Goal: Task Accomplishment & Management: Manage account settings

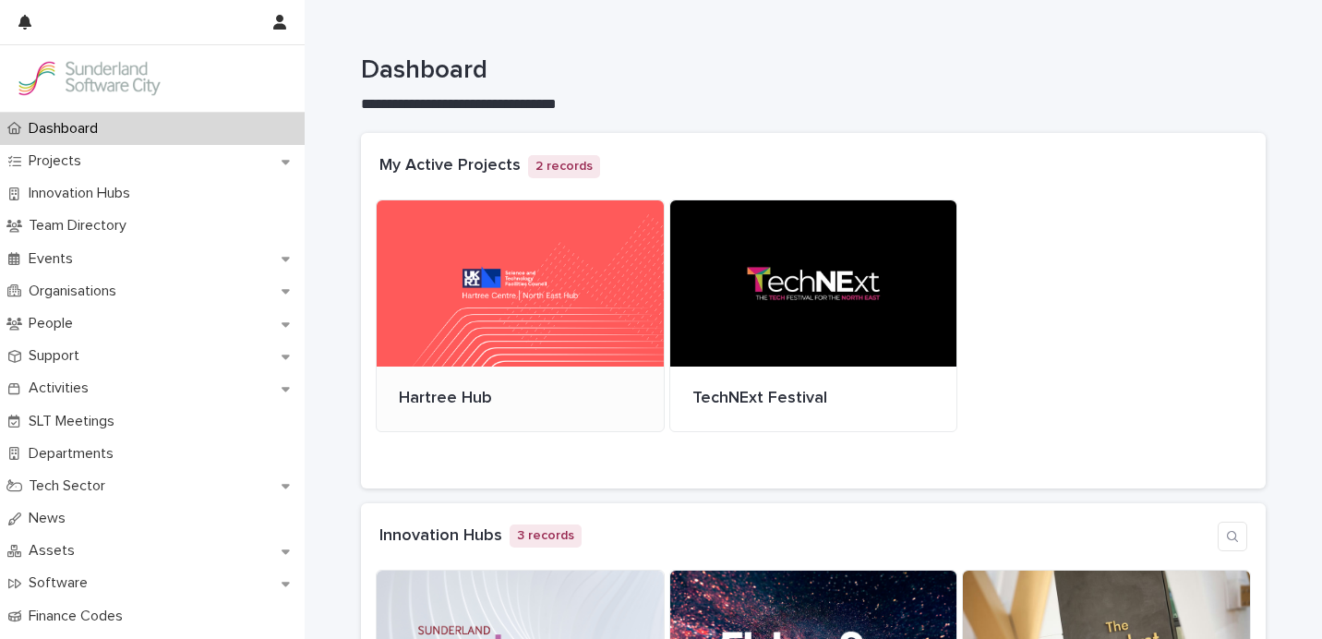
click at [509, 275] on div at bounding box center [520, 283] width 287 height 166
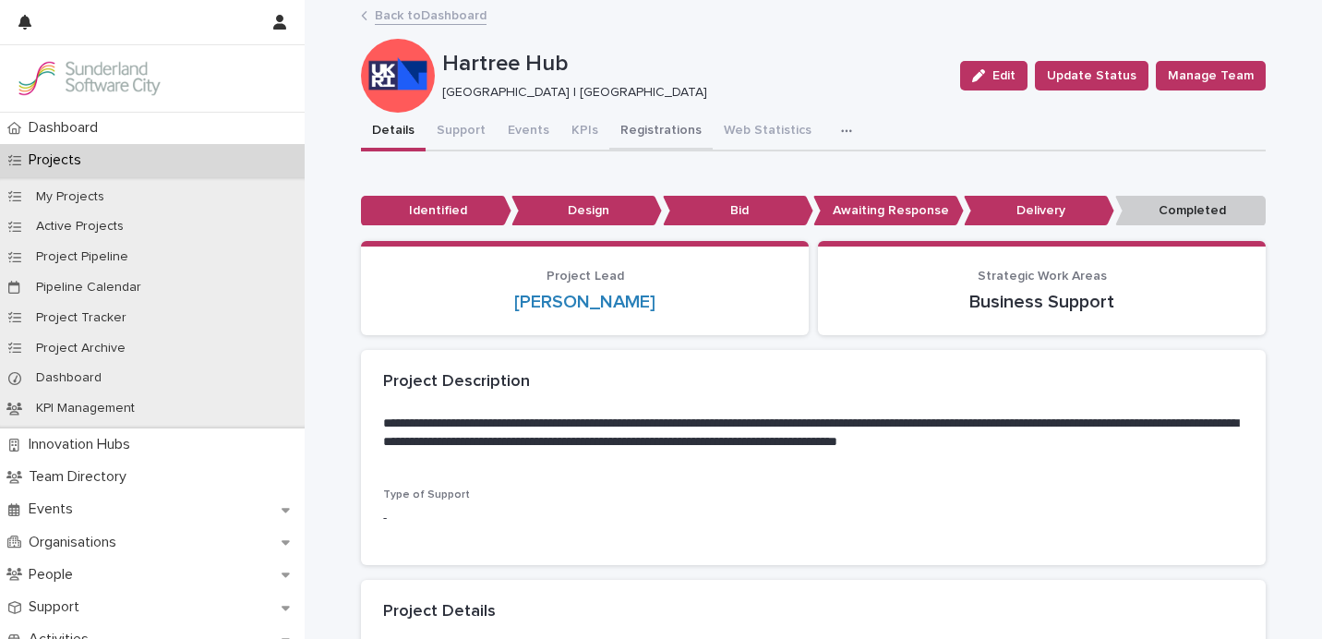
click at [656, 128] on button "Registrations" at bounding box center [660, 132] width 103 height 39
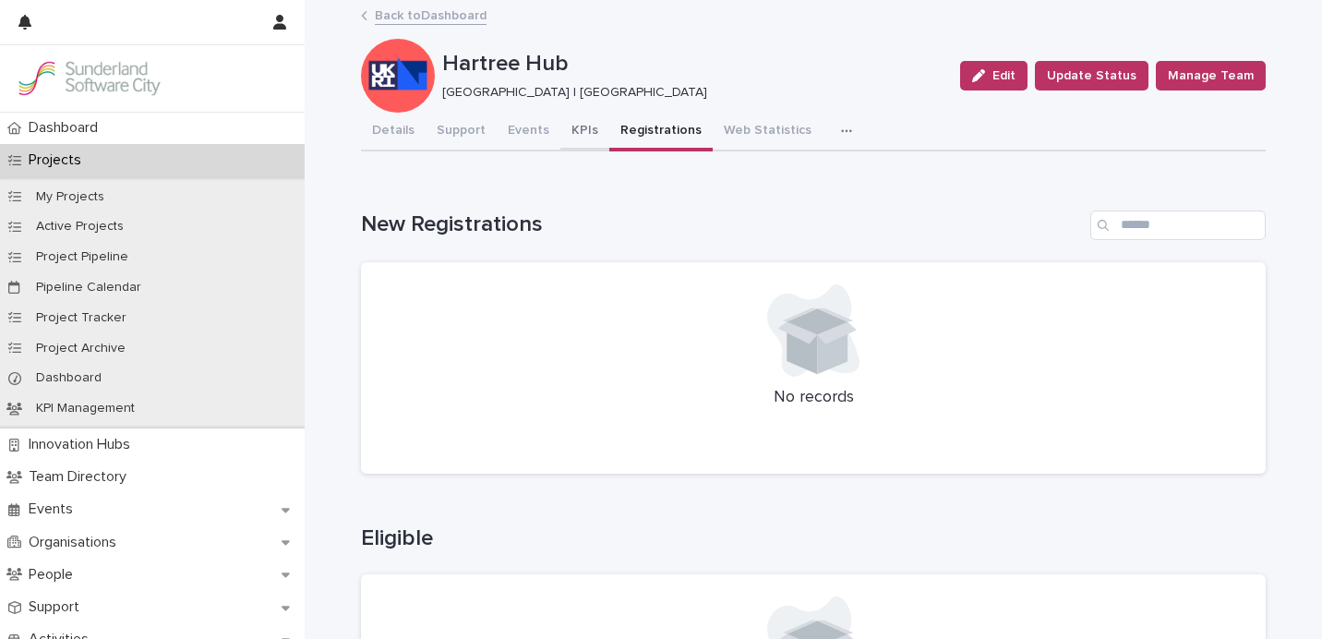
click at [563, 130] on button "KPIs" at bounding box center [584, 132] width 49 height 39
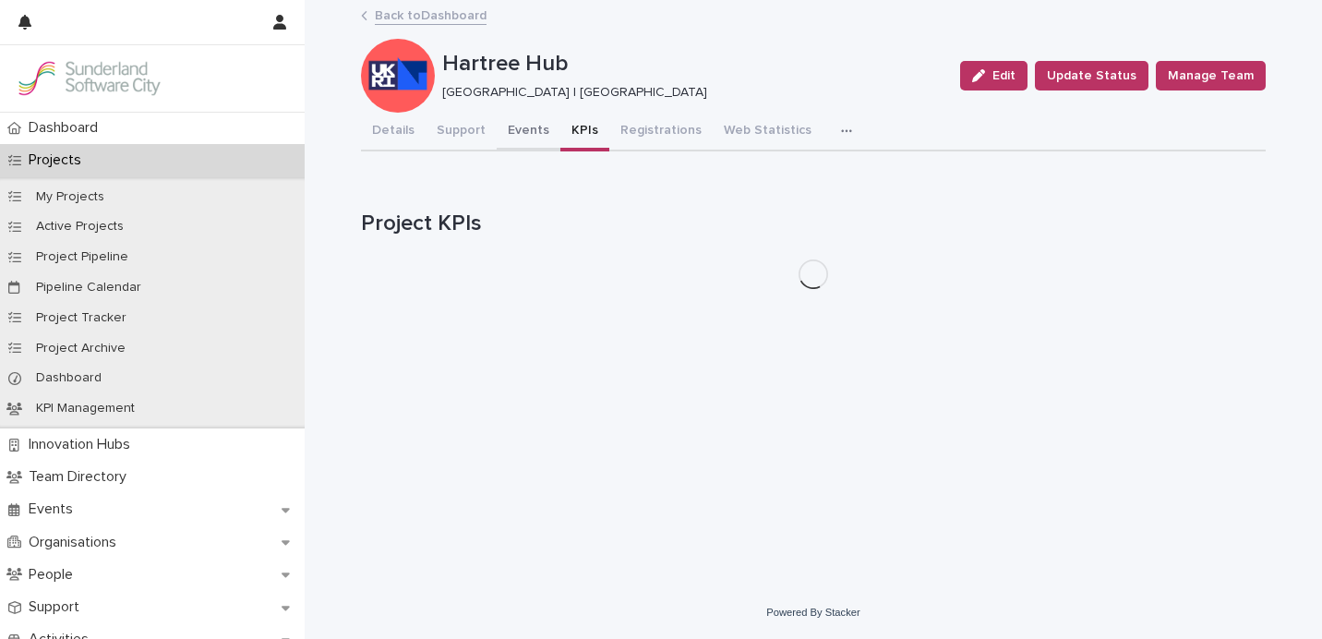
click at [513, 131] on button "Events" at bounding box center [529, 132] width 64 height 39
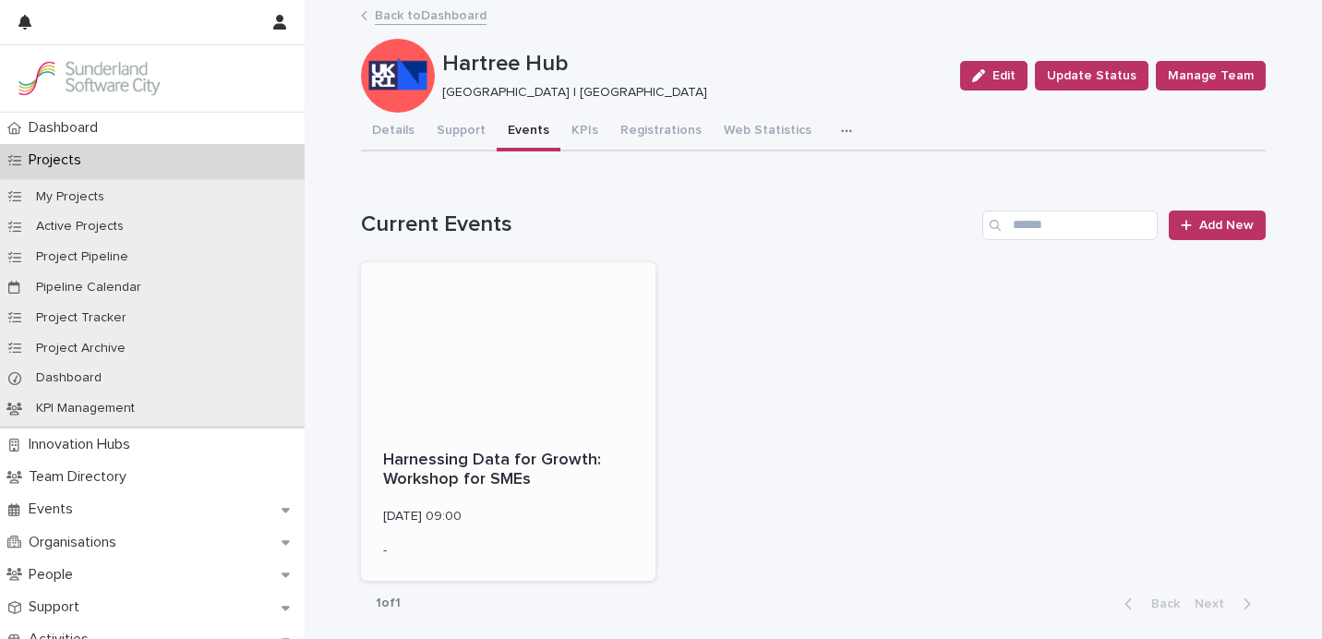
click at [509, 430] on div "Harnessing Data for Growth: Workshop for SMEs 17 September 2025 09:00 -" at bounding box center [508, 504] width 294 height 152
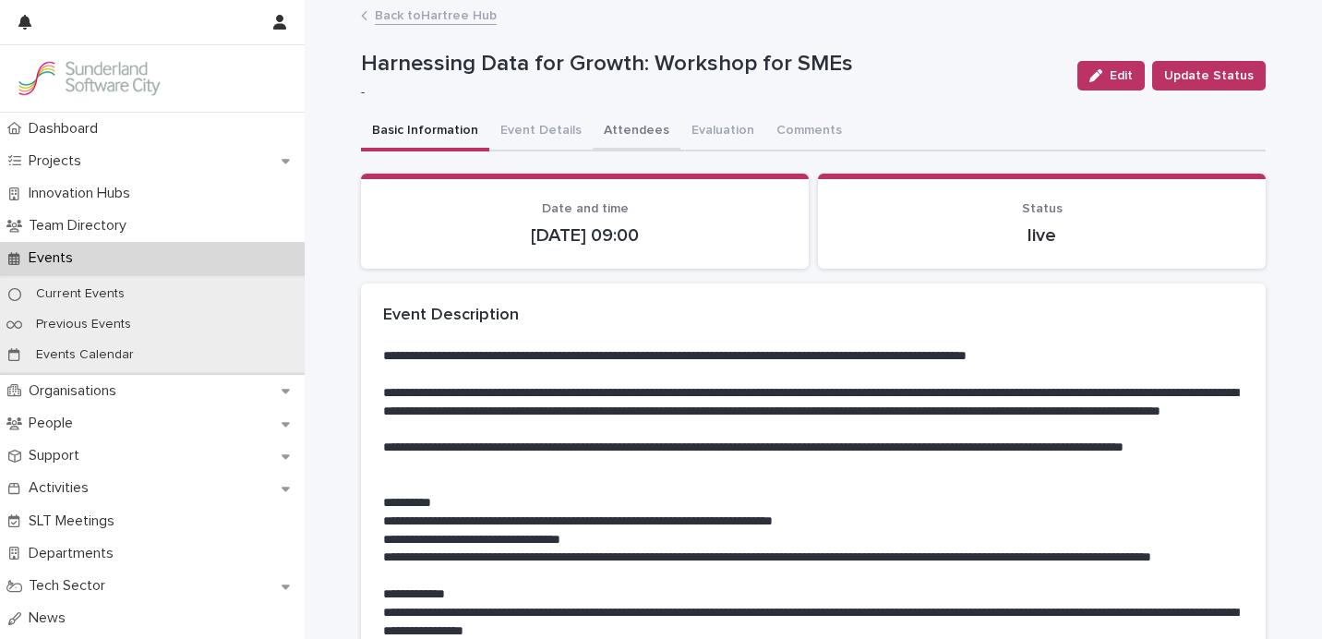
click at [608, 125] on button "Attendees" at bounding box center [636, 132] width 88 height 39
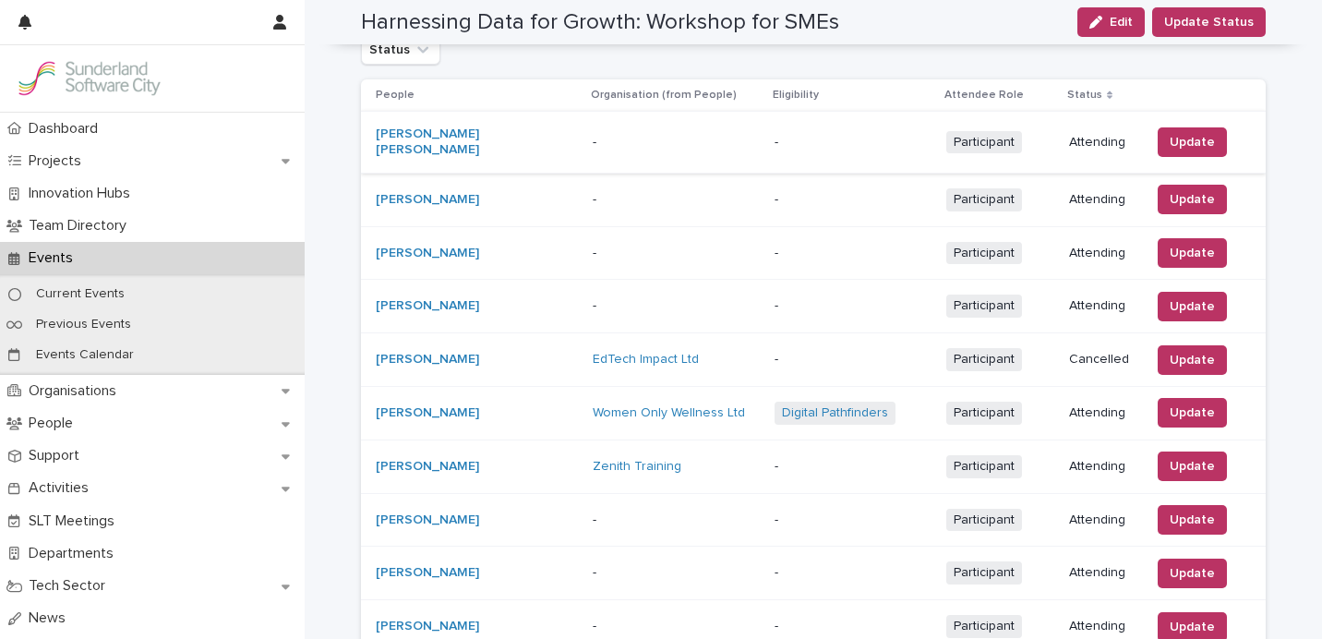
scroll to position [377, 0]
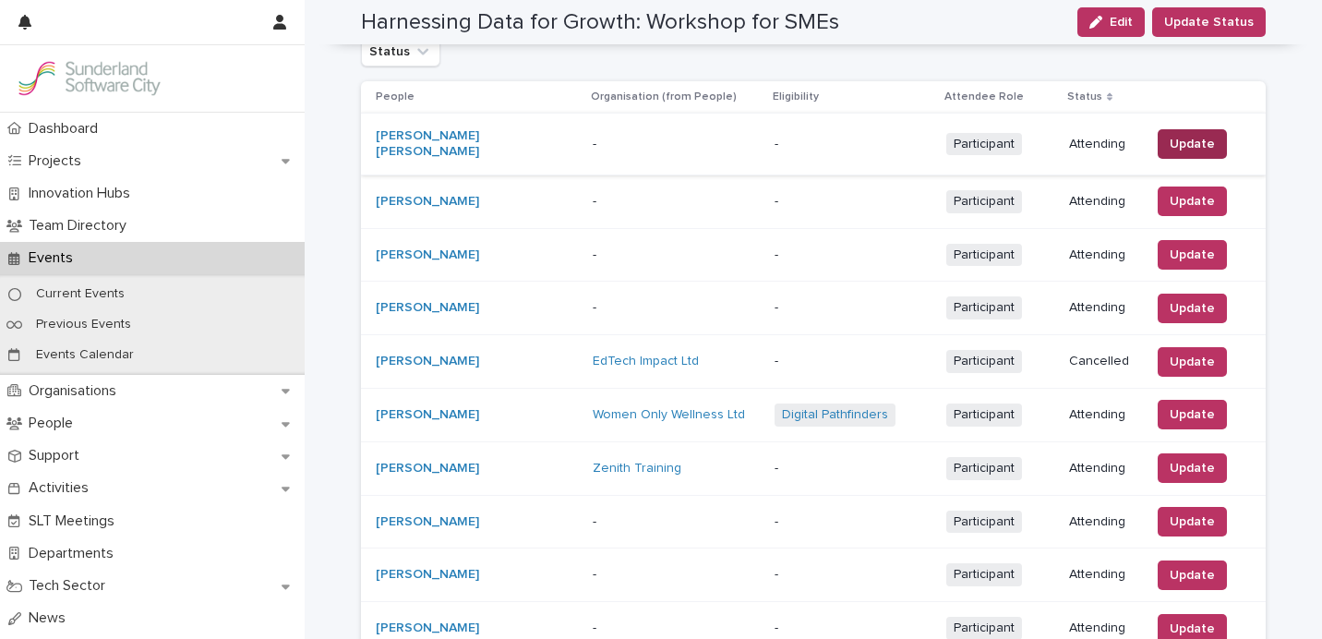
click at [1189, 143] on span "Update" at bounding box center [1191, 144] width 45 height 18
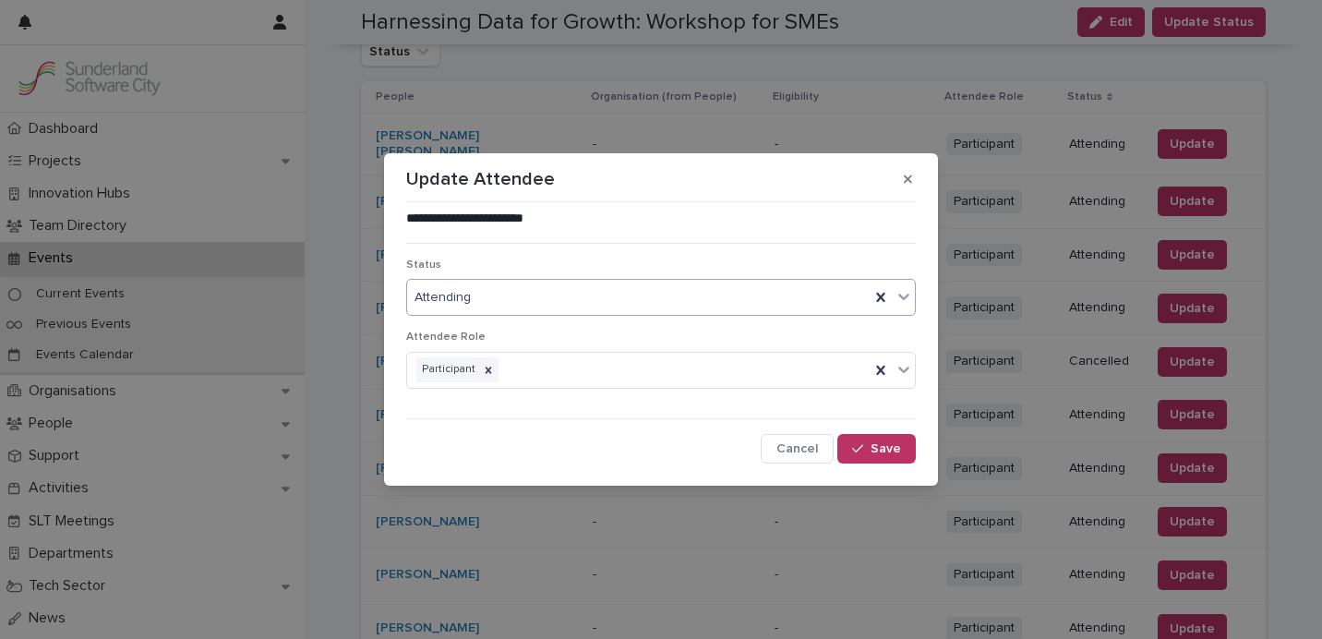
click at [626, 300] on div "Attending" at bounding box center [638, 297] width 462 height 30
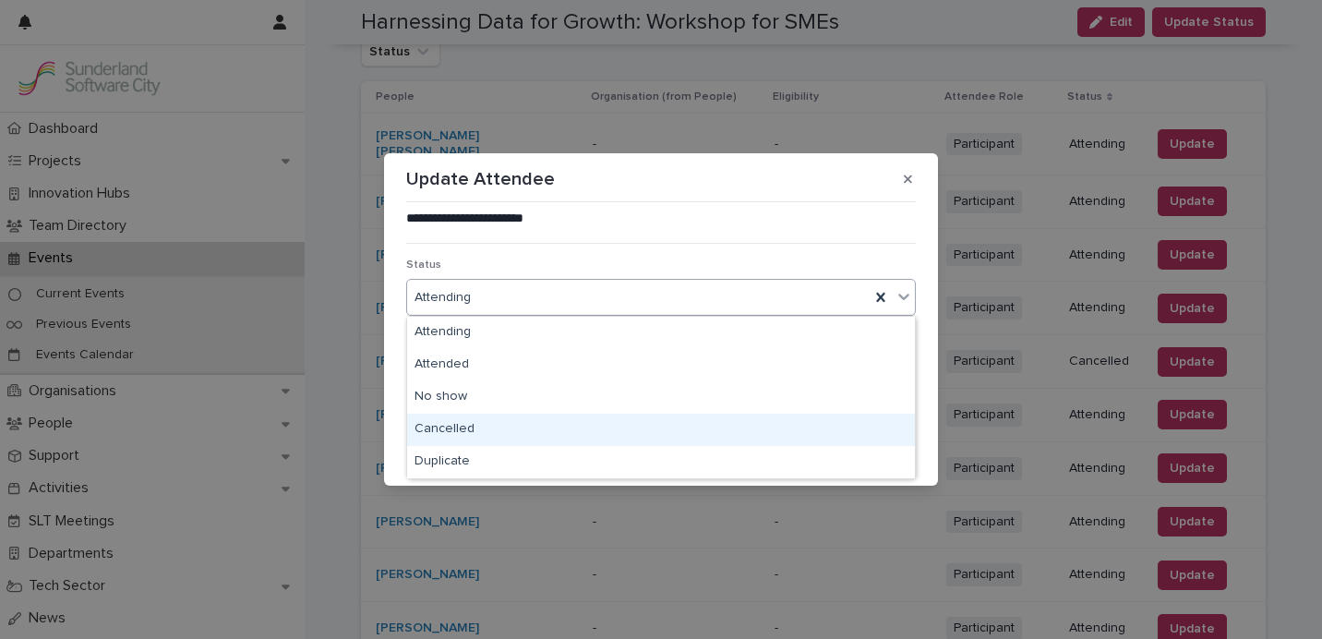
click at [537, 420] on div "Cancelled" at bounding box center [661, 429] width 508 height 32
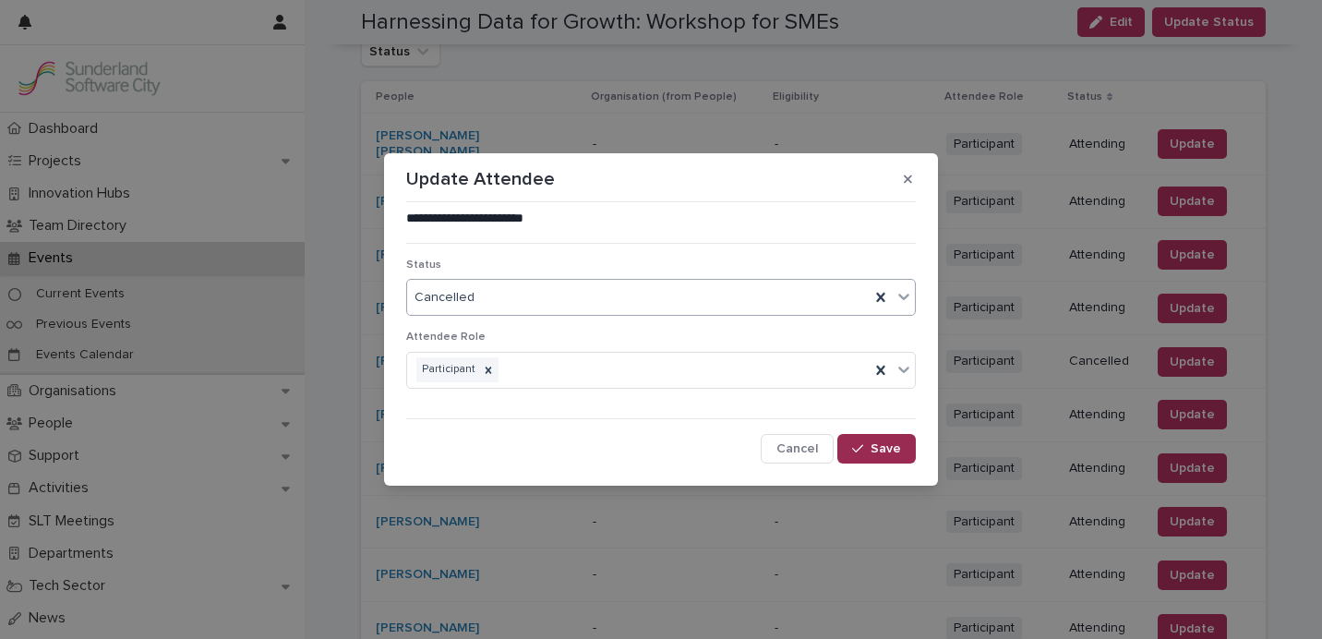
click at [875, 448] on span "Save" at bounding box center [885, 448] width 30 height 13
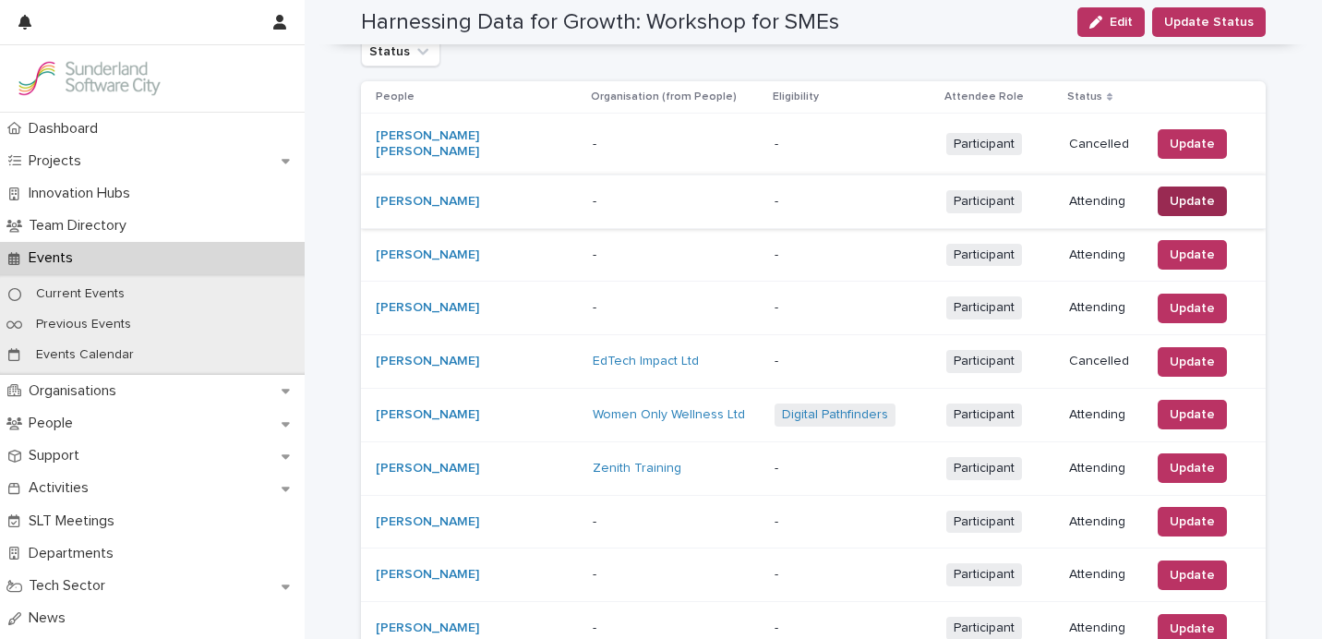
click at [1176, 192] on span "Update" at bounding box center [1191, 201] width 45 height 18
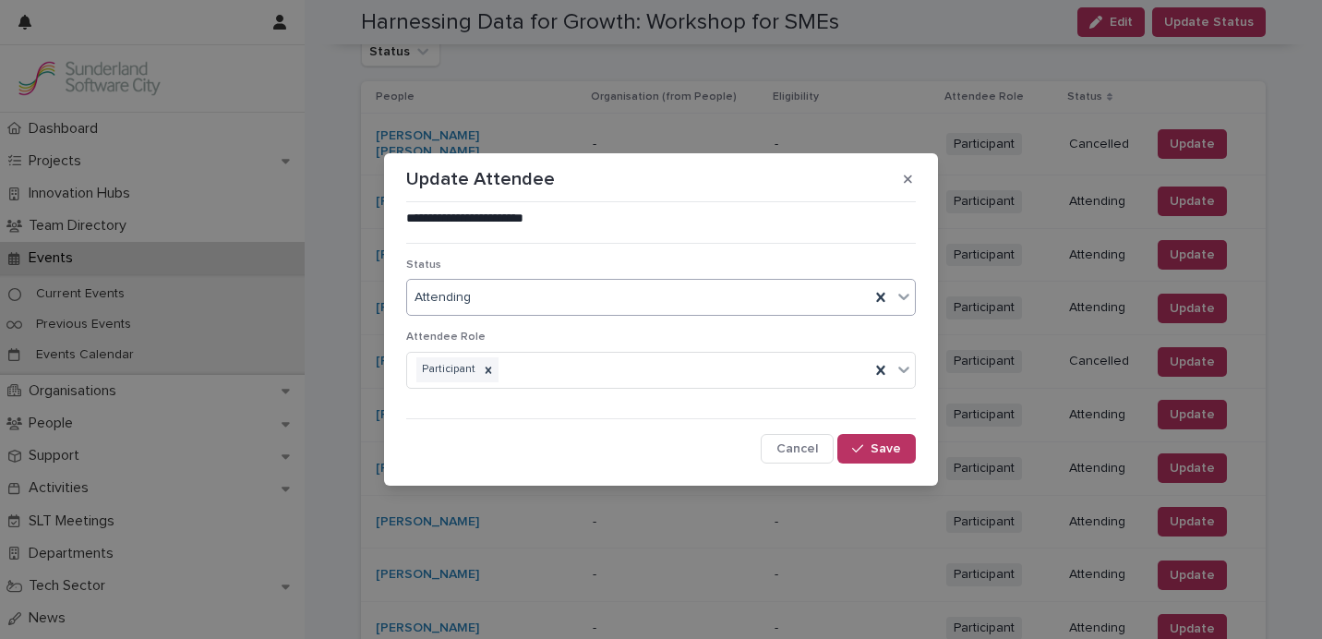
click at [530, 297] on div "Attending" at bounding box center [638, 297] width 462 height 30
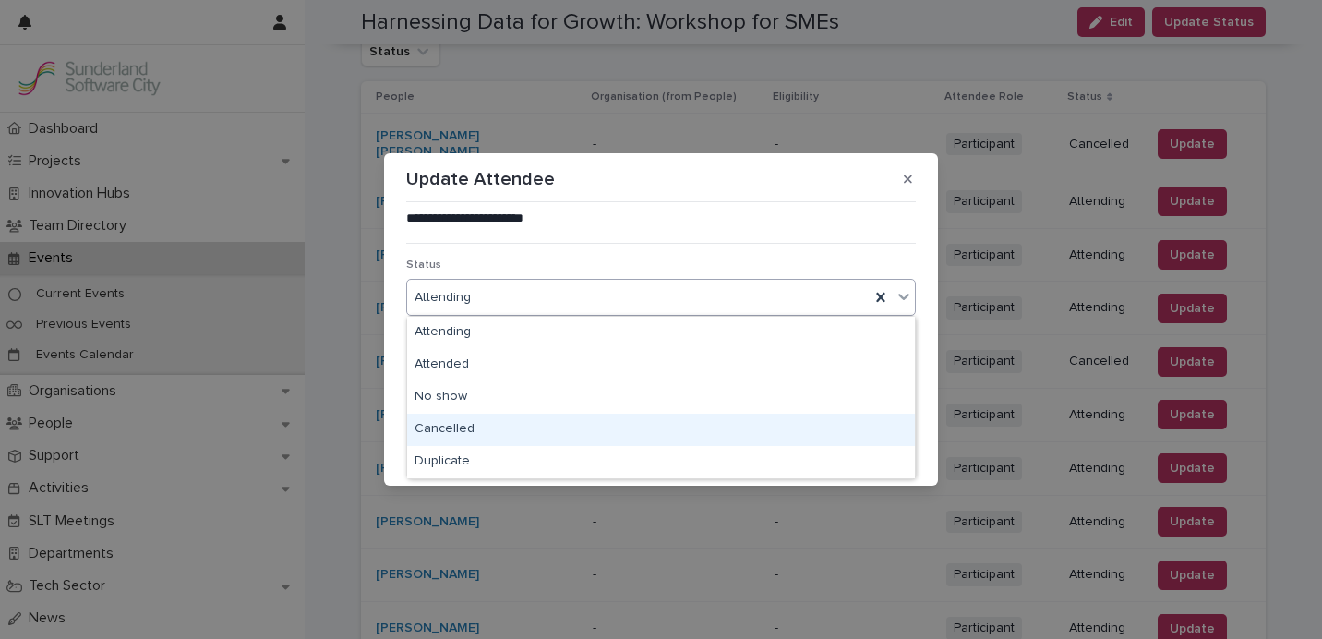
click at [507, 429] on div "Cancelled" at bounding box center [661, 429] width 508 height 32
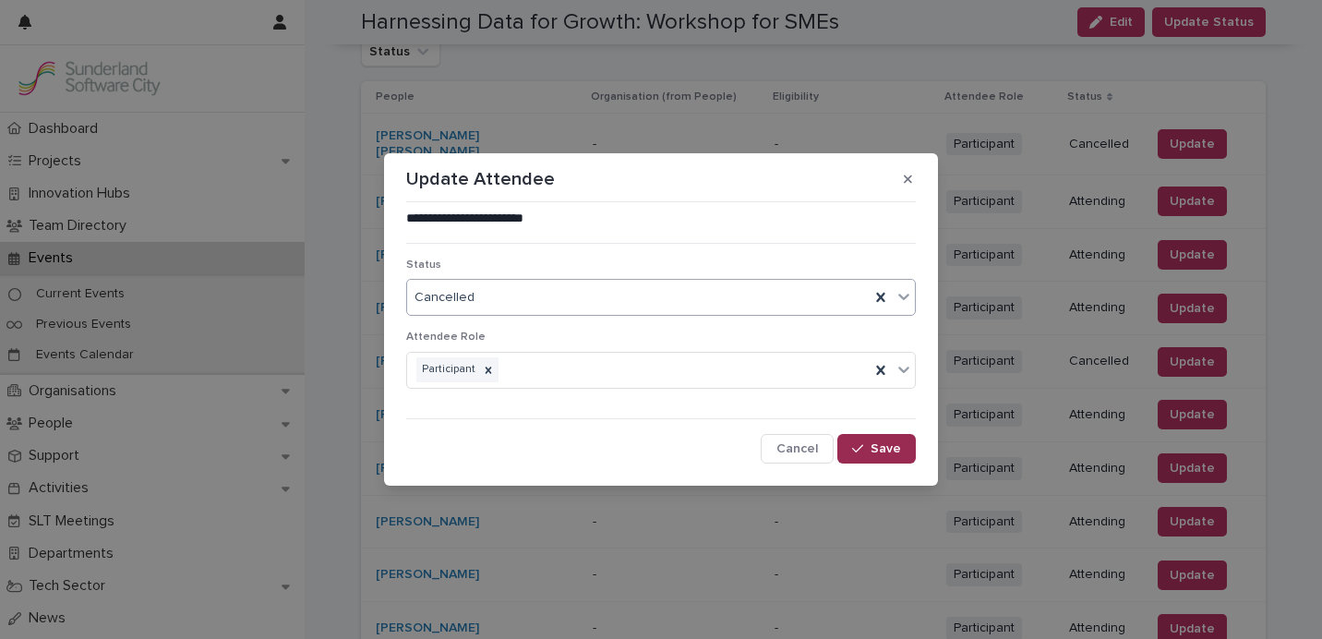
click at [871, 443] on span "Save" at bounding box center [885, 448] width 30 height 13
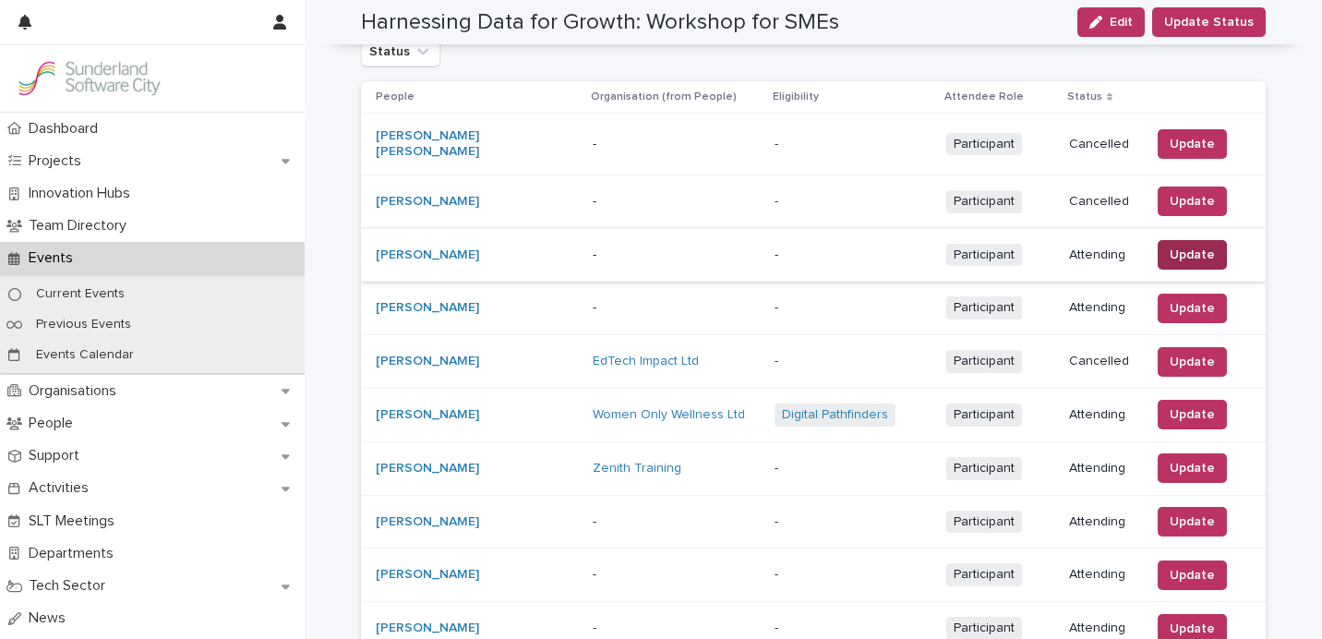
click at [1183, 246] on span "Update" at bounding box center [1191, 254] width 45 height 18
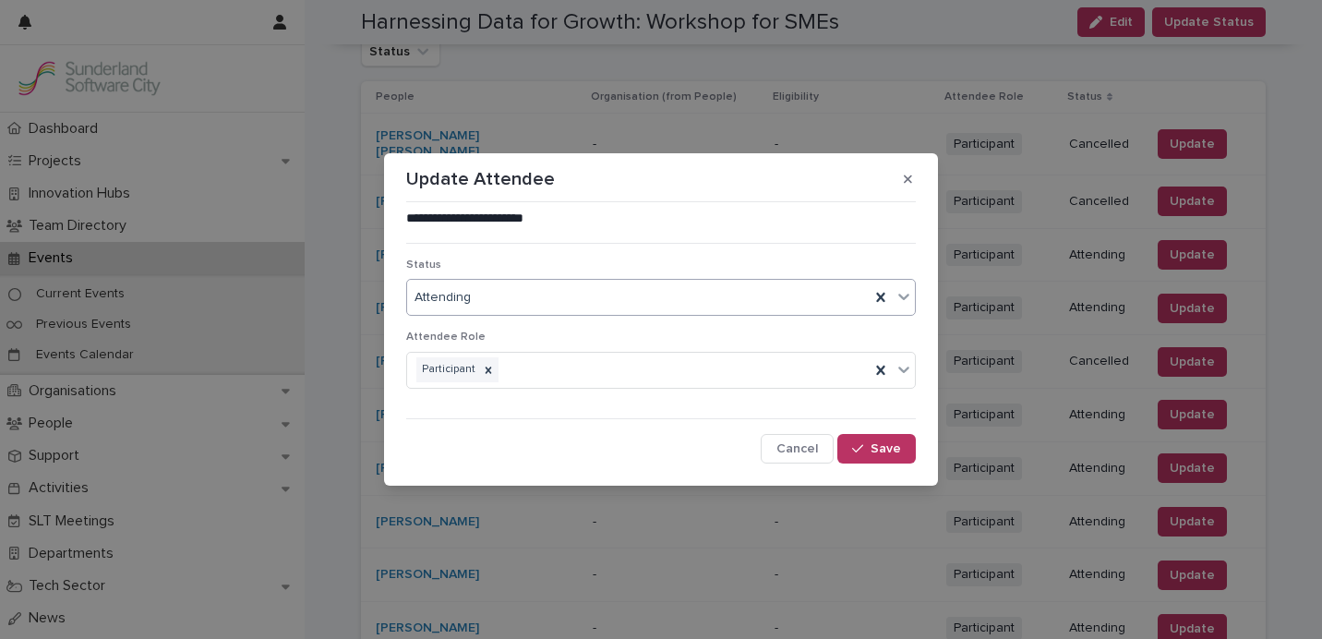
click at [603, 295] on div "Attending" at bounding box center [638, 297] width 462 height 30
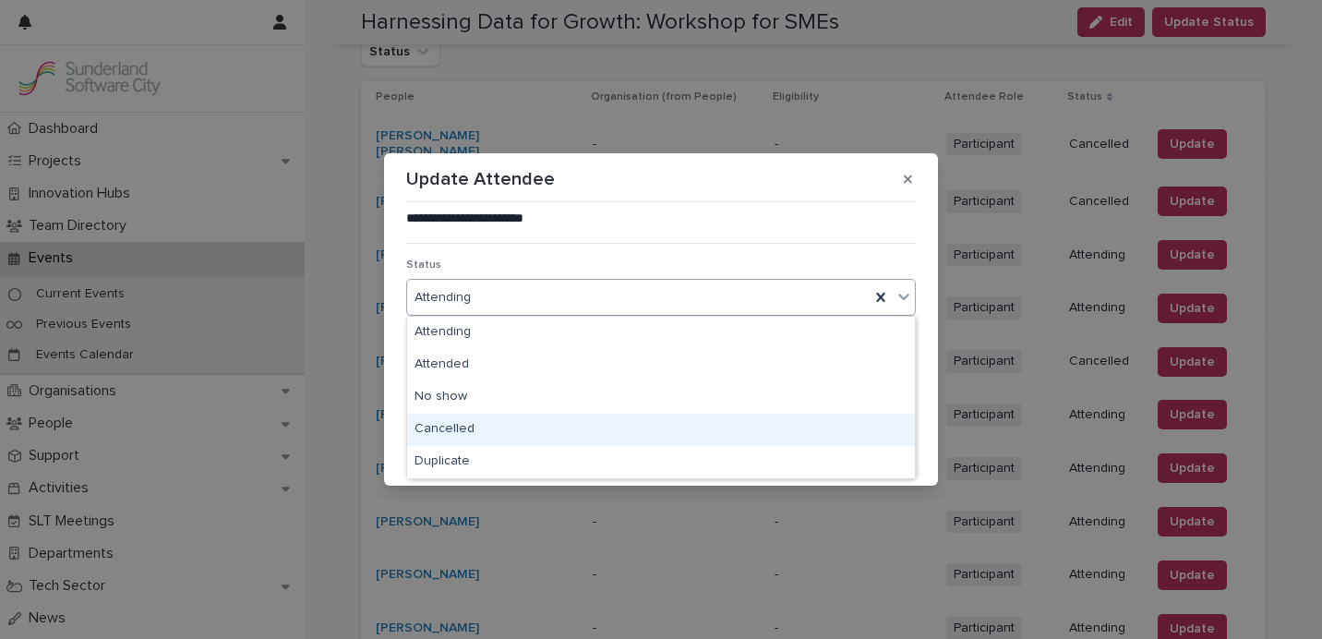
click at [519, 423] on div "Cancelled" at bounding box center [661, 429] width 508 height 32
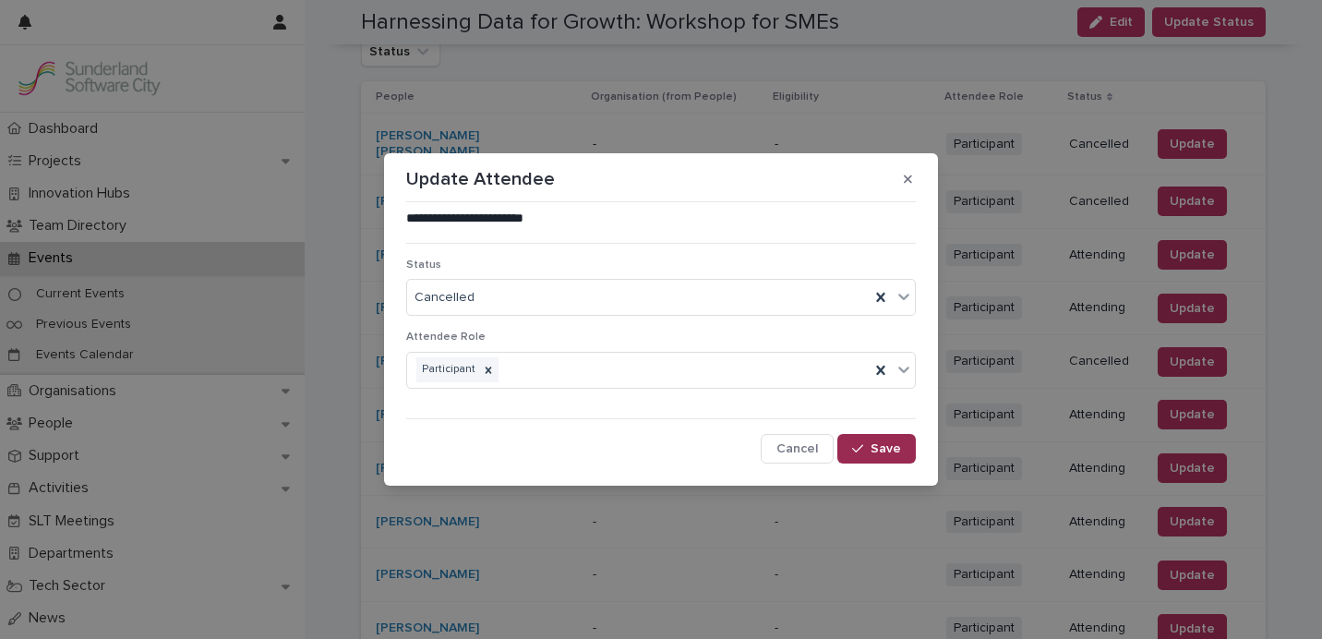
click at [883, 451] on span "Save" at bounding box center [885, 448] width 30 height 13
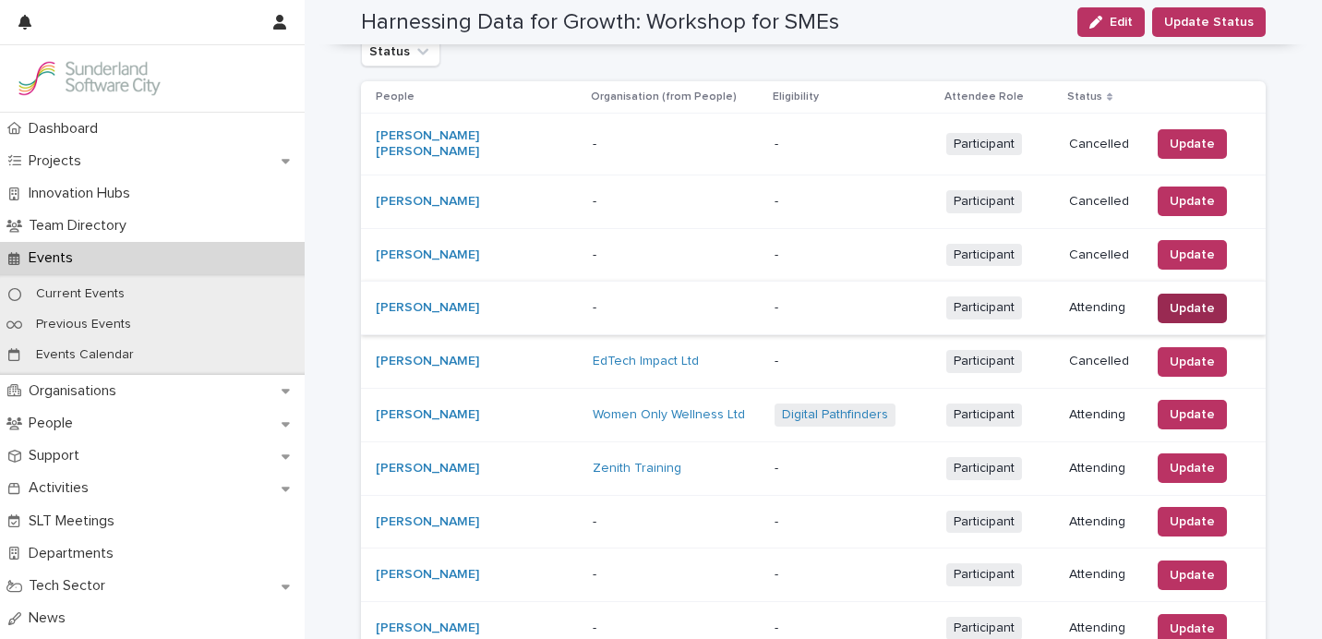
click at [1182, 299] on span "Update" at bounding box center [1191, 308] width 45 height 18
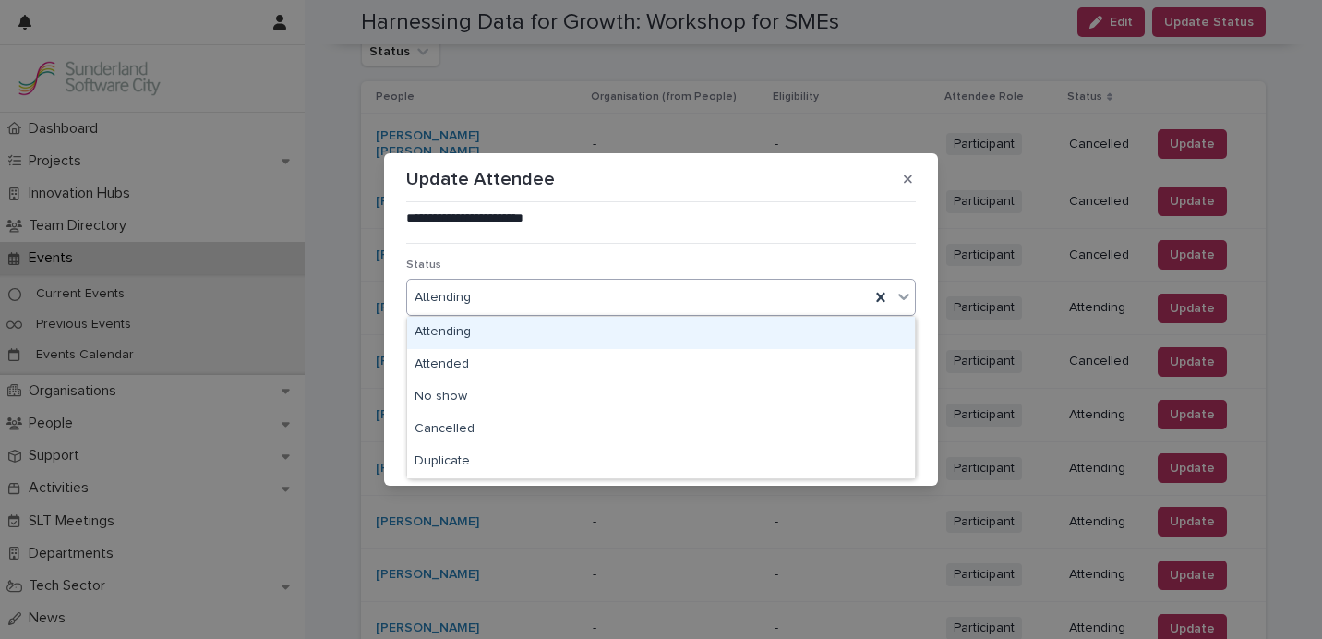
click at [627, 299] on div "Attending" at bounding box center [638, 297] width 462 height 30
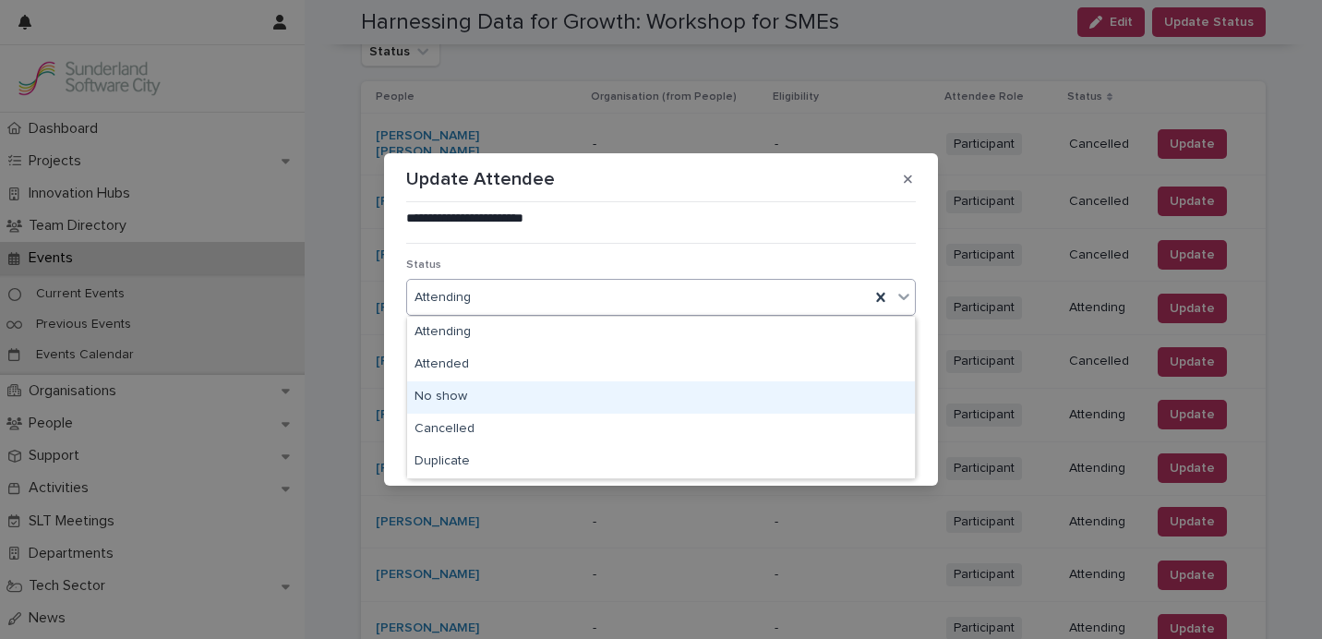
click at [597, 402] on div "No show" at bounding box center [661, 397] width 508 height 32
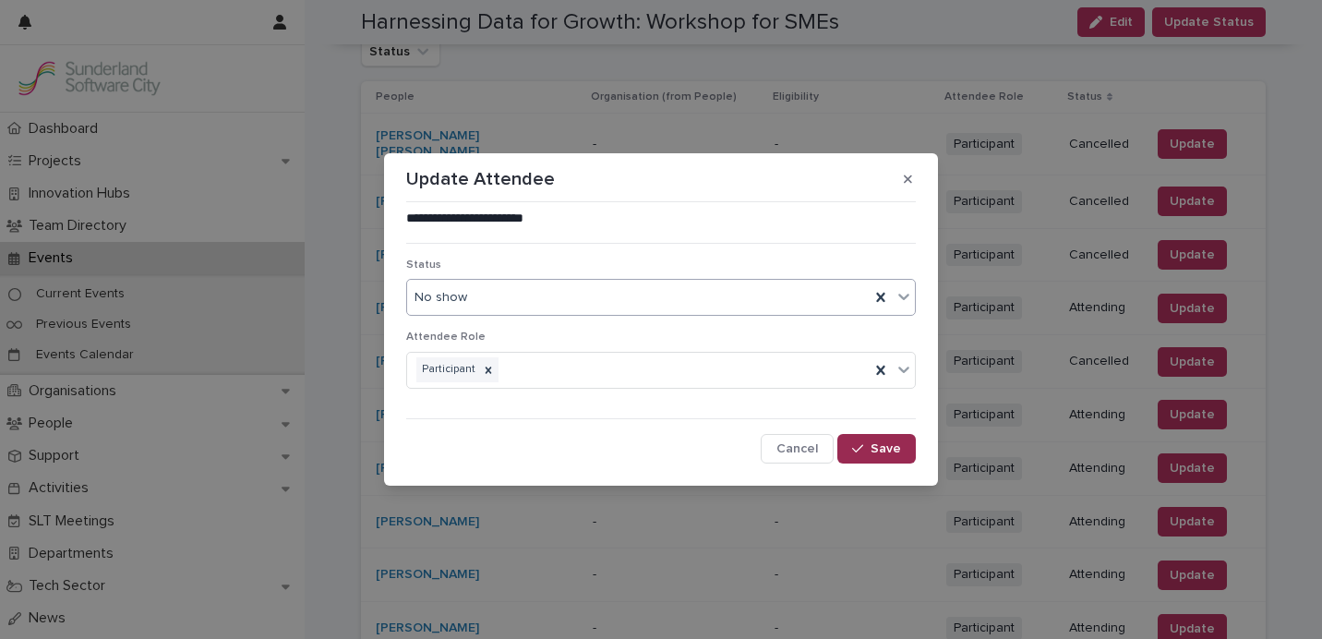
click at [876, 445] on span "Save" at bounding box center [885, 448] width 30 height 13
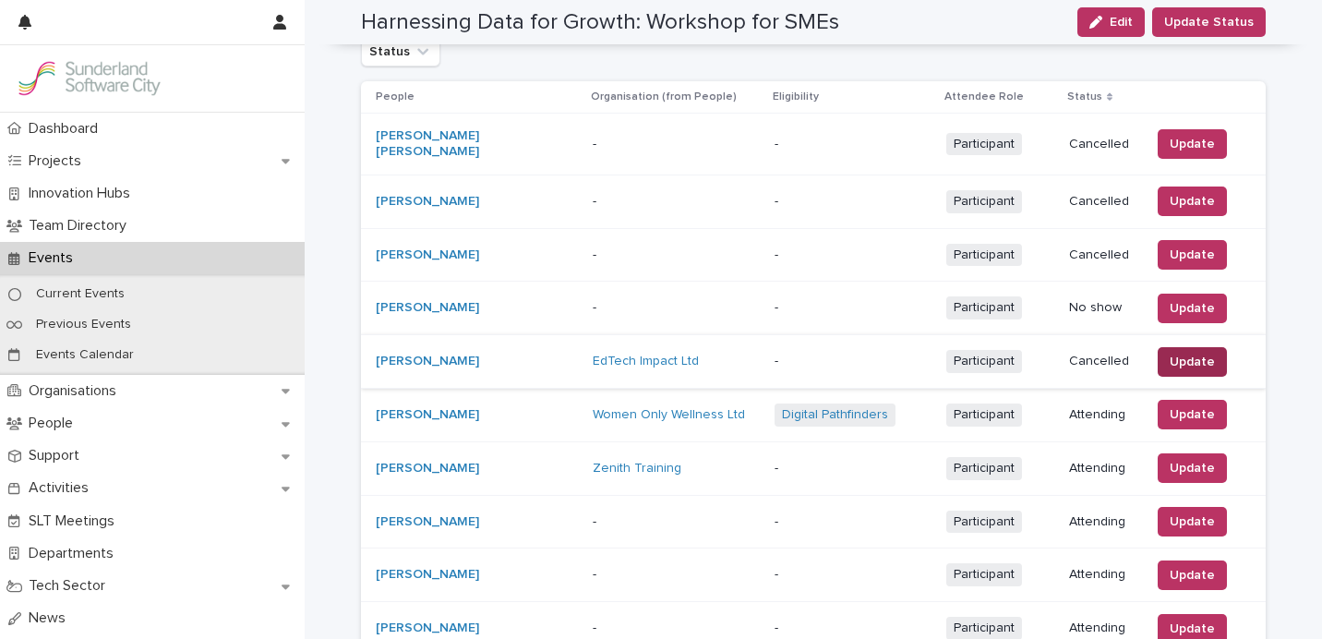
click at [1183, 356] on span "Update" at bounding box center [1191, 362] width 45 height 18
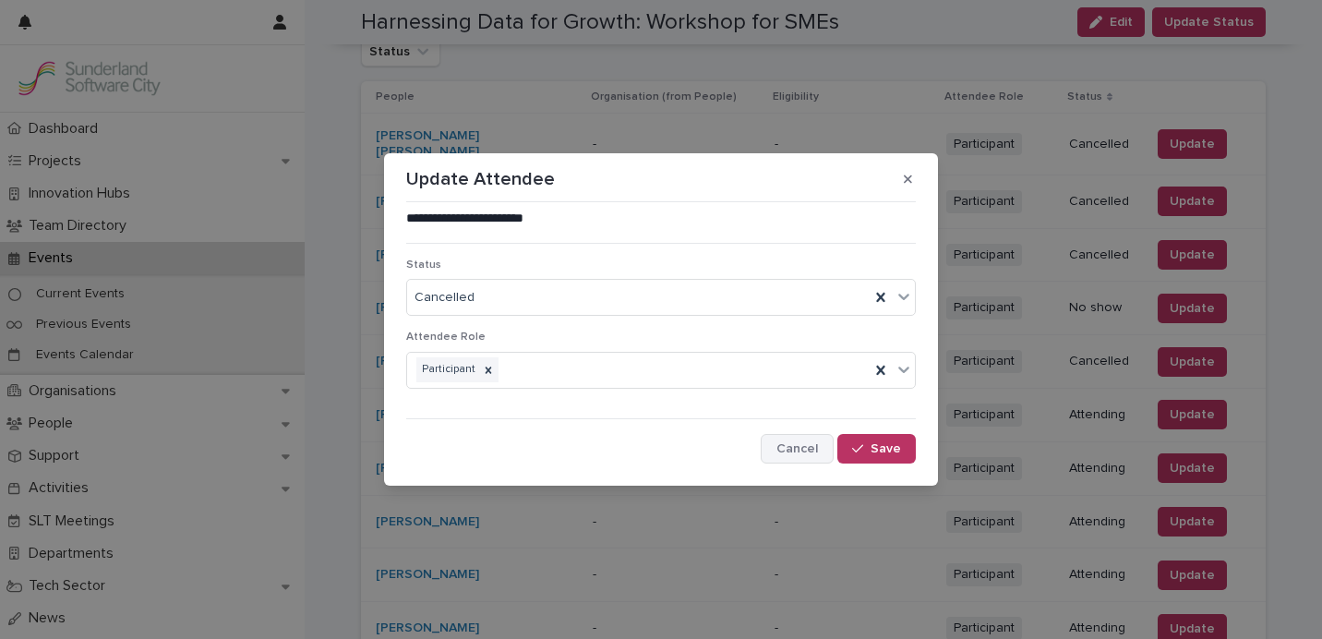
click at [795, 442] on span "Cancel" at bounding box center [797, 448] width 42 height 13
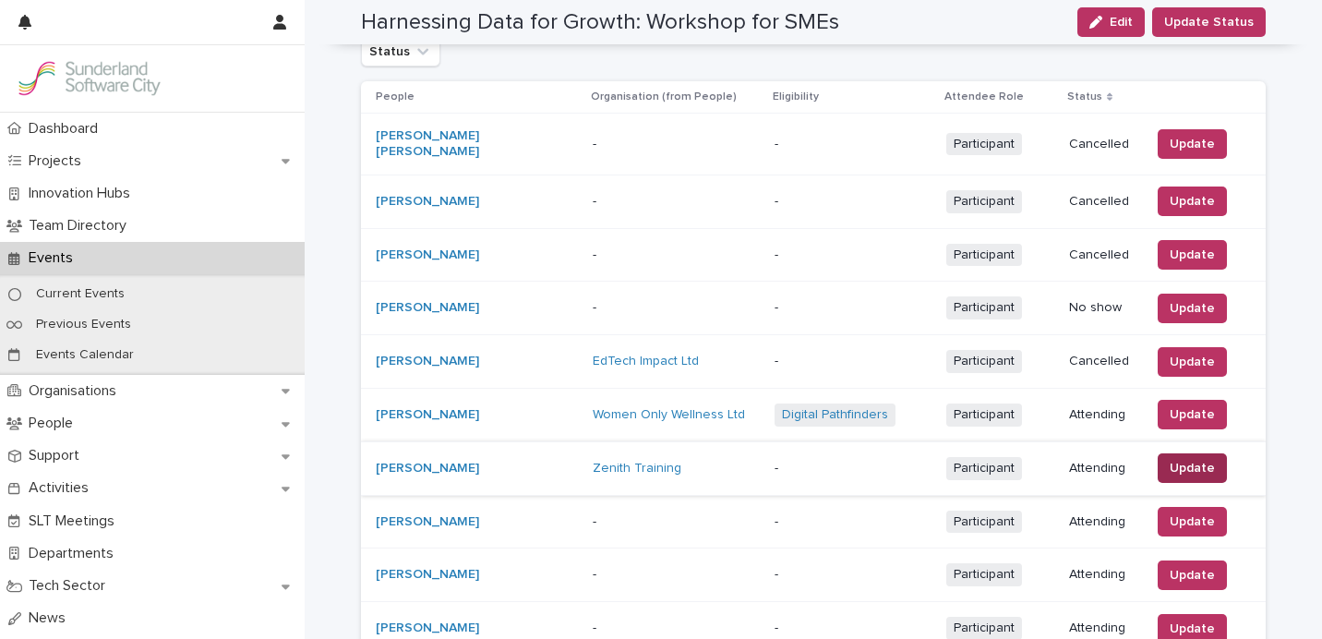
click at [1174, 459] on span "Update" at bounding box center [1191, 468] width 45 height 18
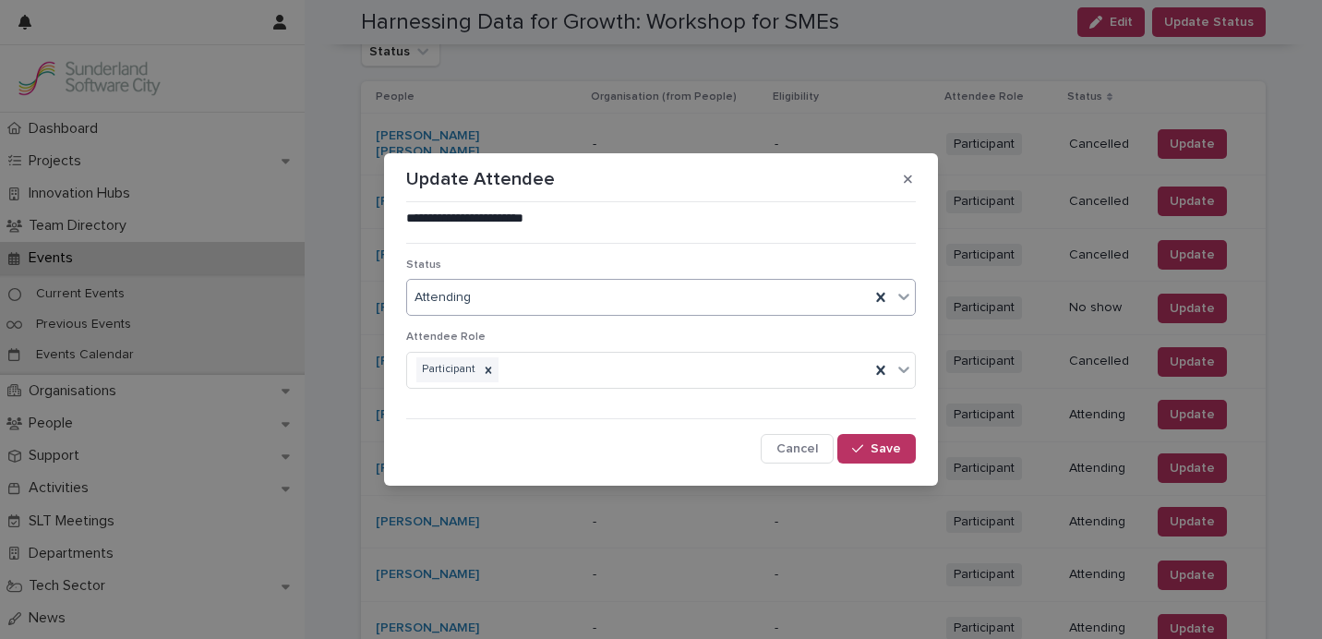
click at [621, 295] on div "Attending" at bounding box center [638, 297] width 462 height 30
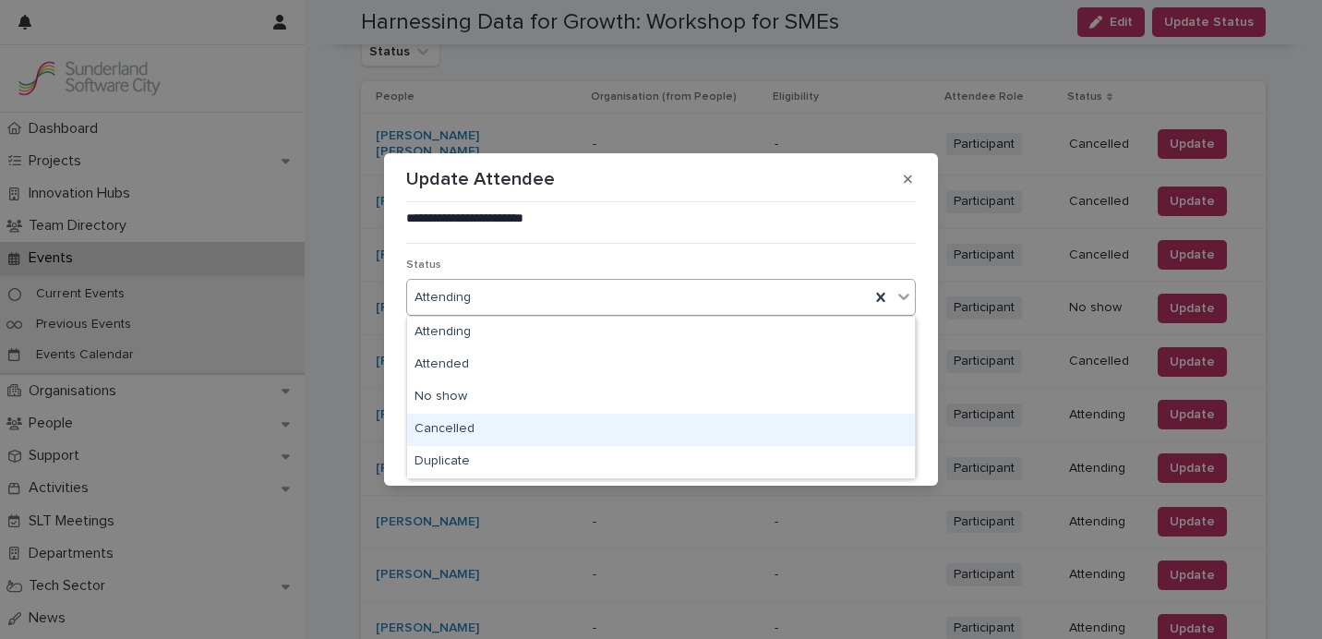
click at [571, 429] on div "Cancelled" at bounding box center [661, 429] width 508 height 32
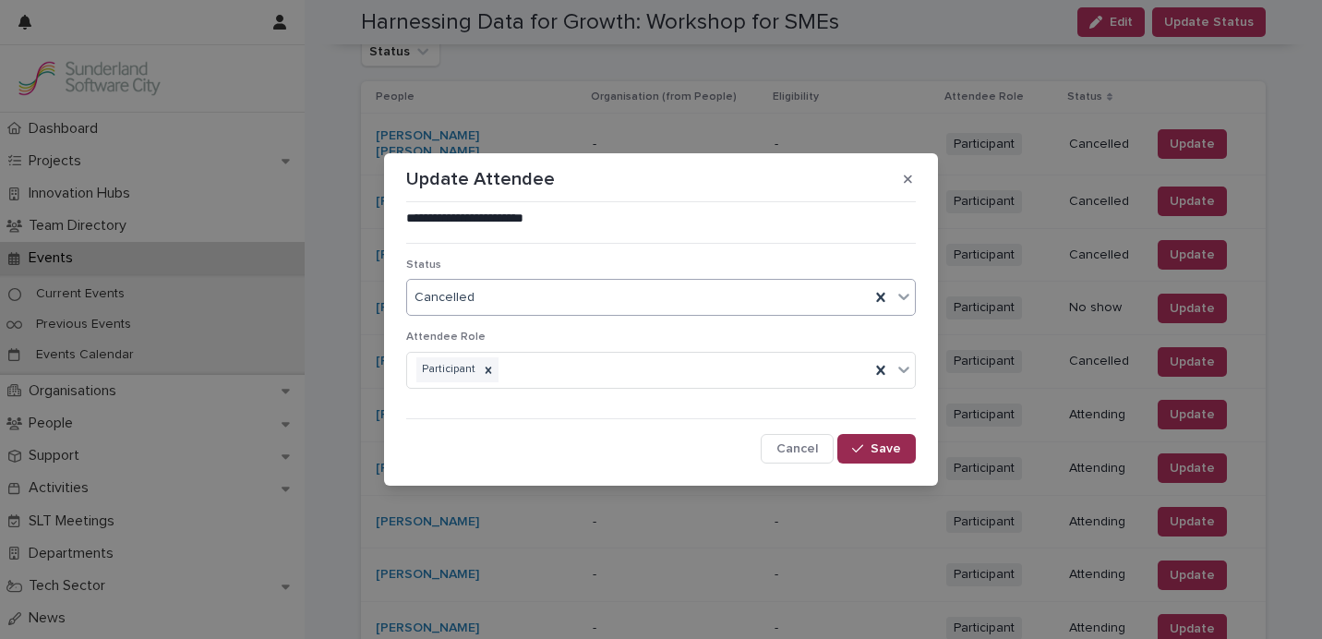
click at [880, 455] on button "Save" at bounding box center [876, 449] width 78 height 30
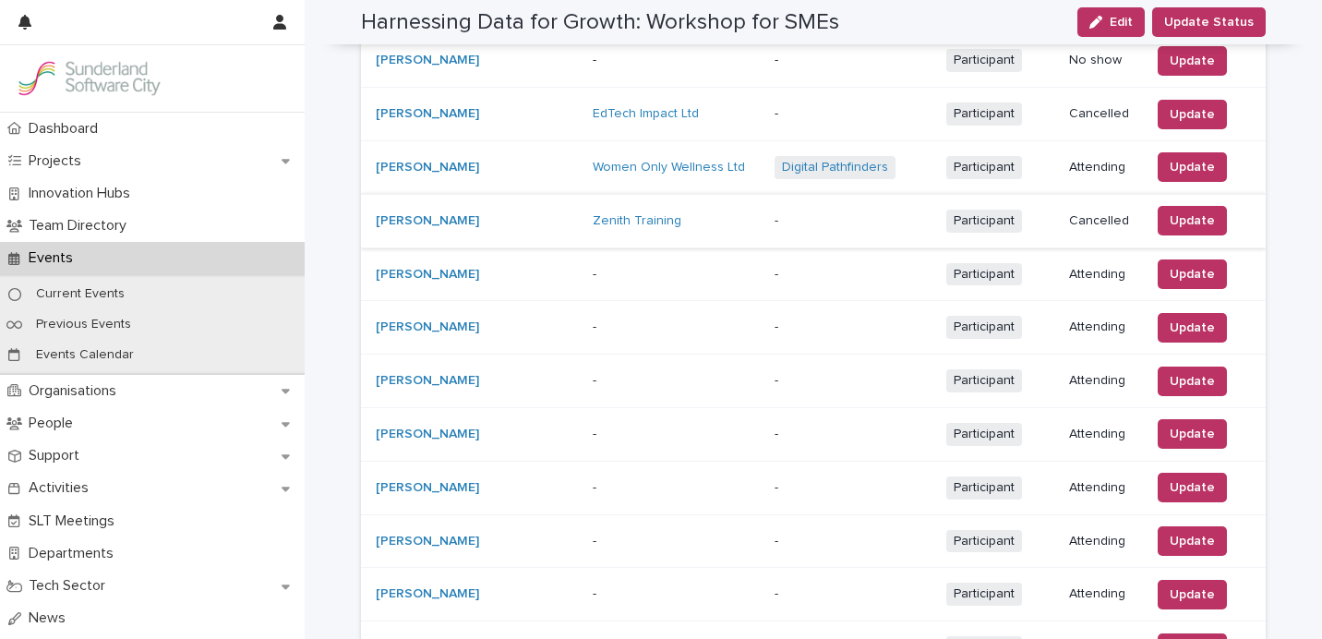
scroll to position [634, 0]
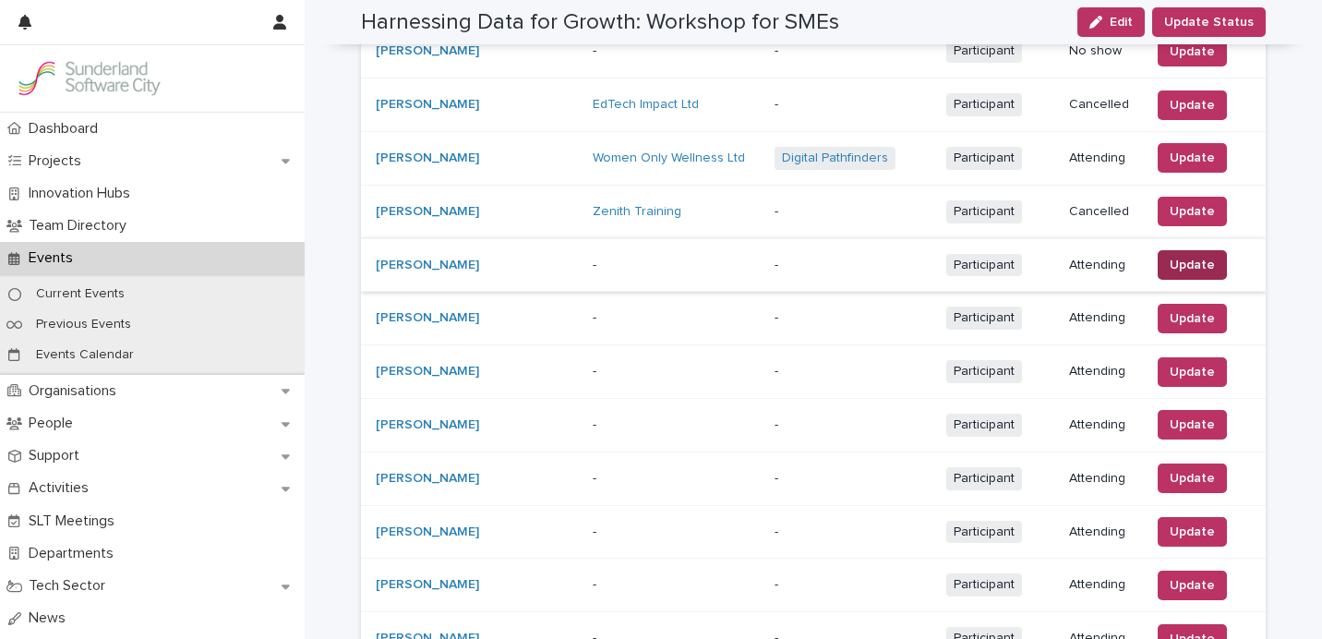
click at [1169, 256] on span "Update" at bounding box center [1191, 265] width 45 height 18
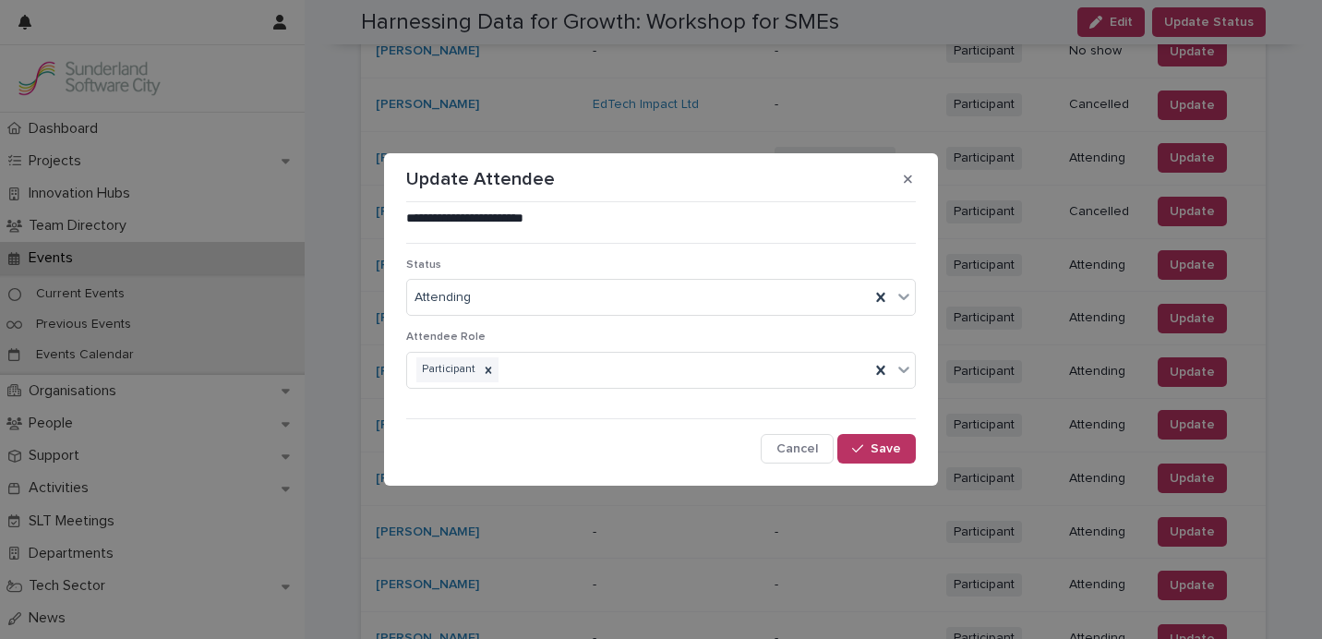
click at [696, 318] on div "Status Attending" at bounding box center [660, 294] width 509 height 72
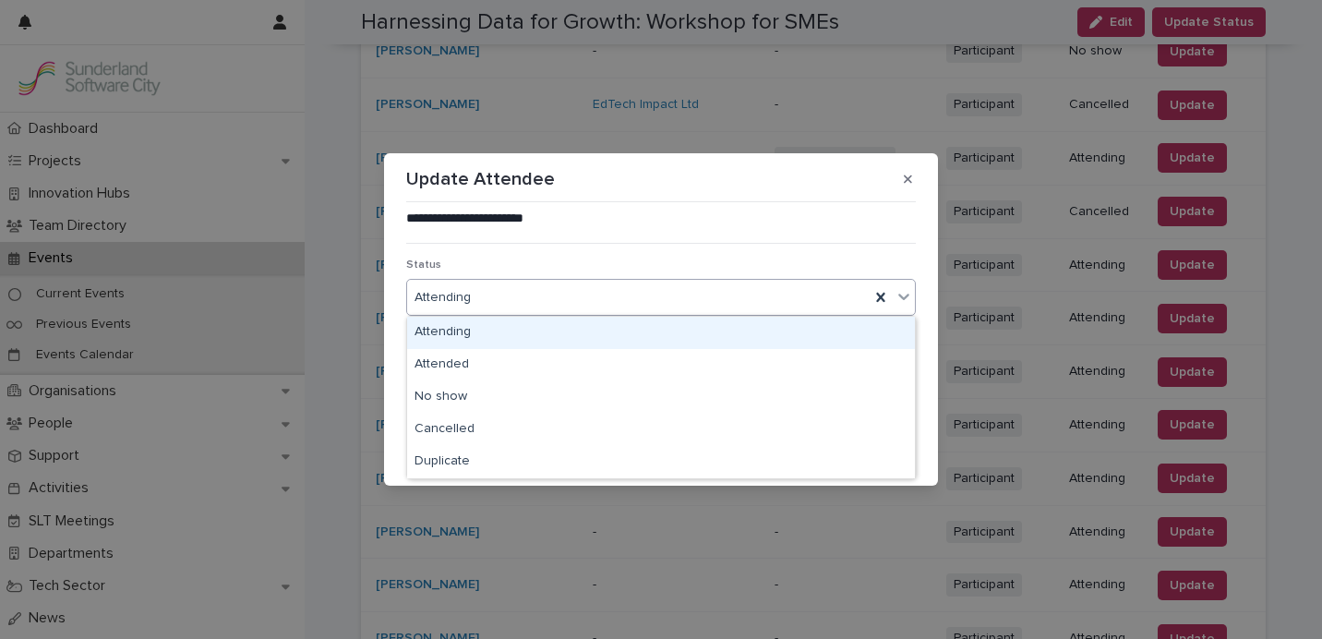
click at [696, 298] on div "Attending" at bounding box center [638, 297] width 462 height 30
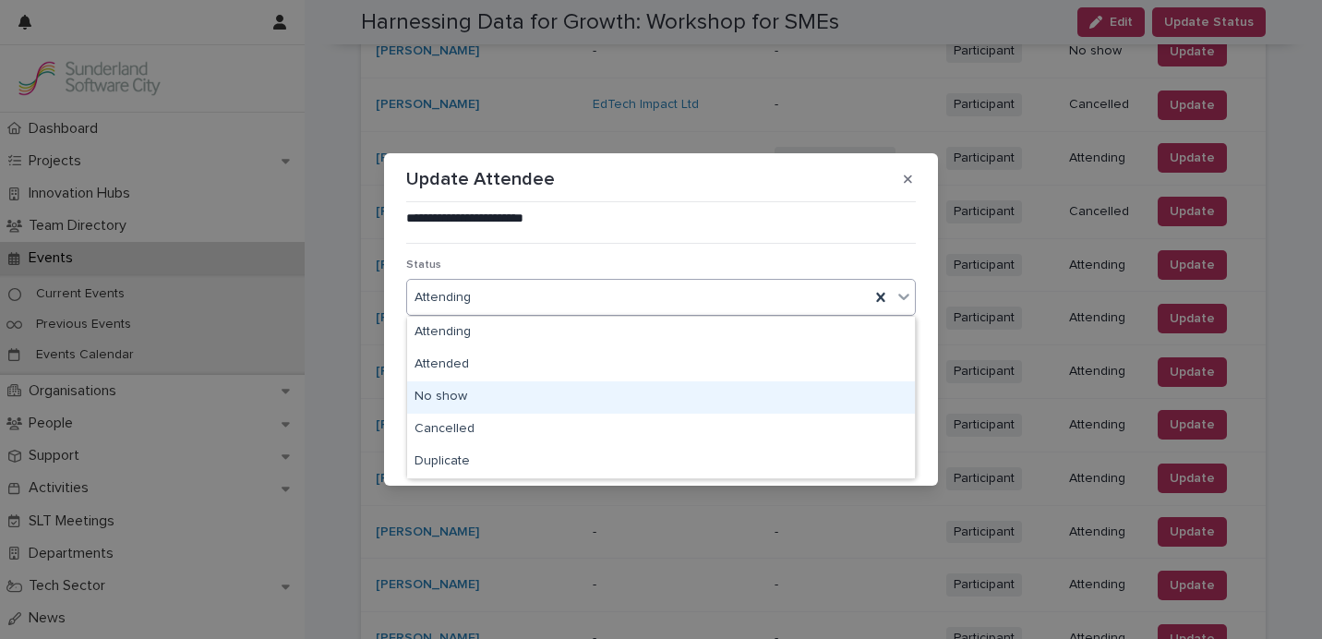
click at [662, 389] on div "No show" at bounding box center [661, 397] width 508 height 32
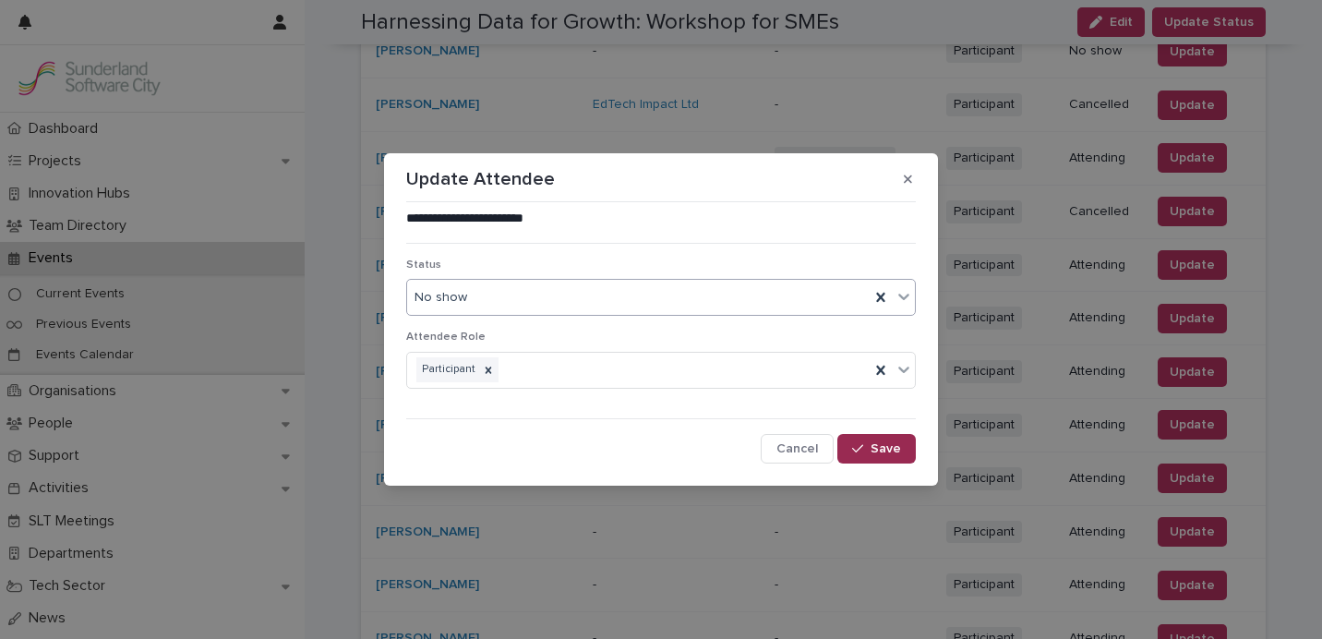
click at [856, 446] on icon "button" at bounding box center [857, 448] width 11 height 13
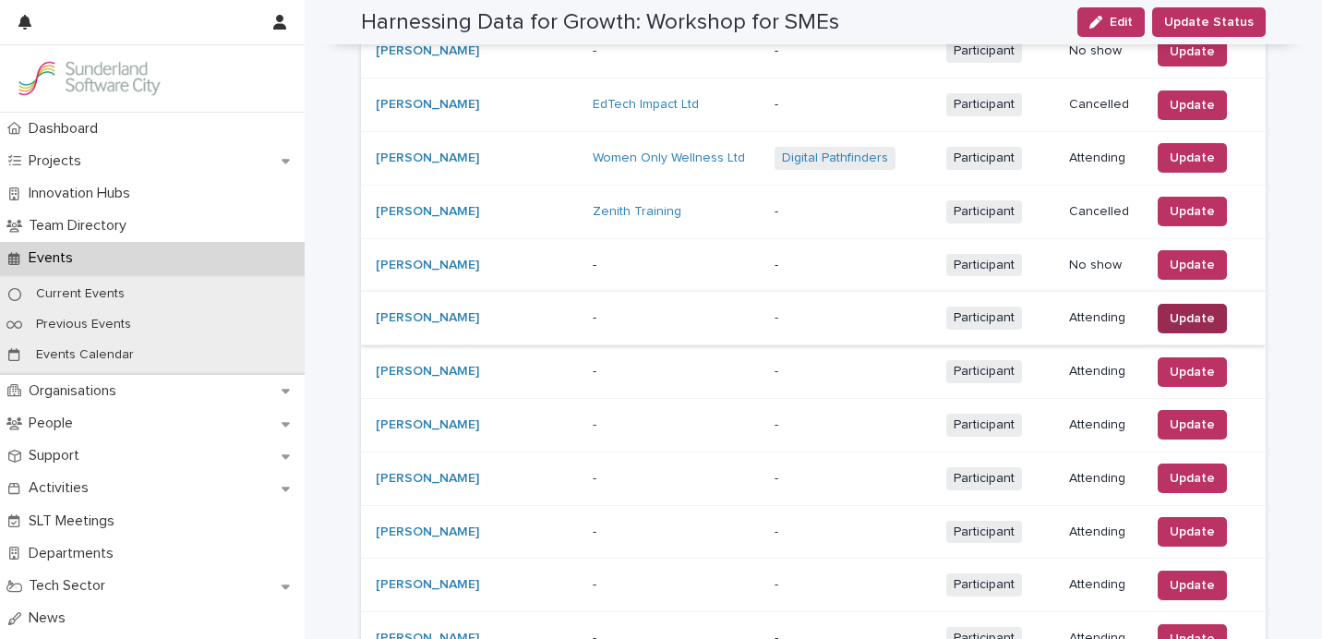
click at [1200, 311] on span "Update" at bounding box center [1191, 318] width 45 height 18
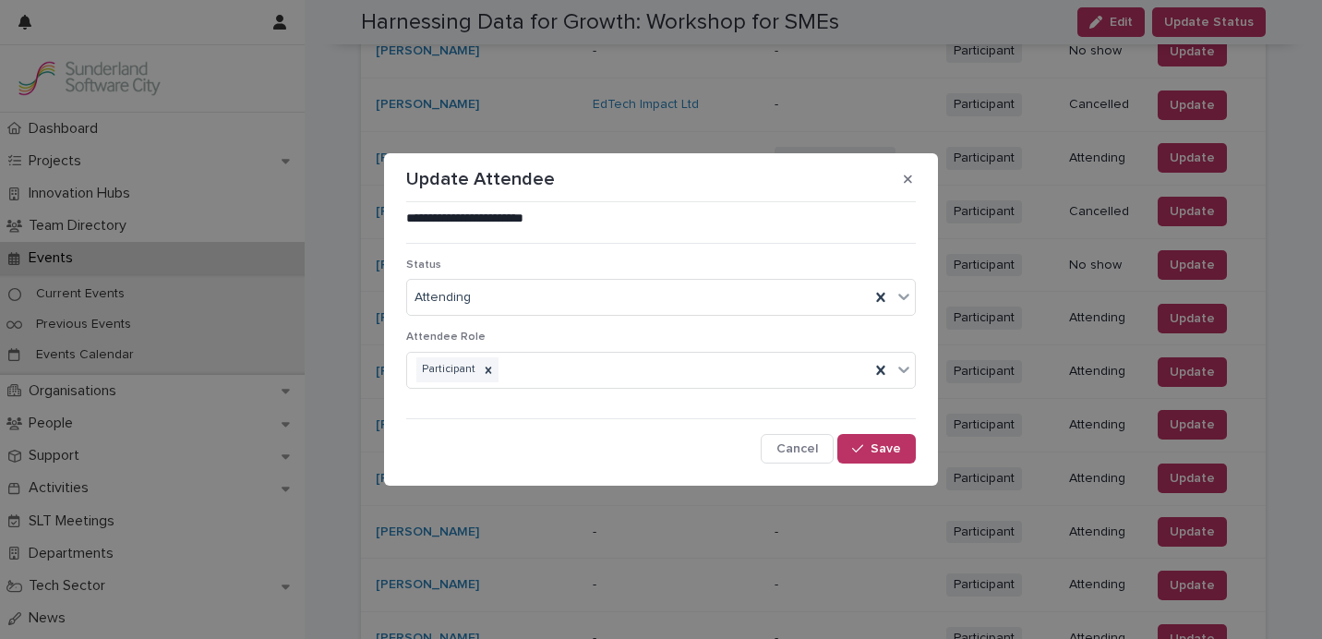
click at [619, 319] on div "Status Attending" at bounding box center [660, 294] width 509 height 72
click at [626, 311] on div "Attending" at bounding box center [638, 297] width 462 height 30
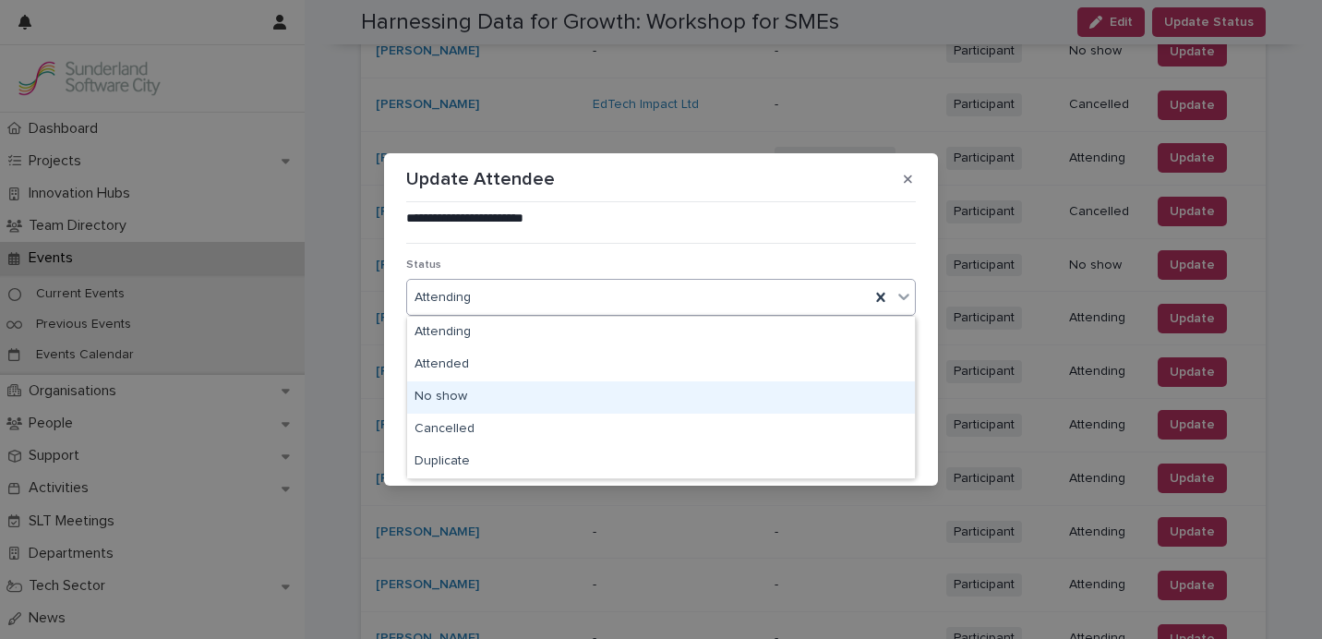
click at [553, 395] on div "No show" at bounding box center [661, 397] width 508 height 32
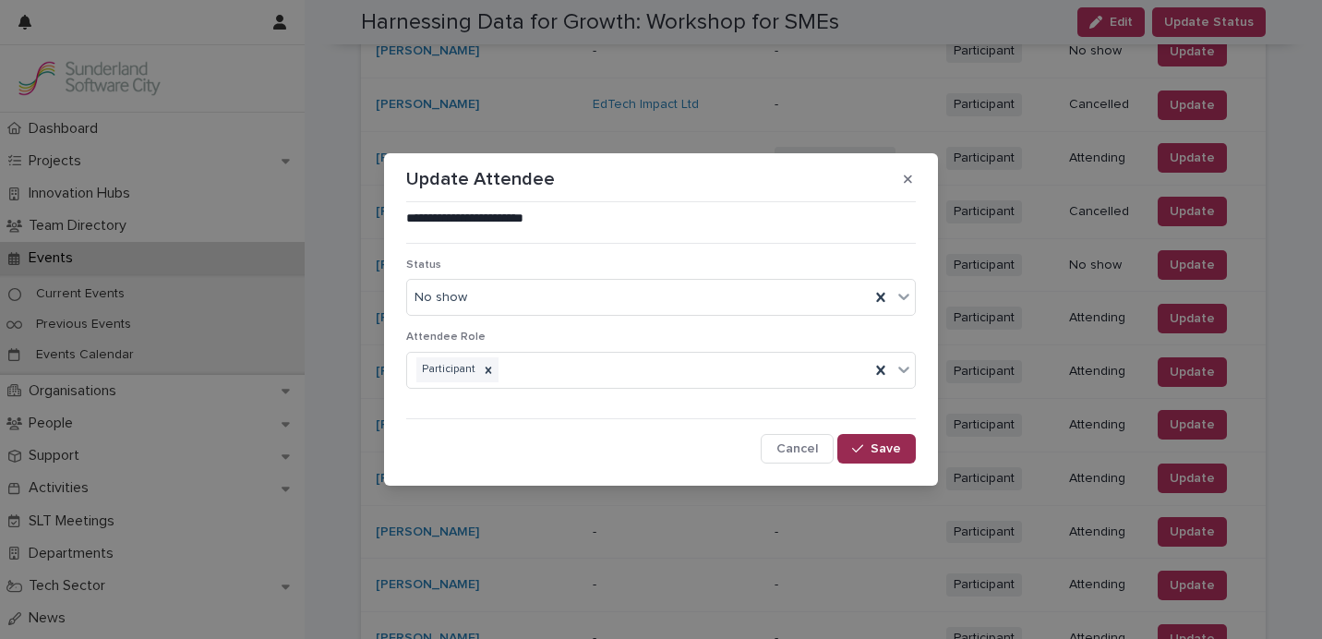
click at [872, 451] on span "Save" at bounding box center [885, 448] width 30 height 13
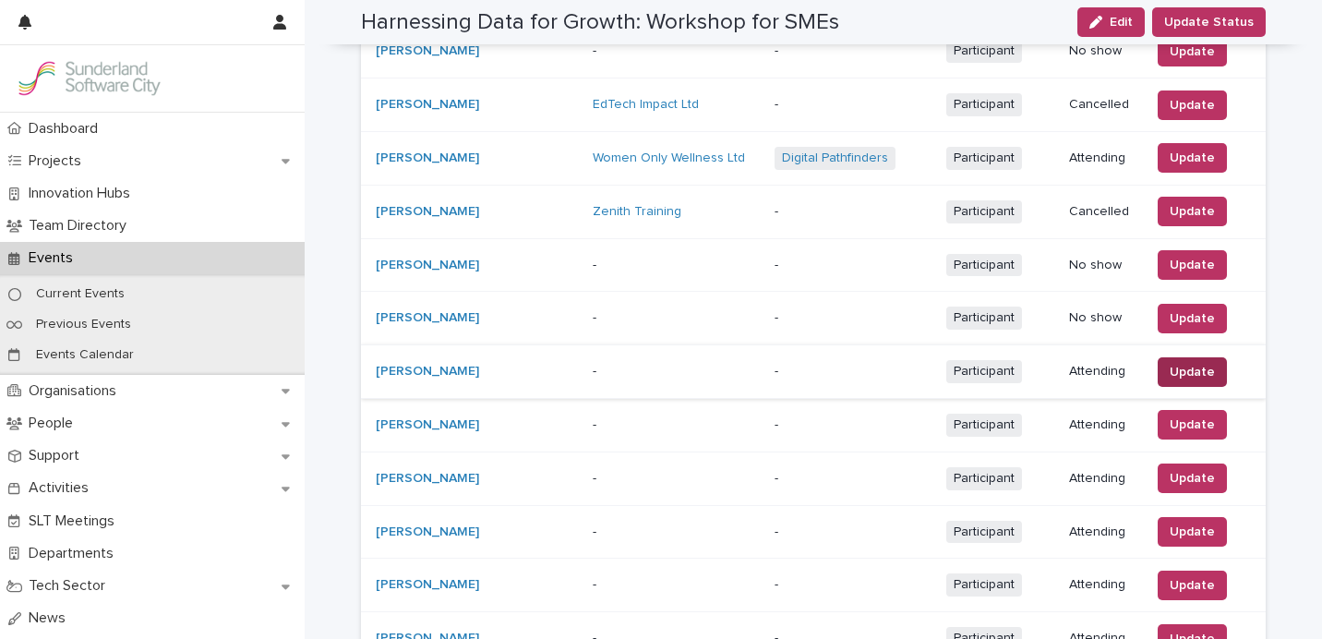
click at [1190, 366] on span "Update" at bounding box center [1191, 372] width 45 height 18
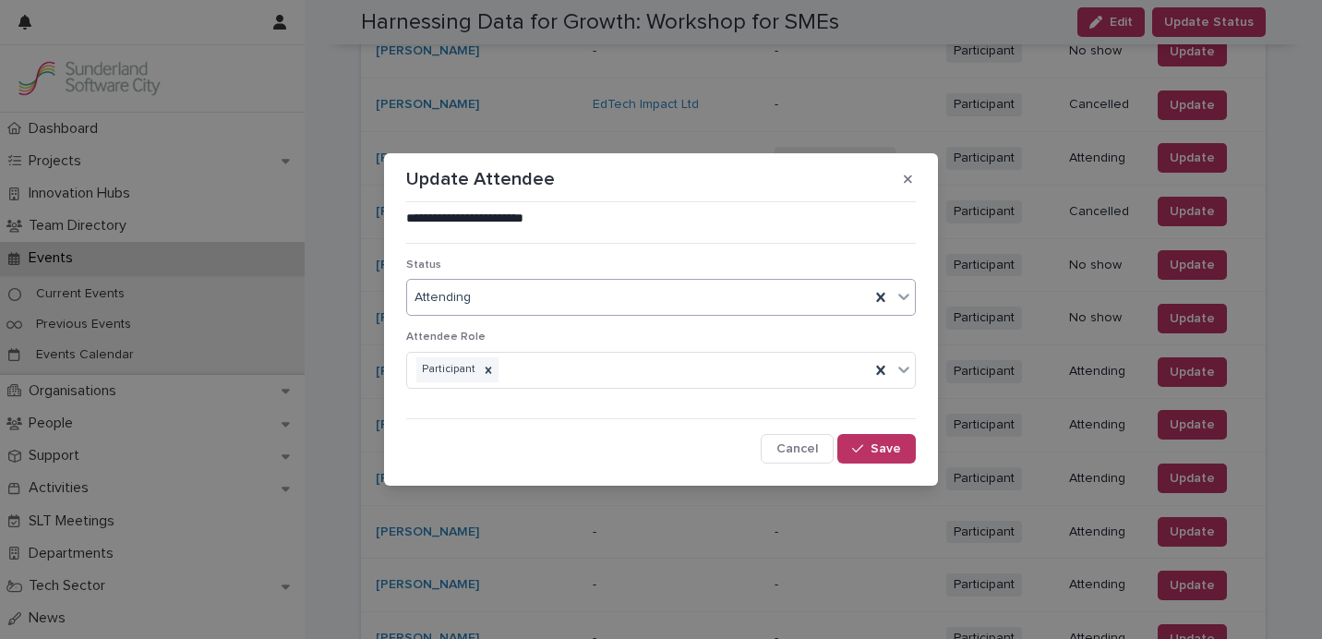
click at [661, 305] on div "Attending" at bounding box center [638, 297] width 462 height 30
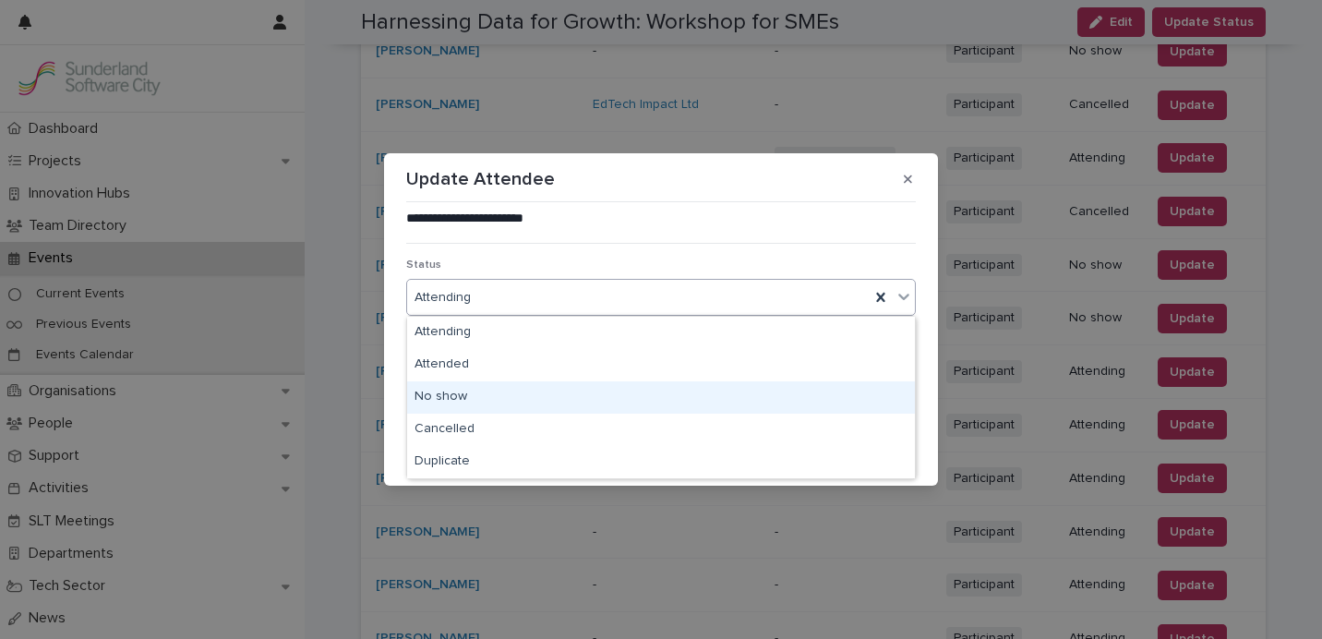
click at [646, 400] on div "No show" at bounding box center [661, 397] width 508 height 32
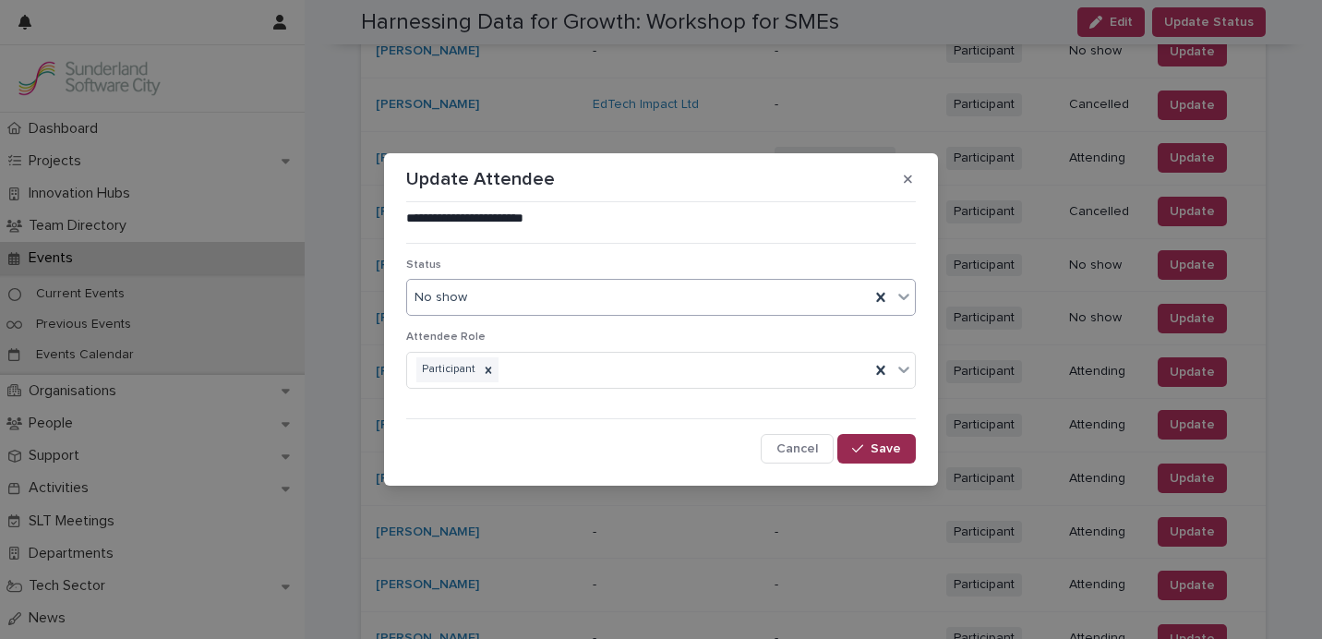
click at [893, 452] on span "Save" at bounding box center [885, 448] width 30 height 13
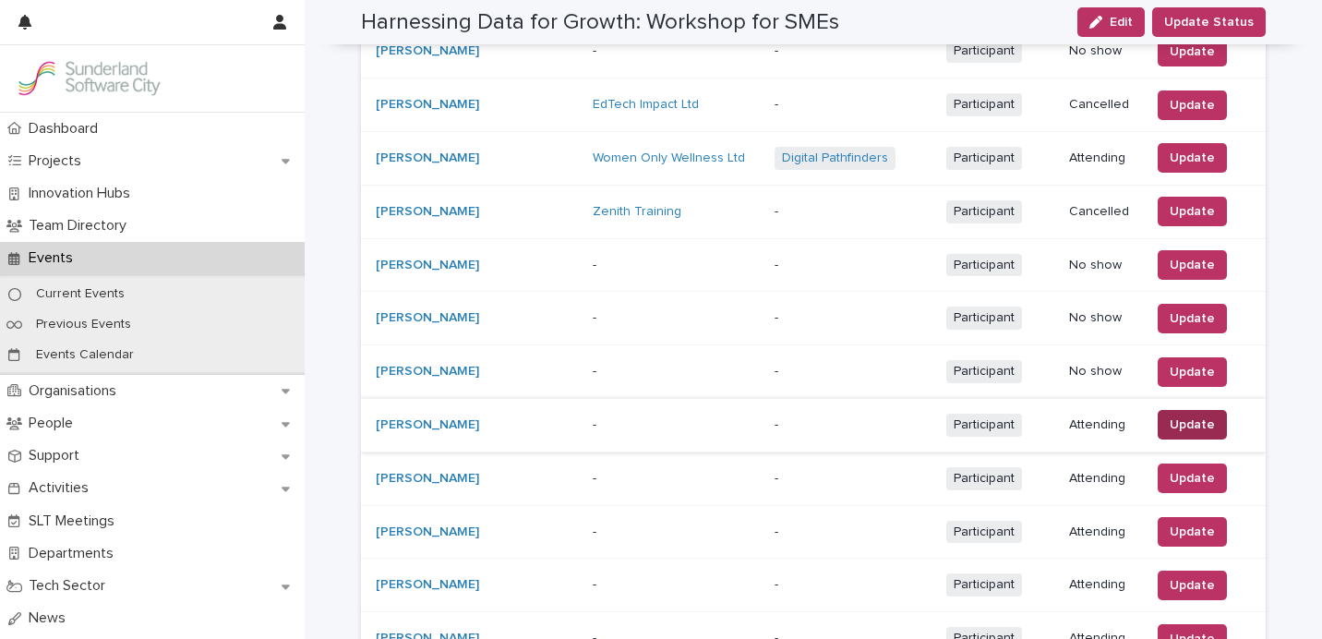
click at [1180, 423] on span "Update" at bounding box center [1191, 424] width 45 height 18
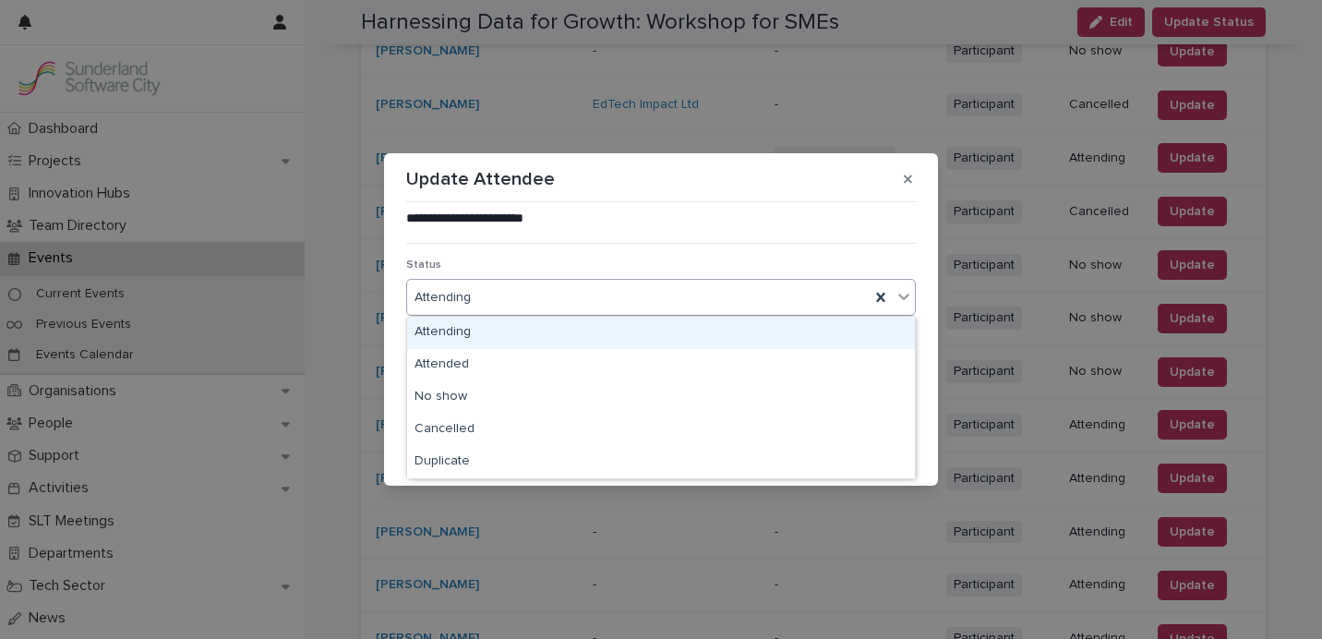
click at [647, 291] on div "Attending" at bounding box center [638, 297] width 462 height 30
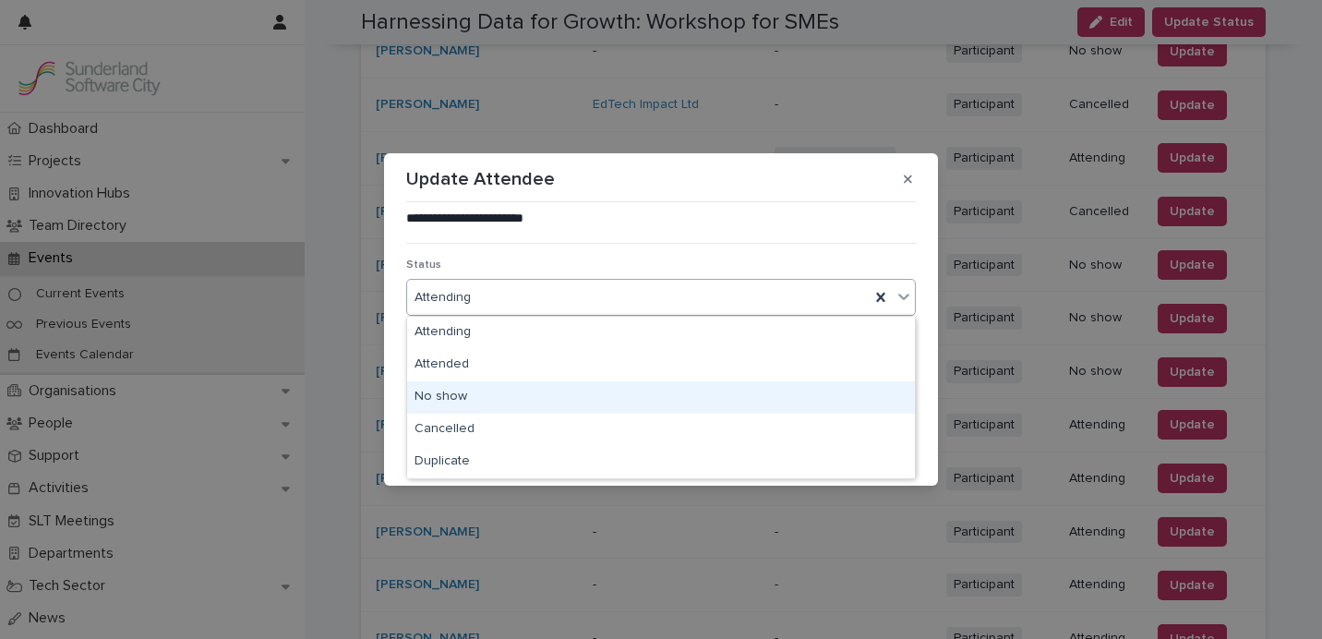
click at [607, 393] on div "No show" at bounding box center [661, 397] width 508 height 32
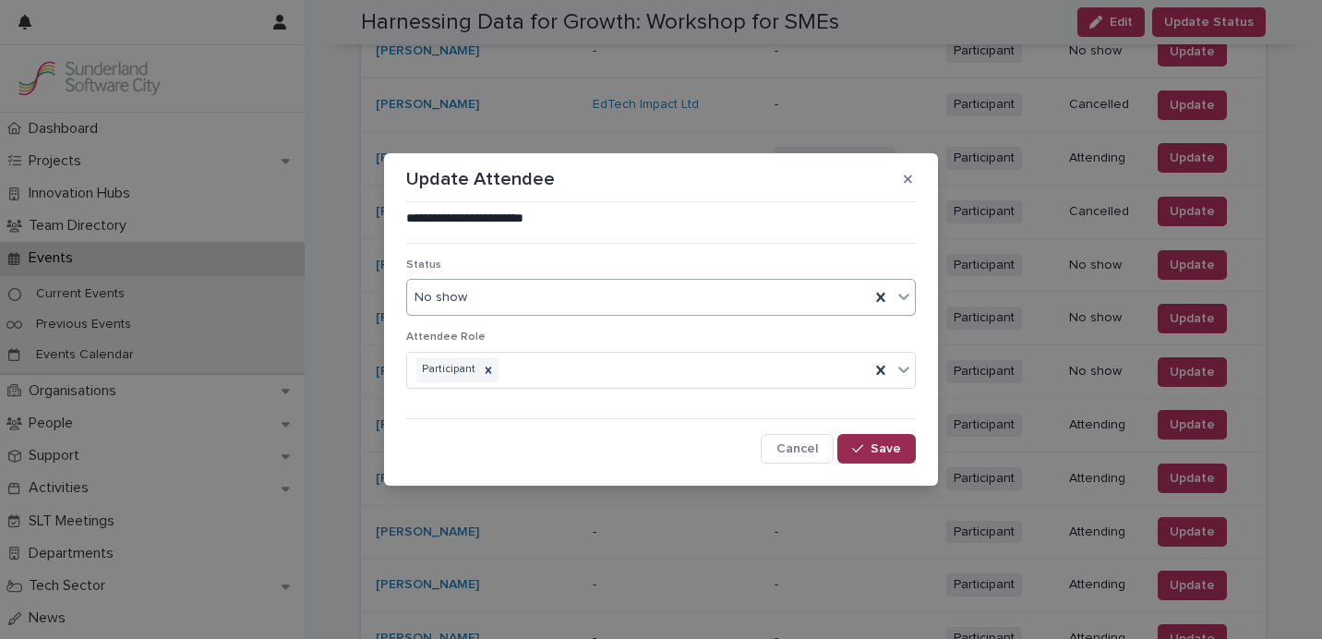
click at [870, 443] on div "button" at bounding box center [861, 448] width 18 height 13
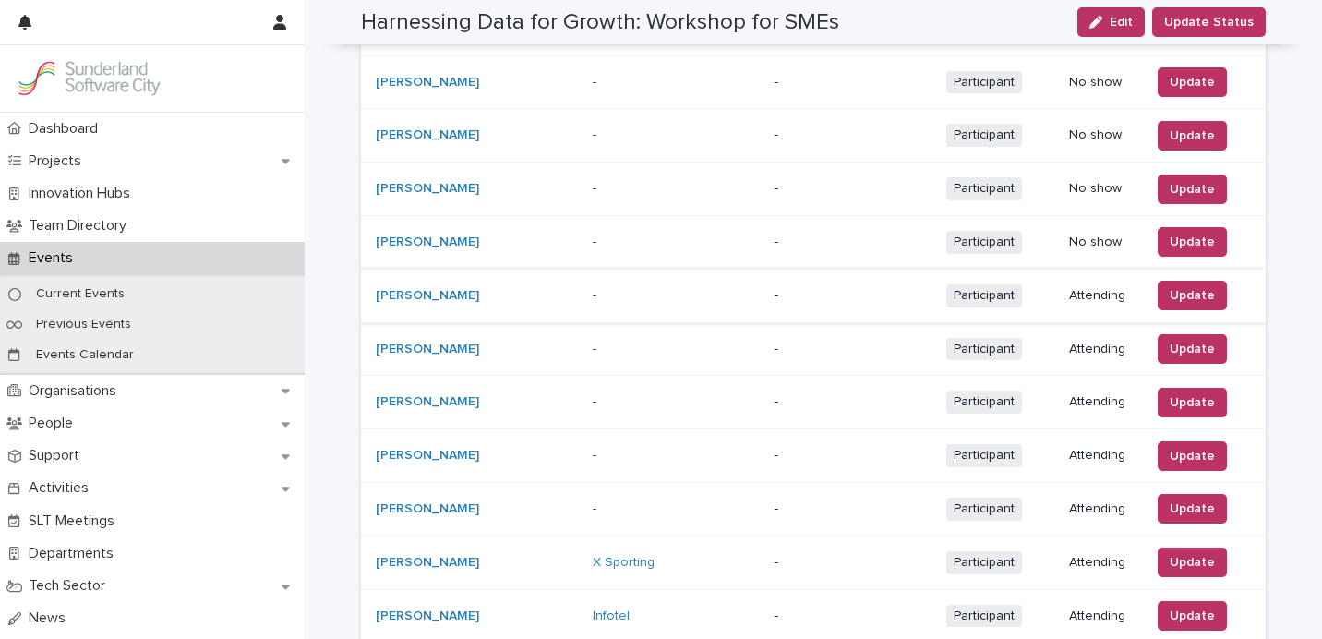
scroll to position [821, 0]
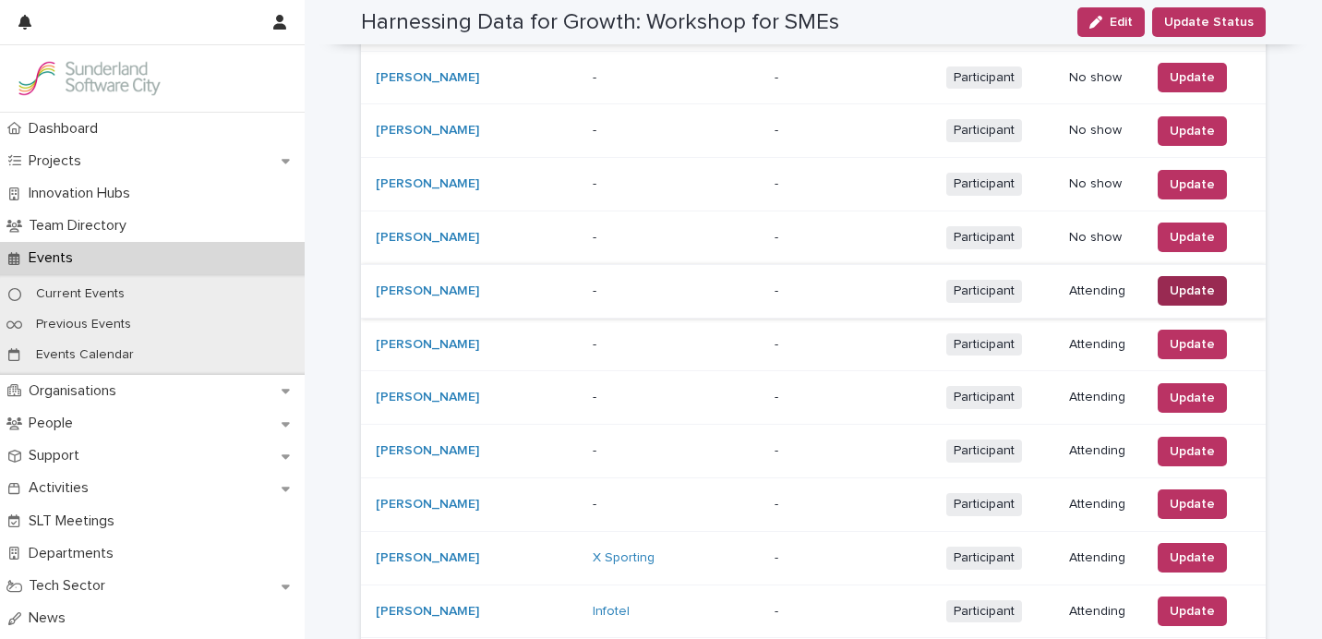
click at [1179, 281] on span "Update" at bounding box center [1191, 290] width 45 height 18
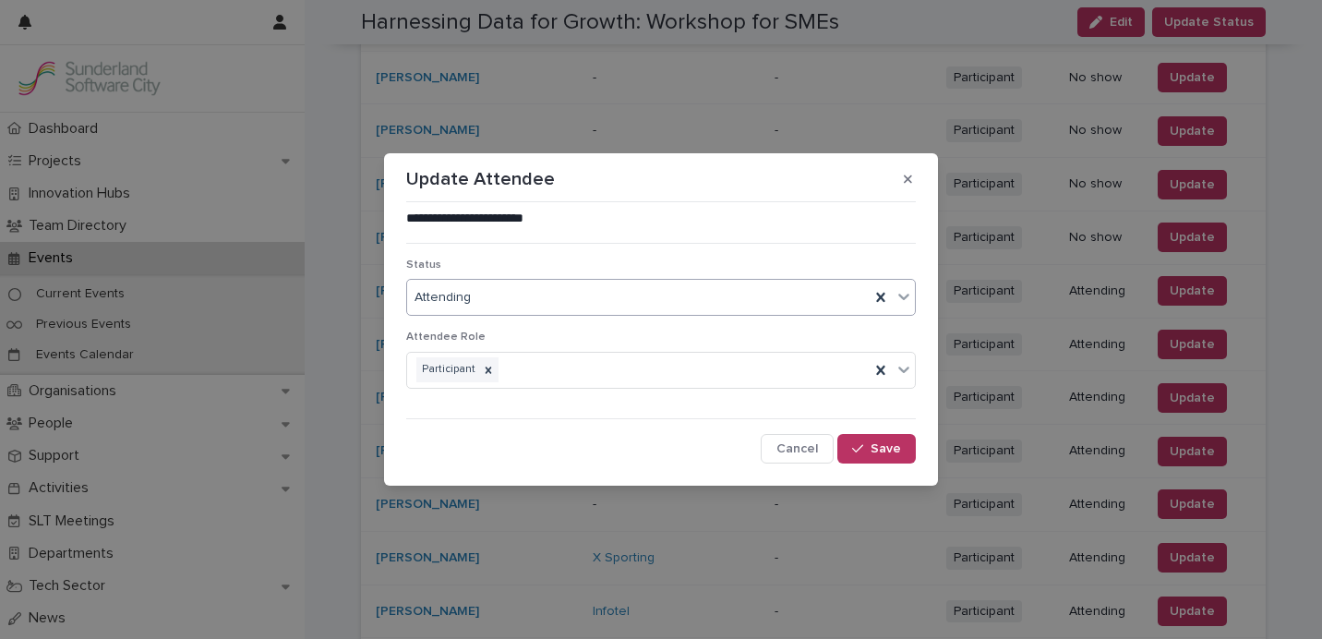
click at [610, 299] on div "Attending" at bounding box center [638, 297] width 462 height 30
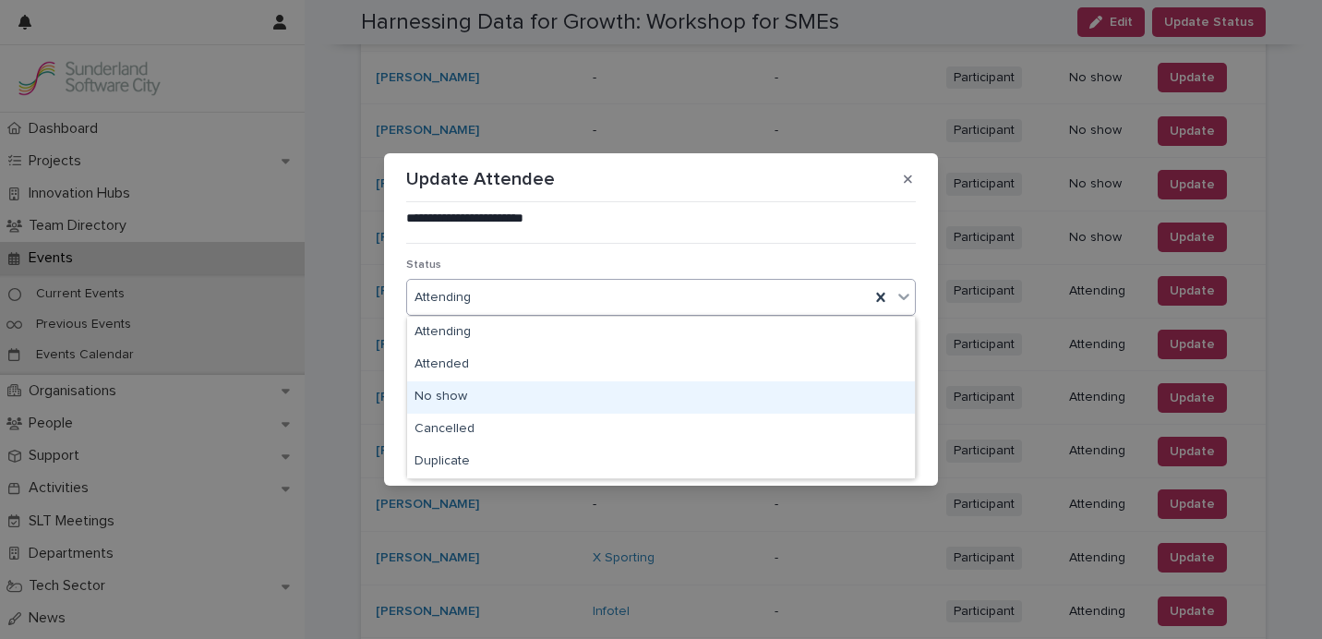
click at [586, 395] on div "No show" at bounding box center [661, 397] width 508 height 32
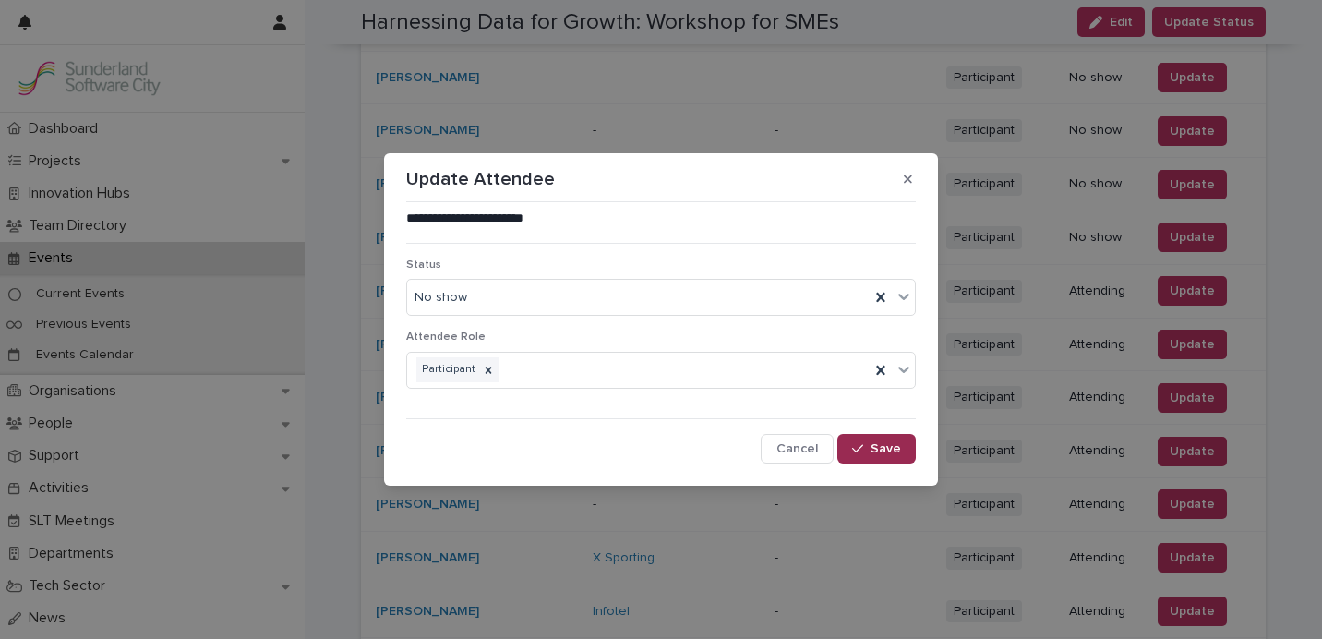
click at [867, 447] on div "button" at bounding box center [861, 448] width 18 height 13
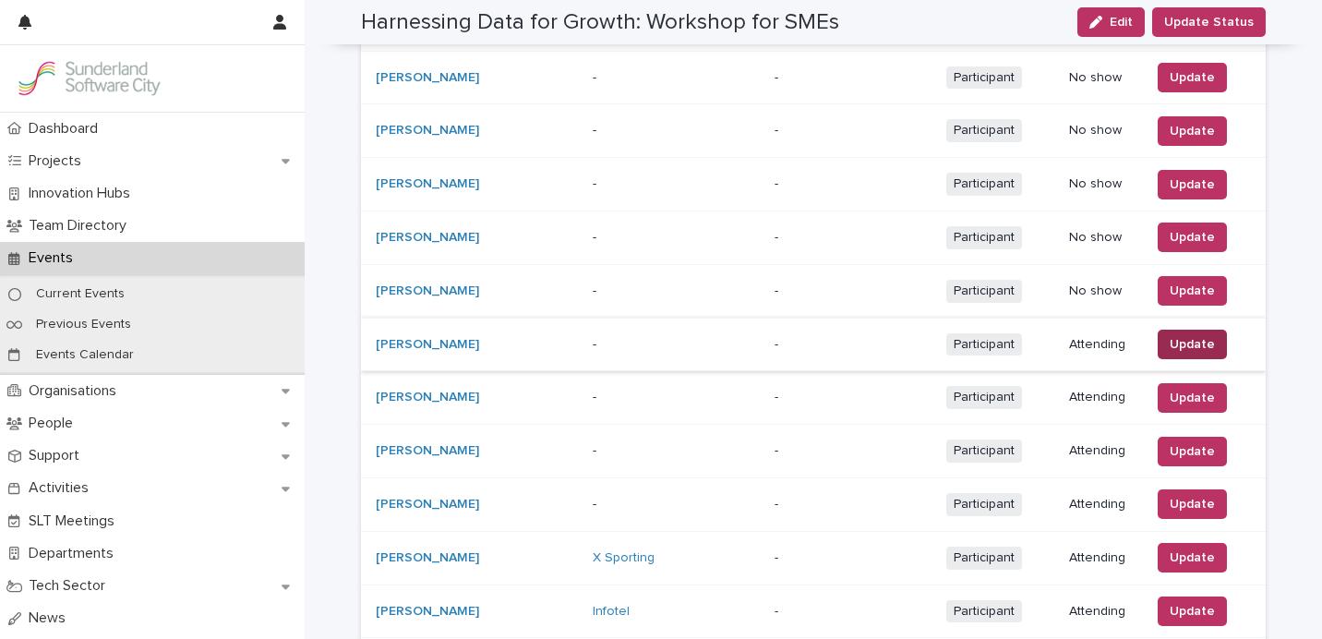
click at [1178, 335] on span "Update" at bounding box center [1191, 344] width 45 height 18
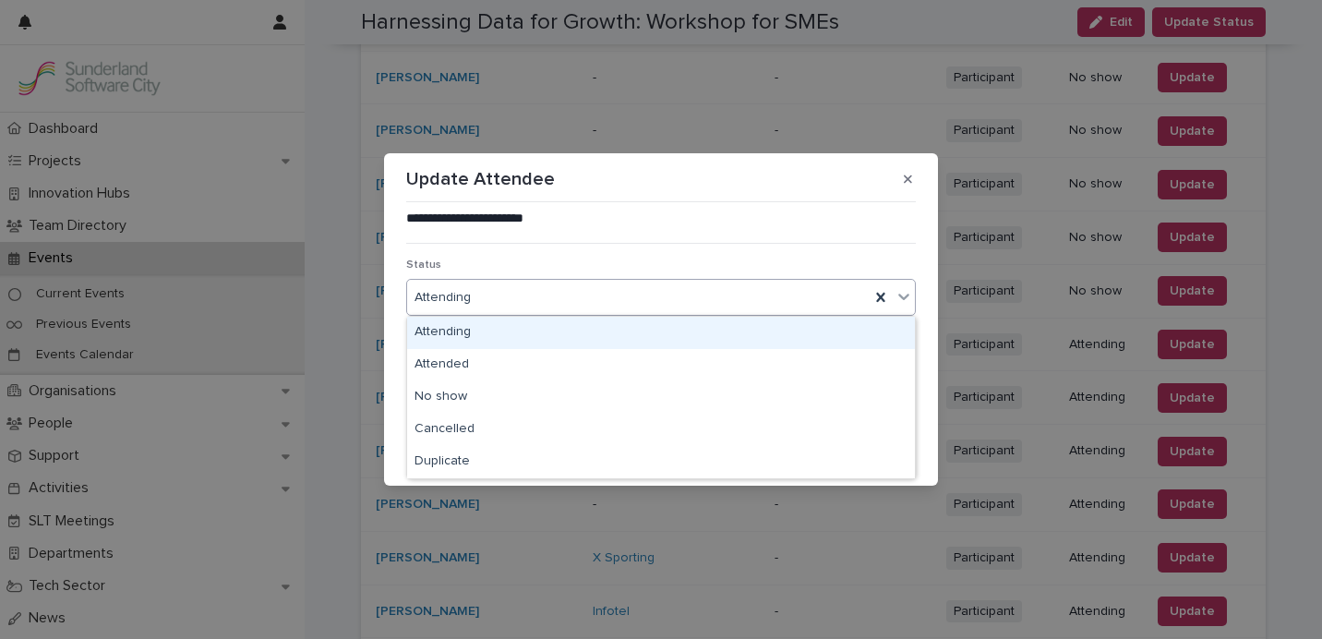
click at [640, 306] on div "Attending" at bounding box center [638, 297] width 462 height 30
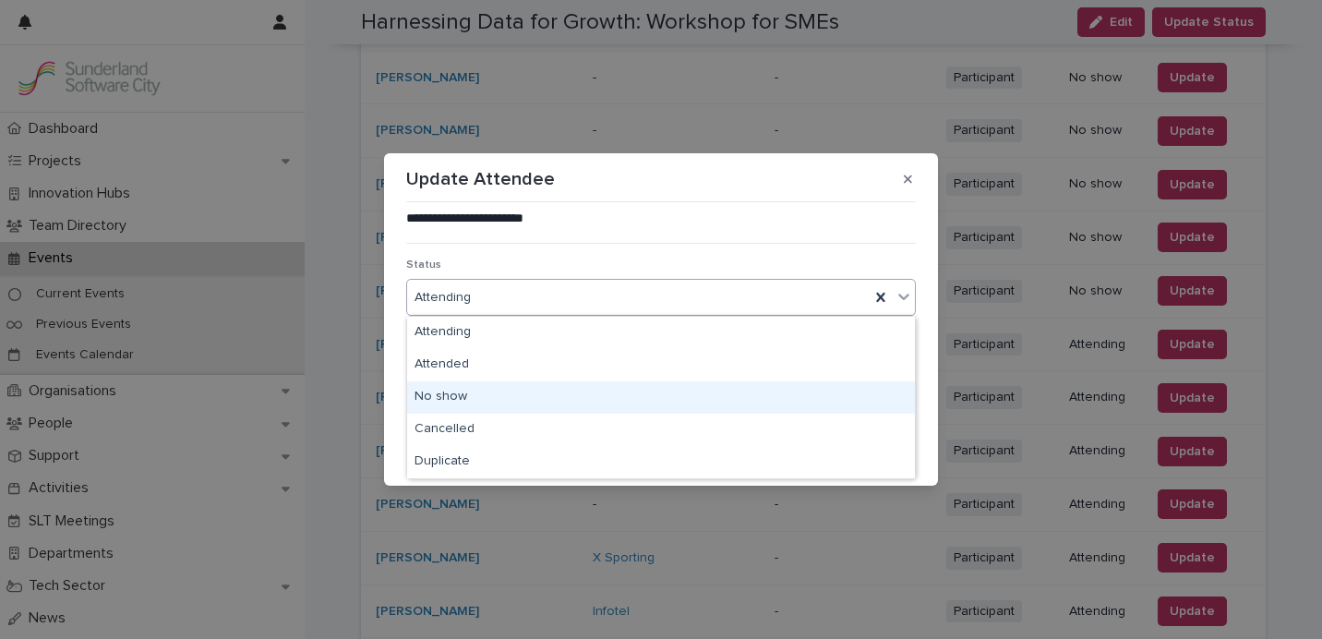
click at [590, 397] on div "No show" at bounding box center [661, 397] width 508 height 32
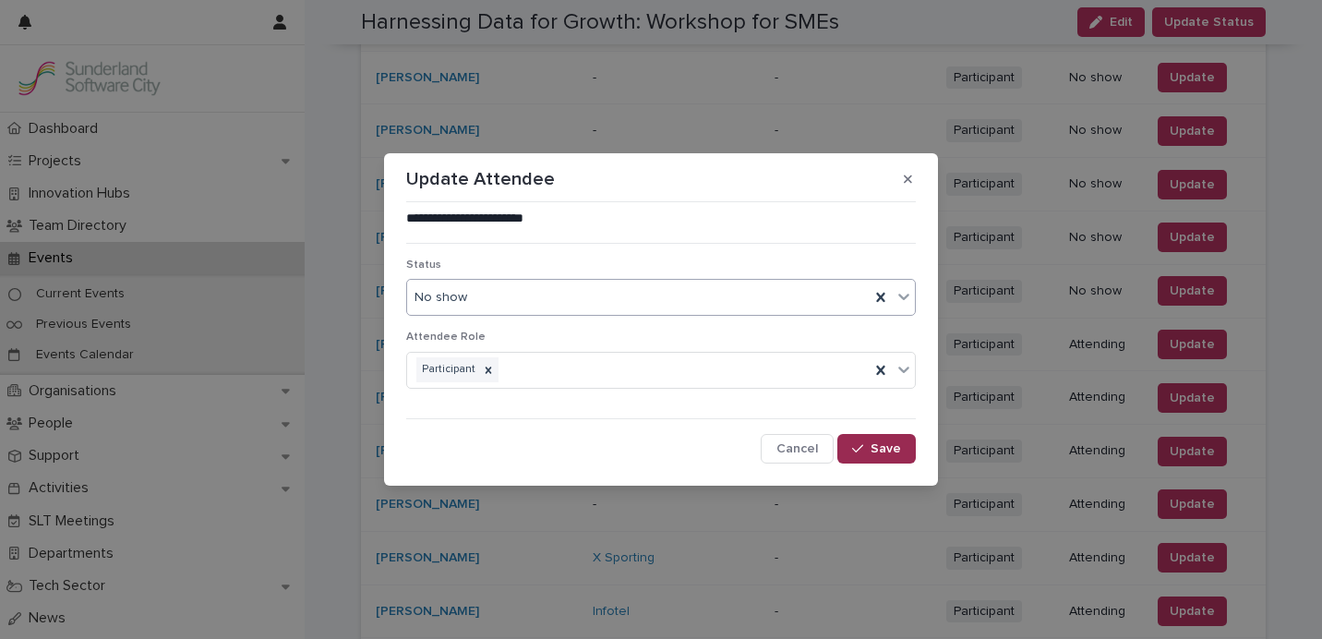
click at [876, 454] on span "Save" at bounding box center [885, 448] width 30 height 13
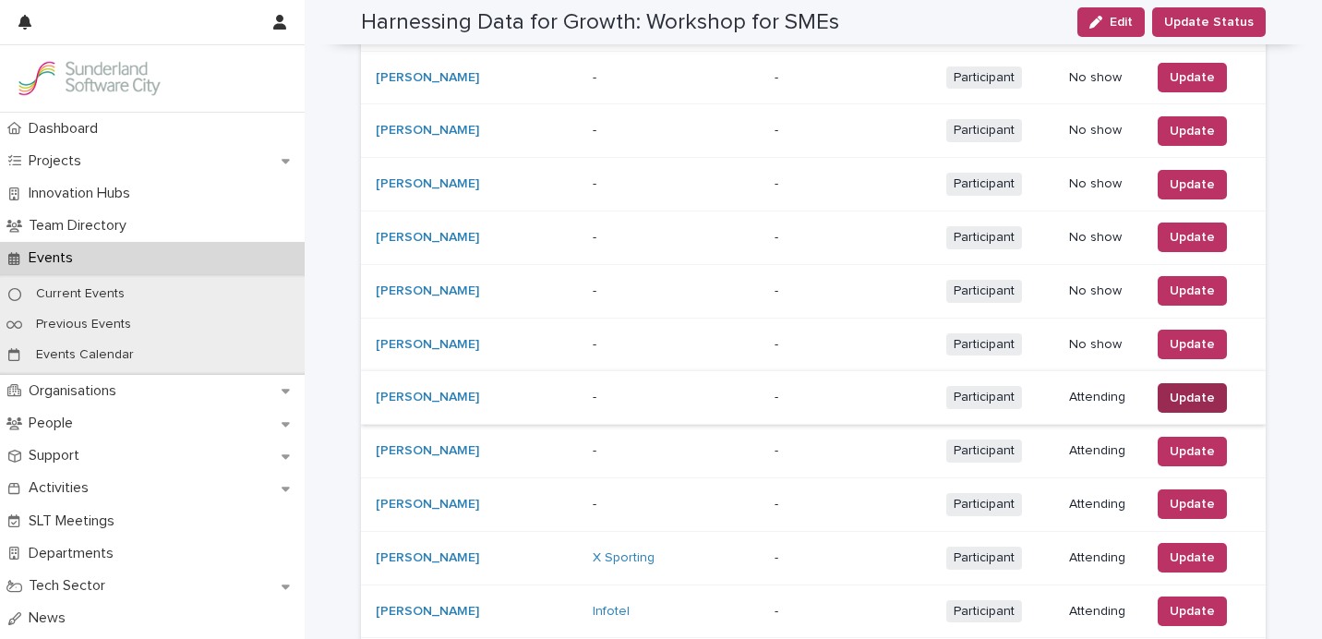
click at [1200, 397] on span "Update" at bounding box center [1191, 398] width 45 height 18
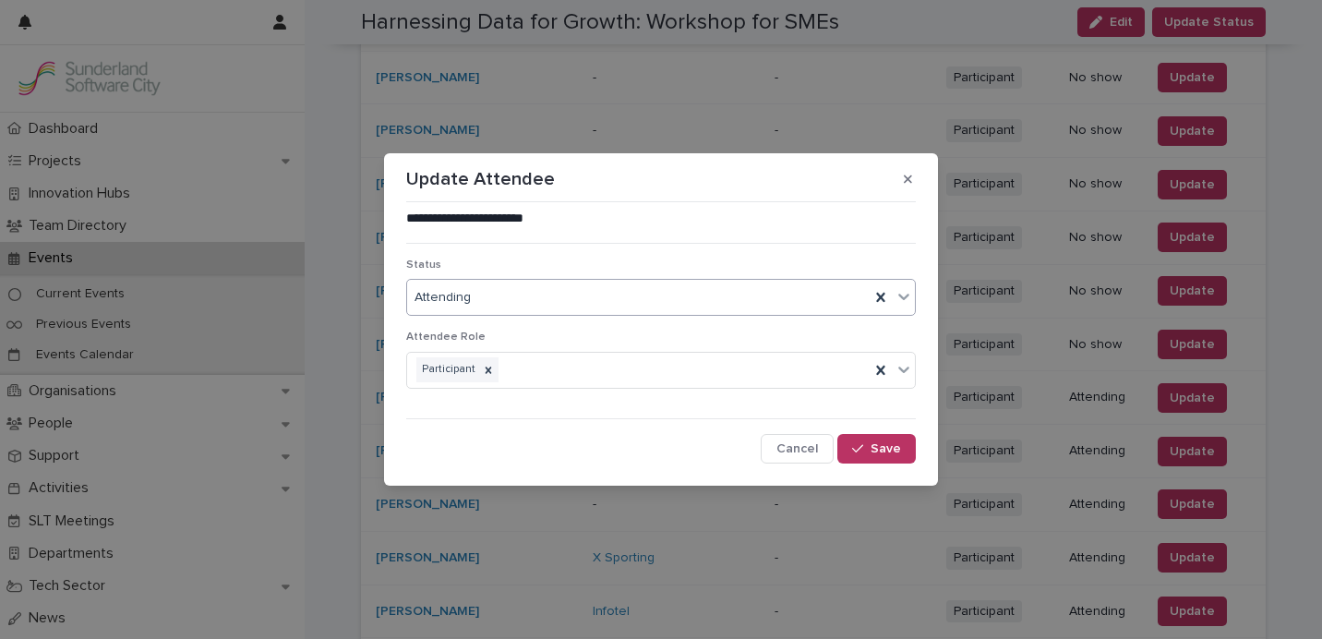
click at [625, 296] on div "Attending" at bounding box center [638, 297] width 462 height 30
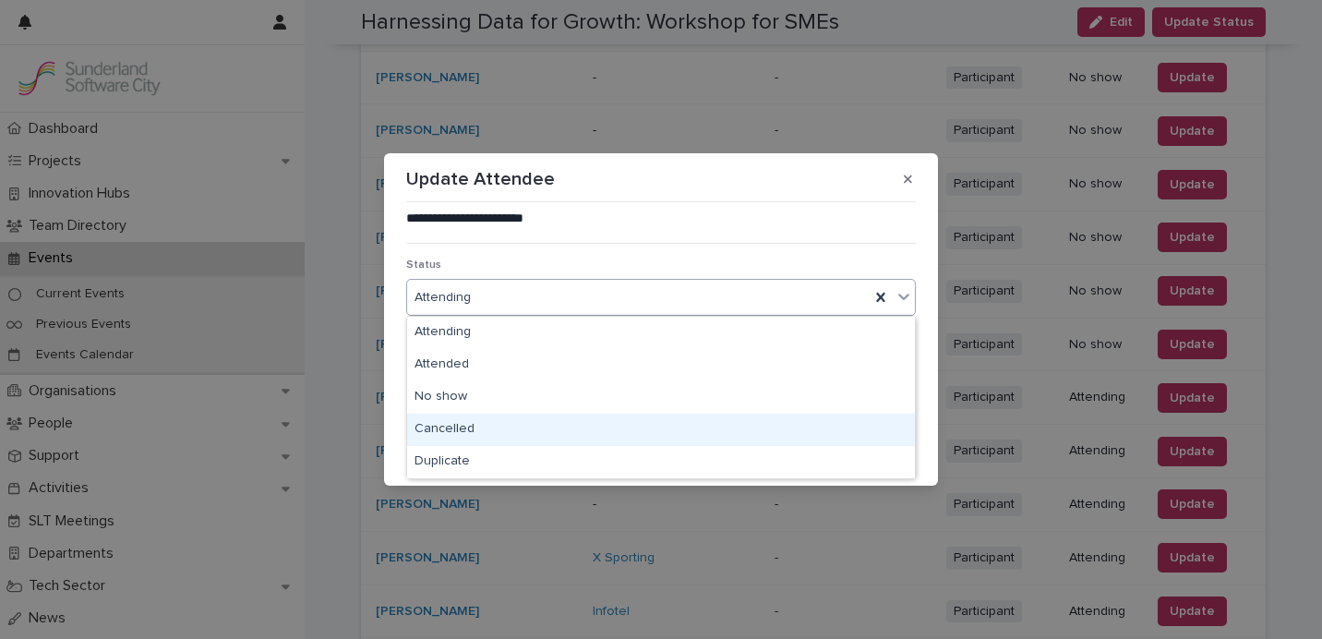
click at [597, 420] on div "Cancelled" at bounding box center [661, 429] width 508 height 32
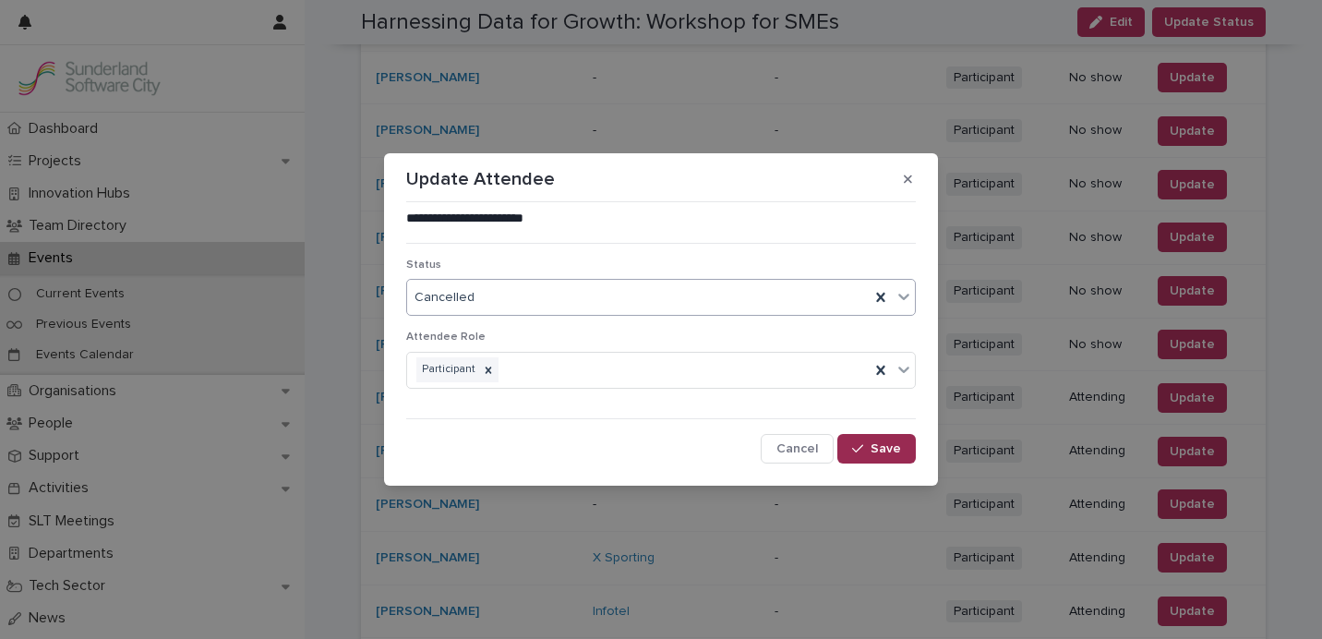
click at [880, 461] on button "Save" at bounding box center [876, 449] width 78 height 30
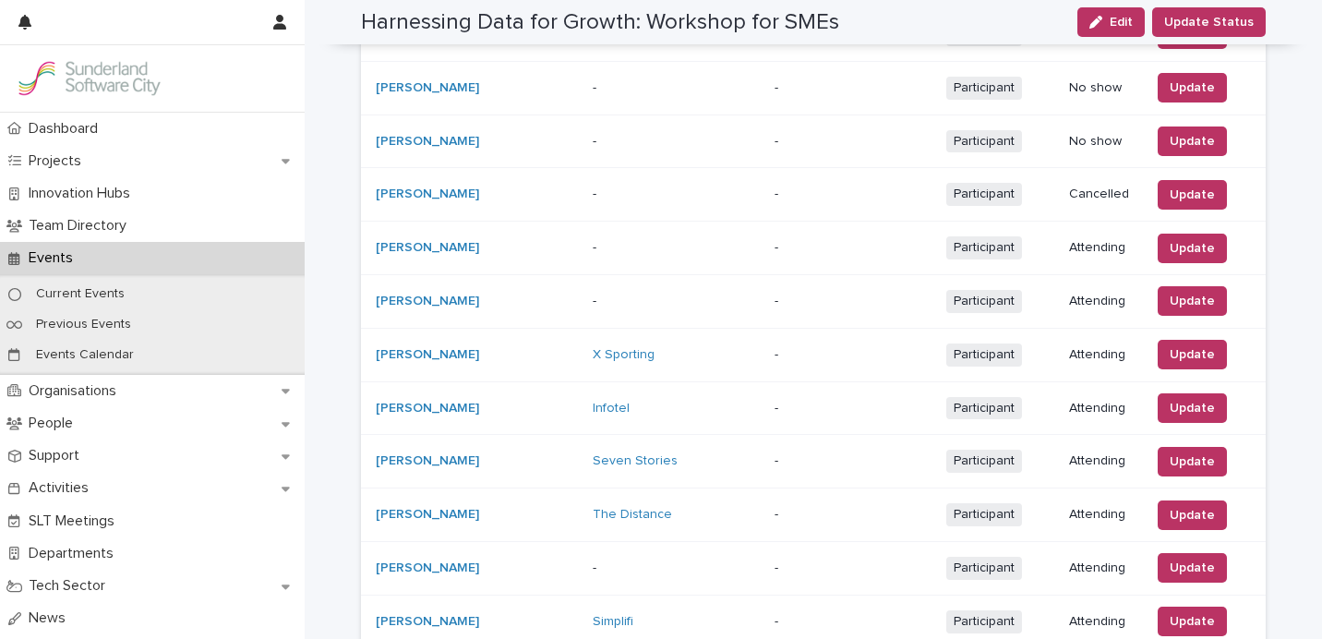
scroll to position [1026, 0]
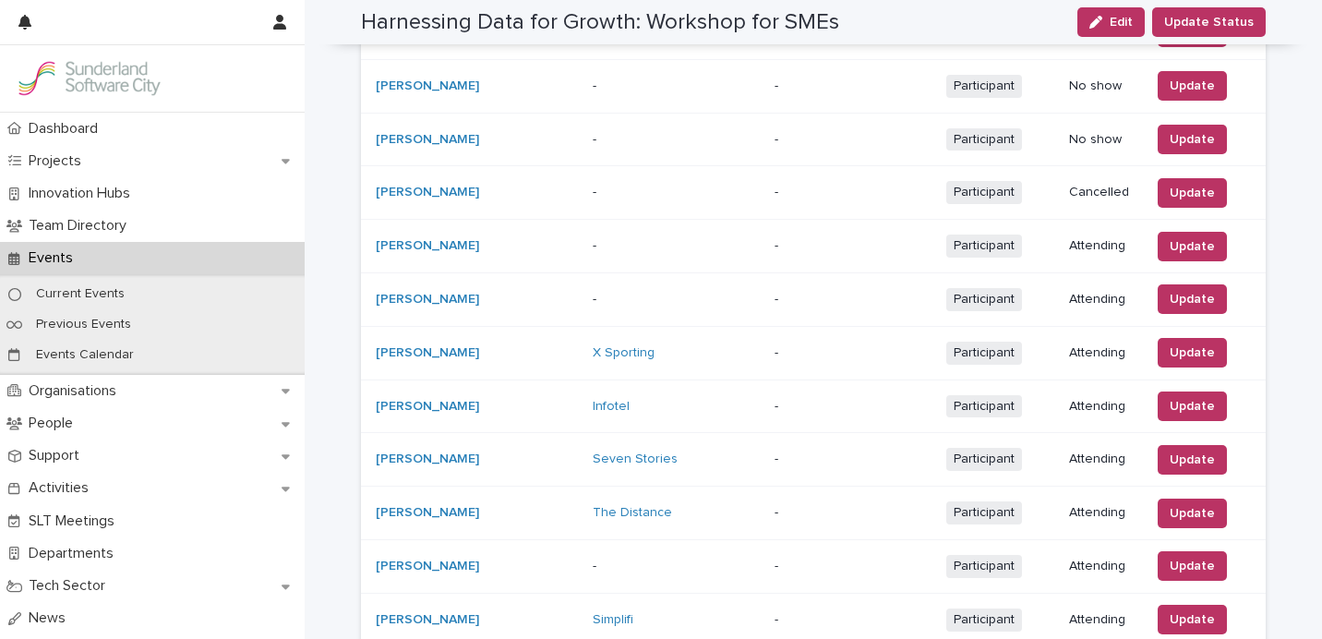
click at [1160, 255] on td "Update" at bounding box center [1204, 247] width 123 height 54
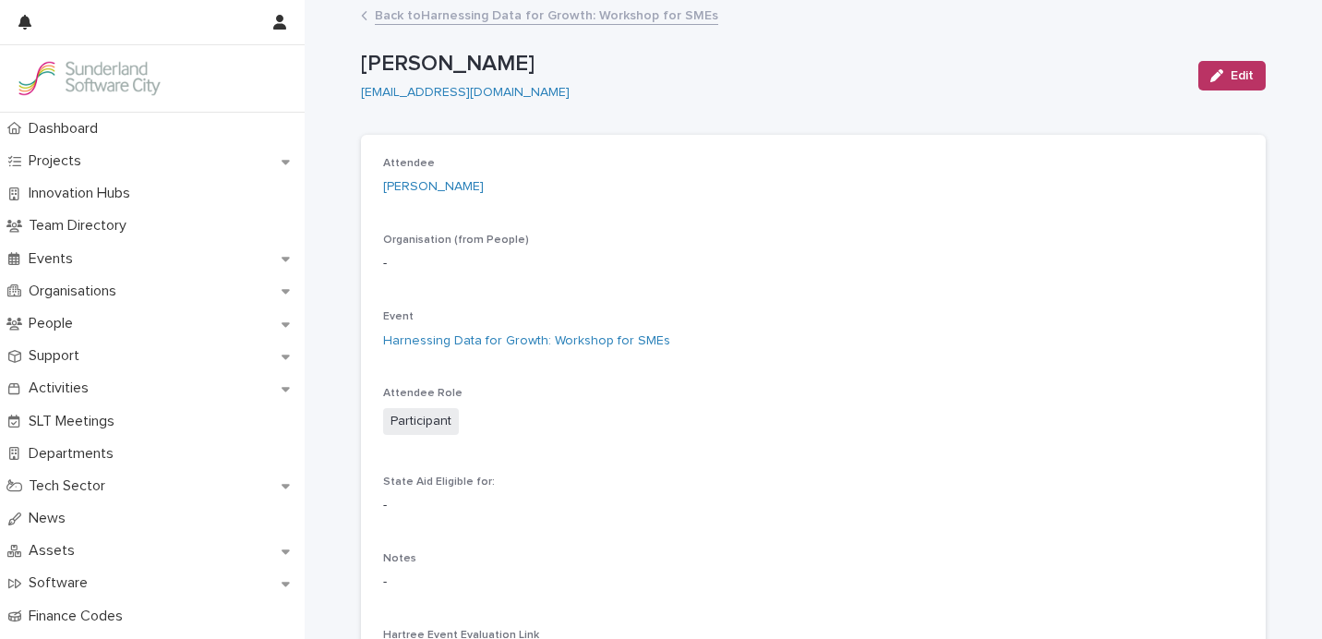
click at [461, 23] on link "Back to Harnessing Data for Growth: Workshop for SMEs" at bounding box center [546, 14] width 343 height 21
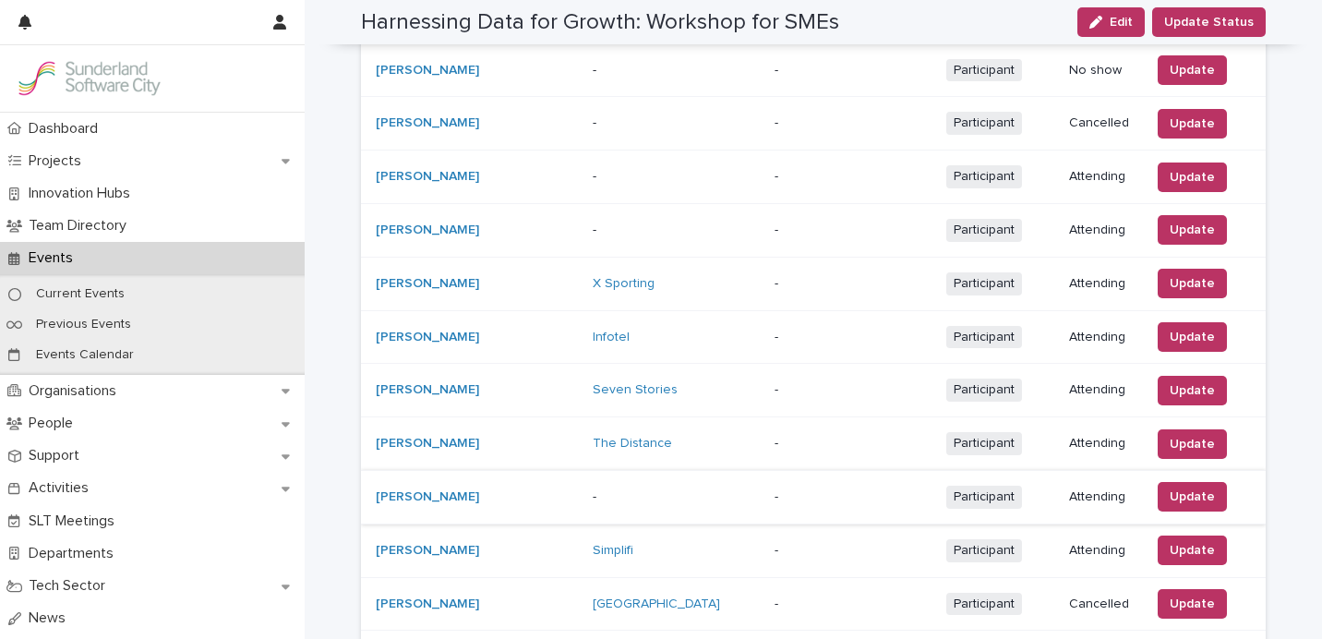
scroll to position [1086, 0]
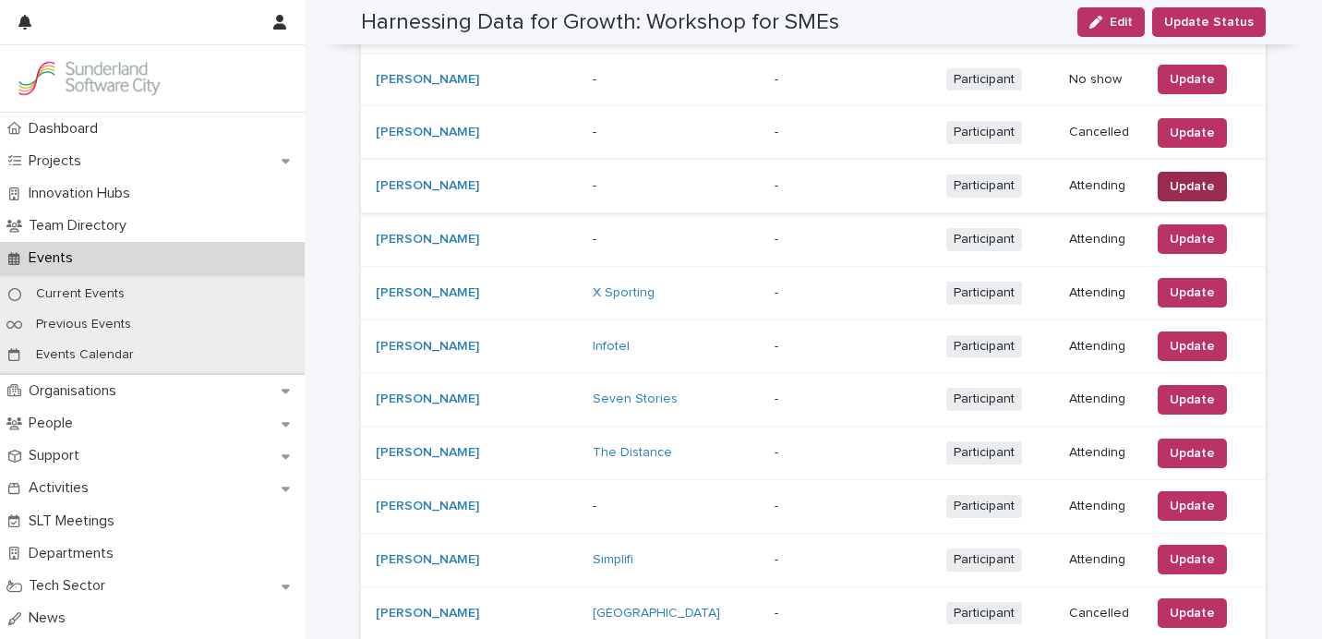
click at [1196, 183] on span "Update" at bounding box center [1191, 186] width 45 height 18
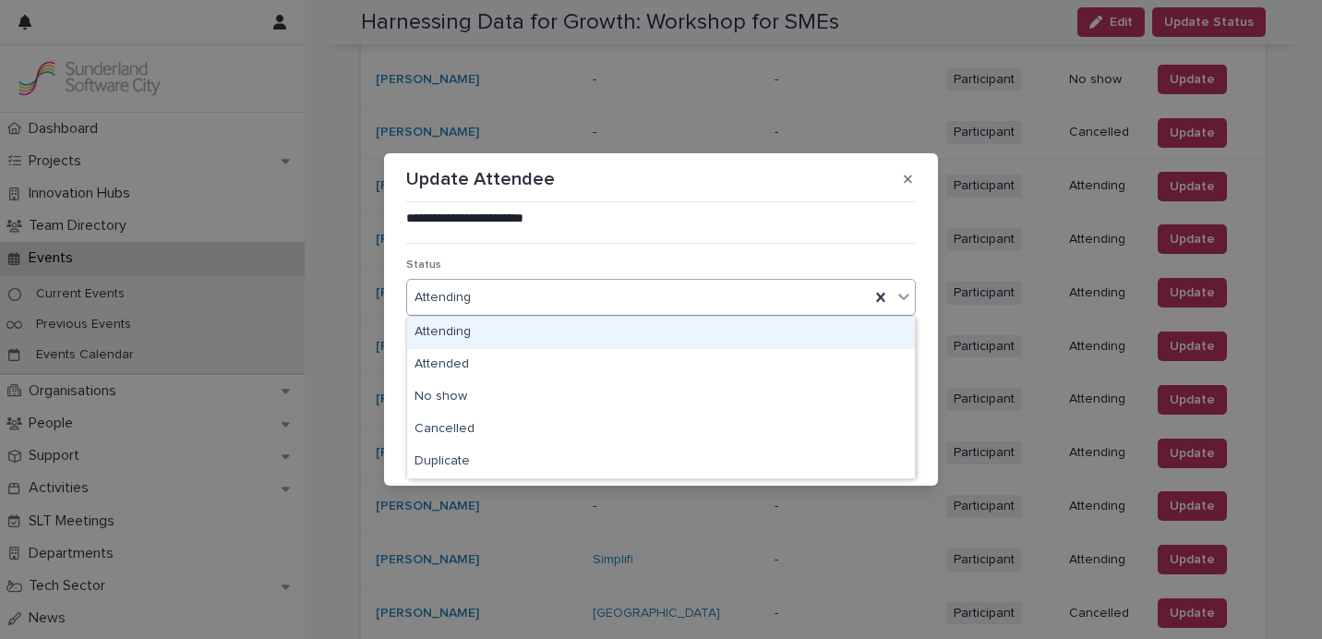
click at [671, 291] on div "Attending" at bounding box center [638, 297] width 462 height 30
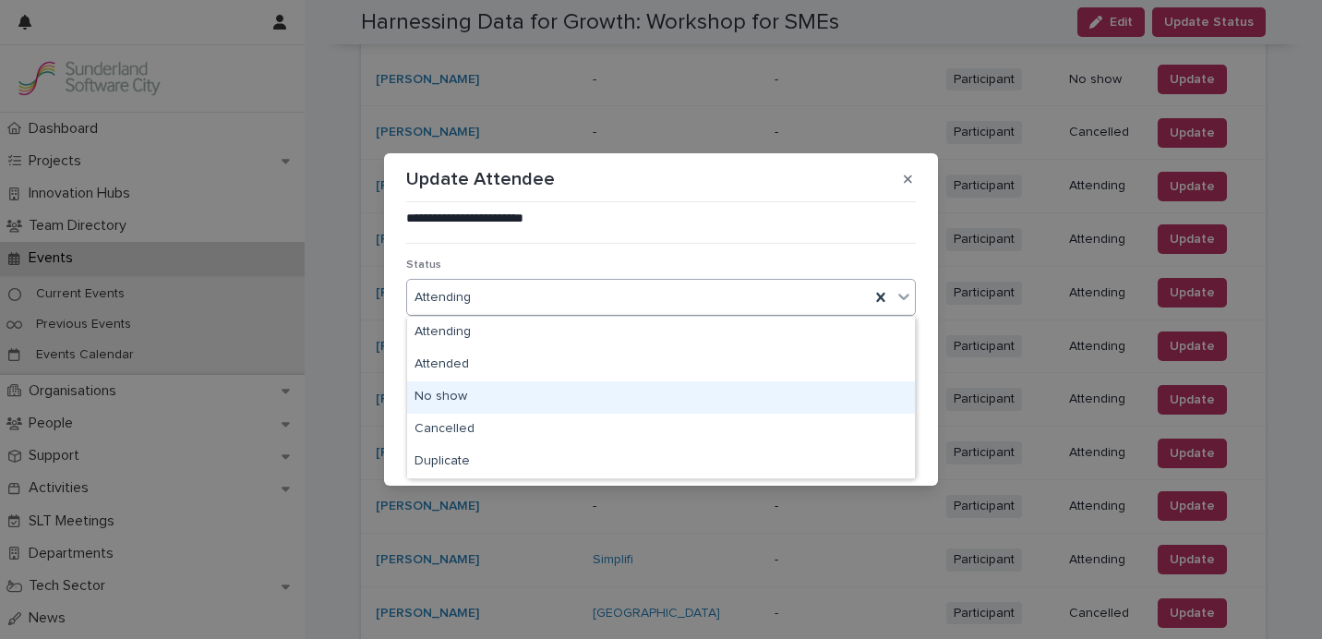
click at [634, 398] on div "No show" at bounding box center [661, 397] width 508 height 32
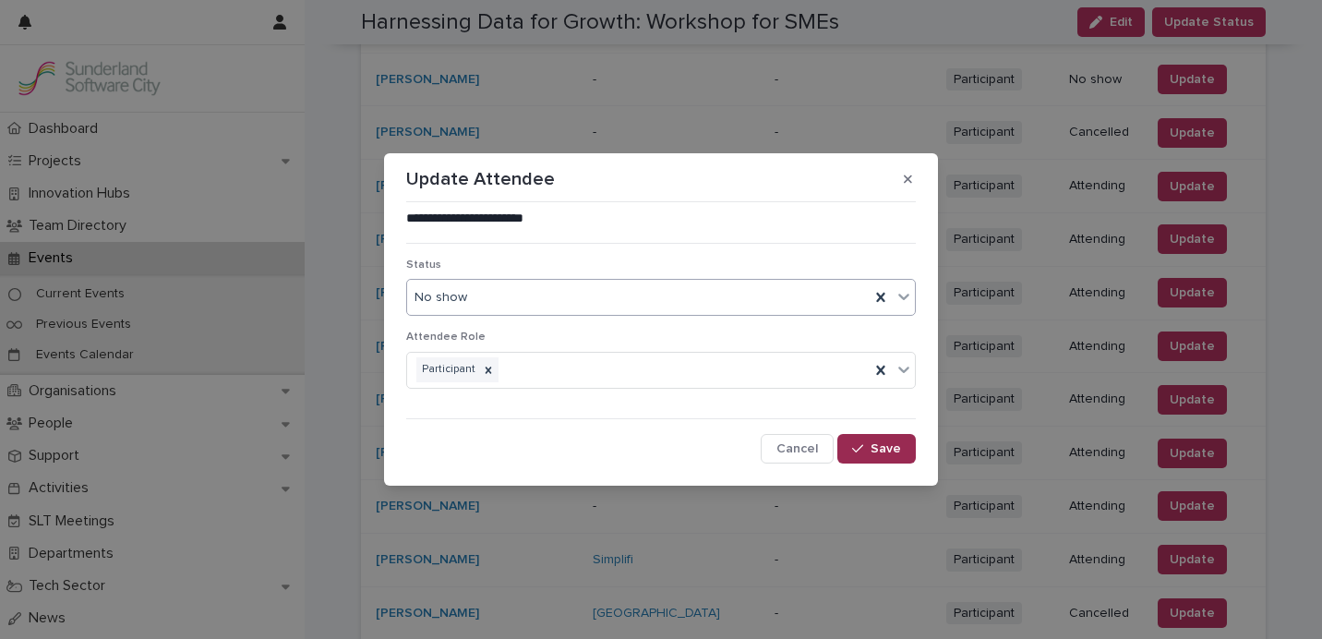
click at [889, 450] on span "Save" at bounding box center [885, 448] width 30 height 13
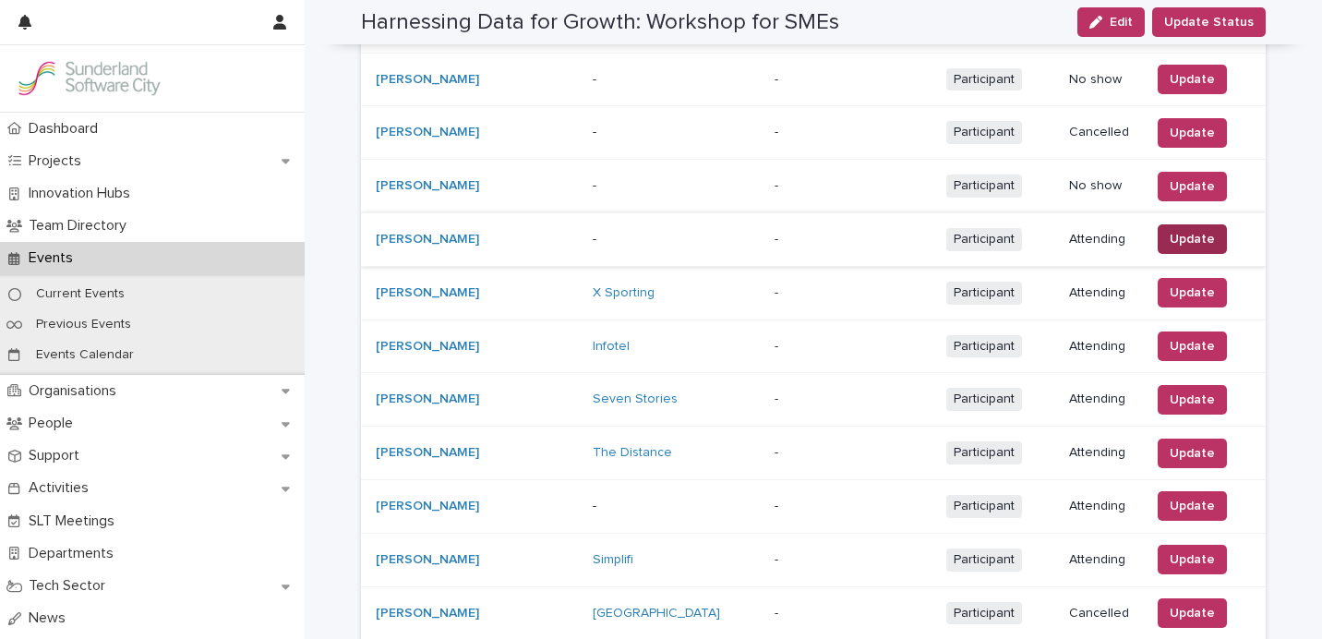
click at [1169, 236] on span "Update" at bounding box center [1191, 239] width 45 height 18
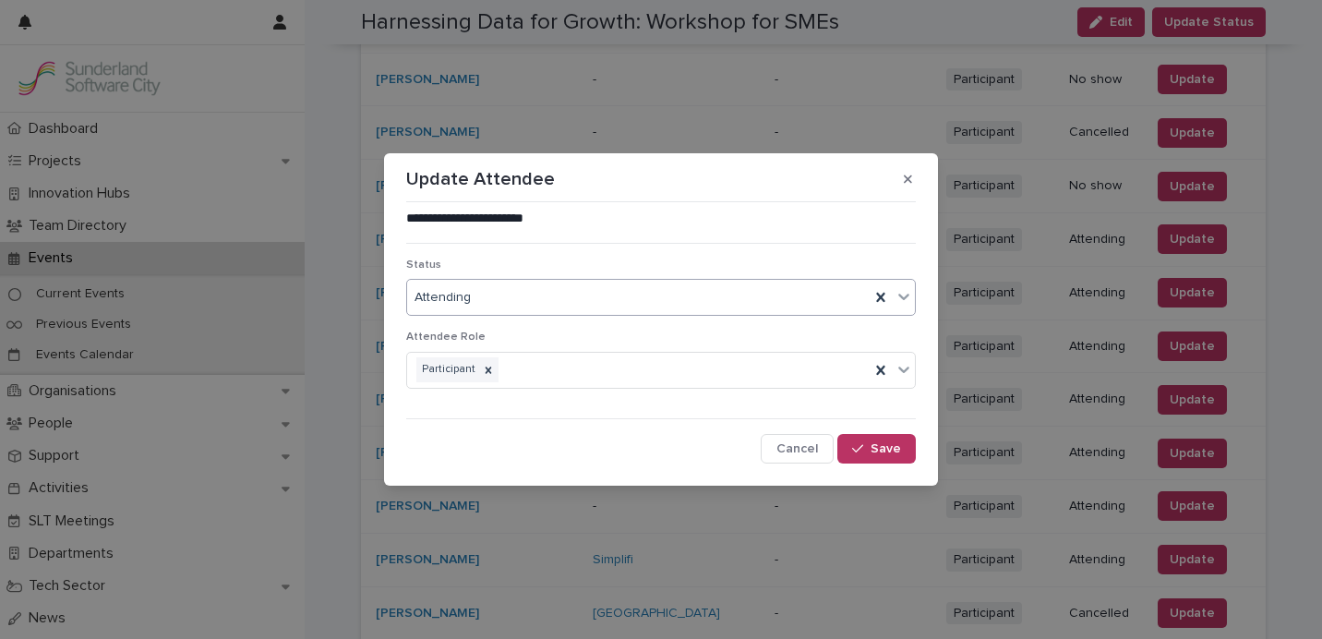
click at [738, 302] on div "Attending" at bounding box center [638, 297] width 462 height 30
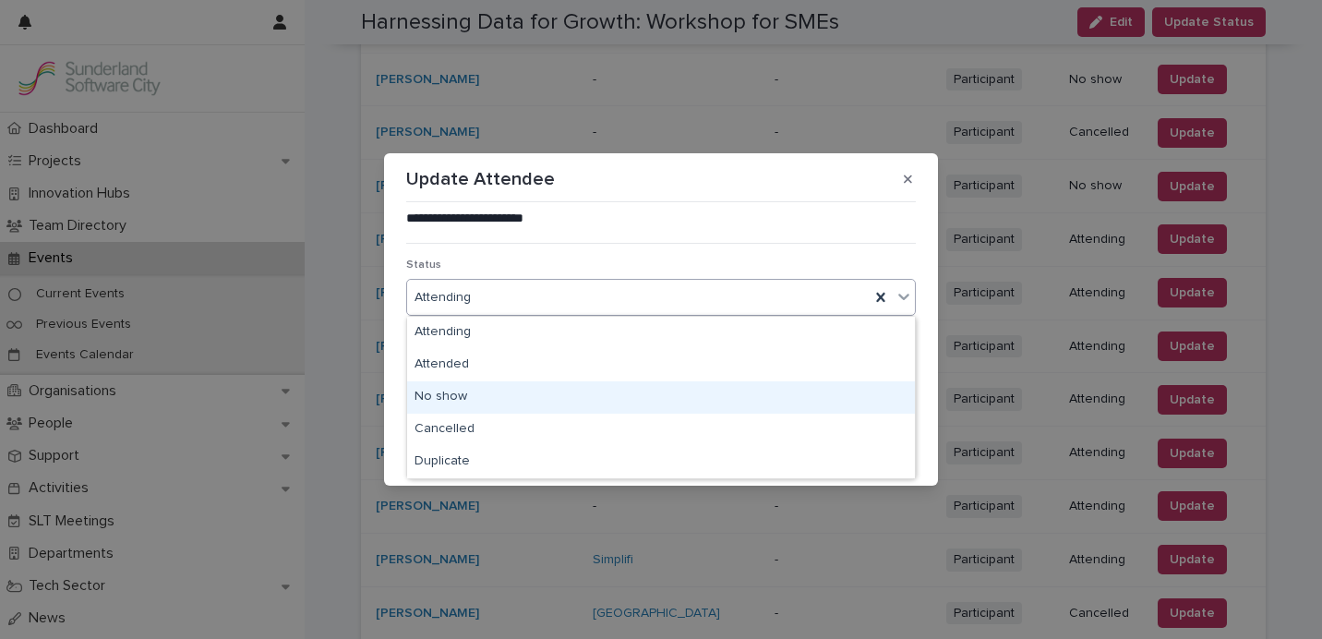
click at [704, 386] on div "No show" at bounding box center [661, 397] width 508 height 32
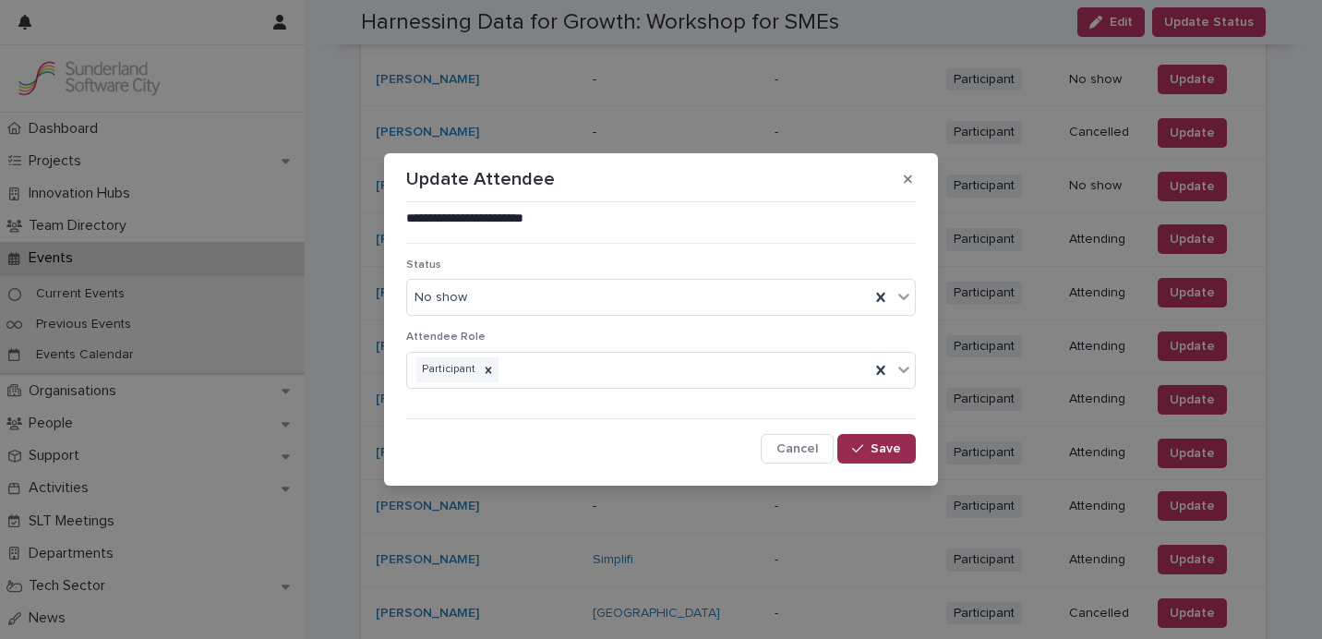
click at [868, 443] on div "button" at bounding box center [861, 448] width 18 height 13
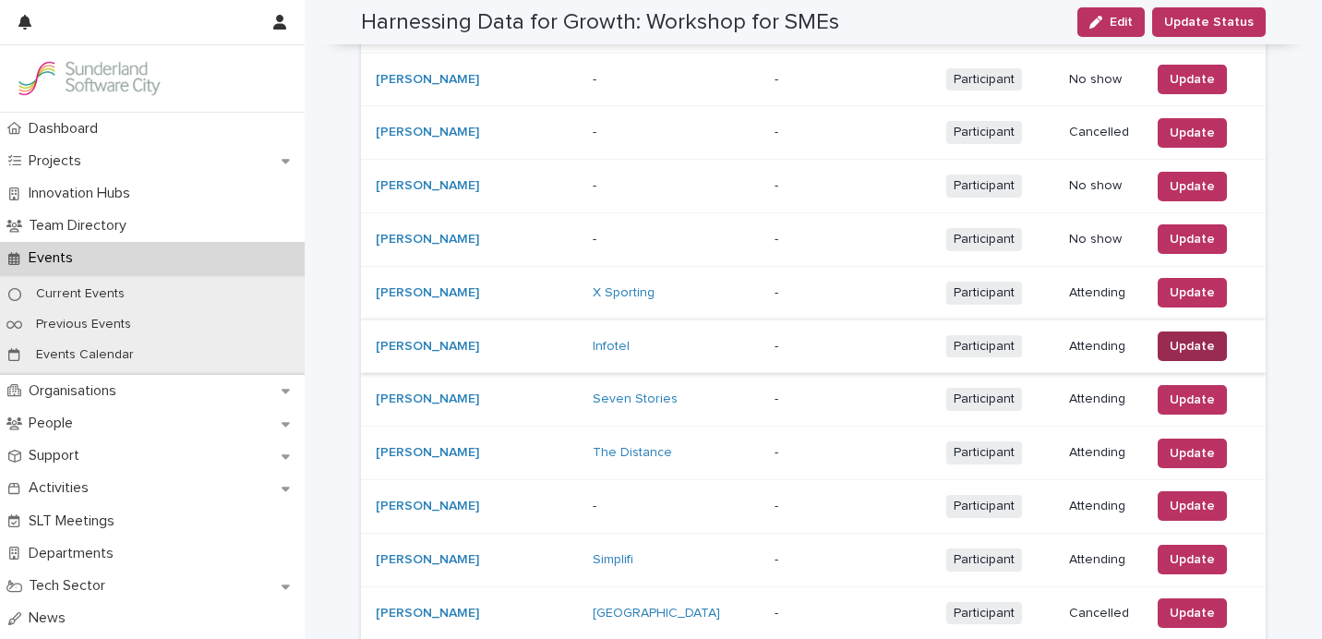
click at [1157, 338] on button "Update" at bounding box center [1191, 346] width 69 height 30
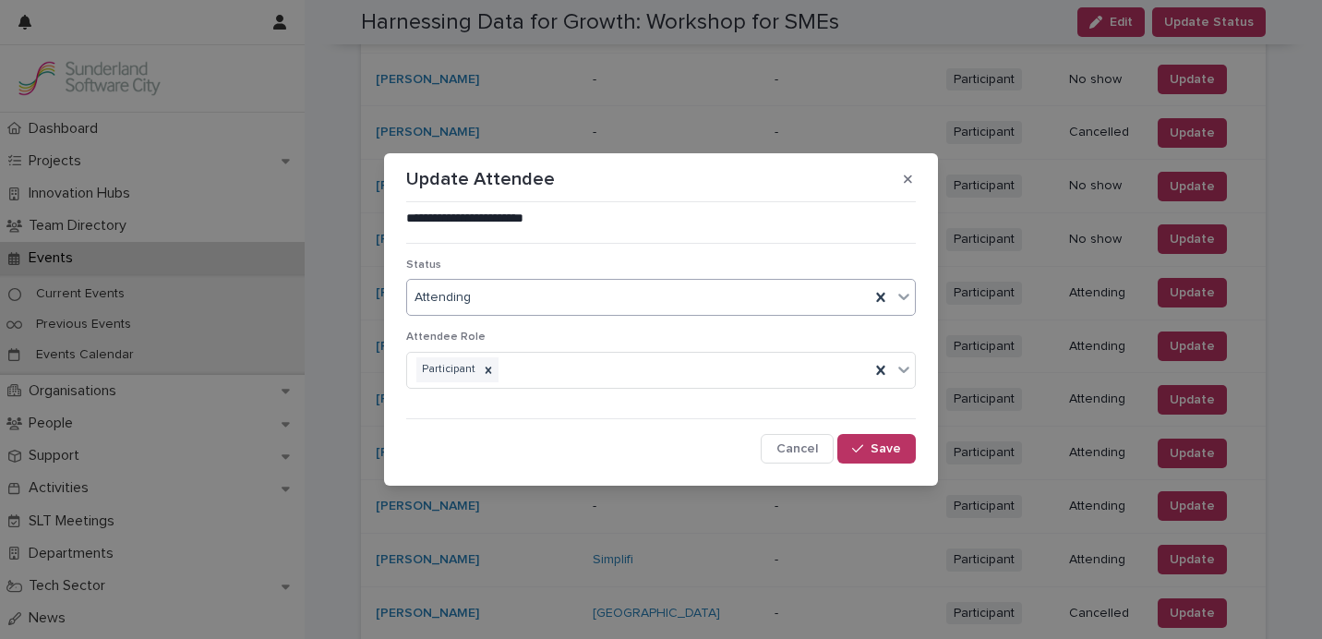
click at [665, 298] on div "Attending" at bounding box center [638, 297] width 462 height 30
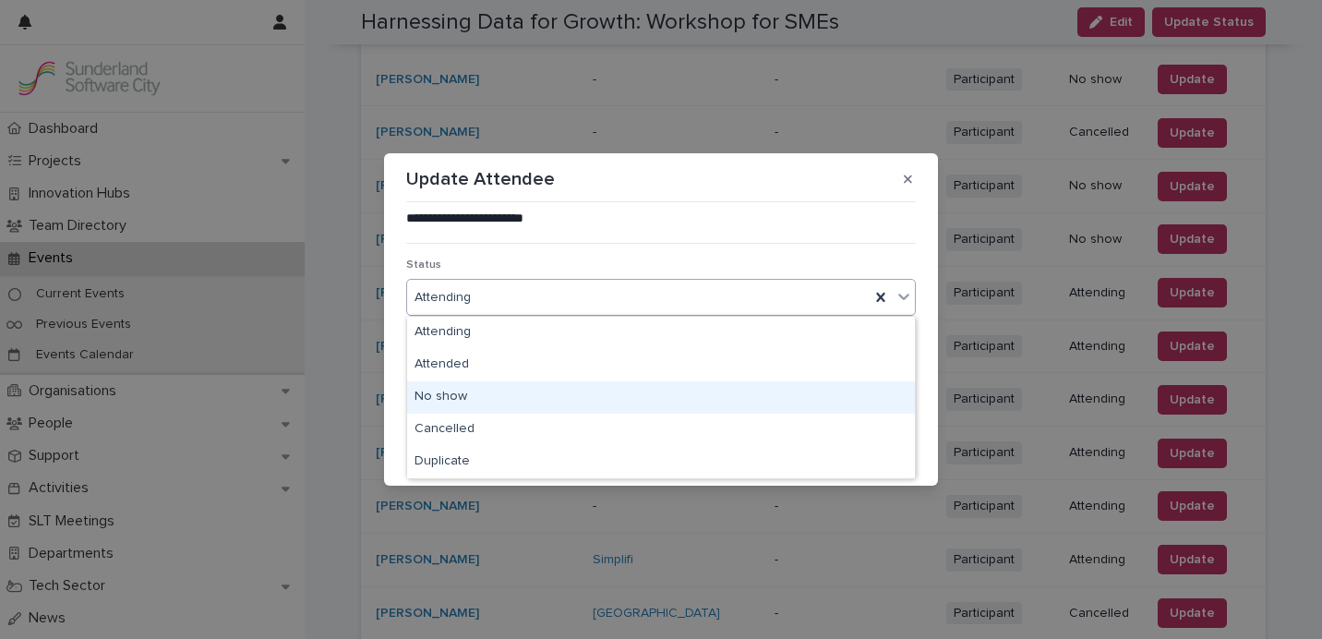
click at [628, 395] on div "No show" at bounding box center [661, 397] width 508 height 32
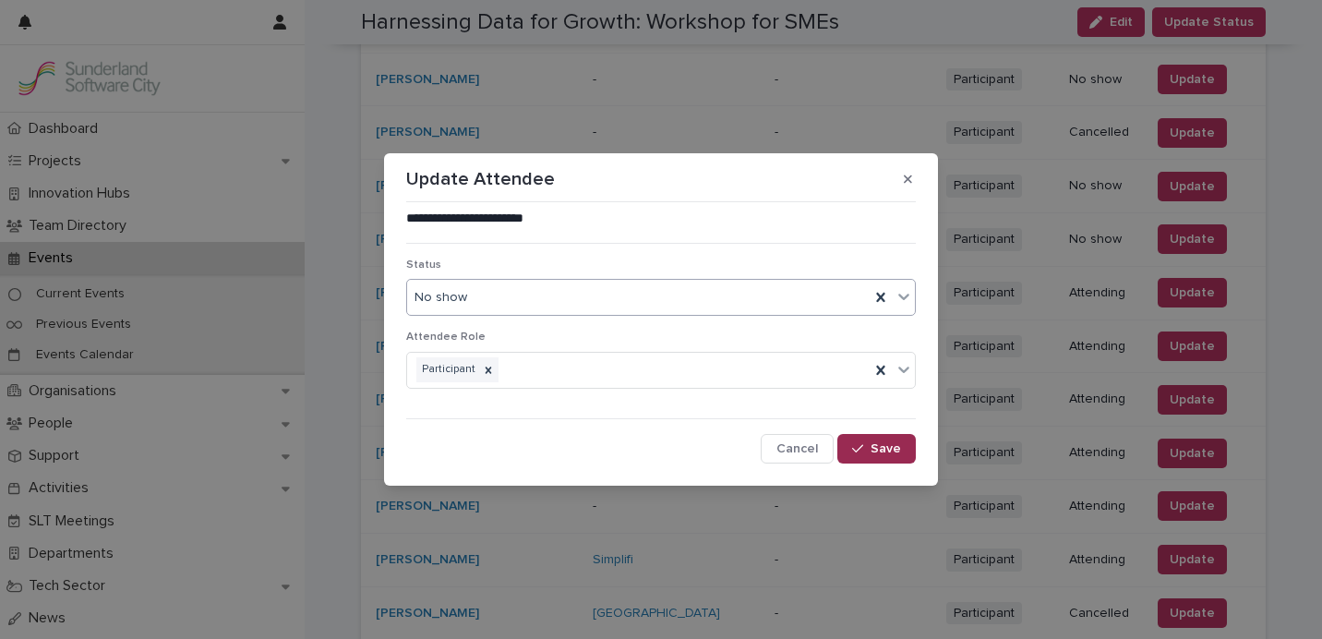
click at [863, 444] on icon "button" at bounding box center [857, 448] width 11 height 13
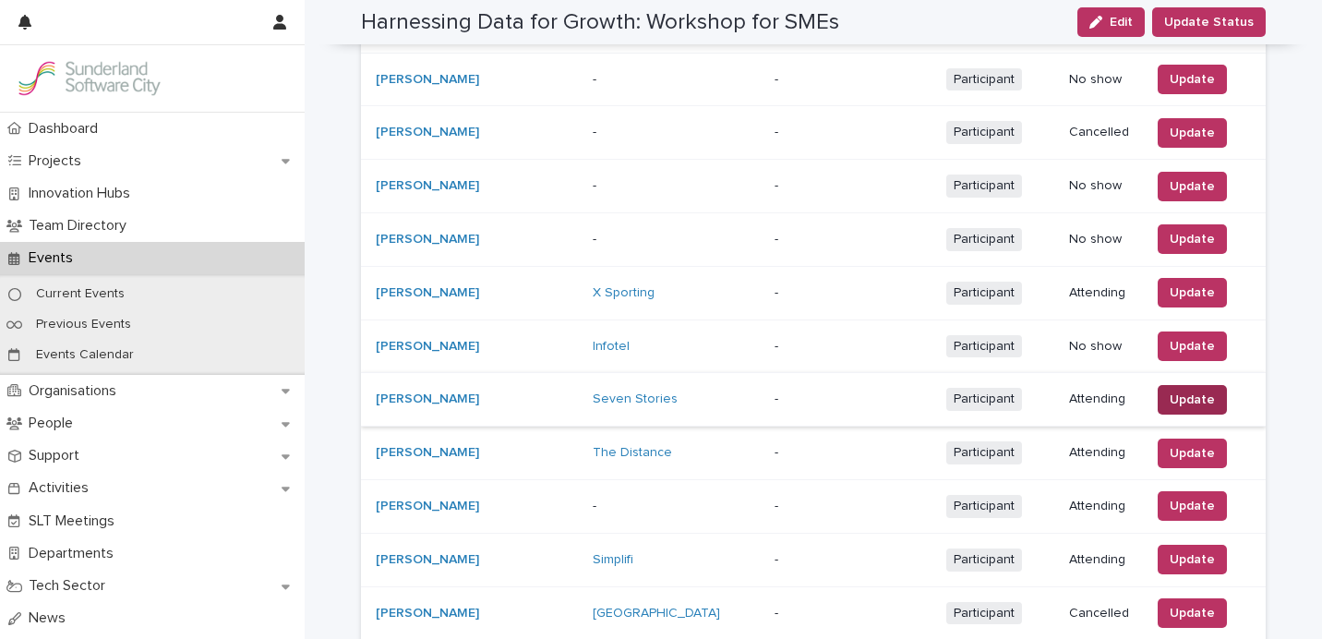
click at [1171, 390] on span "Update" at bounding box center [1191, 399] width 45 height 18
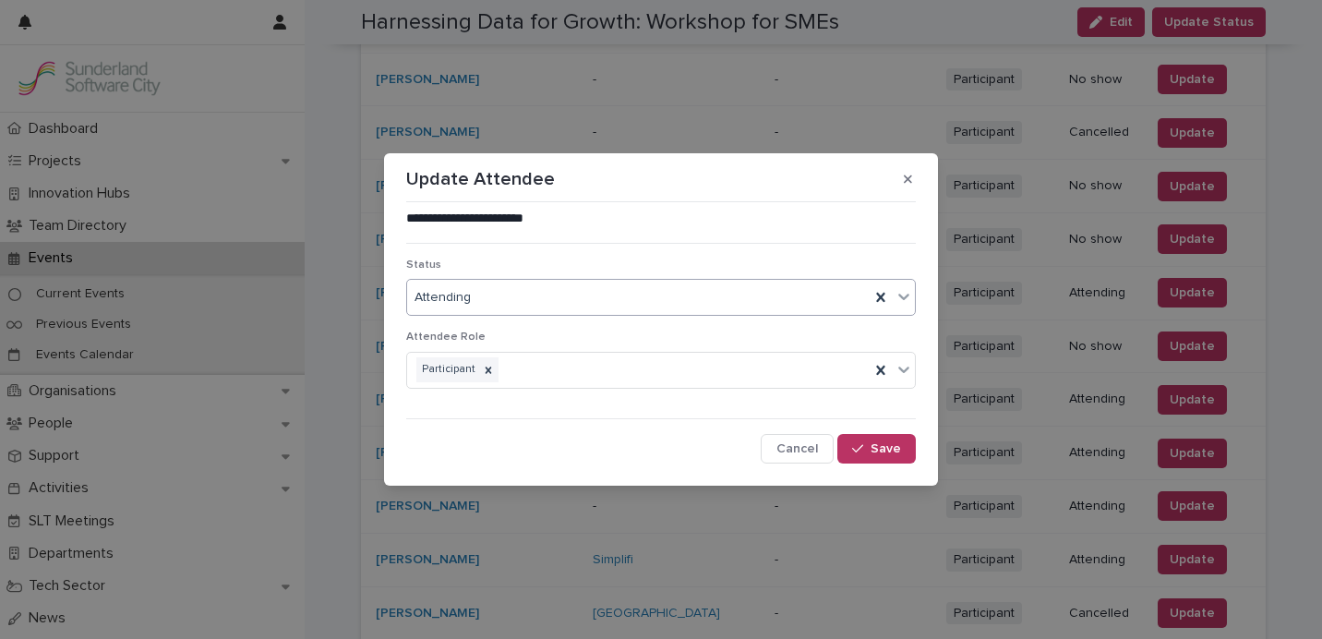
click at [603, 298] on div "Attending" at bounding box center [638, 297] width 462 height 30
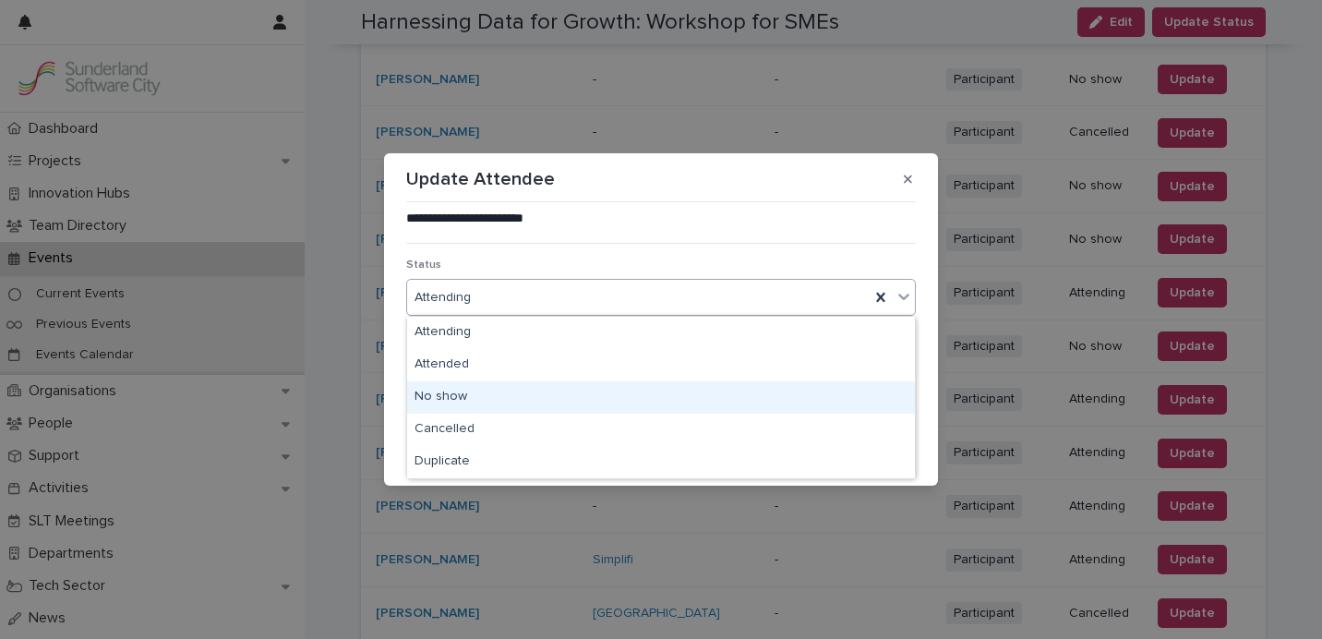
click at [581, 390] on div "No show" at bounding box center [661, 397] width 508 height 32
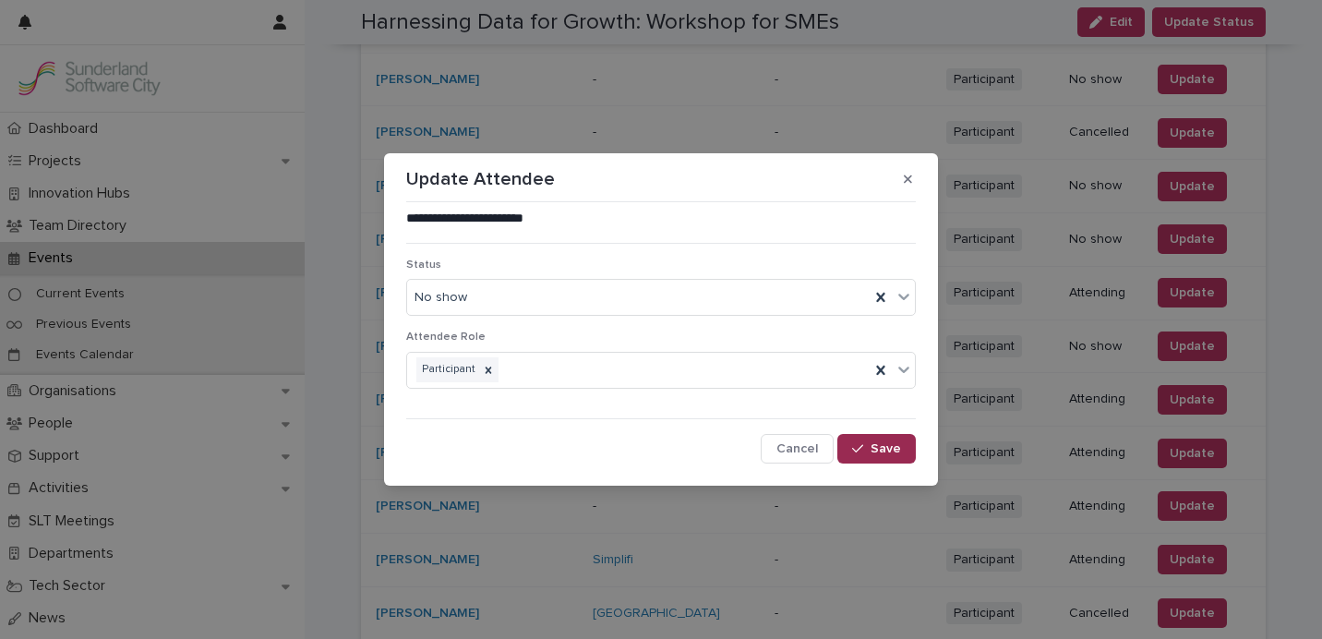
click at [869, 440] on button "Save" at bounding box center [876, 449] width 78 height 30
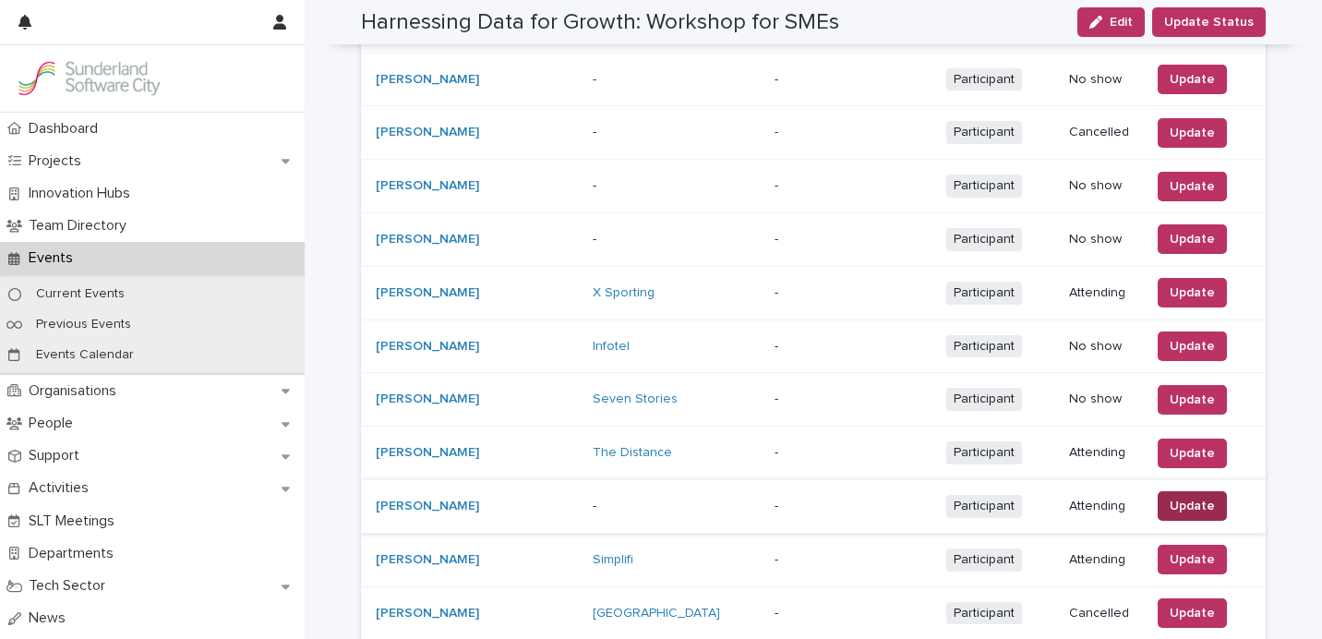
click at [1191, 506] on span "Update" at bounding box center [1191, 506] width 45 height 18
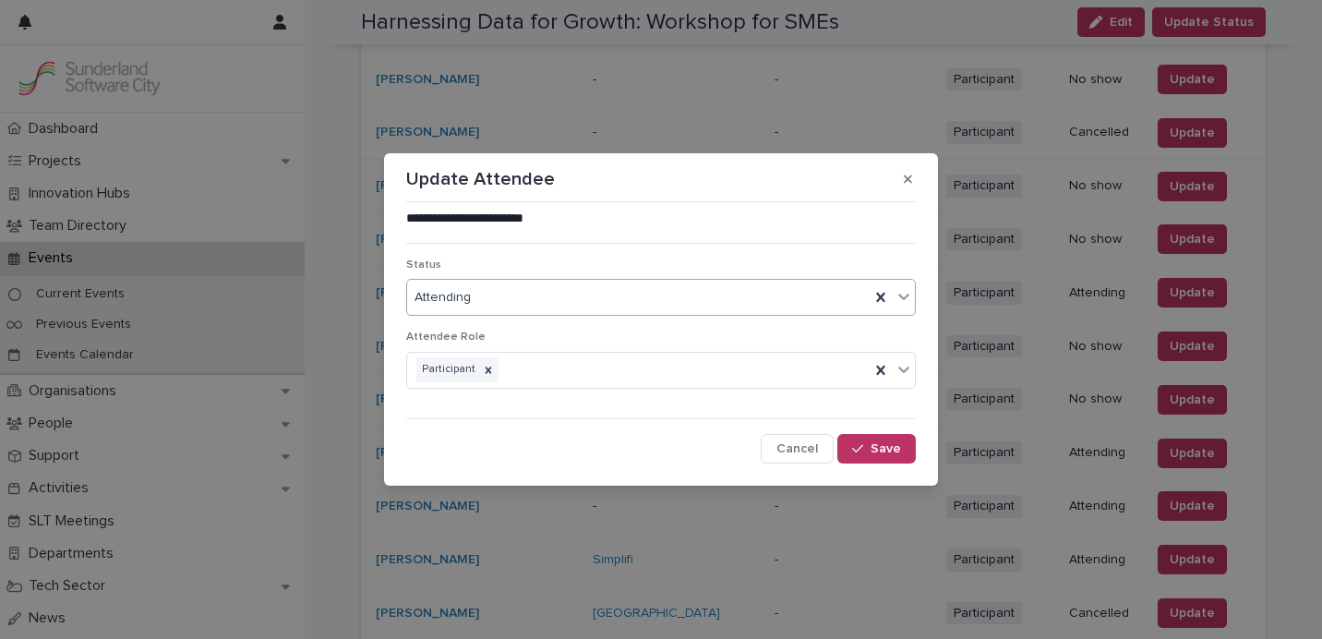
click at [611, 294] on div "Attending" at bounding box center [638, 297] width 462 height 30
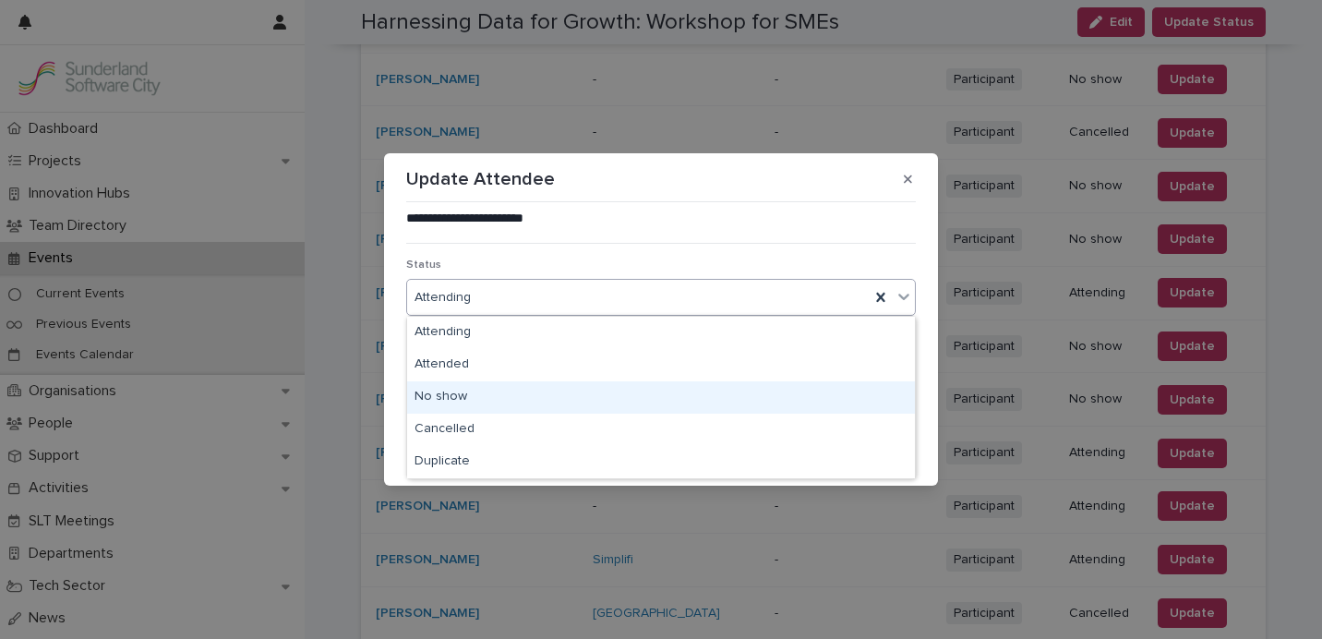
click at [589, 389] on div "No show" at bounding box center [661, 397] width 508 height 32
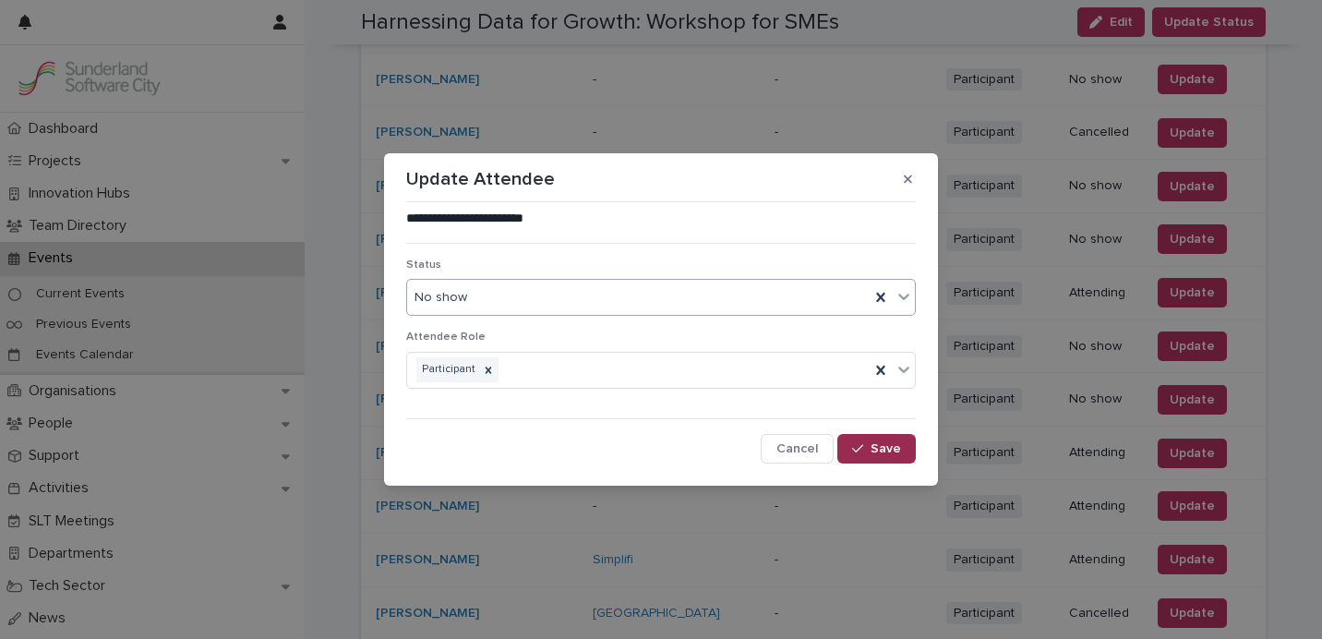
click at [871, 442] on button "Save" at bounding box center [876, 449] width 78 height 30
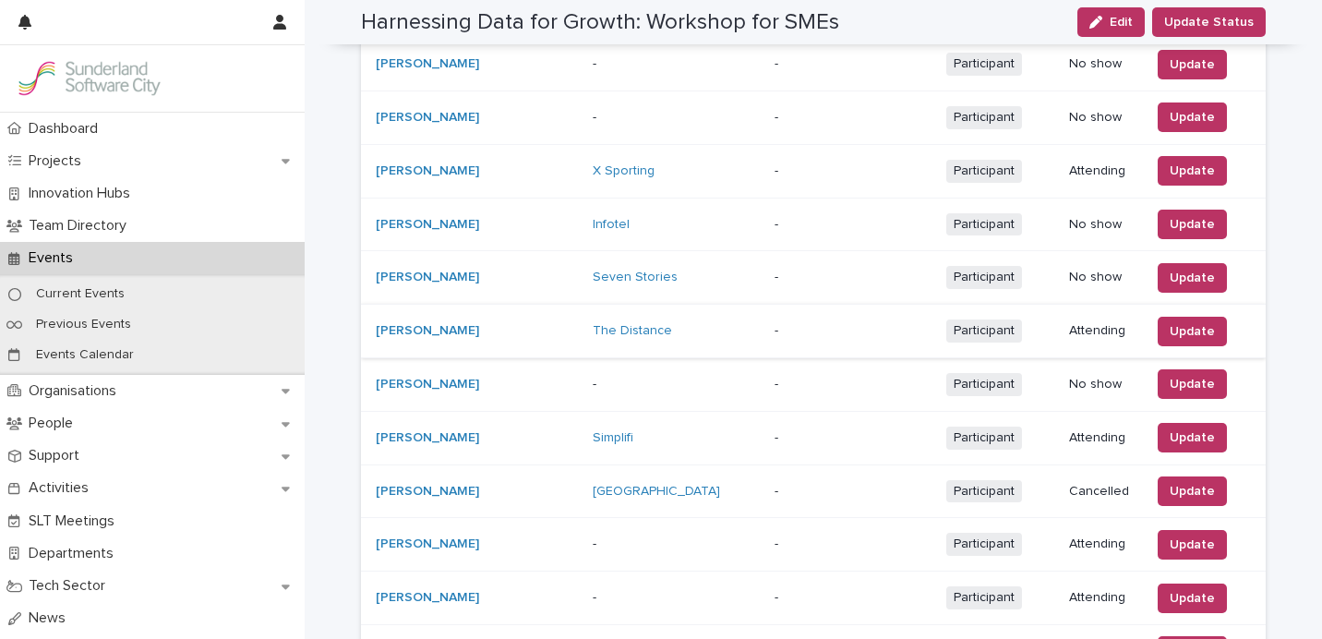
scroll to position [1256, 0]
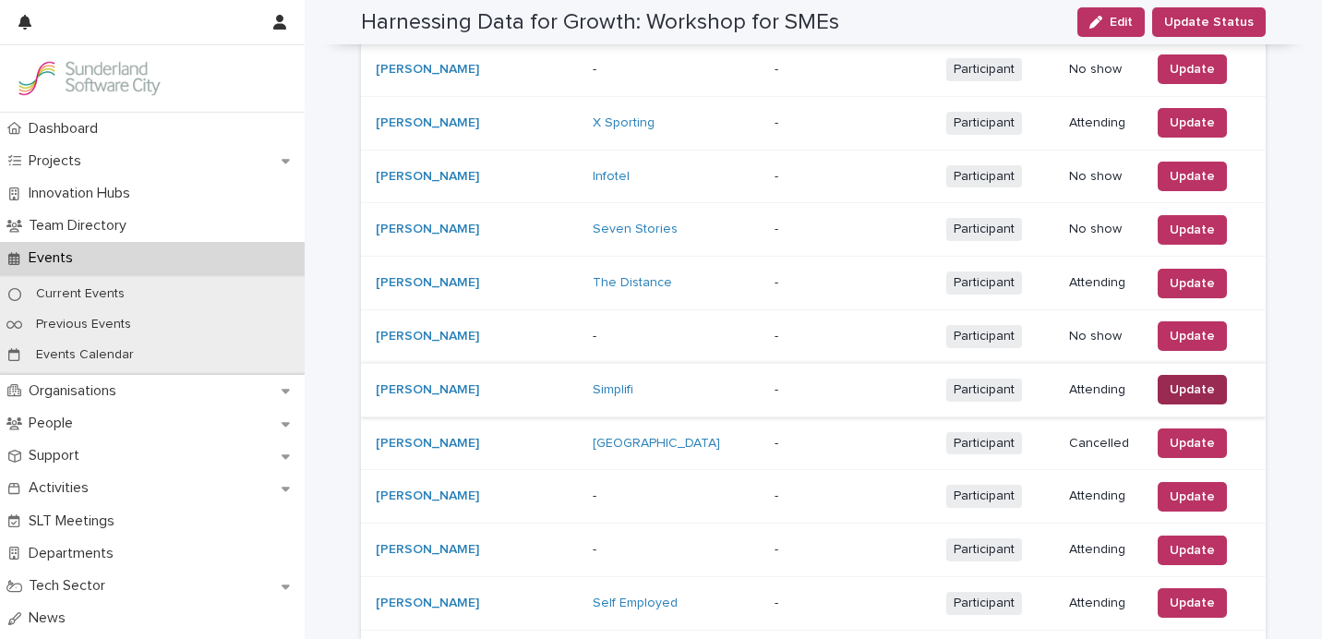
click at [1169, 382] on span "Update" at bounding box center [1191, 389] width 45 height 18
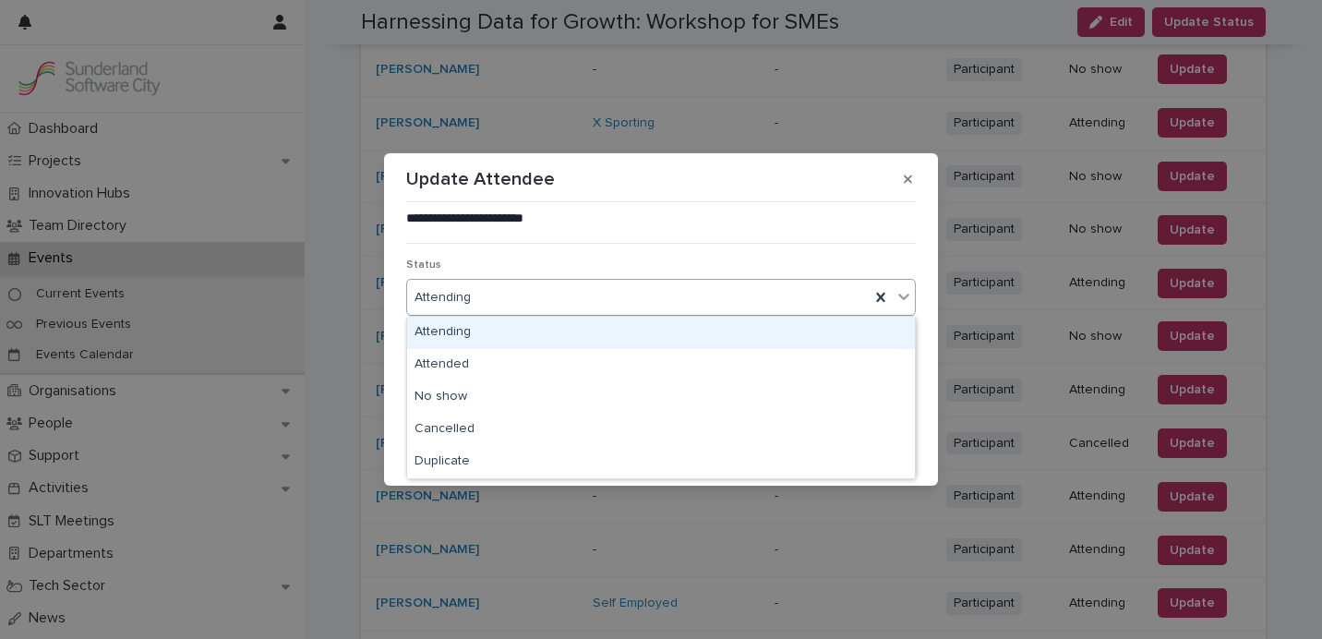
click at [546, 300] on div "Attending" at bounding box center [638, 297] width 462 height 30
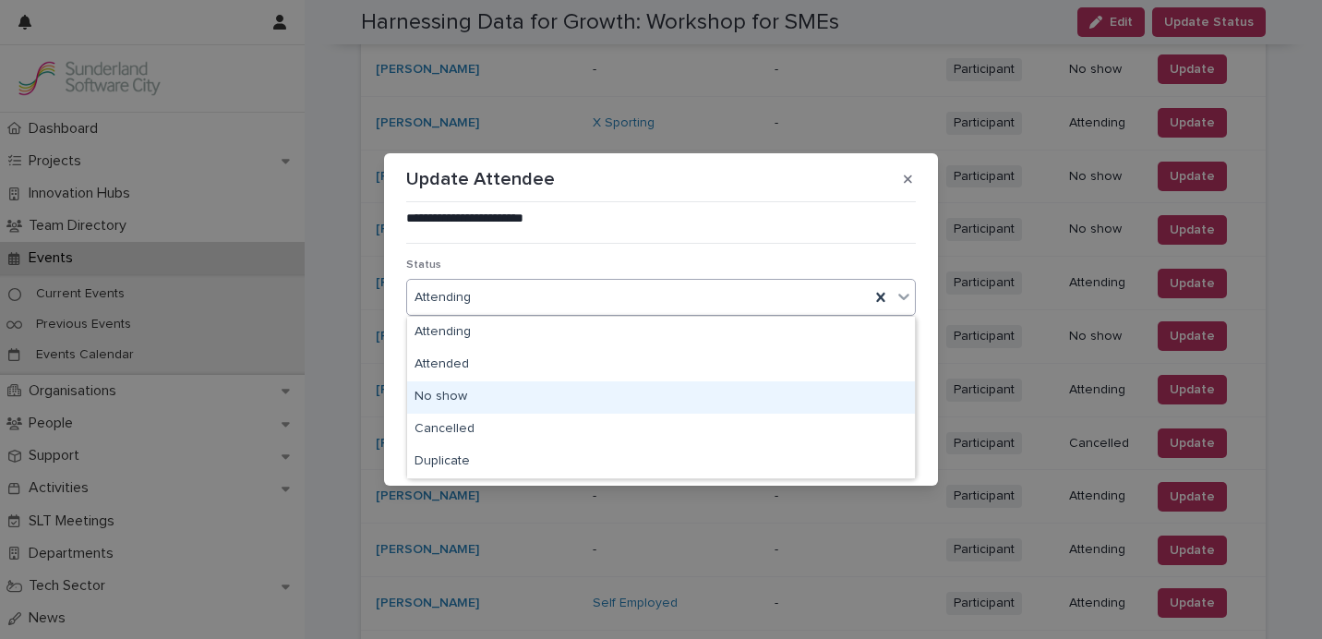
click at [545, 400] on div "No show" at bounding box center [661, 397] width 508 height 32
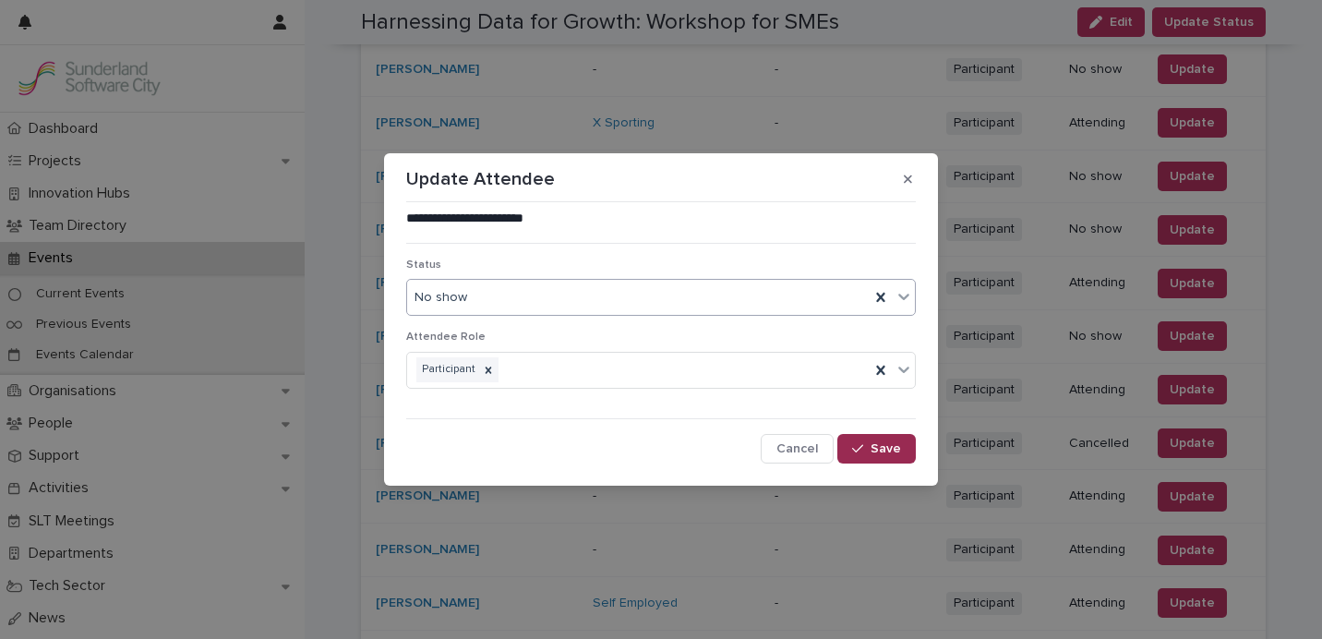
click at [880, 451] on span "Save" at bounding box center [885, 448] width 30 height 13
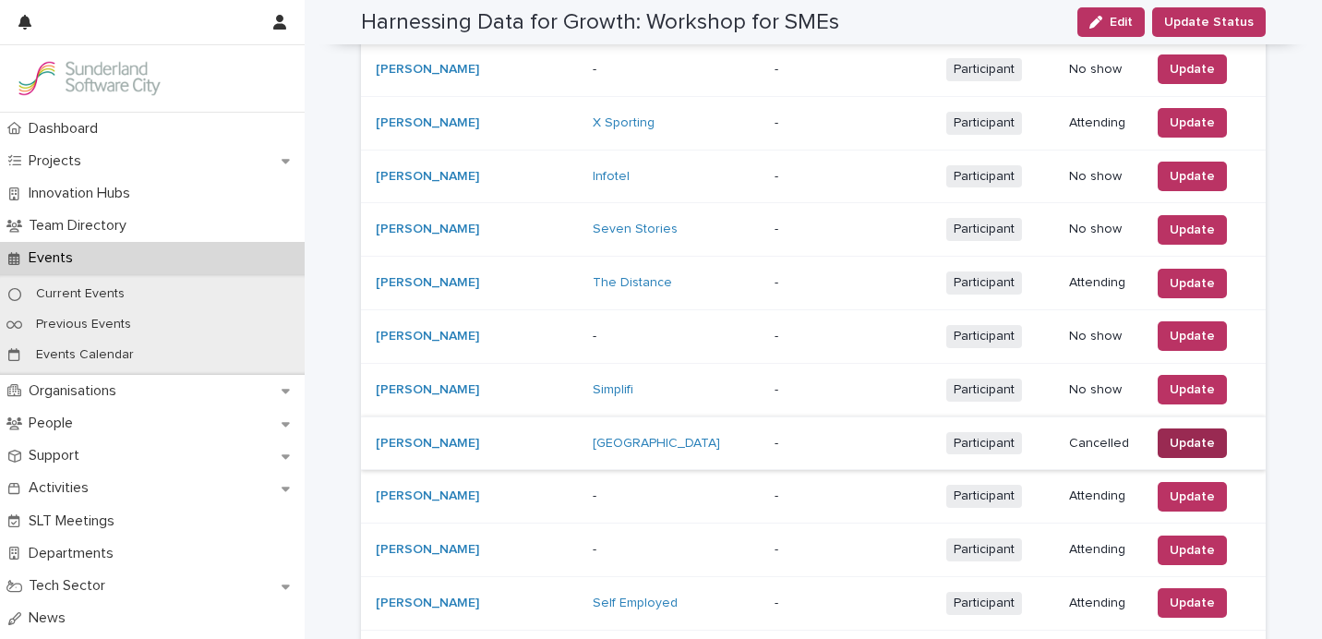
click at [1174, 434] on span "Update" at bounding box center [1191, 443] width 45 height 18
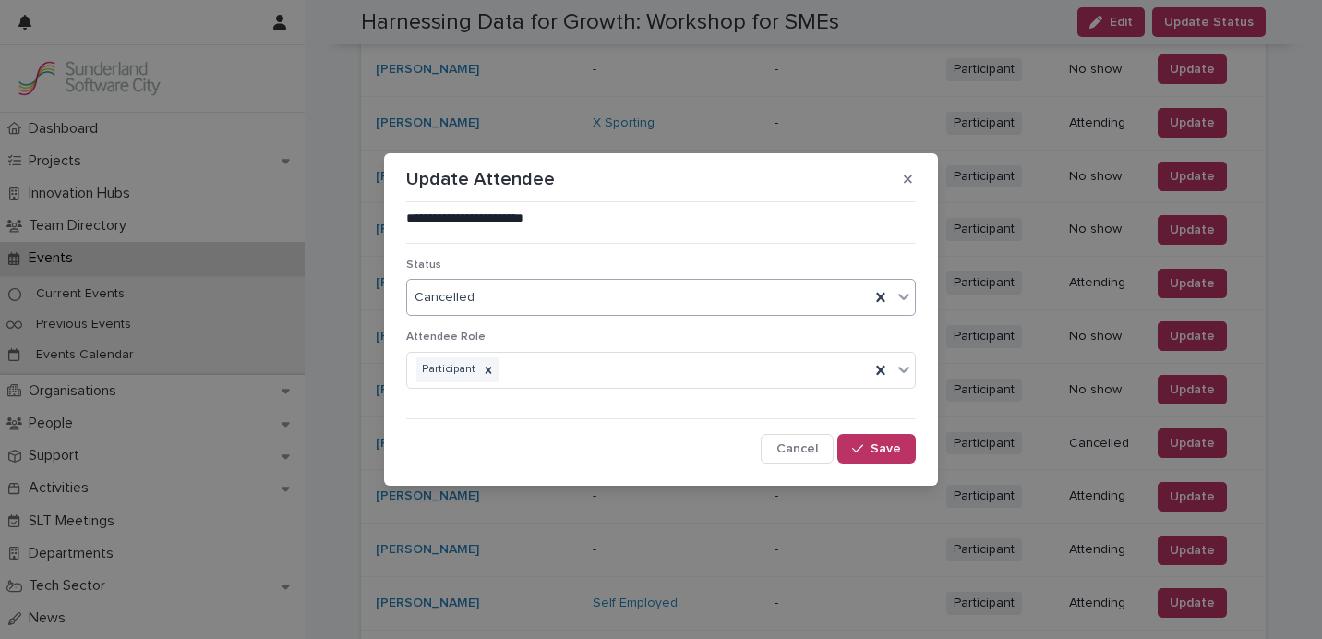
click at [649, 312] on div "Cancelled" at bounding box center [638, 297] width 462 height 30
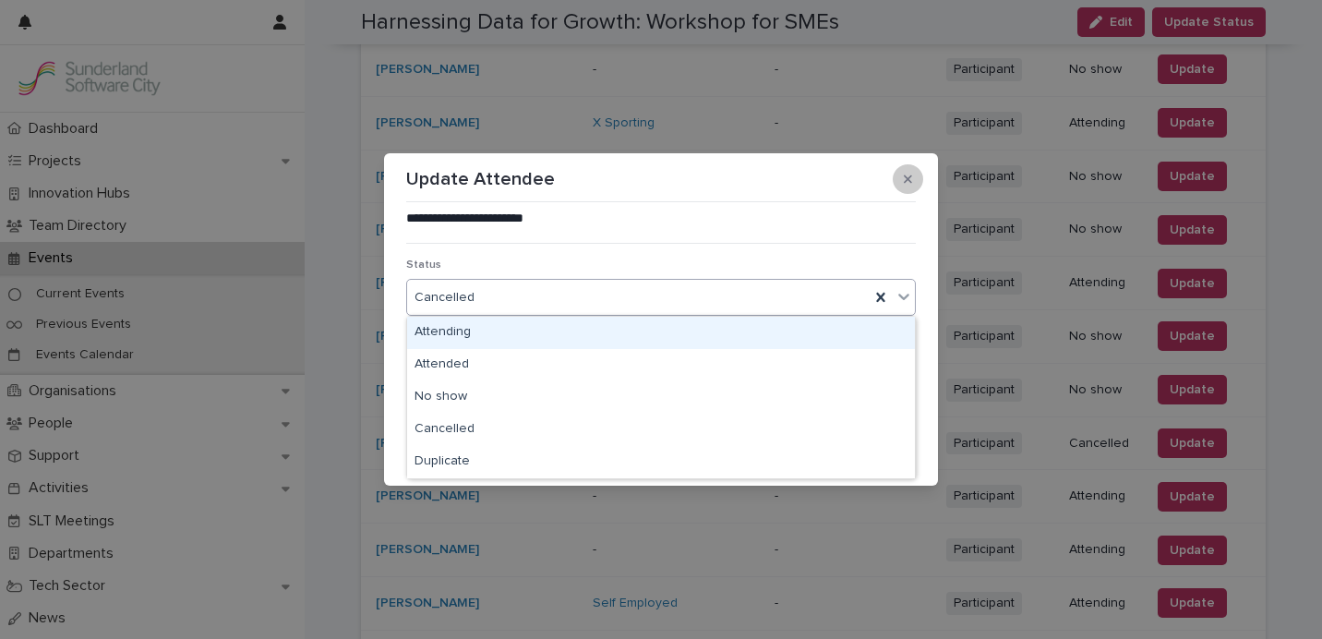
click at [904, 175] on icon "button" at bounding box center [907, 179] width 8 height 8
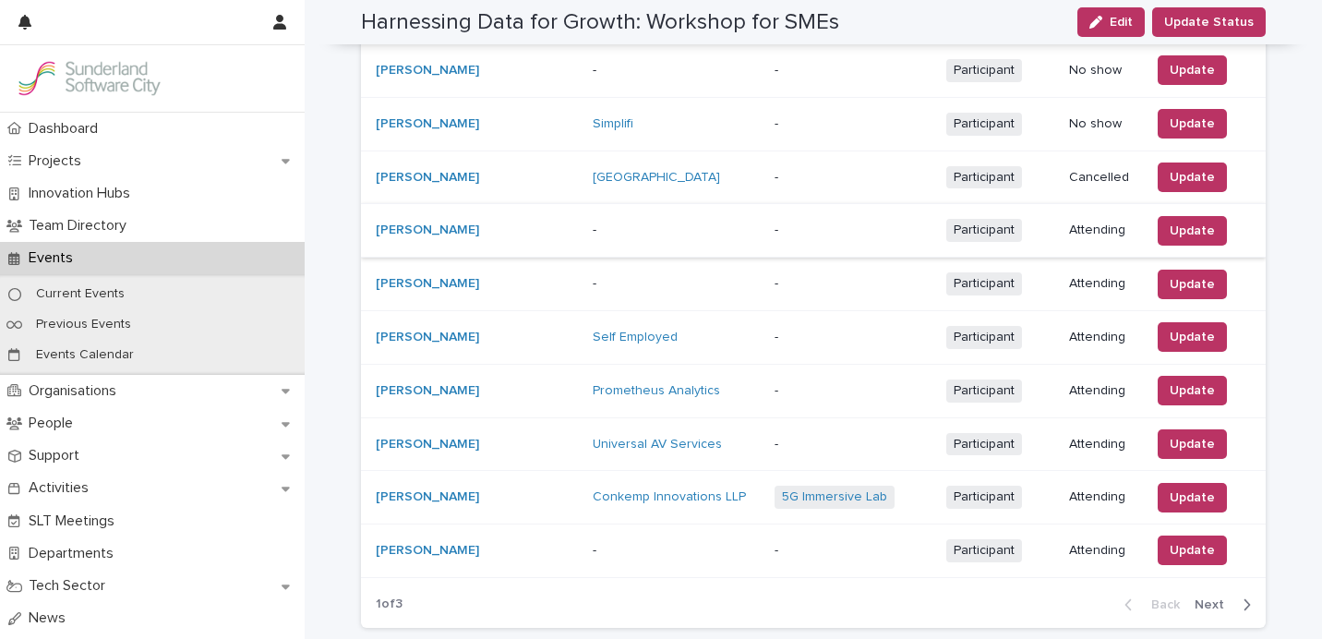
scroll to position [1552, 0]
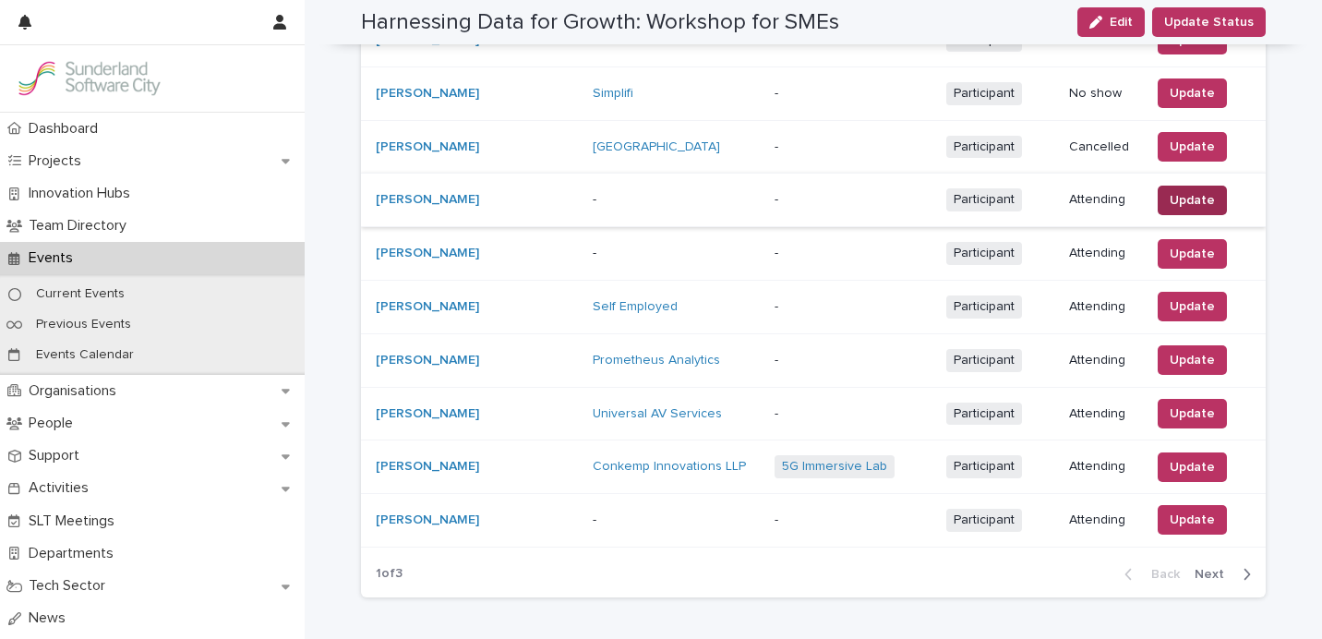
click at [1184, 193] on span "Update" at bounding box center [1191, 200] width 45 height 18
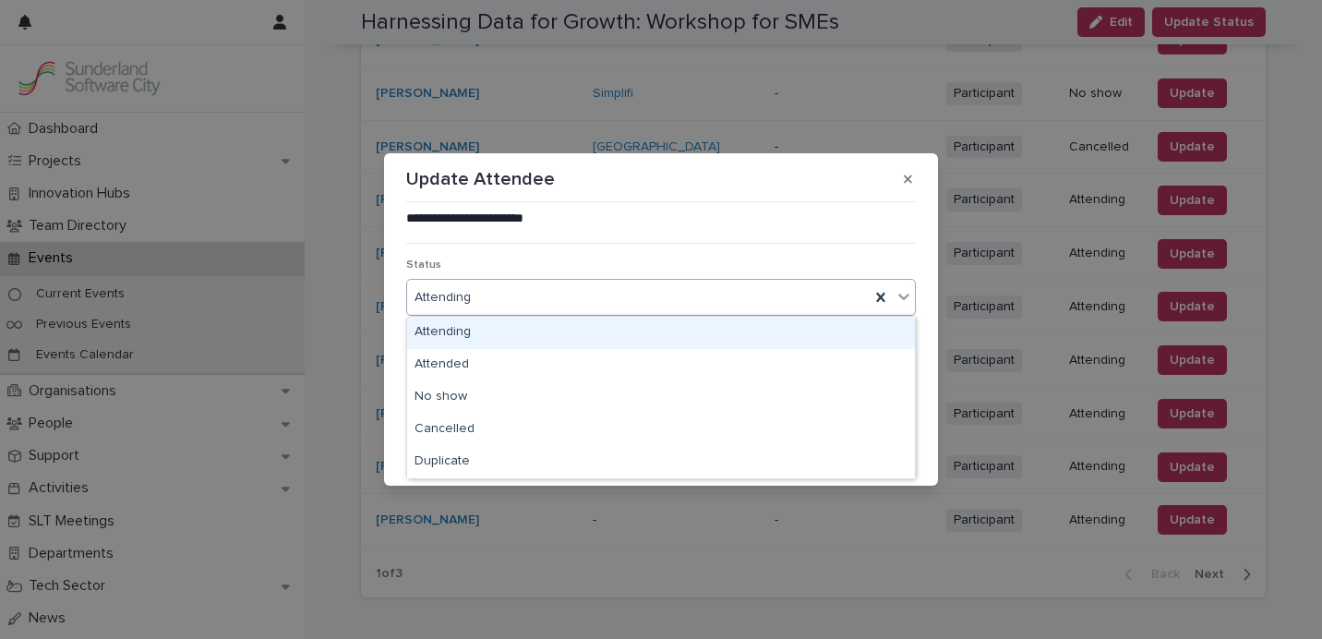
click at [577, 294] on div "Attending" at bounding box center [638, 297] width 462 height 30
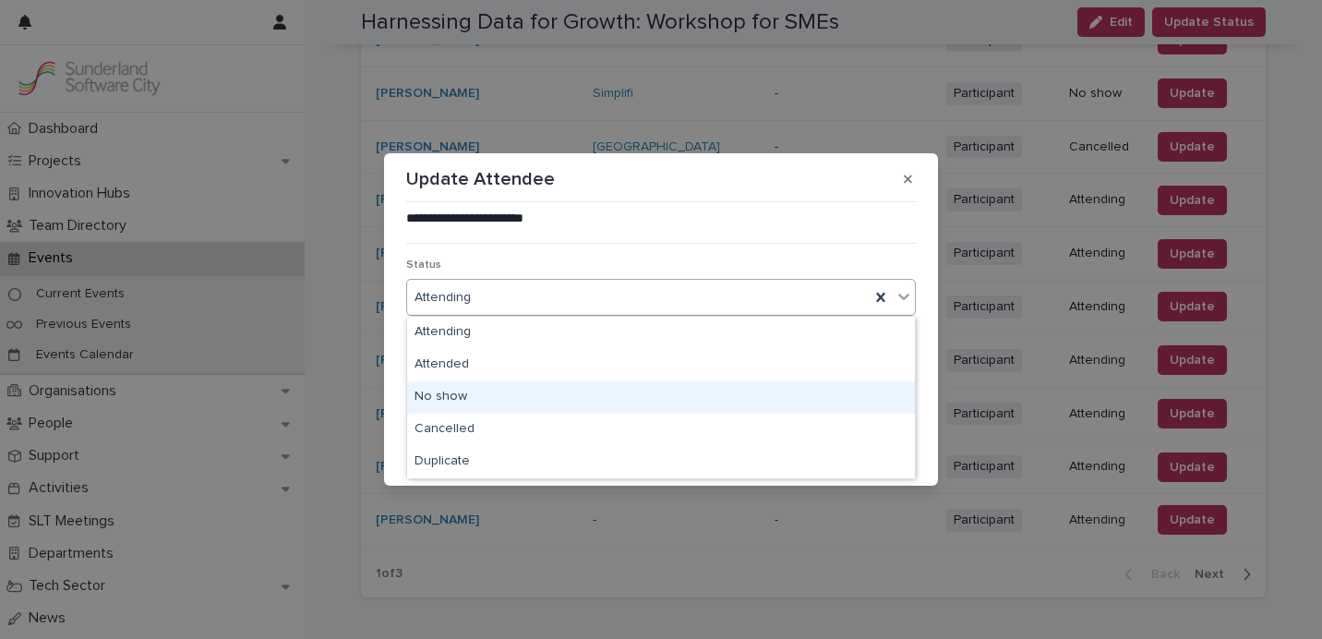
click at [561, 395] on div "No show" at bounding box center [661, 397] width 508 height 32
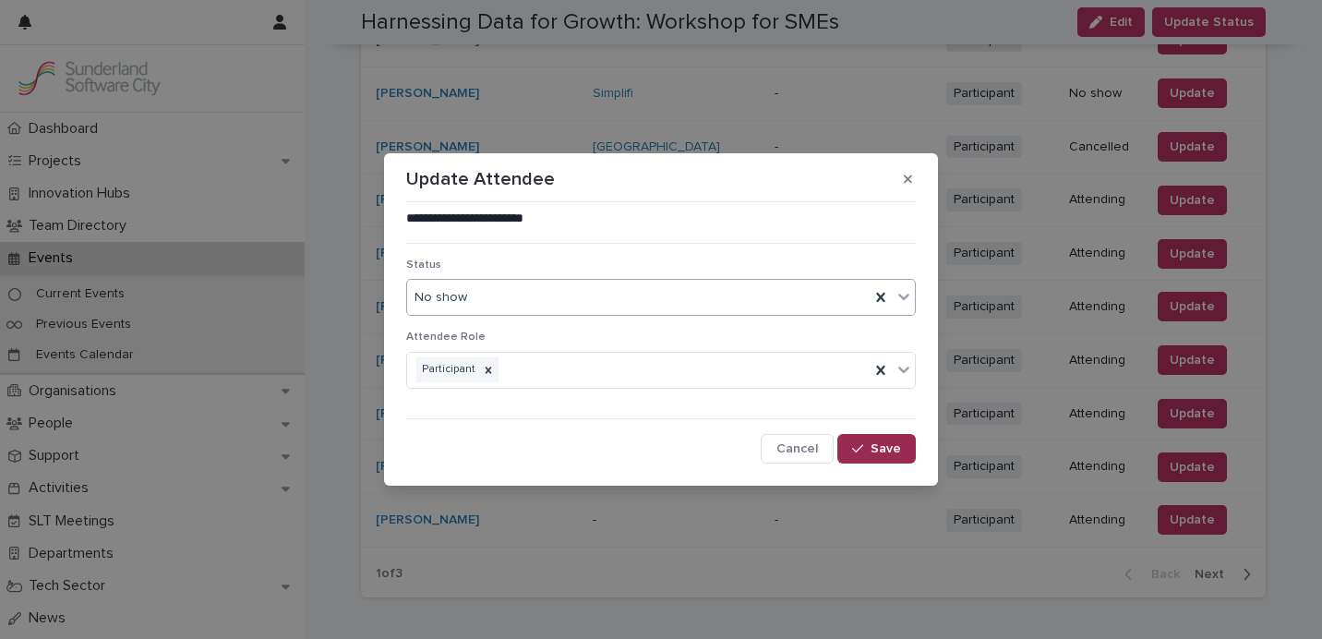
click at [871, 443] on span "Save" at bounding box center [885, 448] width 30 height 13
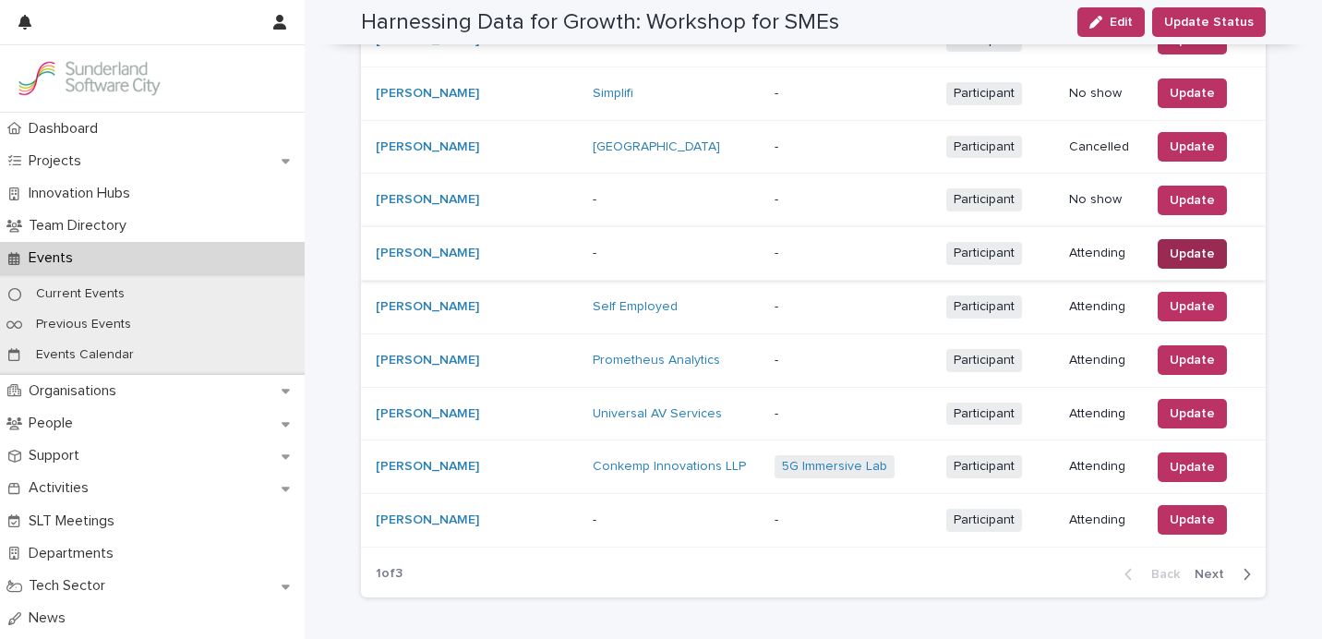
click at [1169, 245] on span "Update" at bounding box center [1191, 254] width 45 height 18
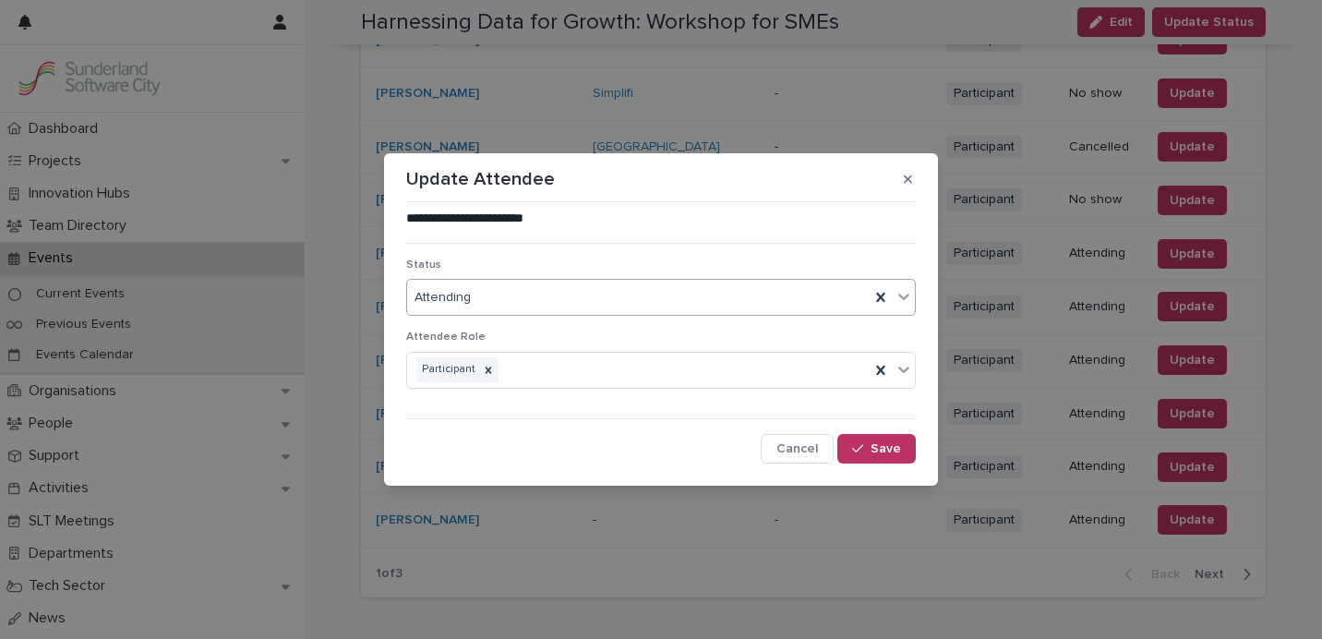
click at [742, 294] on div "Attending" at bounding box center [638, 297] width 462 height 30
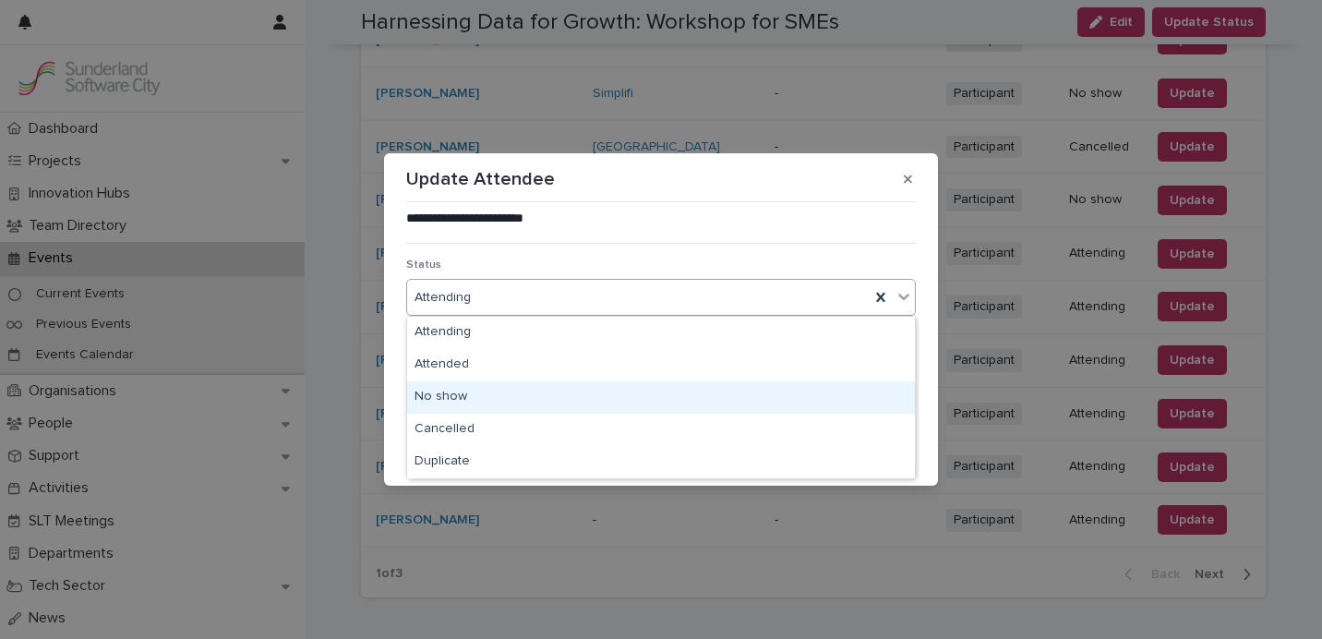
click at [701, 387] on div "No show" at bounding box center [661, 397] width 508 height 32
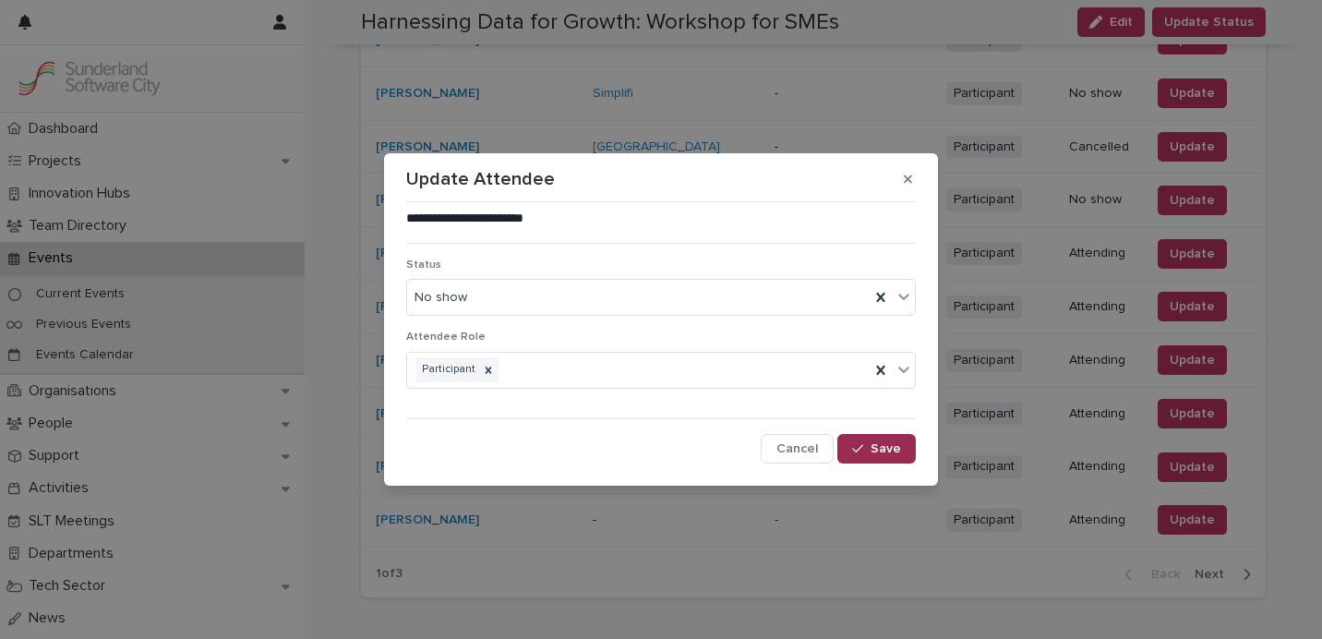
click at [876, 443] on span "Save" at bounding box center [885, 448] width 30 height 13
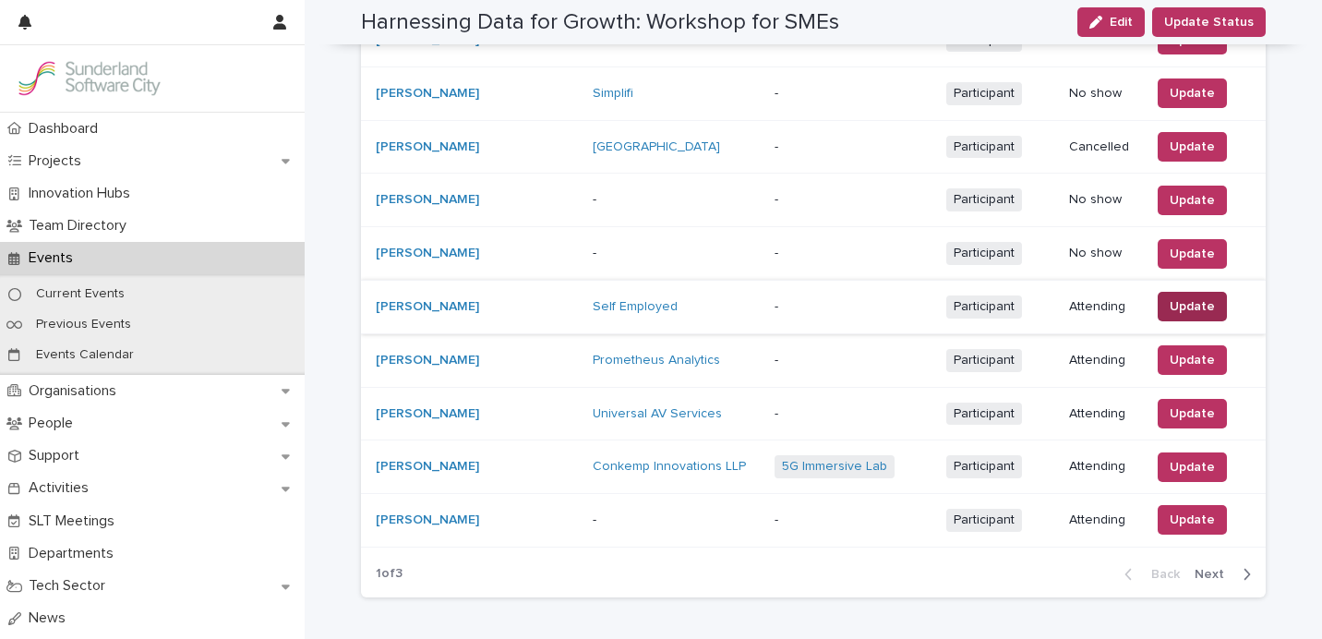
click at [1191, 297] on span "Update" at bounding box center [1191, 306] width 45 height 18
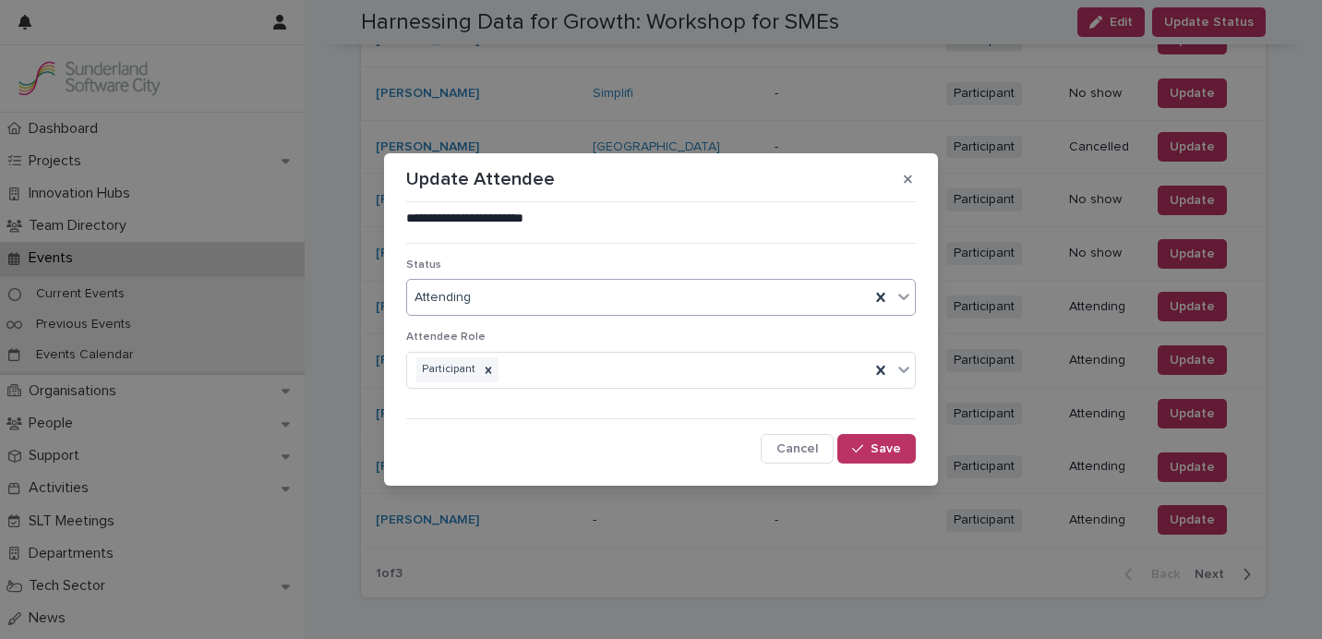
click at [638, 310] on div "Attending" at bounding box center [638, 297] width 462 height 30
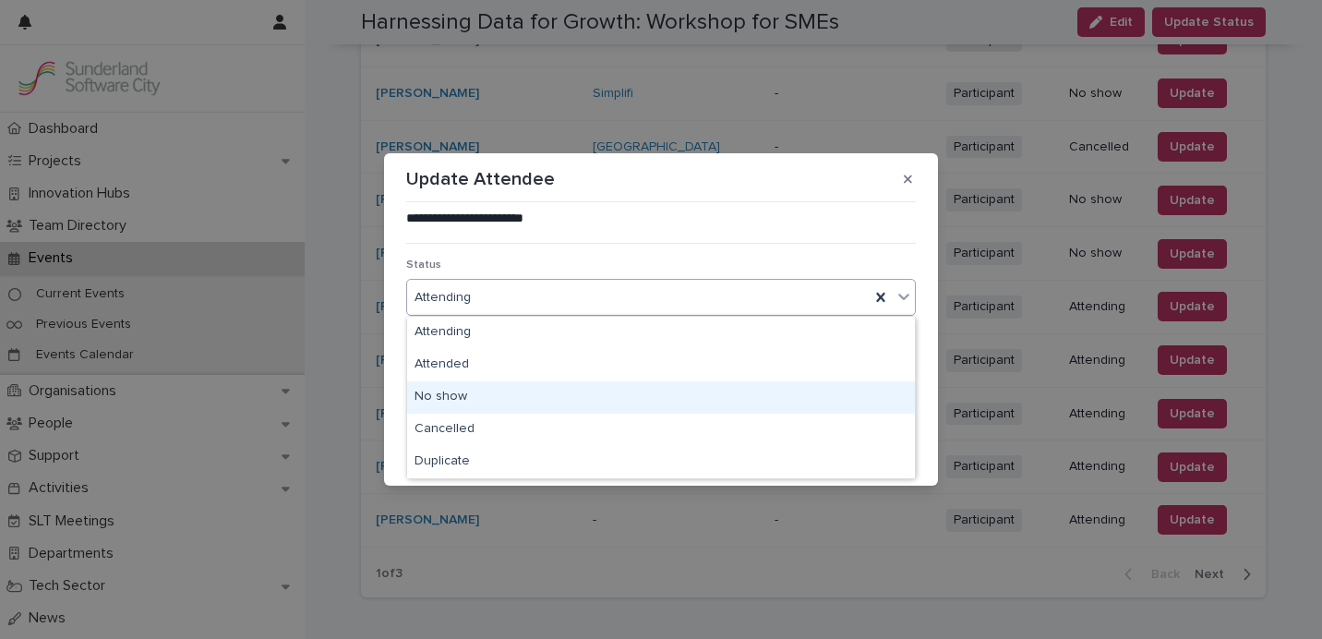
click at [609, 397] on div "No show" at bounding box center [661, 397] width 508 height 32
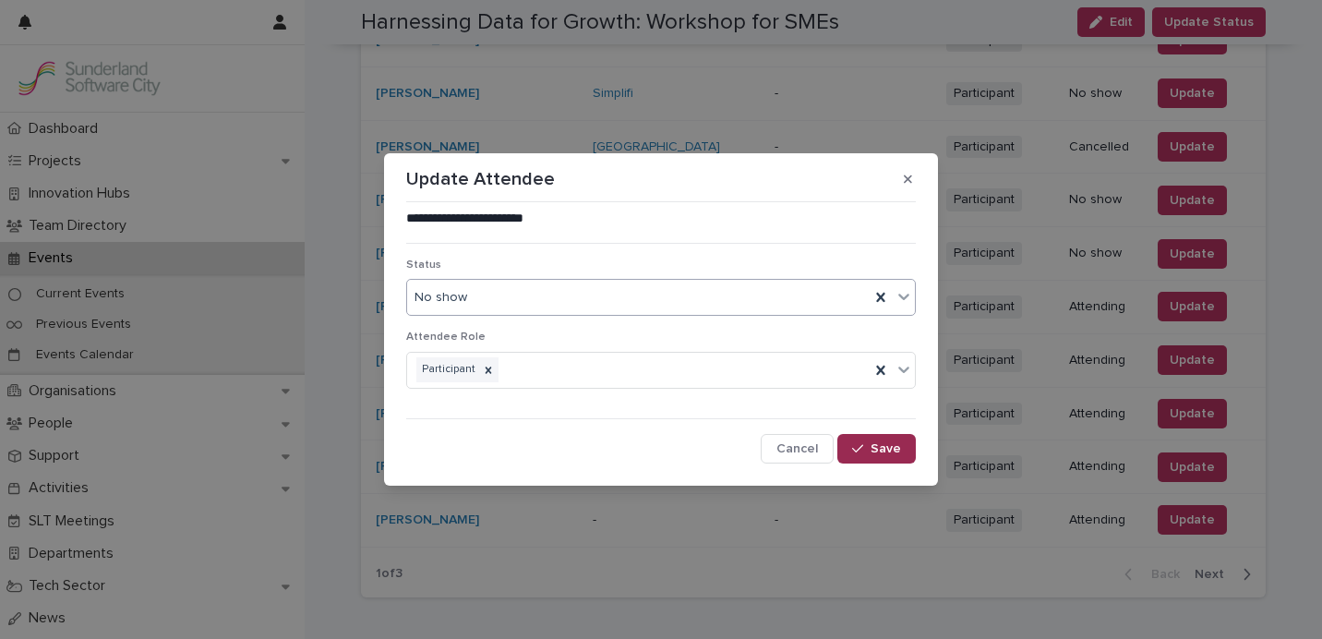
click at [869, 450] on div "button" at bounding box center [861, 448] width 18 height 13
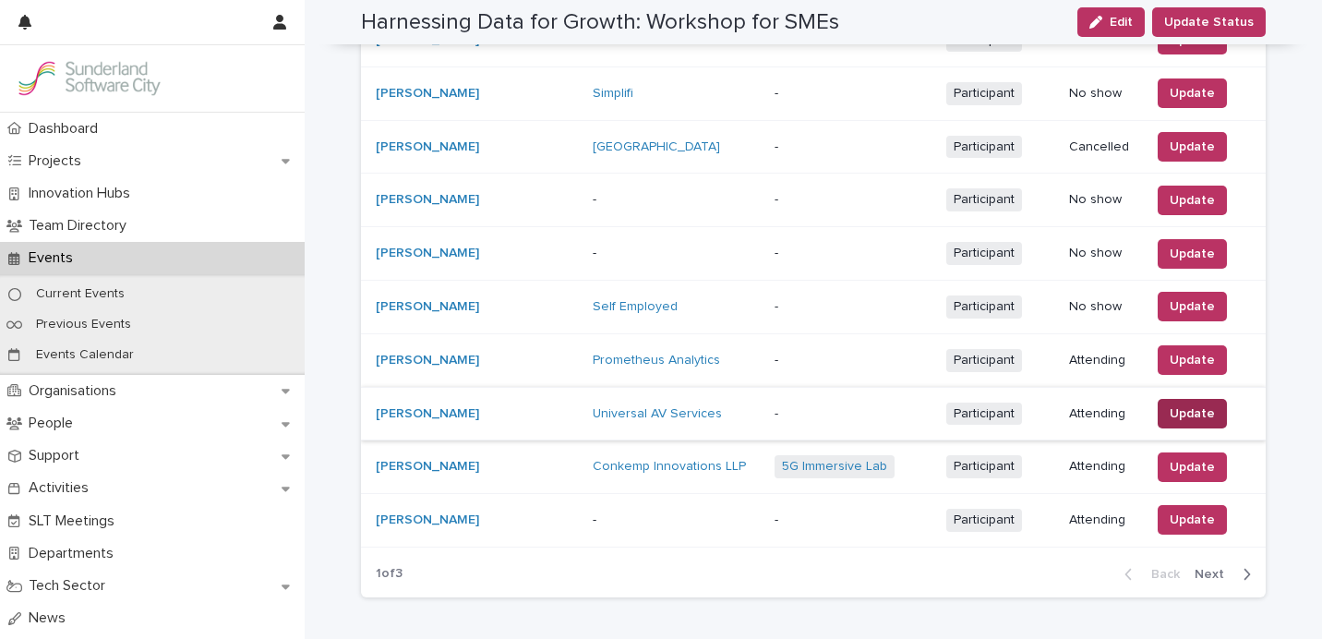
click at [1175, 406] on span "Update" at bounding box center [1191, 413] width 45 height 18
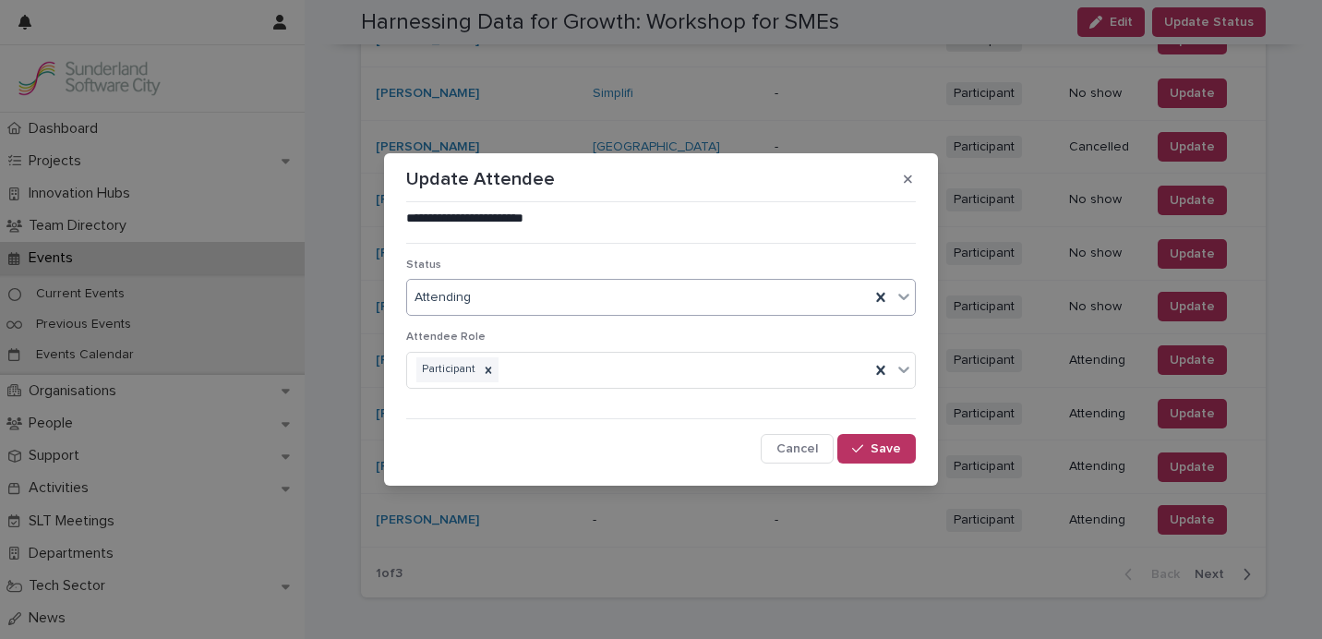
click at [605, 286] on div "Attending" at bounding box center [638, 297] width 462 height 30
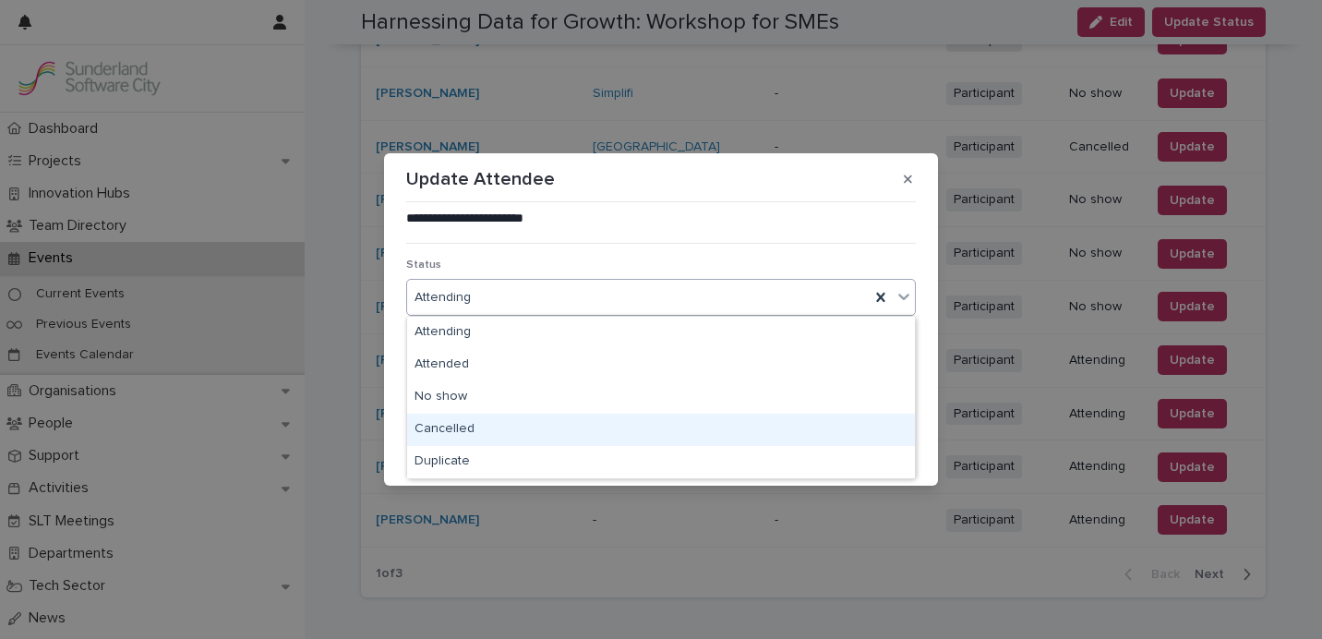
click at [549, 423] on div "Cancelled" at bounding box center [661, 429] width 508 height 32
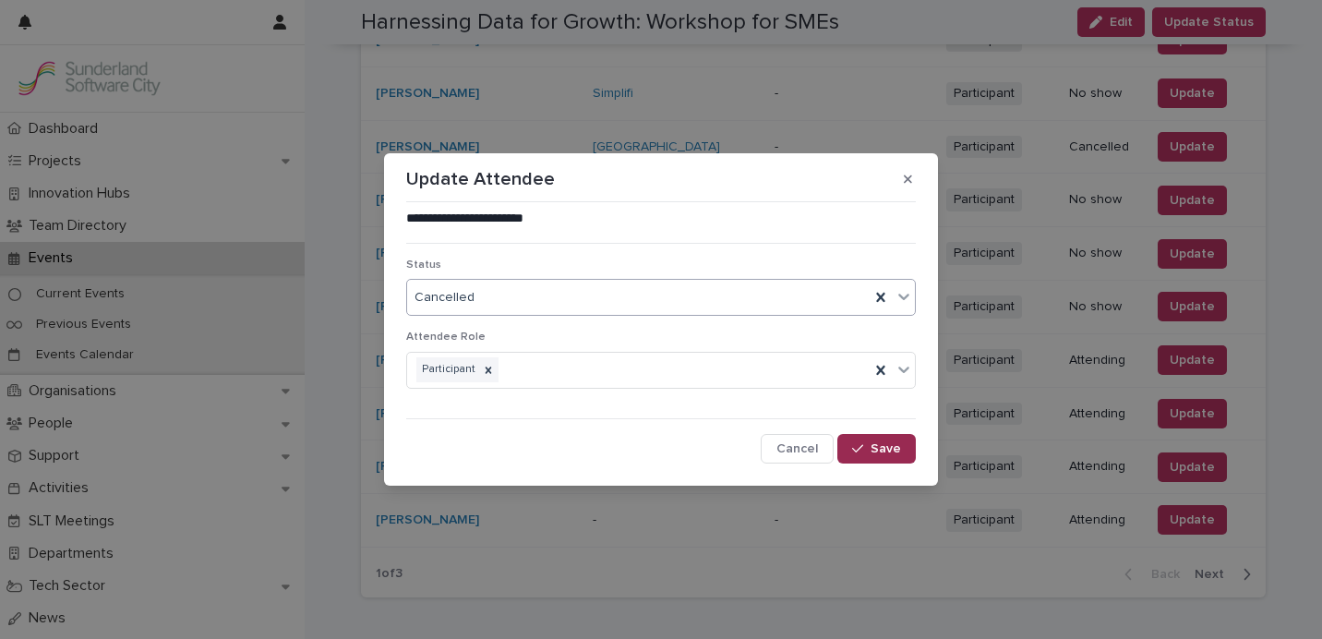
click at [884, 447] on span "Save" at bounding box center [885, 448] width 30 height 13
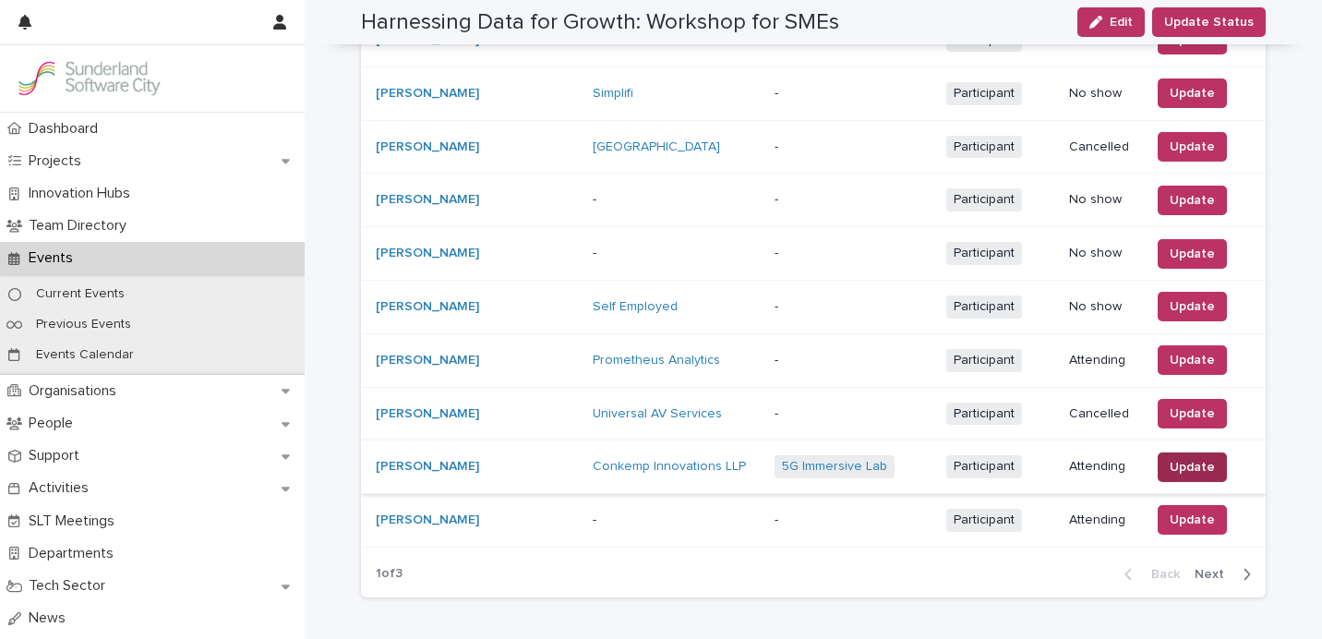
click at [1191, 458] on span "Update" at bounding box center [1191, 467] width 45 height 18
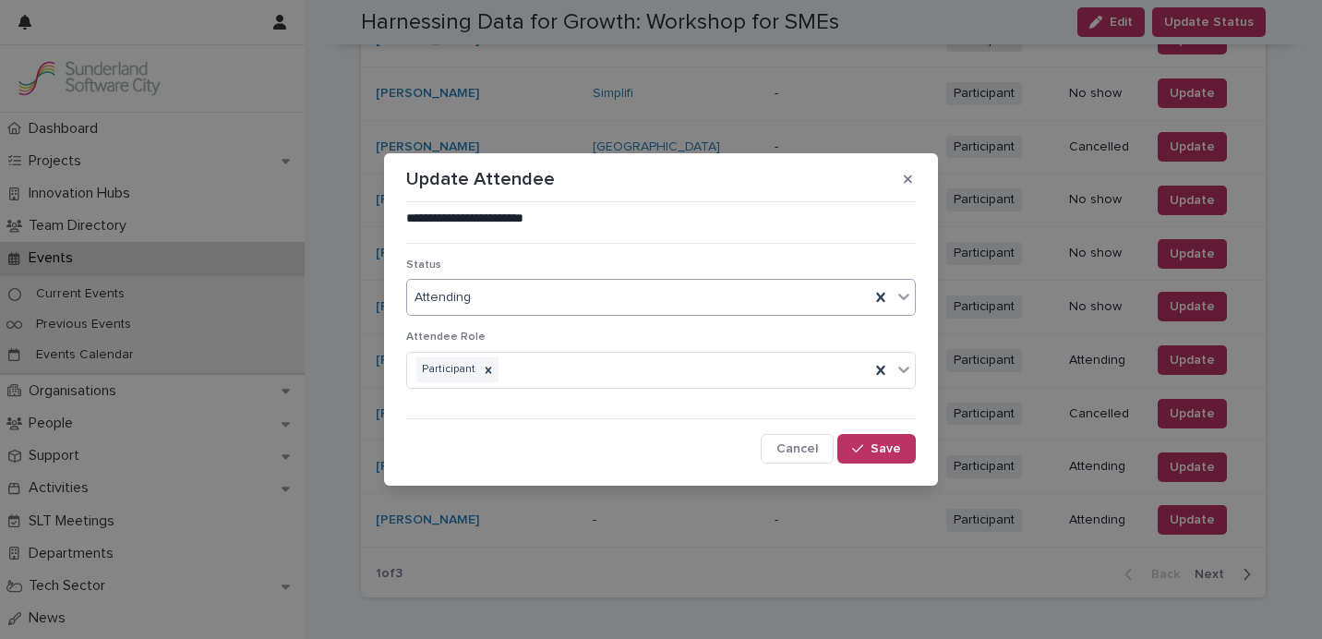
click at [655, 297] on div "Attending" at bounding box center [638, 297] width 462 height 30
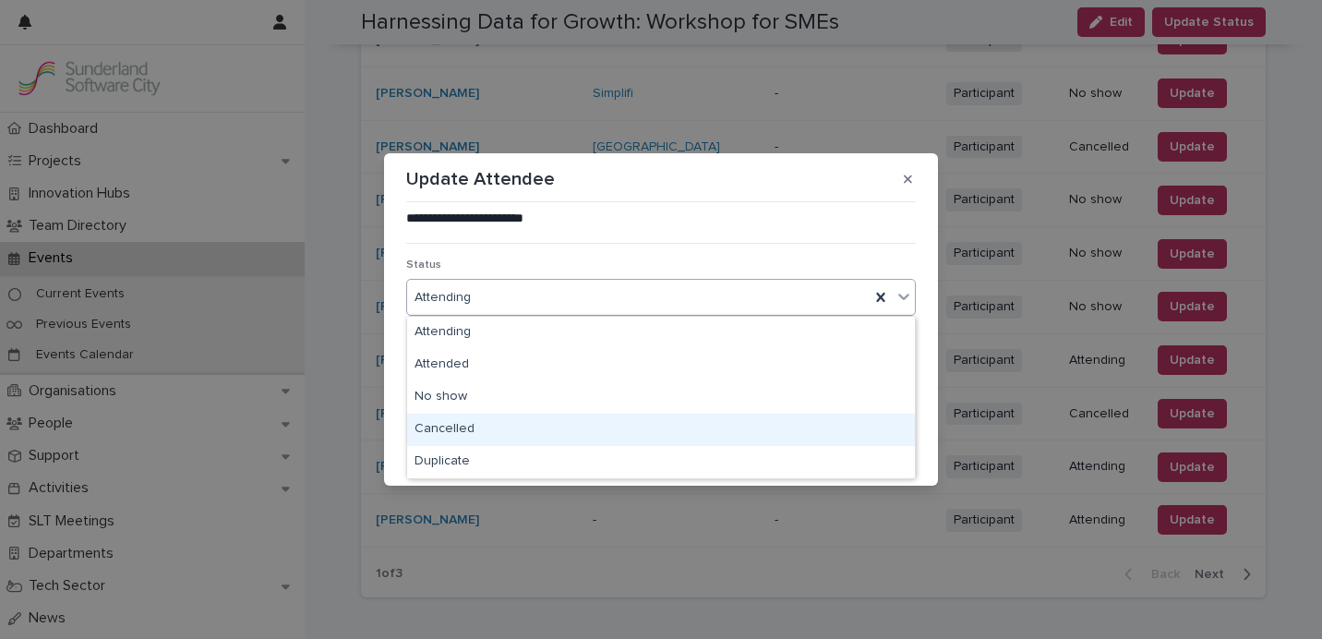
click at [609, 433] on div "Cancelled" at bounding box center [661, 429] width 508 height 32
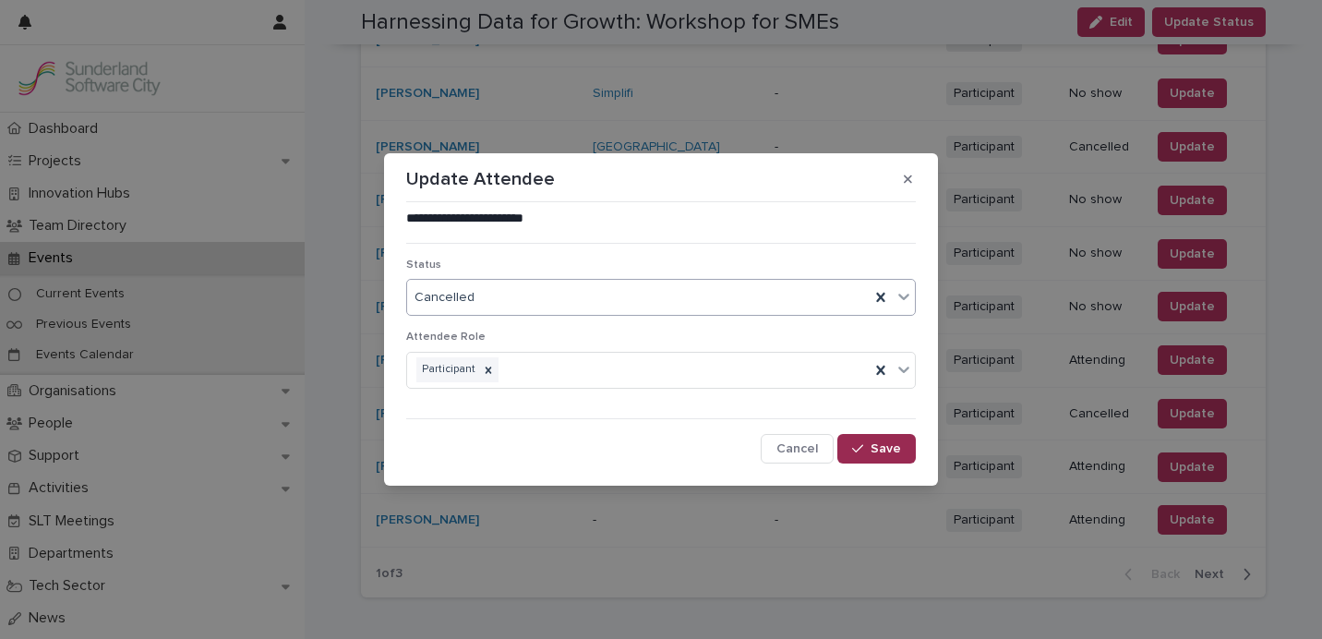
click at [891, 454] on span "Save" at bounding box center [885, 448] width 30 height 13
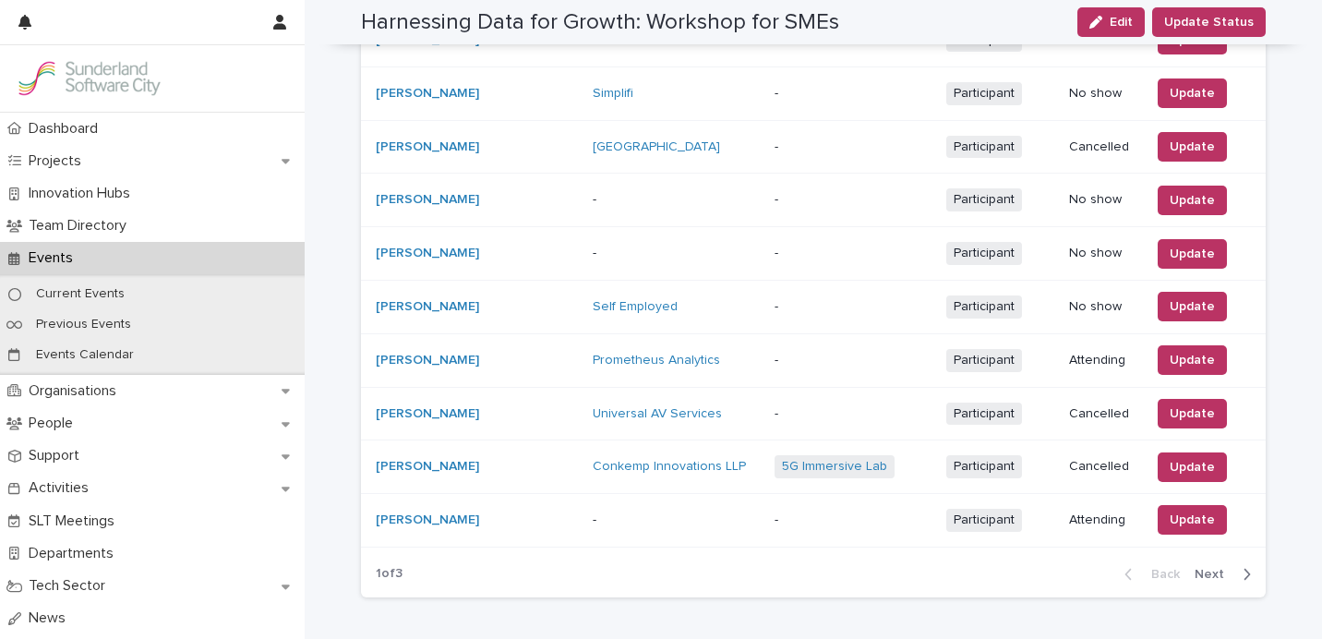
click at [1233, 566] on button "Next" at bounding box center [1226, 574] width 78 height 17
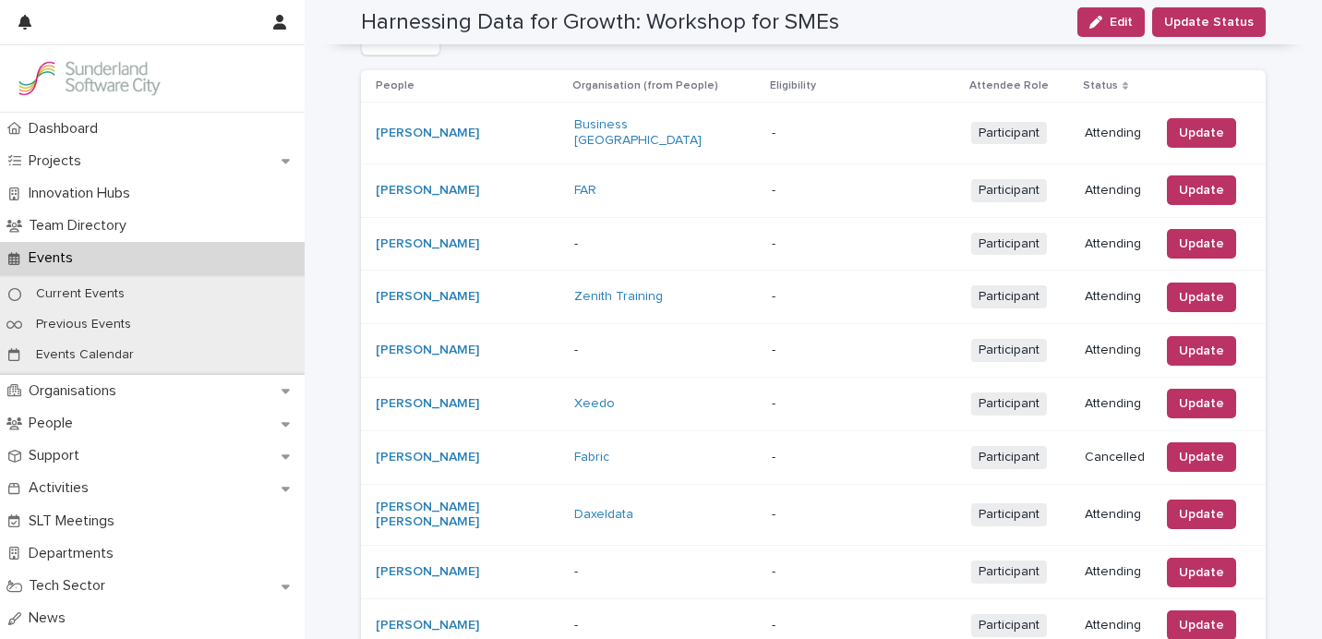
scroll to position [401, 0]
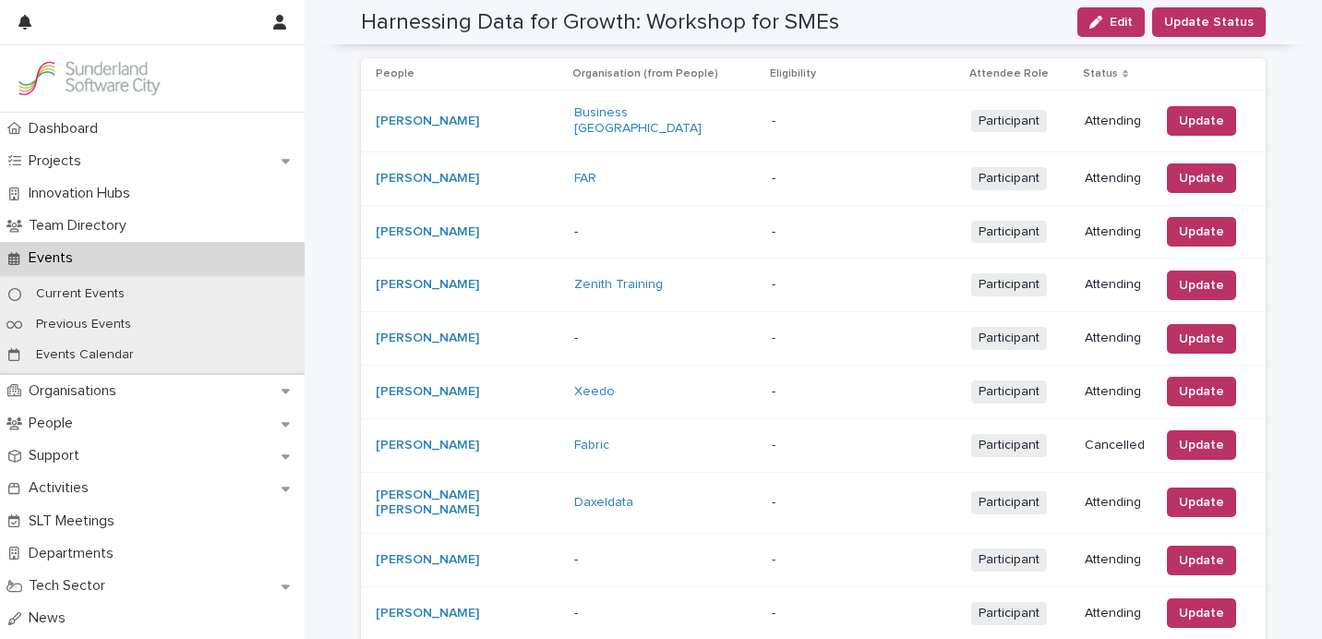
click at [1159, 178] on div "Update" at bounding box center [1197, 178] width 77 height 30
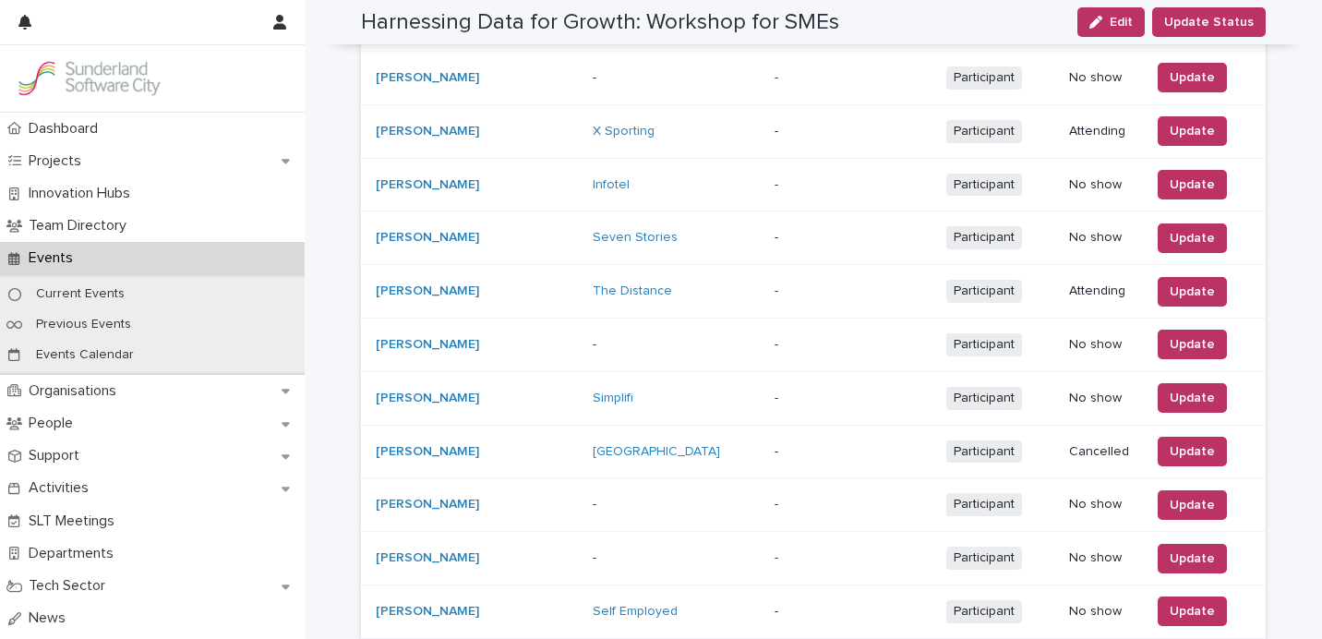
scroll to position [1663, 0]
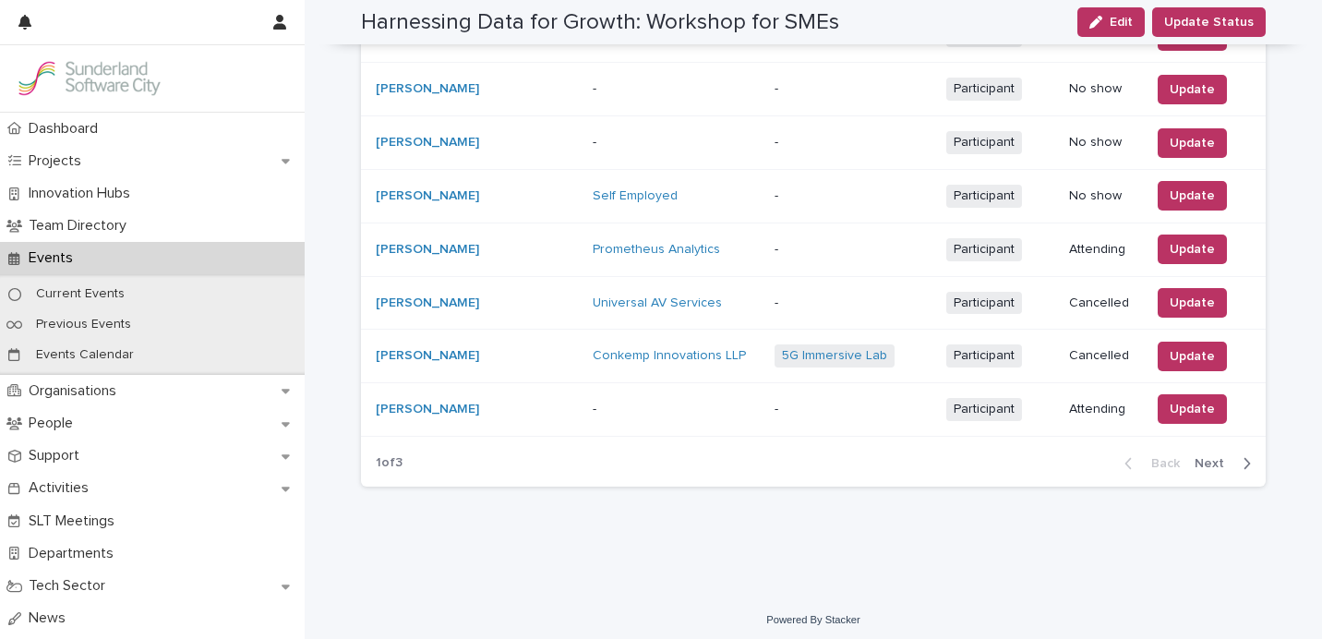
click at [1234, 457] on span "Next" at bounding box center [1214, 463] width 41 height 13
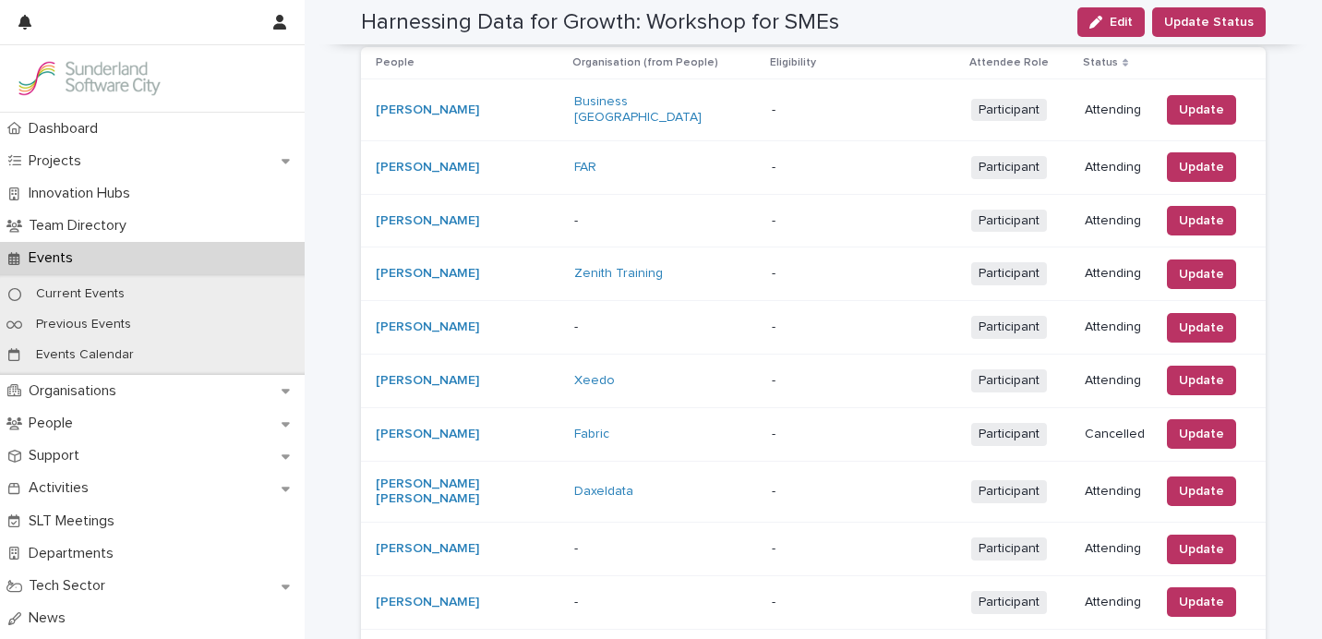
scroll to position [413, 0]
click at [1204, 151] on button "Update" at bounding box center [1201, 166] width 69 height 30
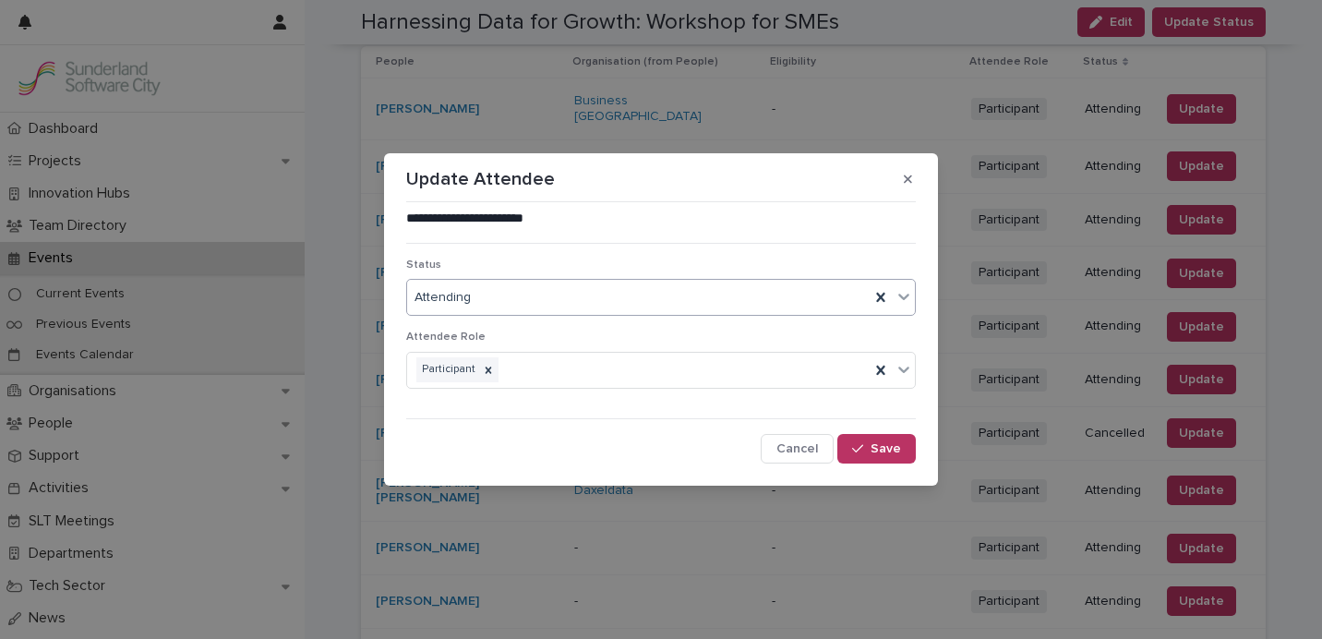
click at [659, 303] on div "Attending" at bounding box center [638, 297] width 462 height 30
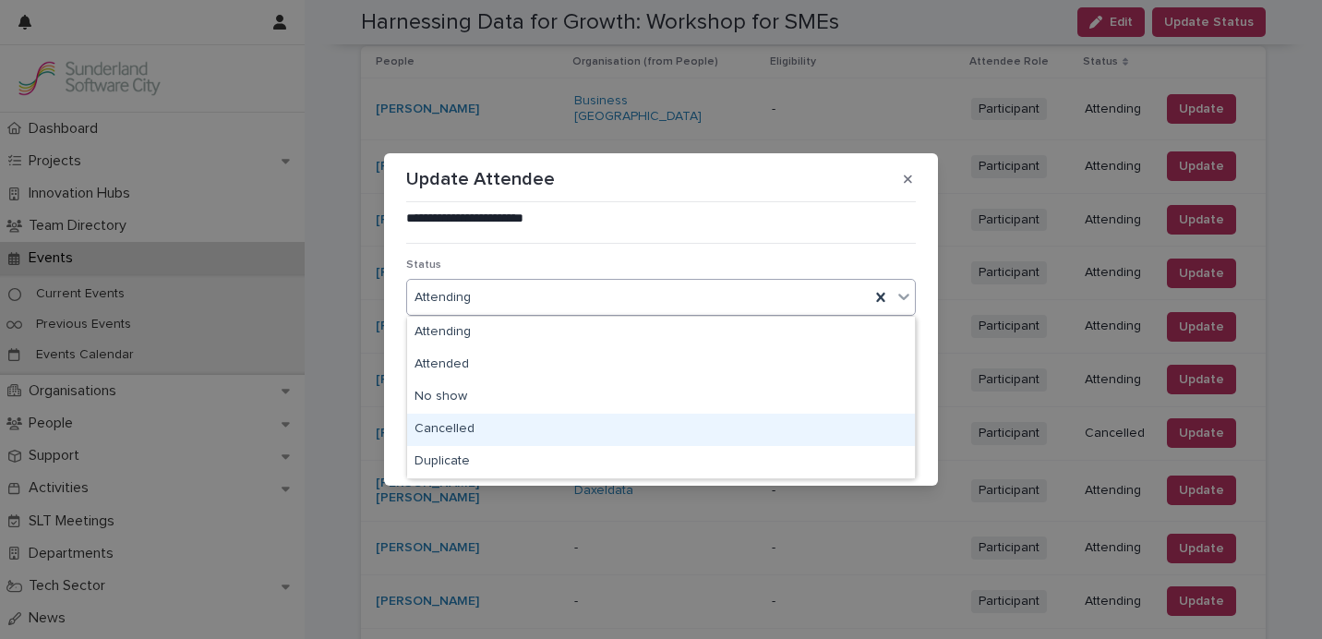
click at [608, 418] on div "Cancelled" at bounding box center [661, 429] width 508 height 32
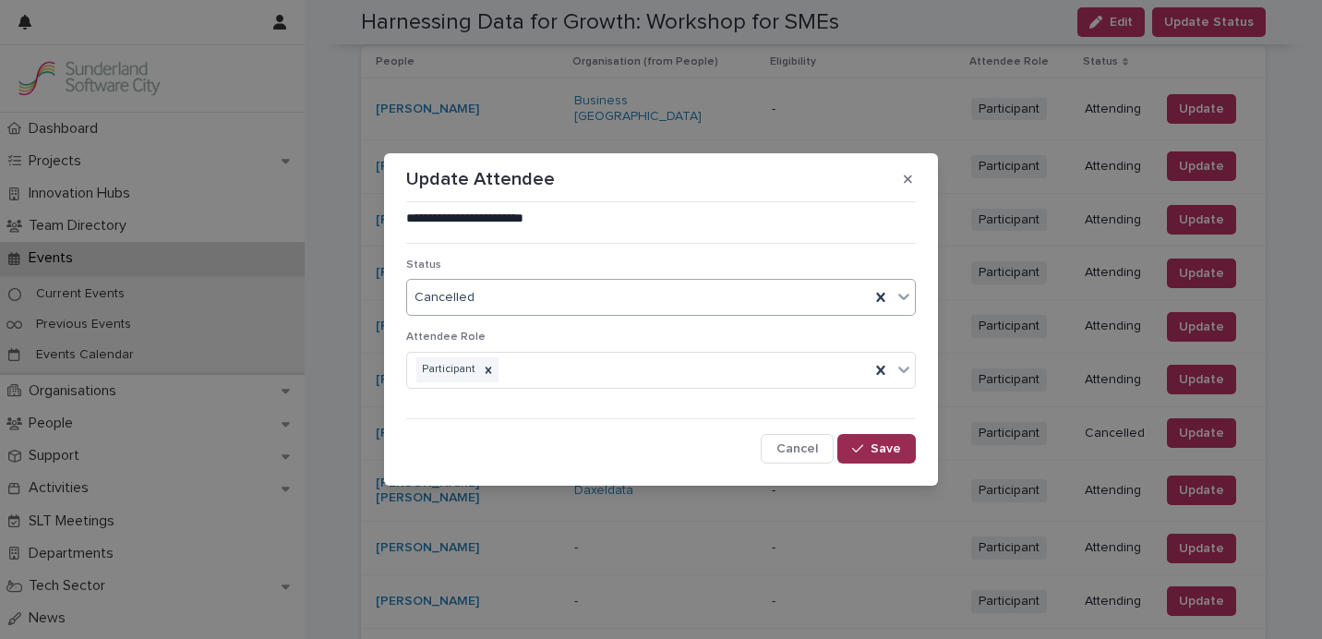
click at [894, 455] on button "Save" at bounding box center [876, 449] width 78 height 30
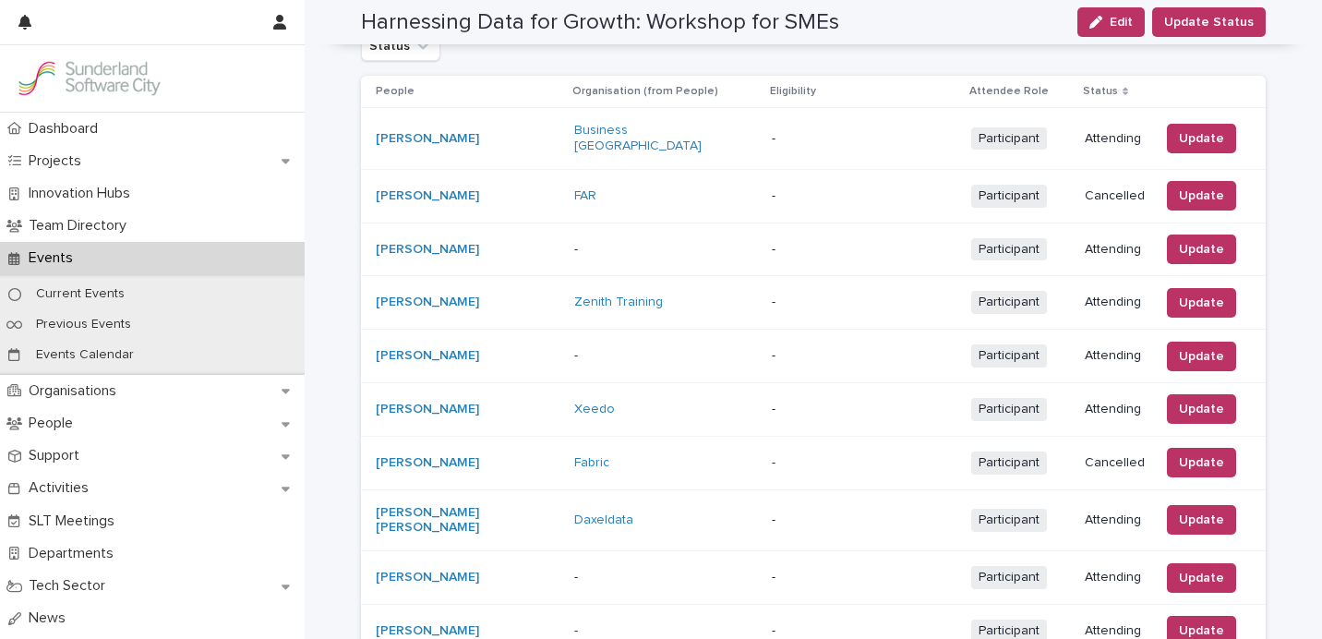
scroll to position [385, 0]
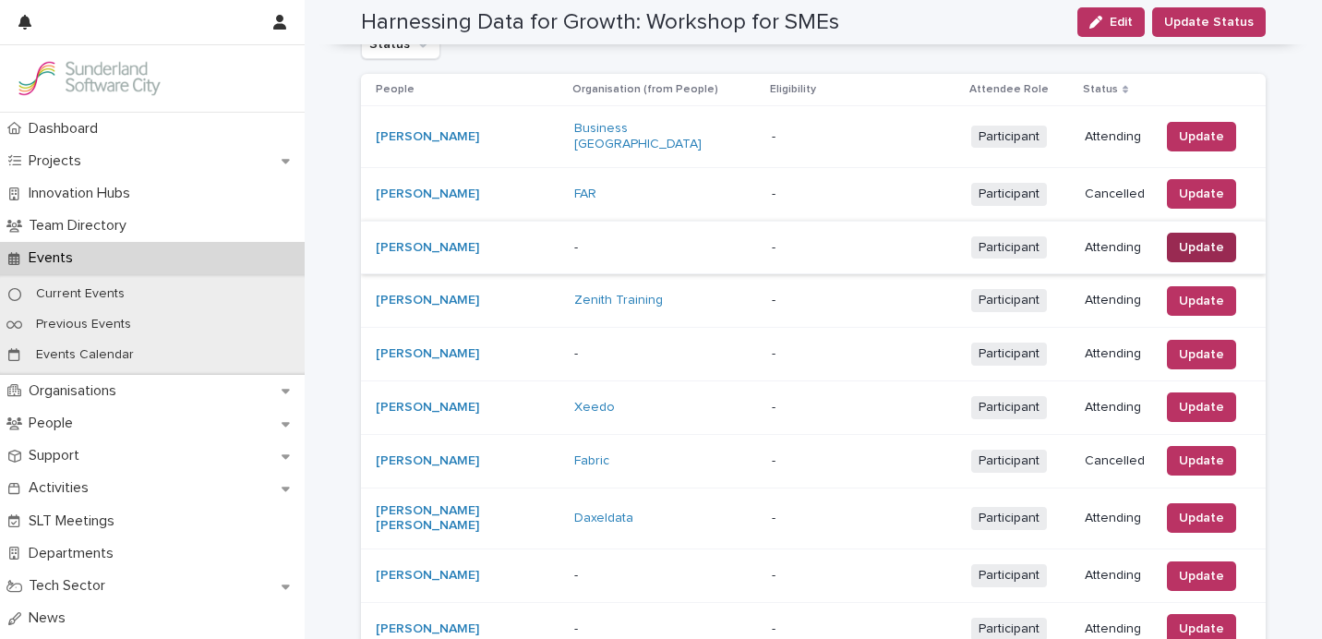
click at [1219, 237] on button "Update" at bounding box center [1201, 248] width 69 height 30
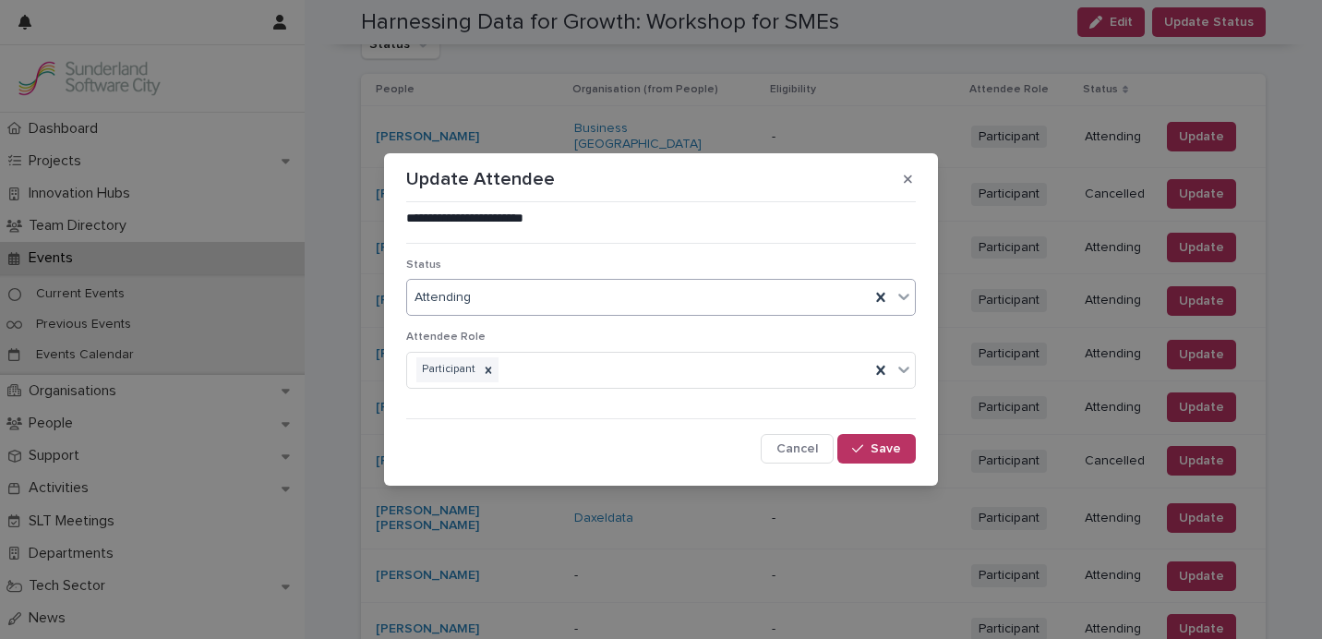
click at [646, 307] on div "Attending" at bounding box center [638, 297] width 462 height 30
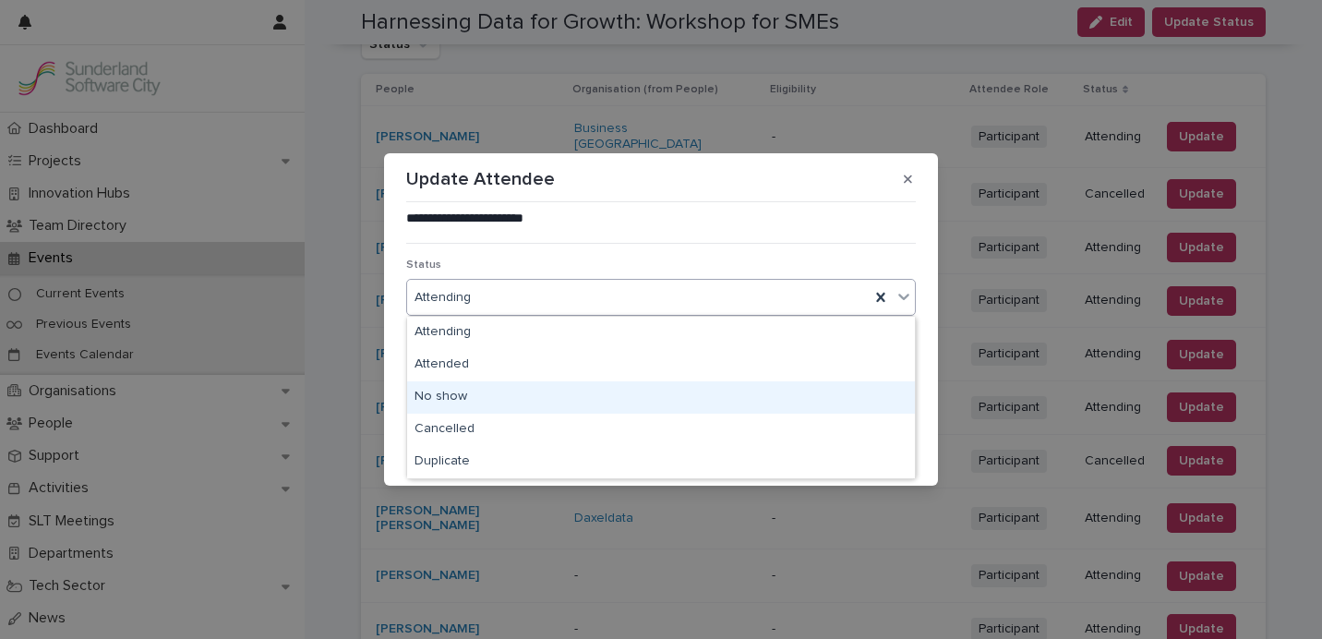
click at [612, 390] on div "No show" at bounding box center [661, 397] width 508 height 32
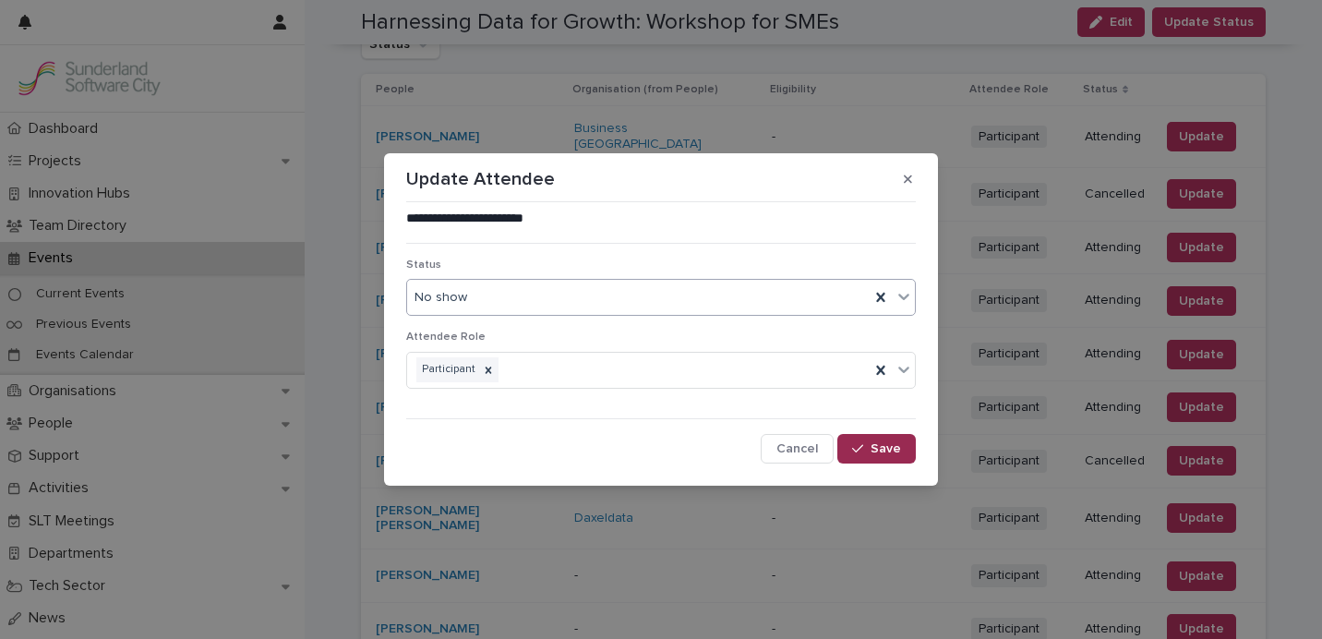
click at [875, 446] on span "Save" at bounding box center [885, 448] width 30 height 13
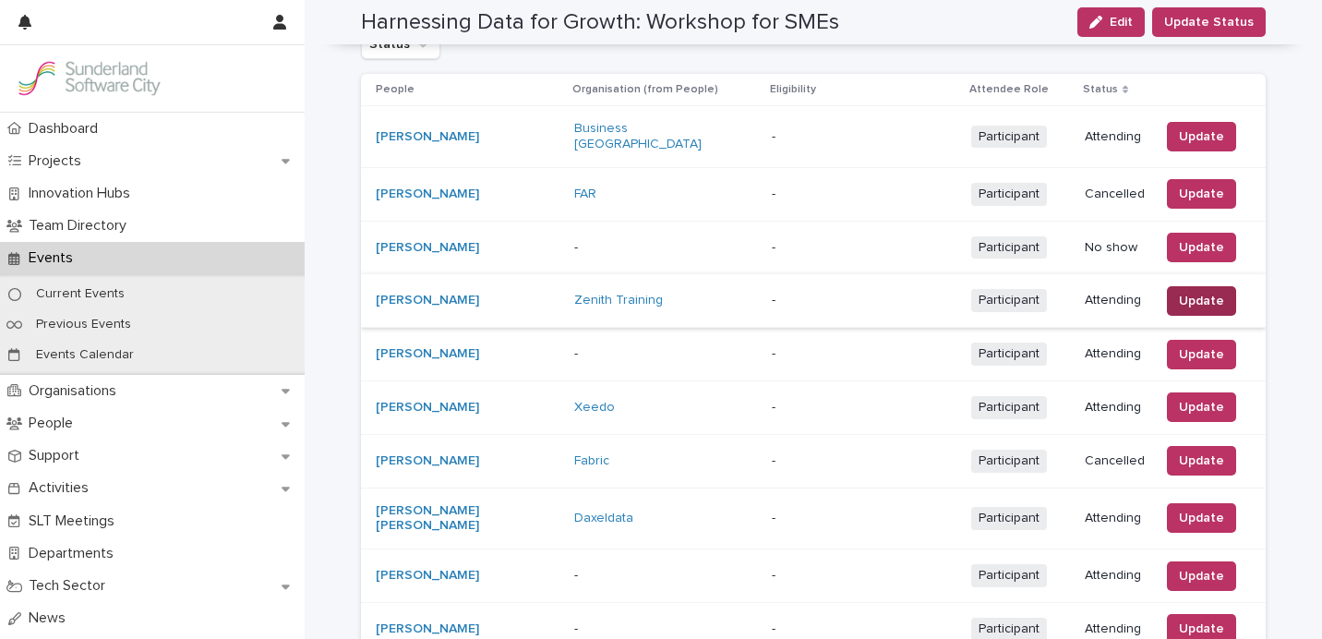
click at [1181, 292] on span "Update" at bounding box center [1201, 301] width 45 height 18
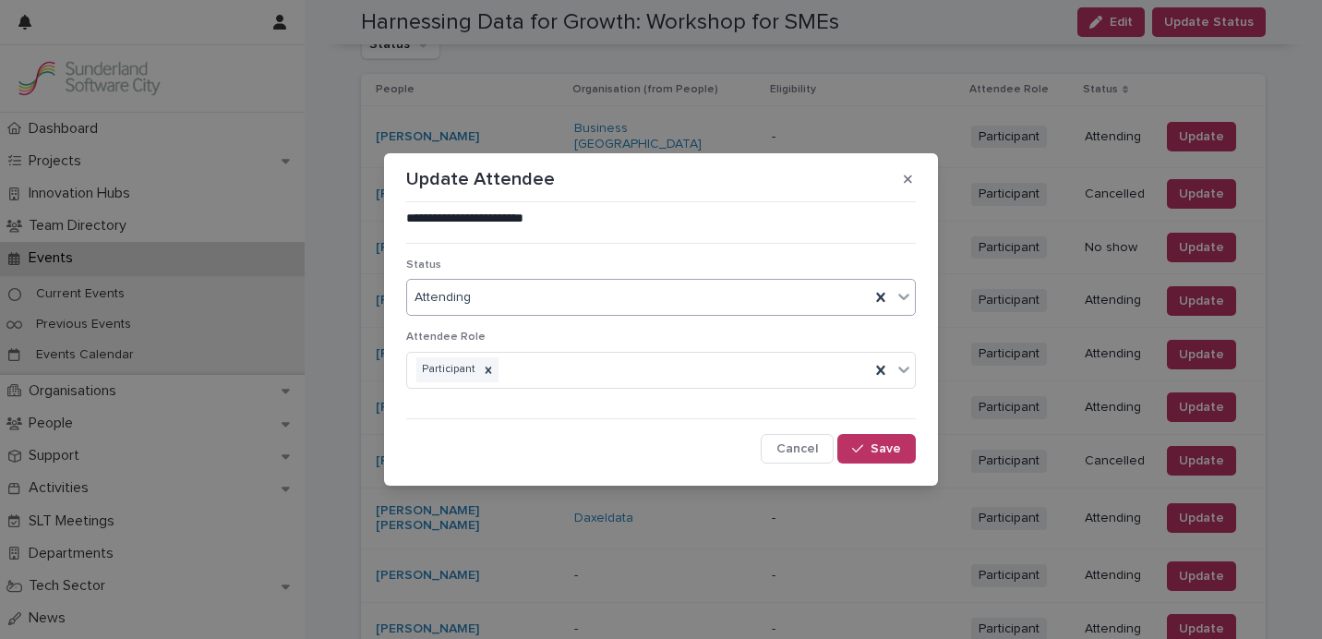
click at [724, 309] on div "Attending" at bounding box center [638, 297] width 462 height 30
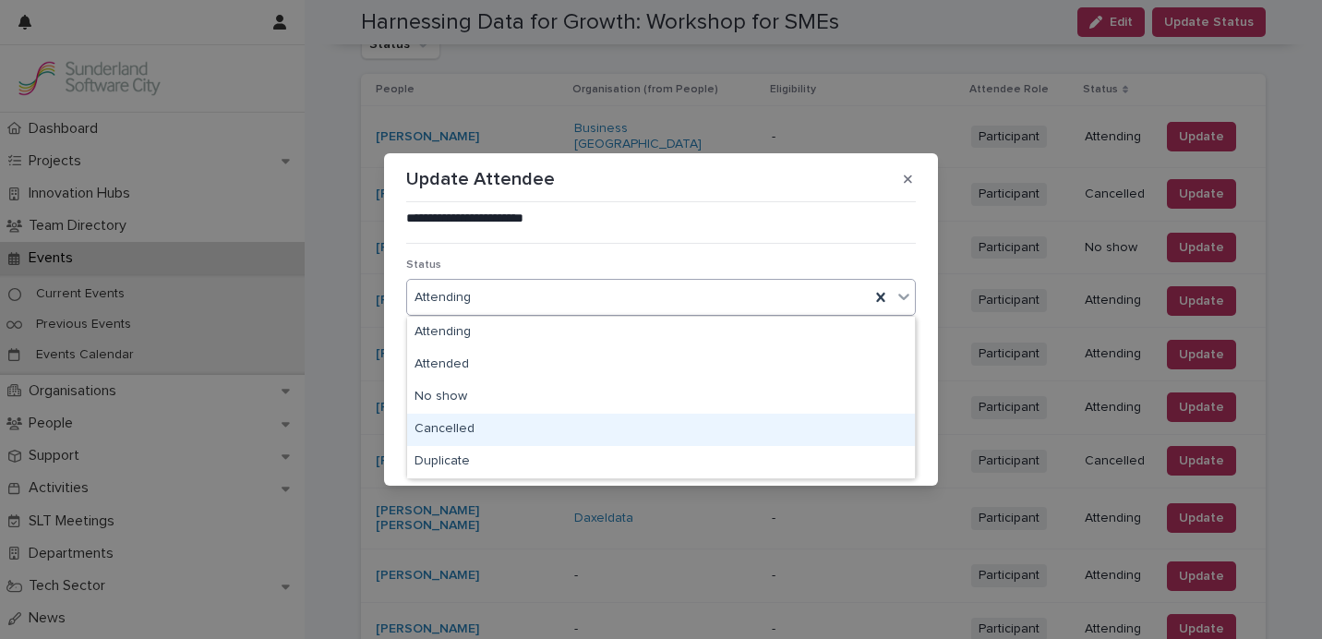
click at [682, 423] on div "Cancelled" at bounding box center [661, 429] width 508 height 32
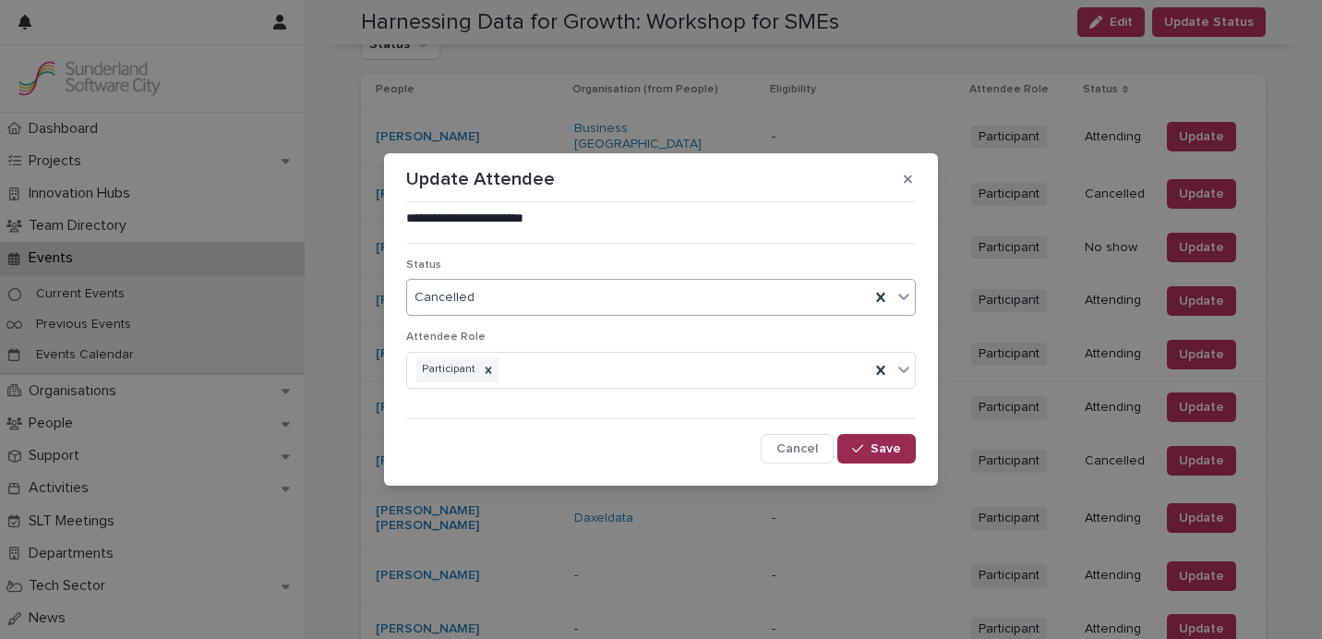
click at [903, 454] on button "Save" at bounding box center [876, 449] width 78 height 30
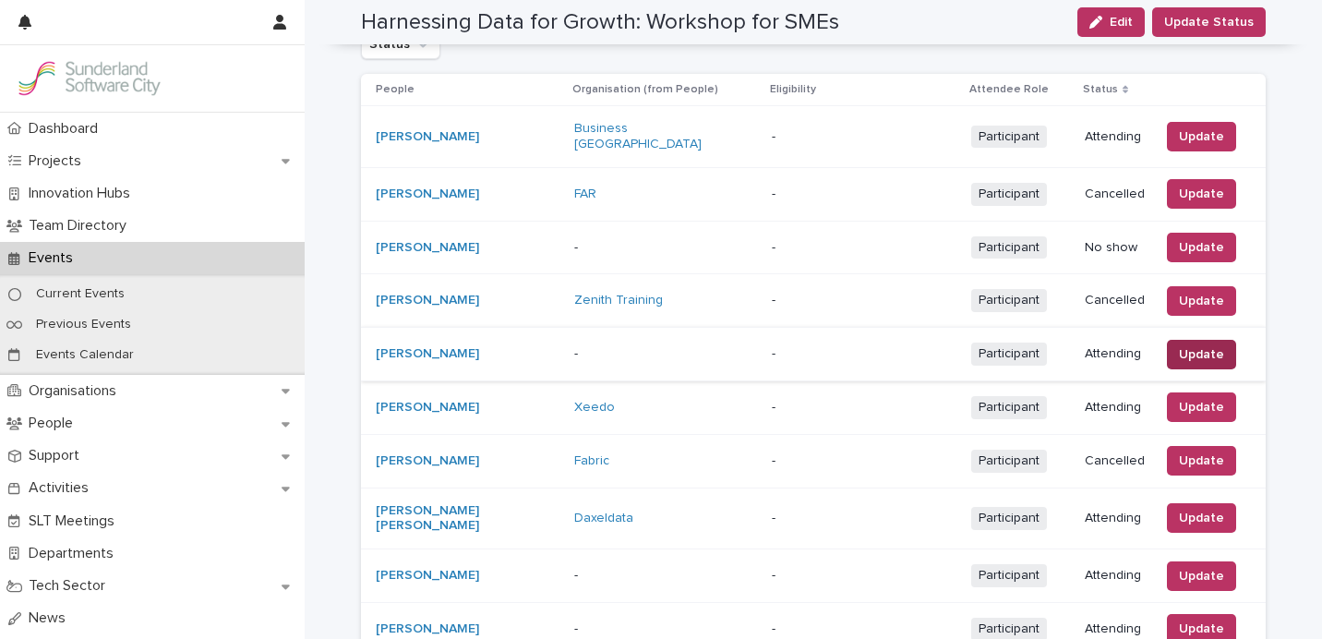
click at [1190, 350] on span "Update" at bounding box center [1201, 354] width 45 height 18
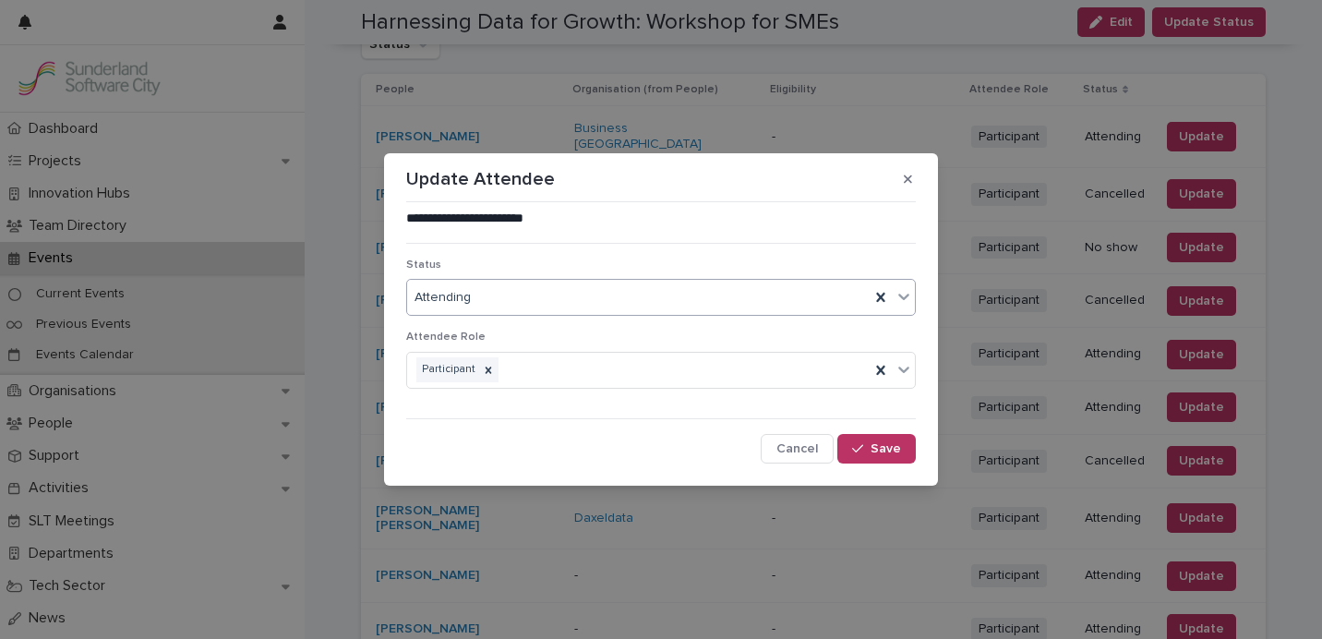
click at [616, 298] on div "Attending" at bounding box center [638, 297] width 462 height 30
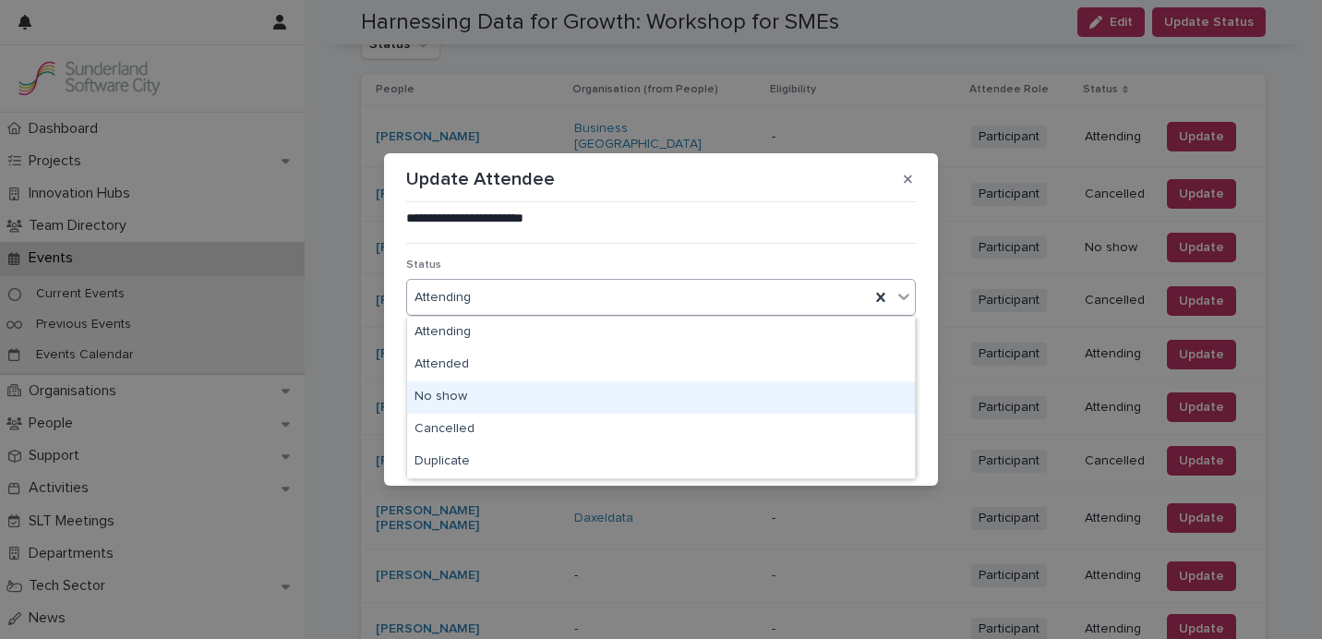
click at [595, 390] on div "No show" at bounding box center [661, 397] width 508 height 32
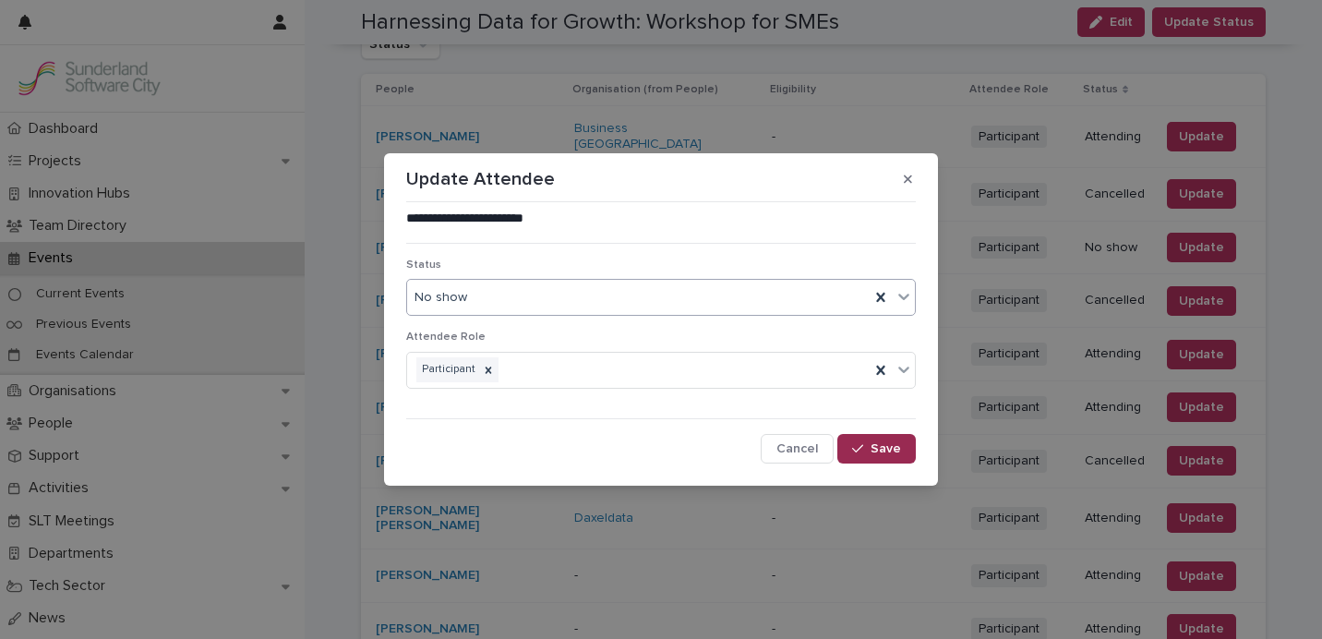
click at [895, 456] on button "Save" at bounding box center [876, 449] width 78 height 30
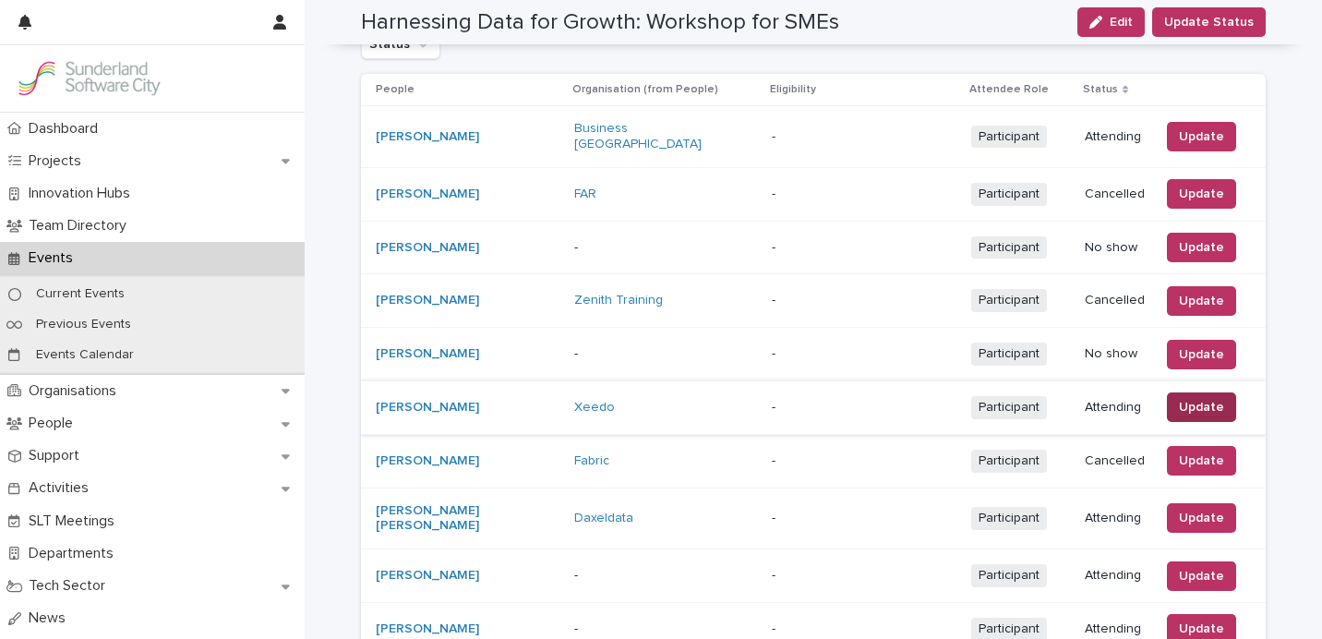
click at [1209, 398] on span "Update" at bounding box center [1201, 407] width 45 height 18
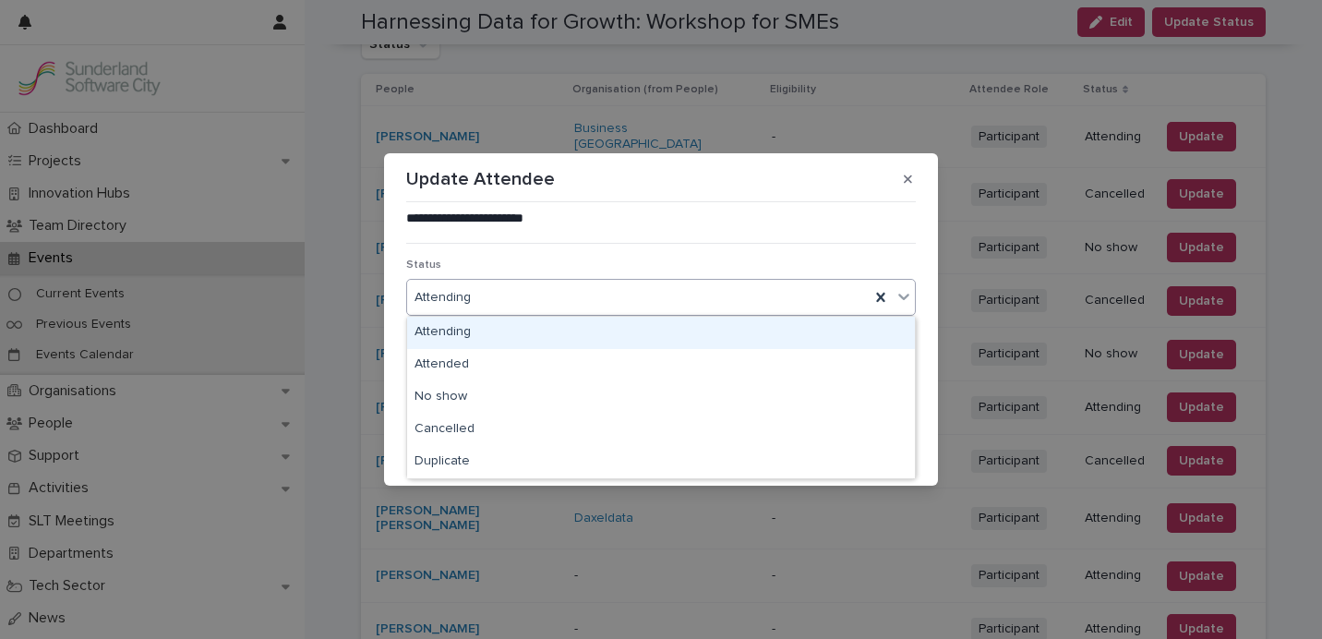
click at [664, 302] on div "Attending" at bounding box center [638, 297] width 462 height 30
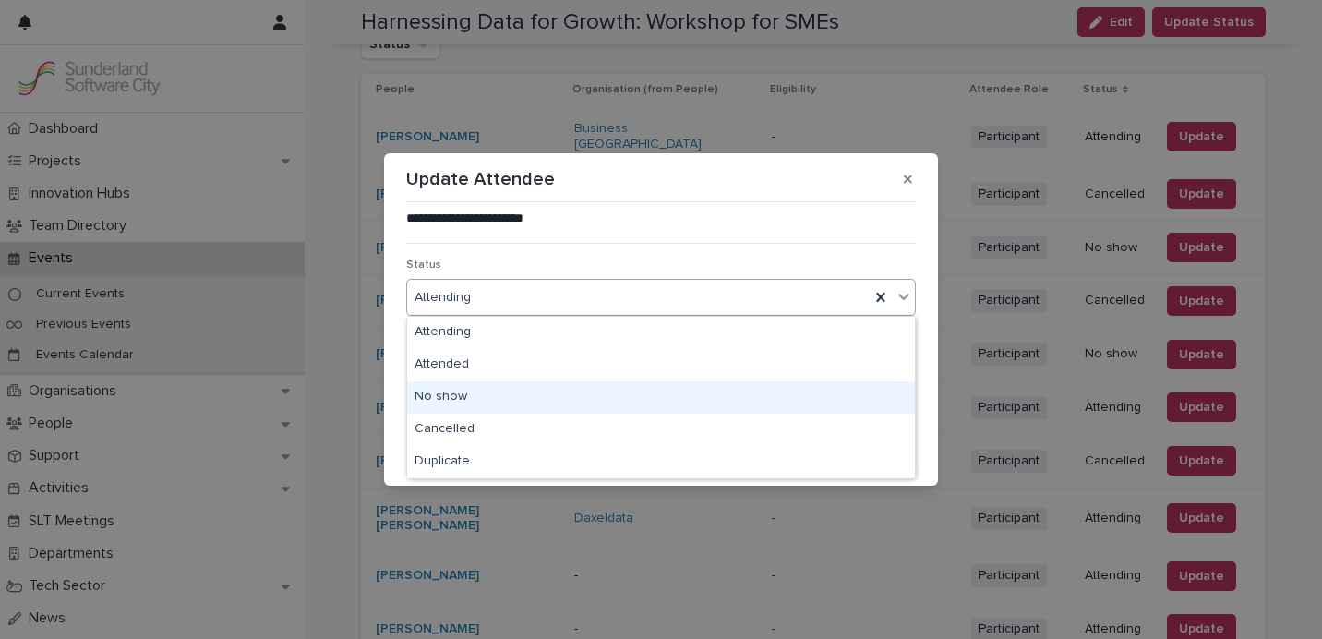
click at [619, 391] on div "No show" at bounding box center [661, 397] width 508 height 32
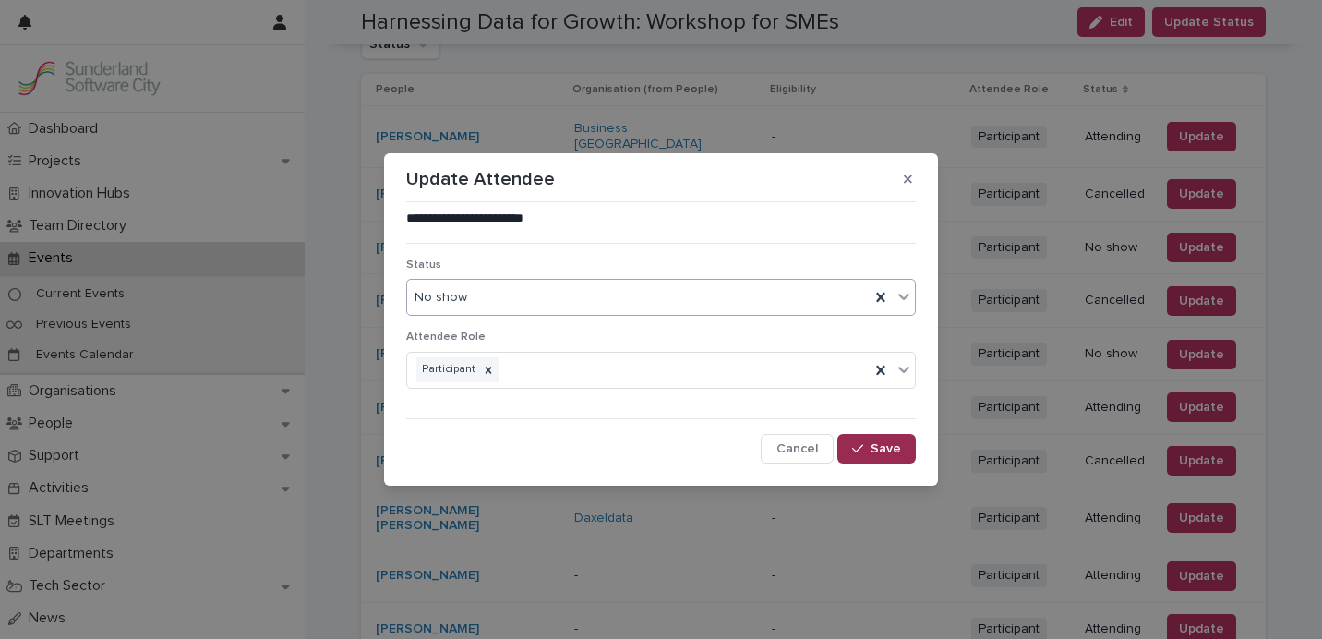
click at [908, 457] on button "Save" at bounding box center [876, 449] width 78 height 30
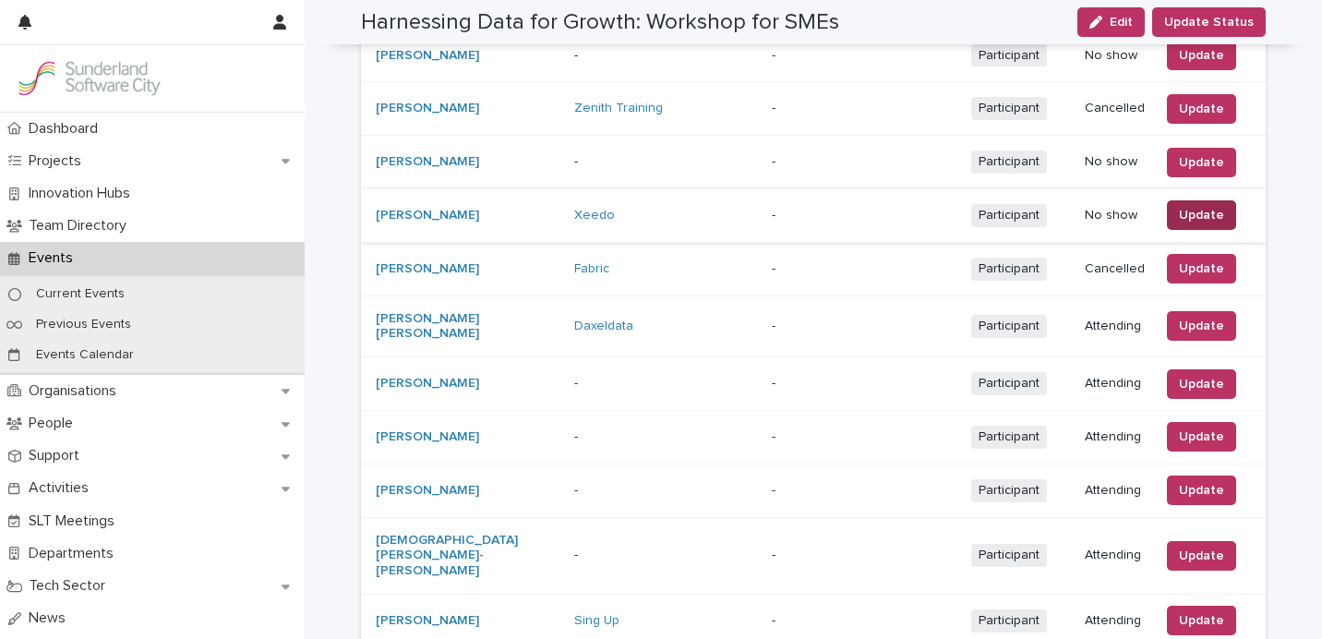
scroll to position [594, 0]
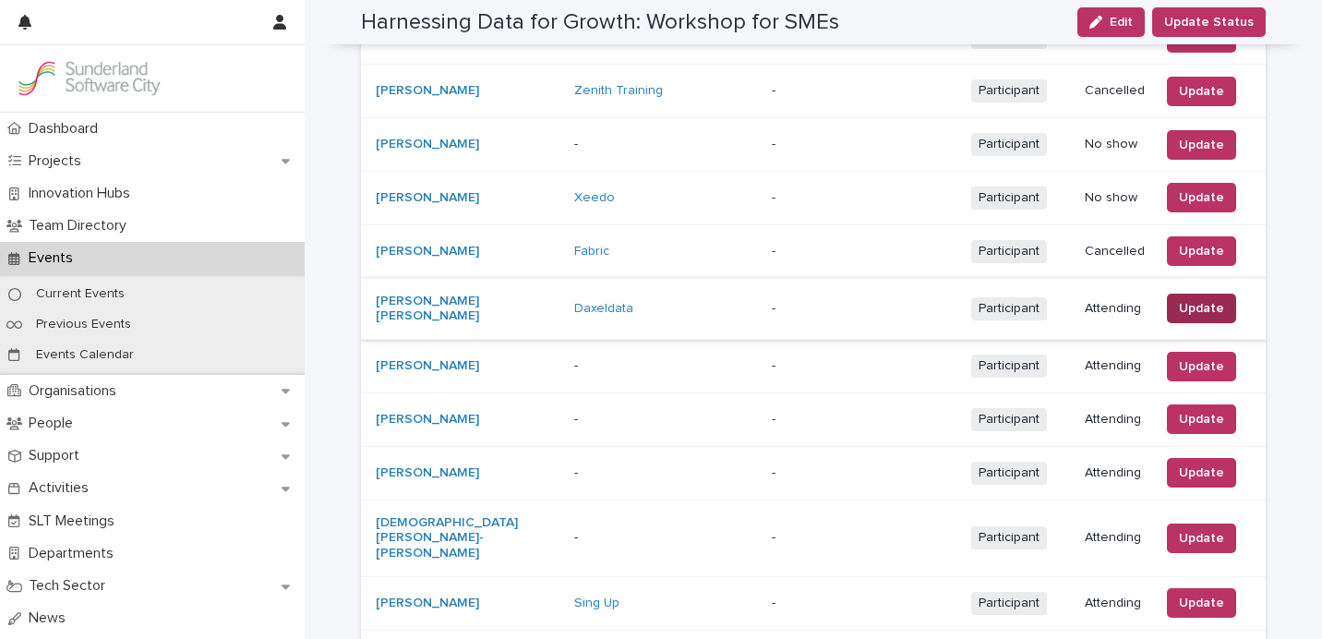
click at [1209, 299] on span "Update" at bounding box center [1201, 308] width 45 height 18
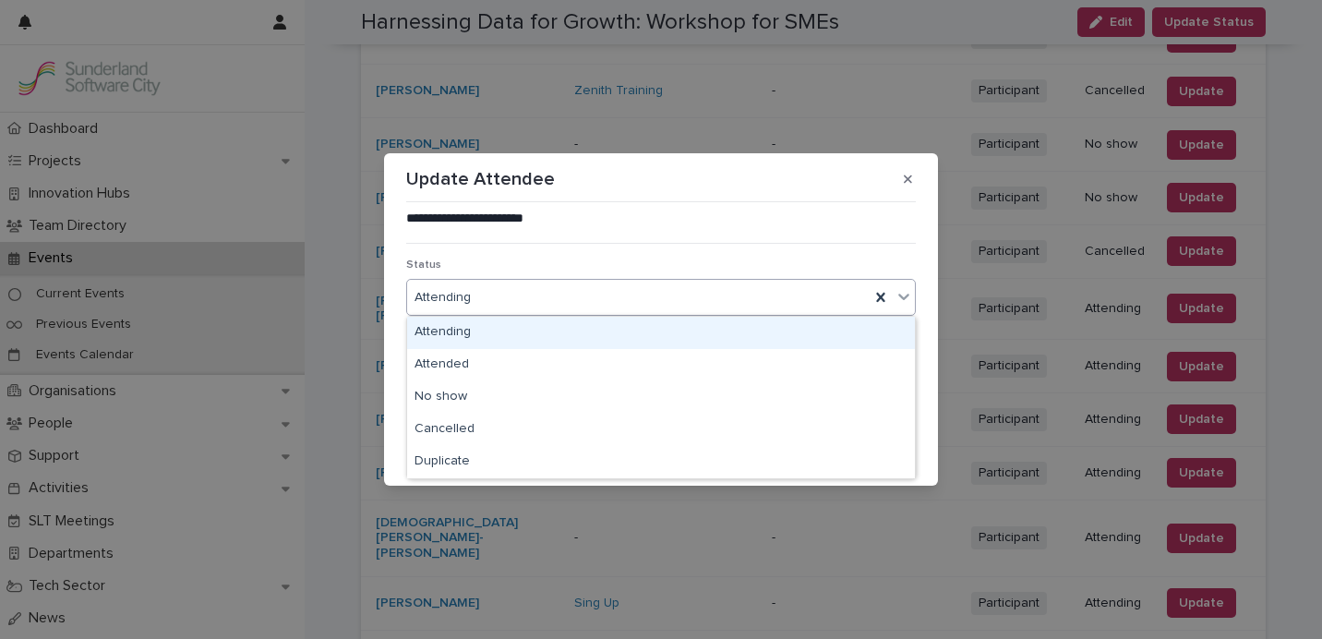
click at [549, 296] on div "Attending" at bounding box center [638, 297] width 462 height 30
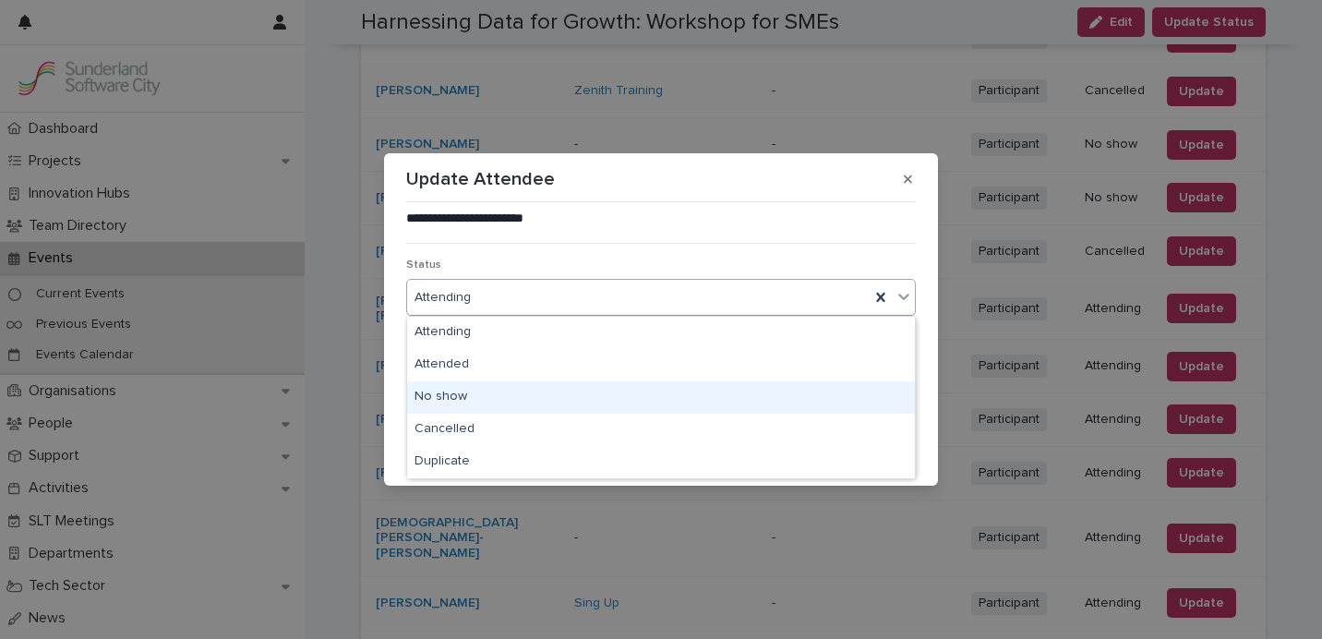
click at [533, 391] on div "No show" at bounding box center [661, 397] width 508 height 32
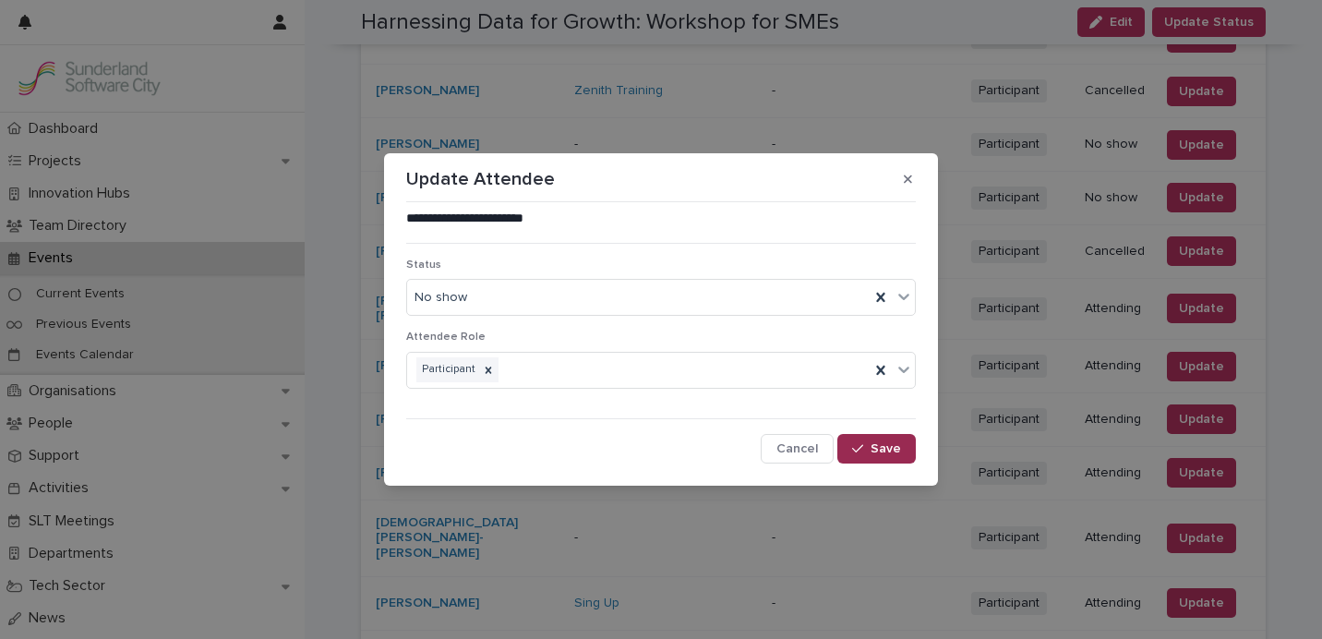
click at [886, 451] on span "Save" at bounding box center [885, 448] width 30 height 13
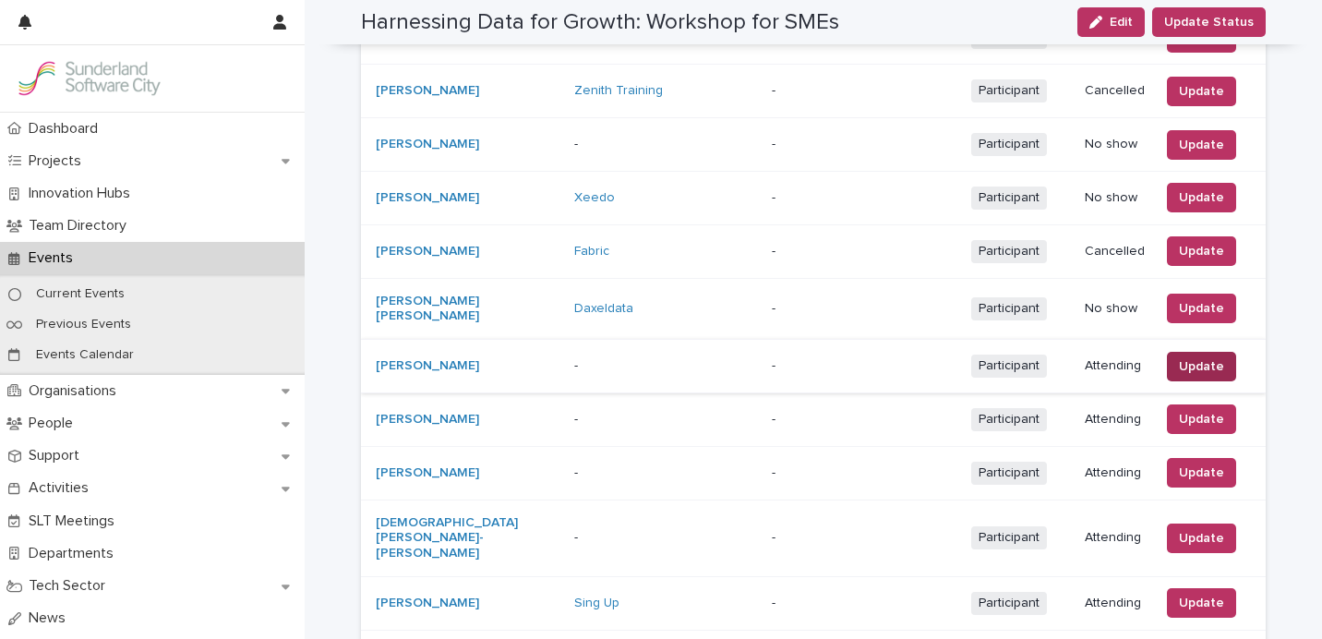
click at [1194, 352] on button "Update" at bounding box center [1201, 367] width 69 height 30
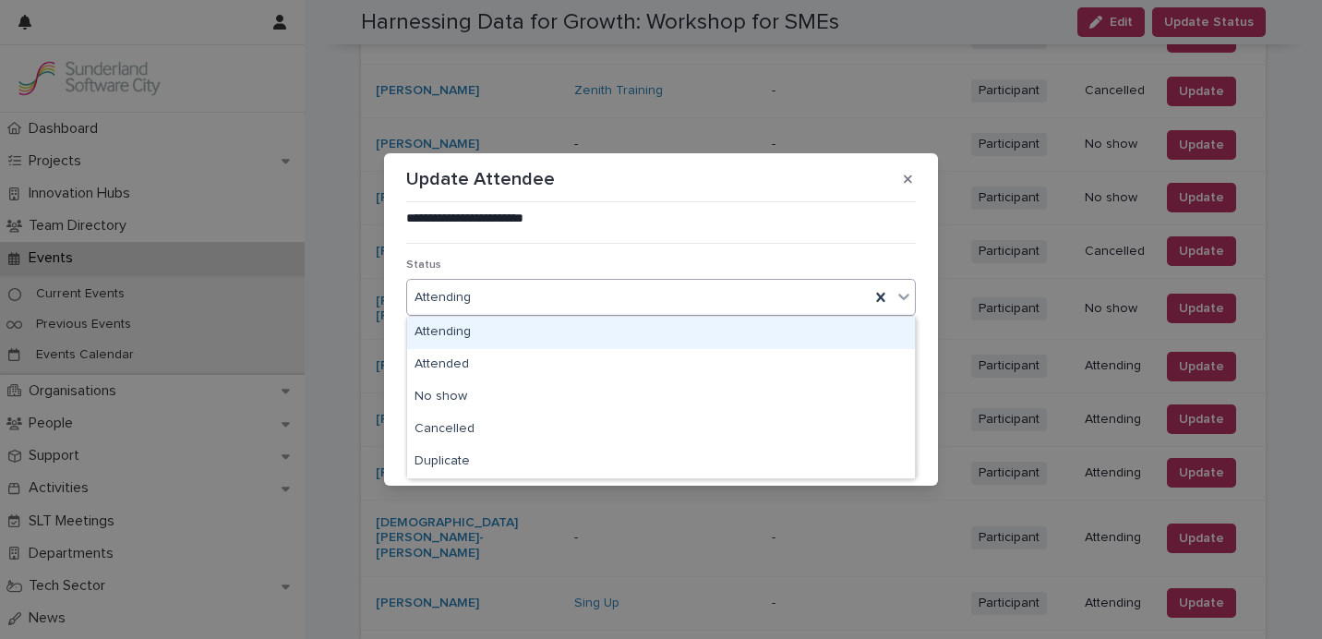
click at [655, 293] on div "Attending" at bounding box center [638, 297] width 462 height 30
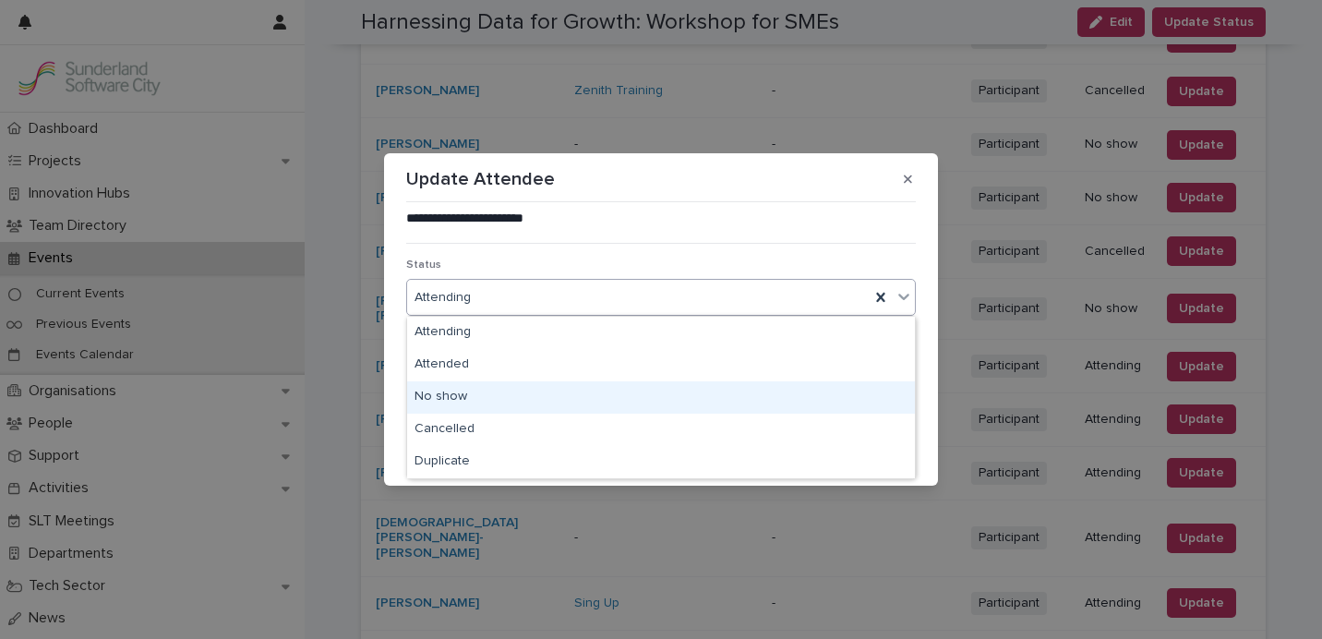
click at [624, 392] on div "No show" at bounding box center [661, 397] width 508 height 32
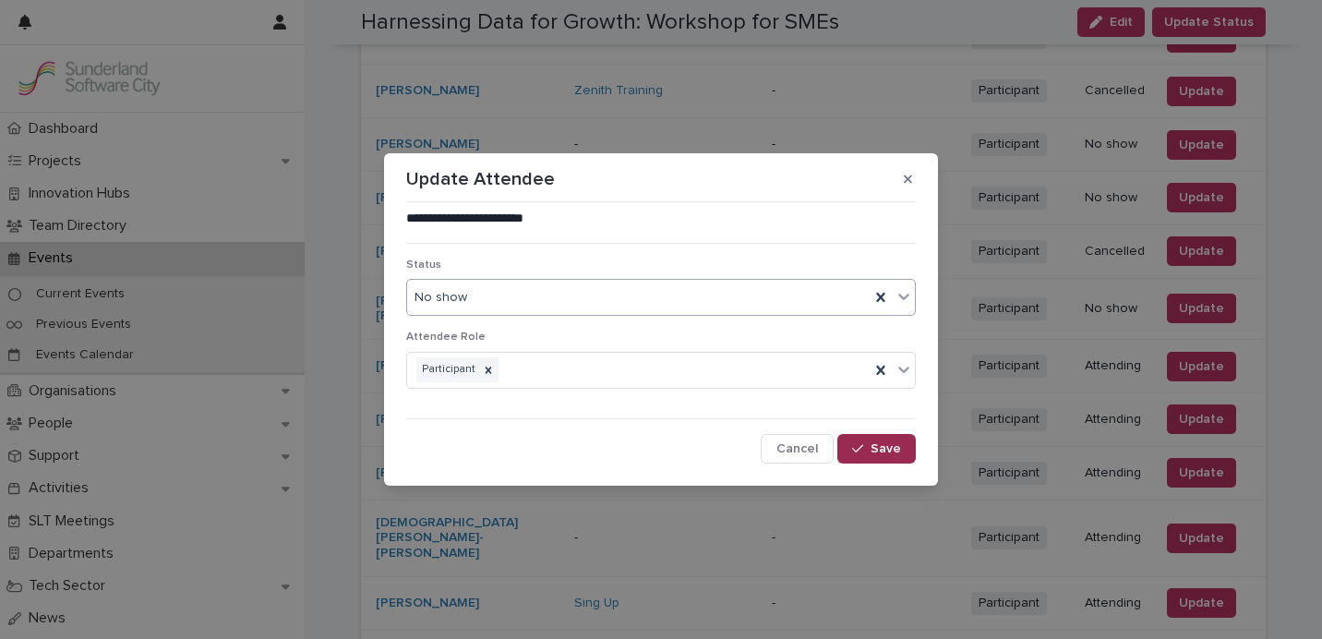
click at [891, 450] on span "Save" at bounding box center [885, 448] width 30 height 13
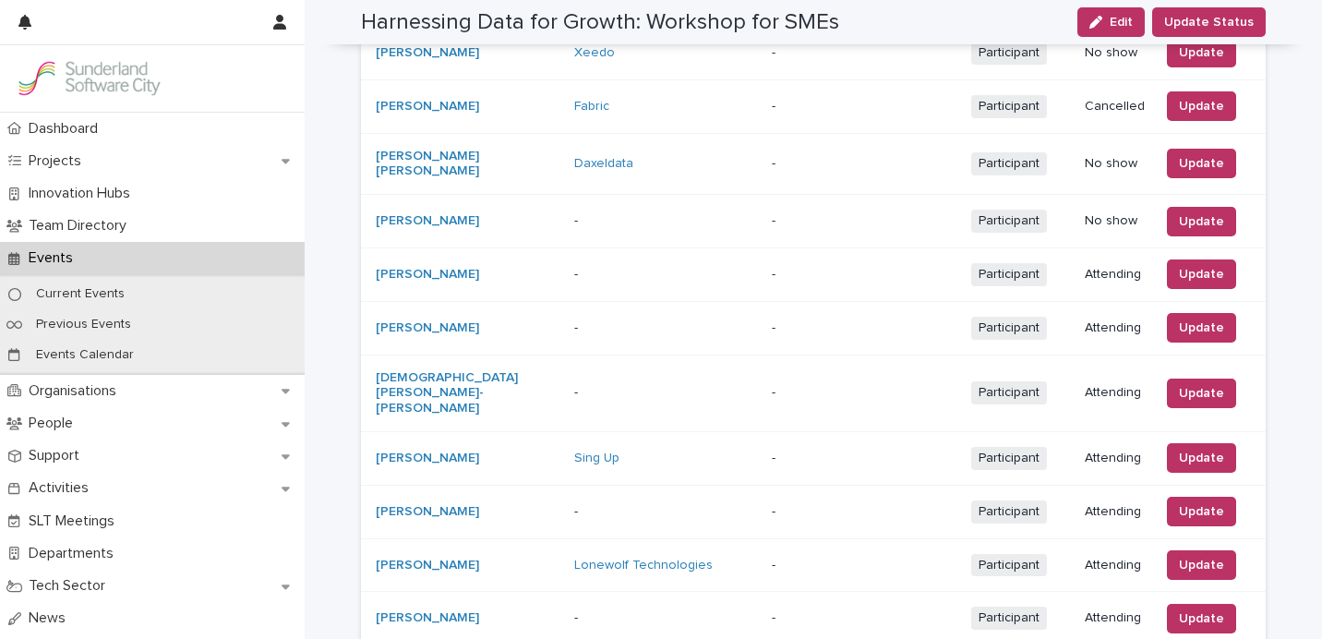
scroll to position [741, 0]
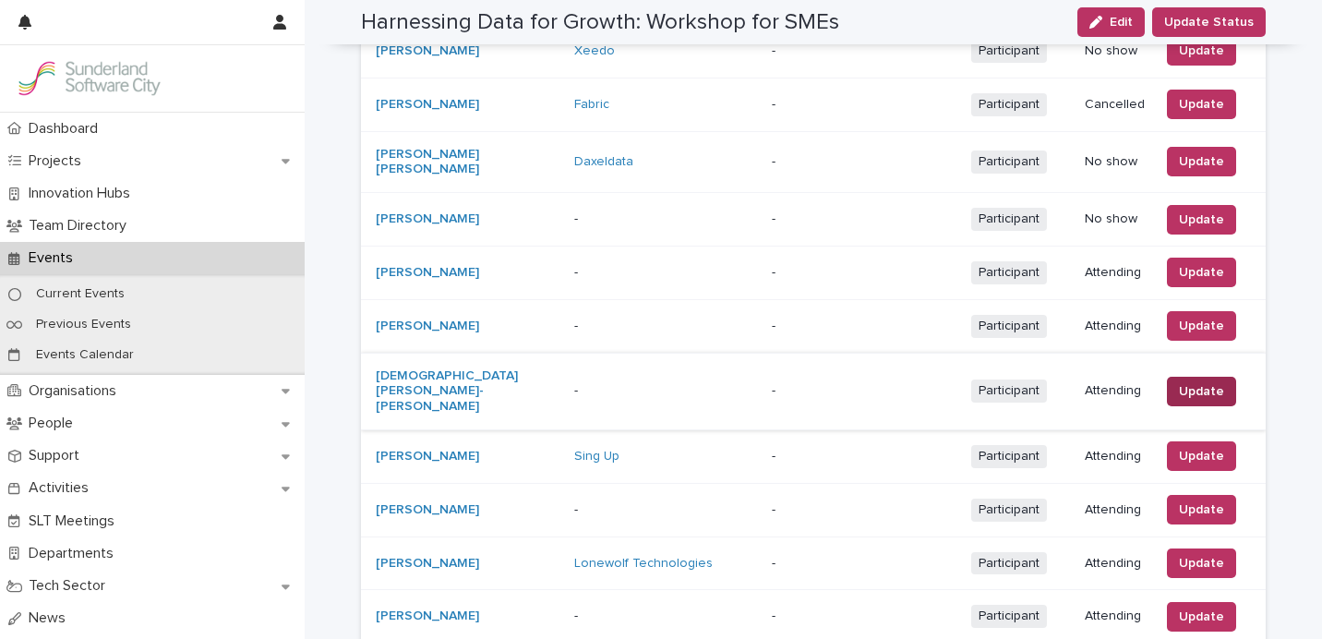
click at [1211, 382] on span "Update" at bounding box center [1201, 391] width 45 height 18
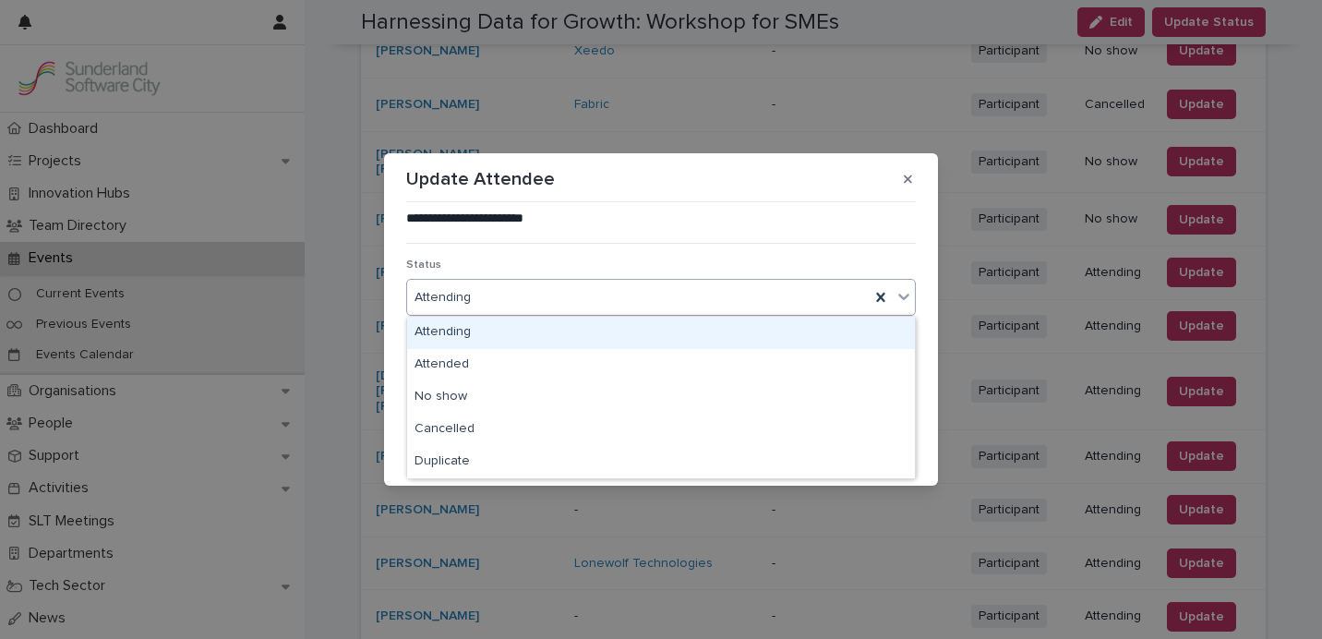
click at [643, 301] on div "Attending" at bounding box center [638, 297] width 462 height 30
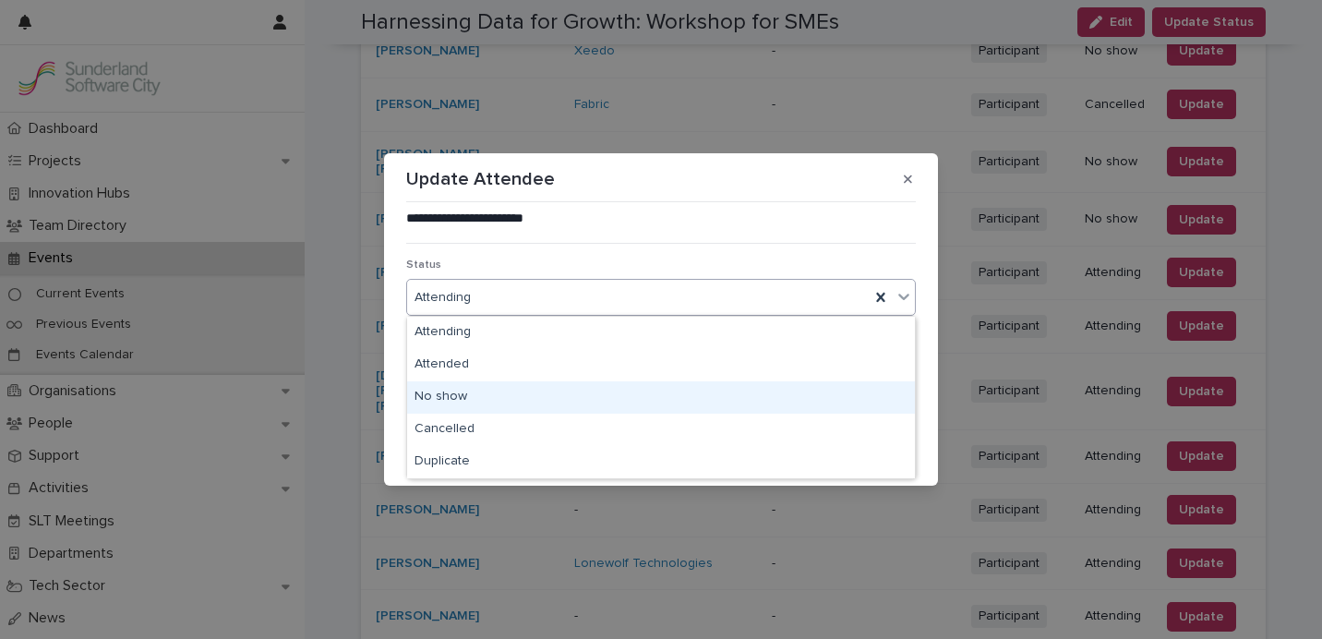
click at [625, 392] on div "No show" at bounding box center [661, 397] width 508 height 32
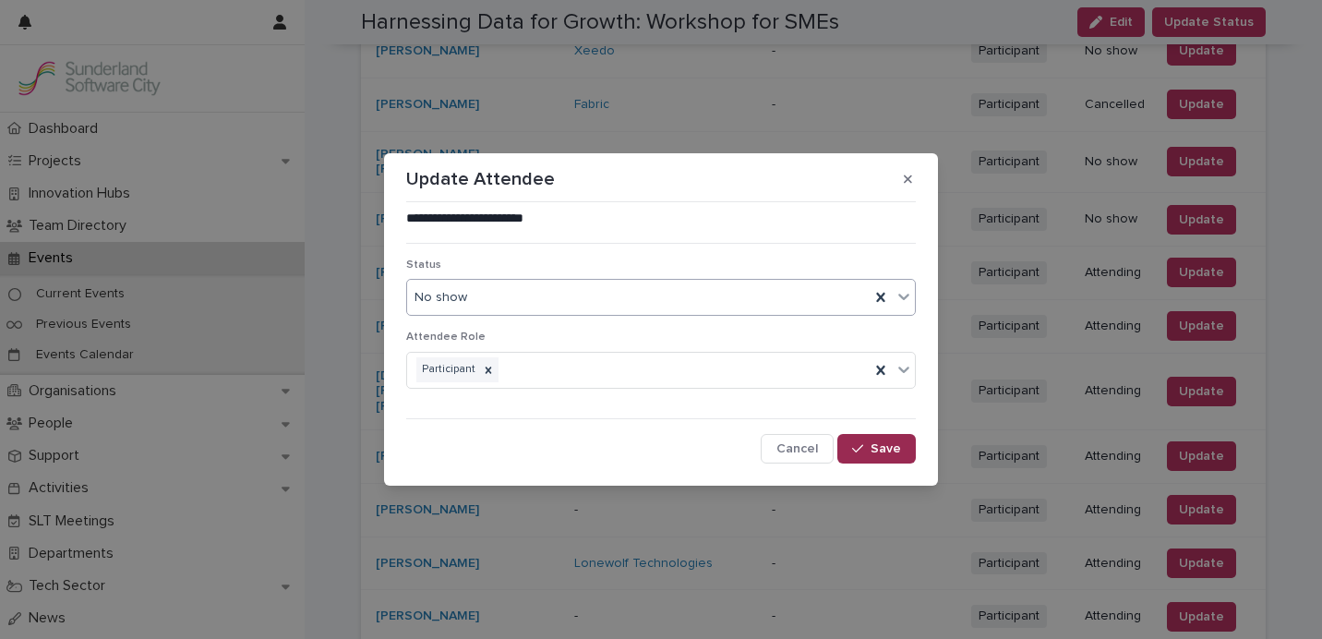
click at [873, 456] on button "Save" at bounding box center [876, 449] width 78 height 30
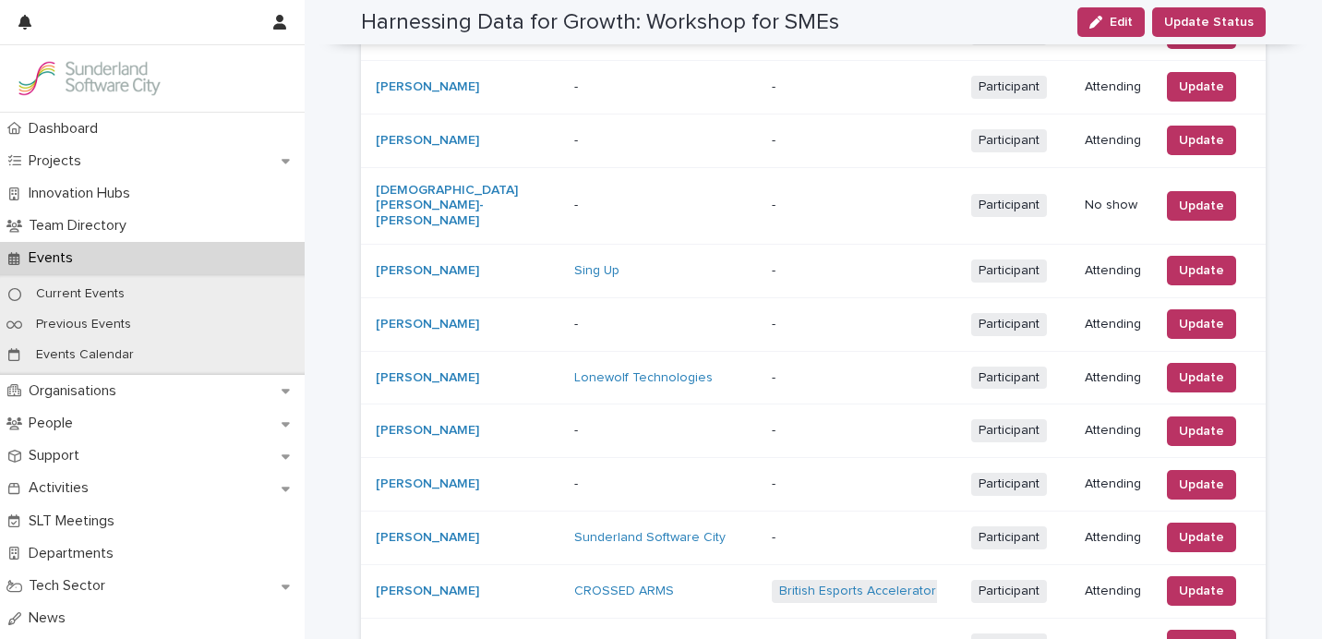
scroll to position [940, 0]
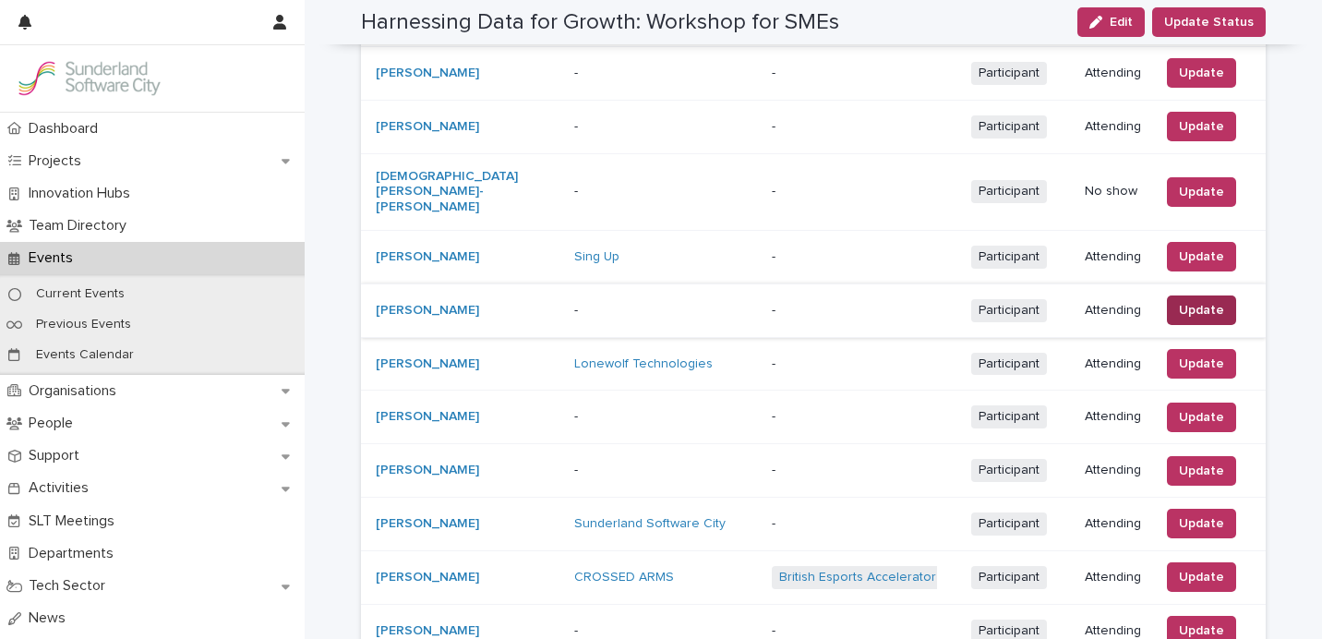
click at [1217, 301] on span "Update" at bounding box center [1201, 310] width 45 height 18
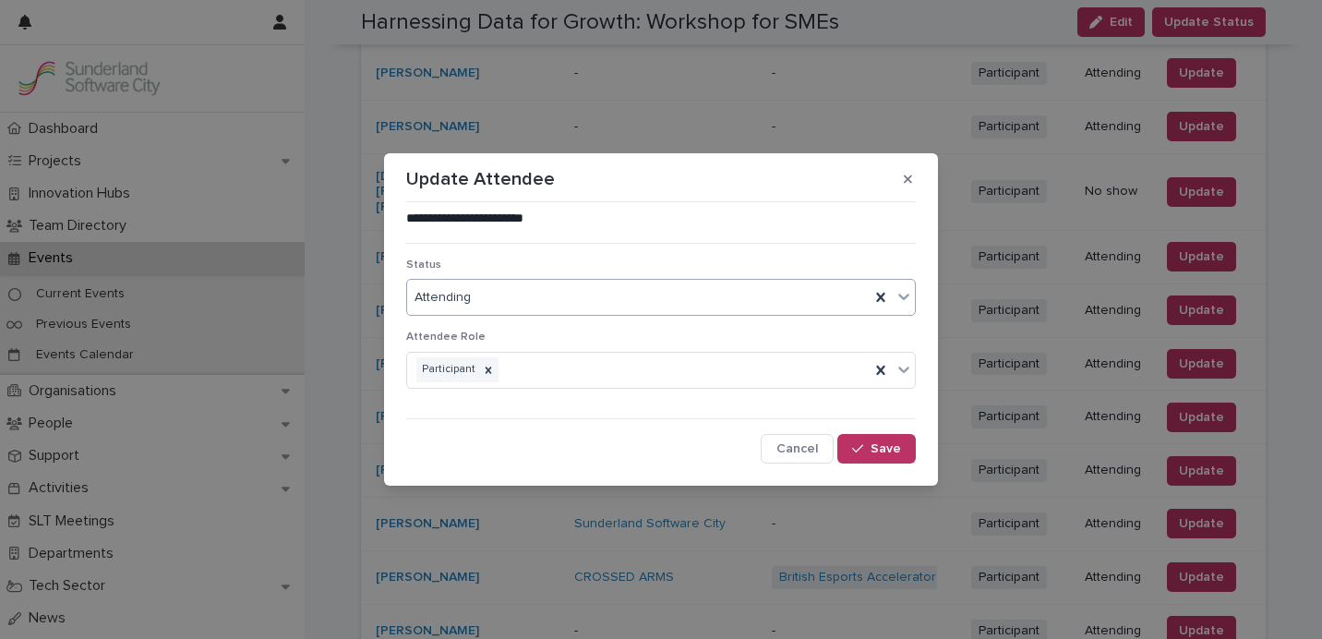
click at [643, 297] on div "Attending" at bounding box center [638, 297] width 462 height 30
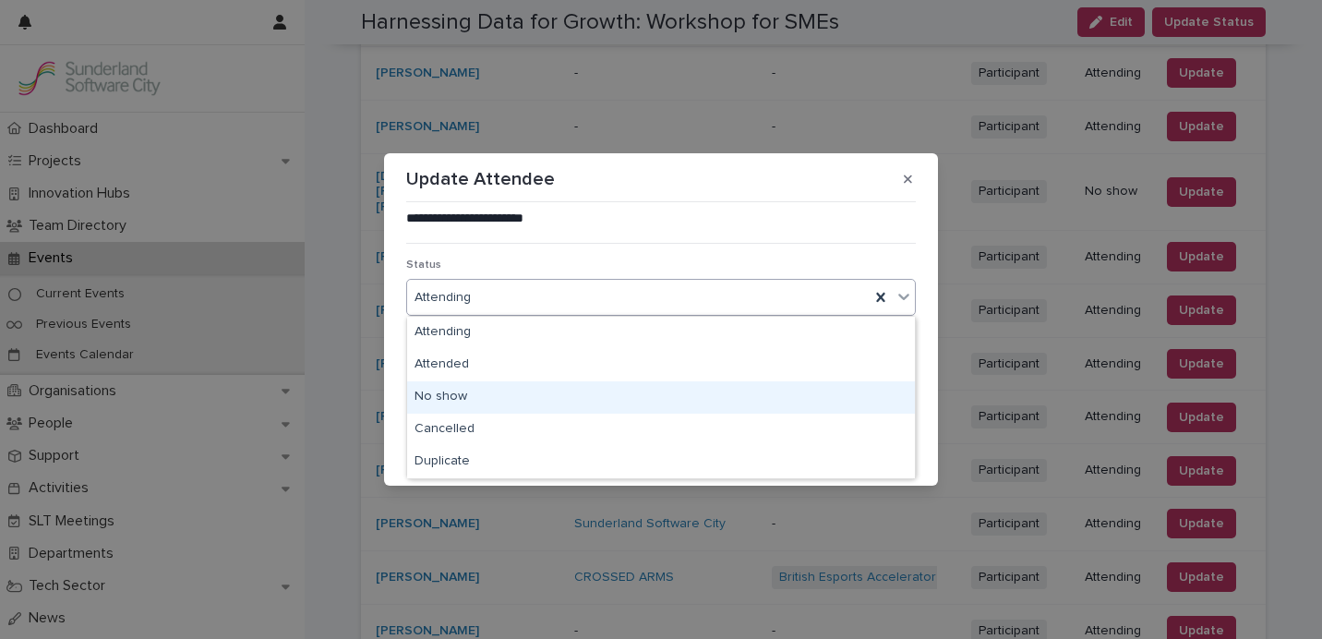
click at [604, 390] on div "No show" at bounding box center [661, 397] width 508 height 32
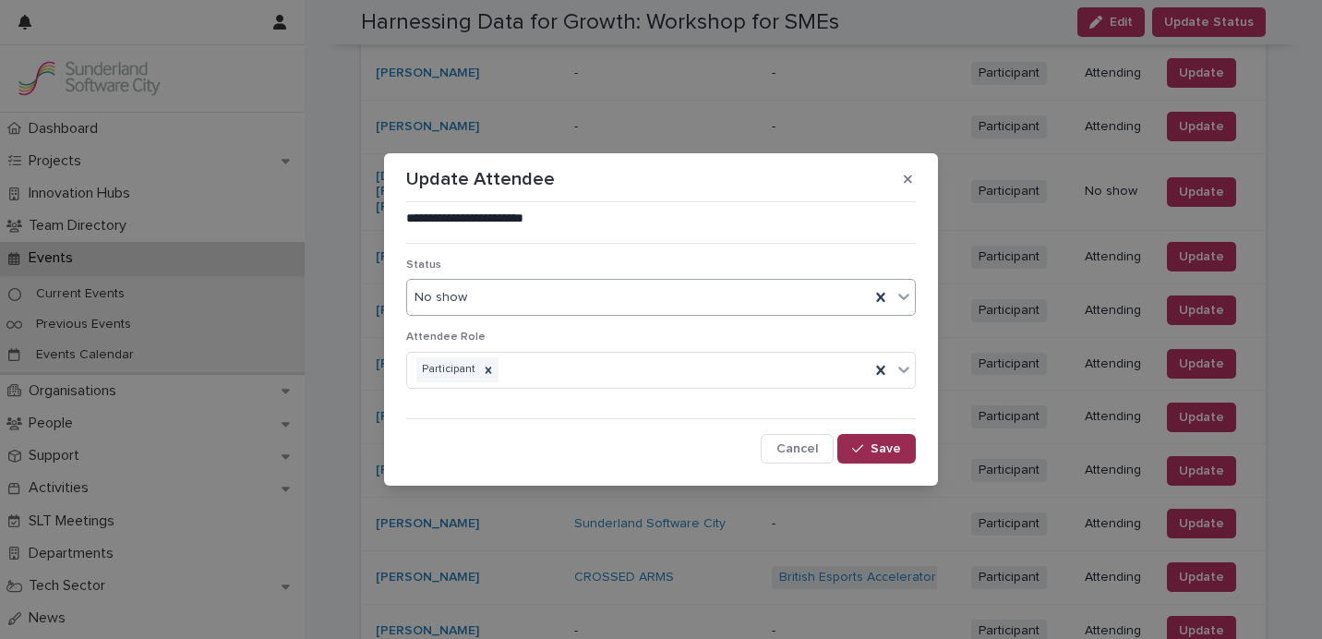
click at [871, 441] on button "Save" at bounding box center [876, 449] width 78 height 30
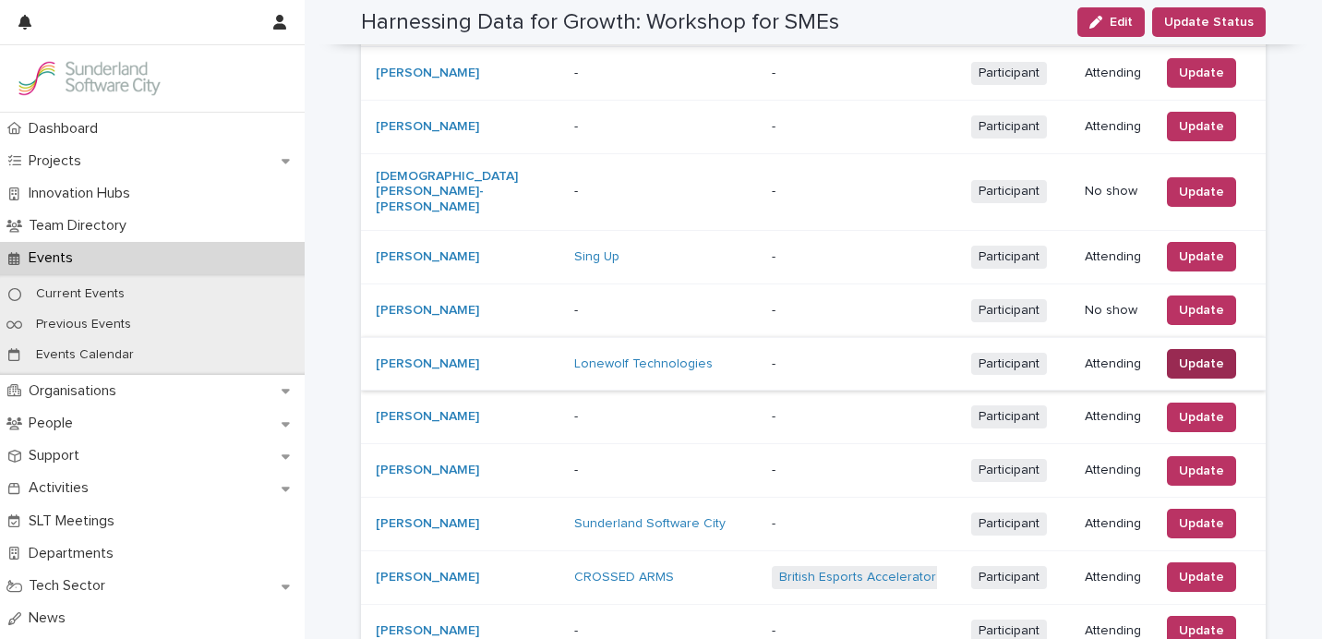
click at [1180, 354] on span "Update" at bounding box center [1201, 363] width 45 height 18
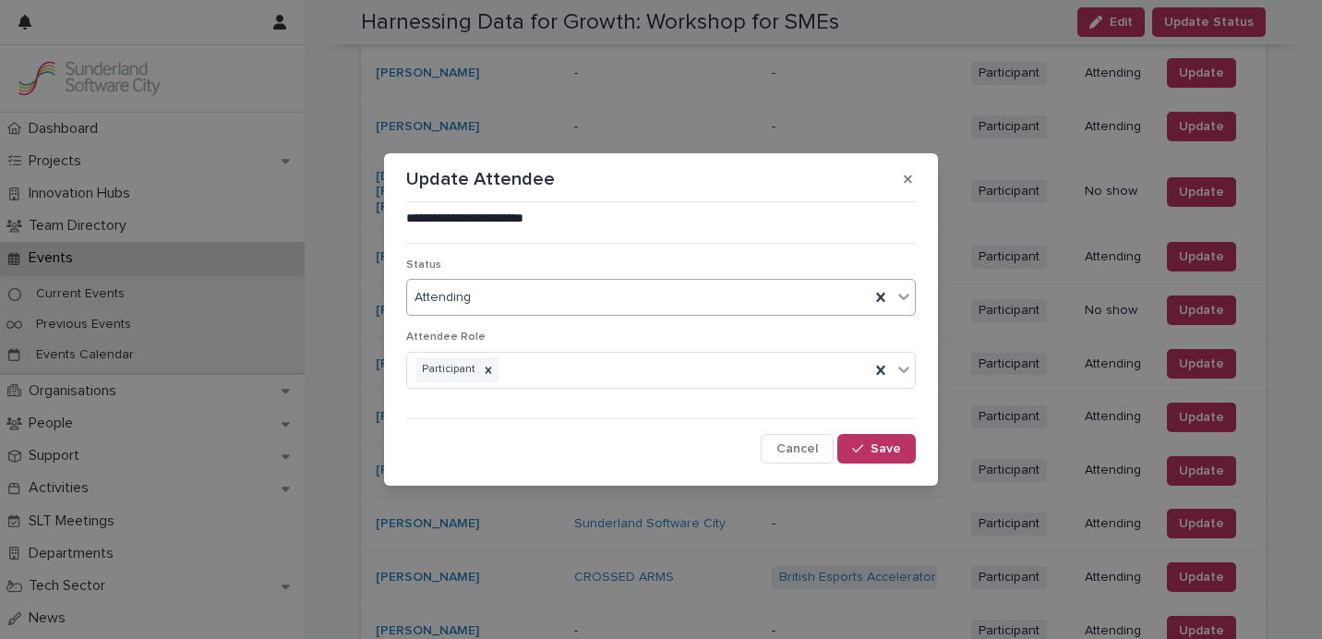
click at [521, 293] on div "Attending" at bounding box center [638, 297] width 462 height 30
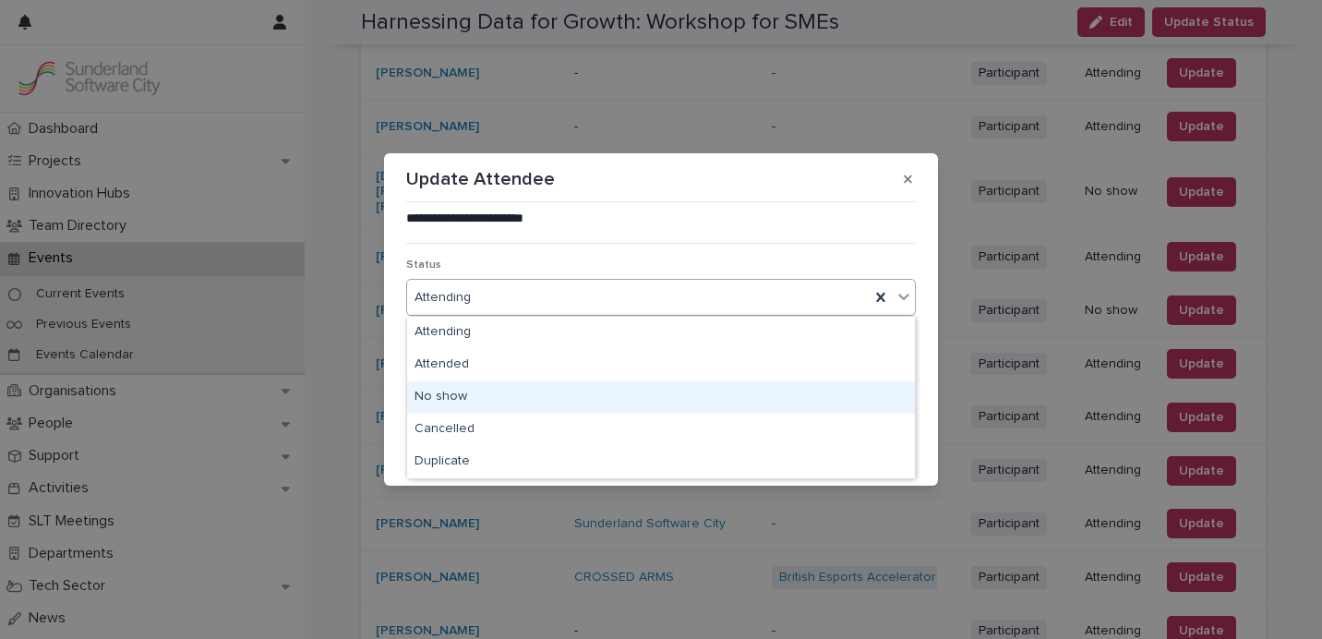
click at [532, 401] on div "No show" at bounding box center [661, 397] width 508 height 32
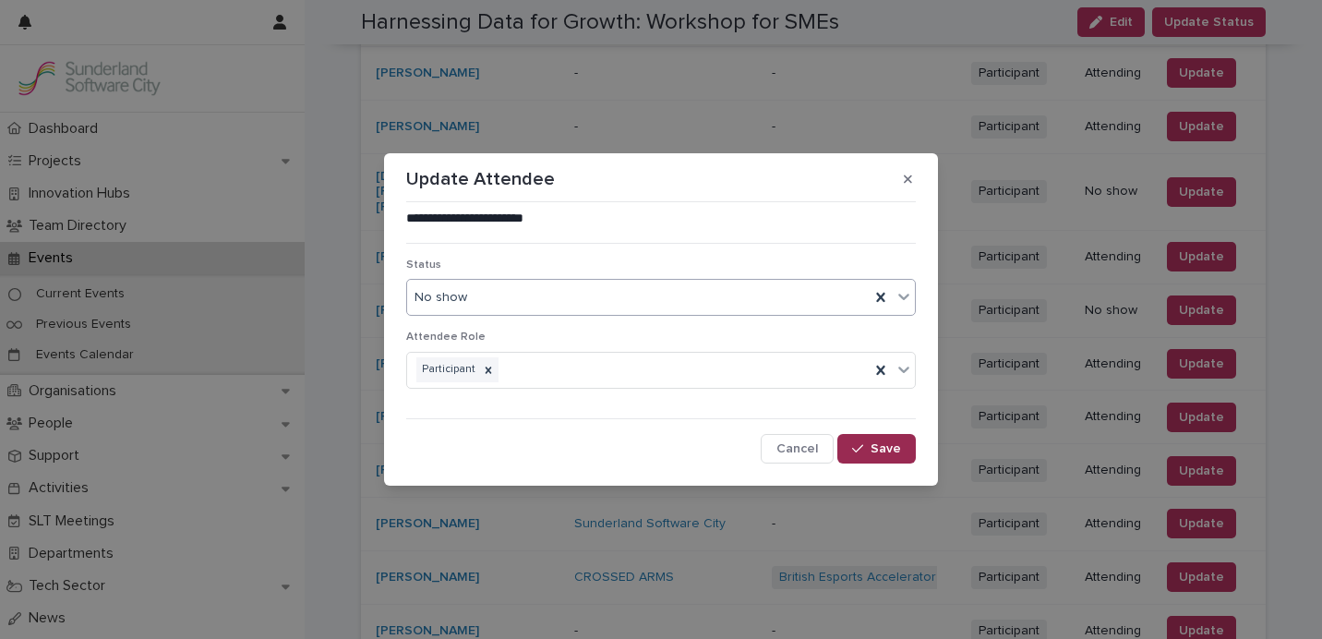
click at [897, 453] on span "Save" at bounding box center [885, 448] width 30 height 13
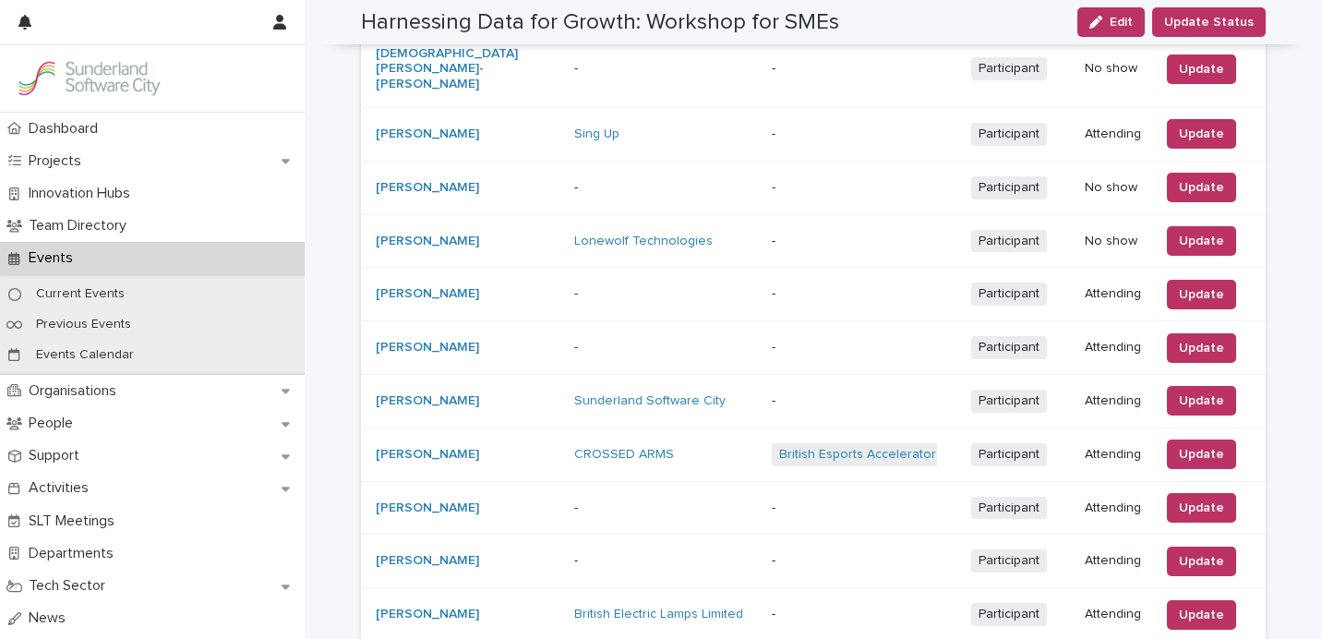
scroll to position [1067, 0]
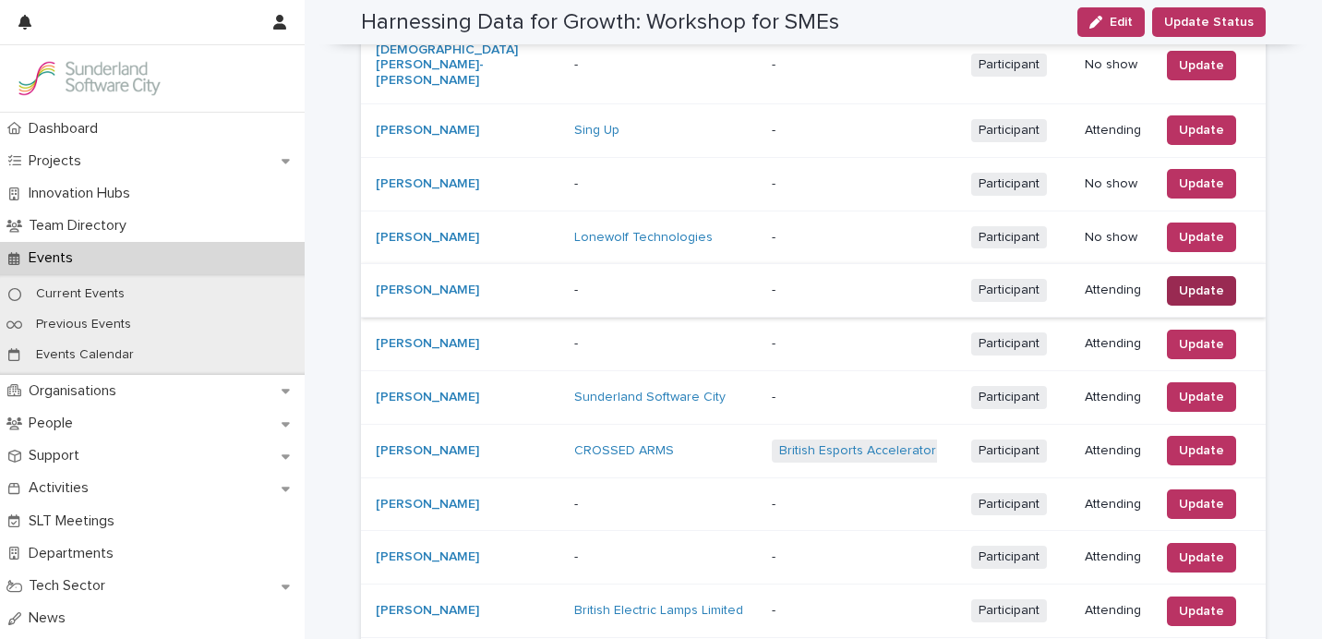
click at [1212, 281] on span "Update" at bounding box center [1201, 290] width 45 height 18
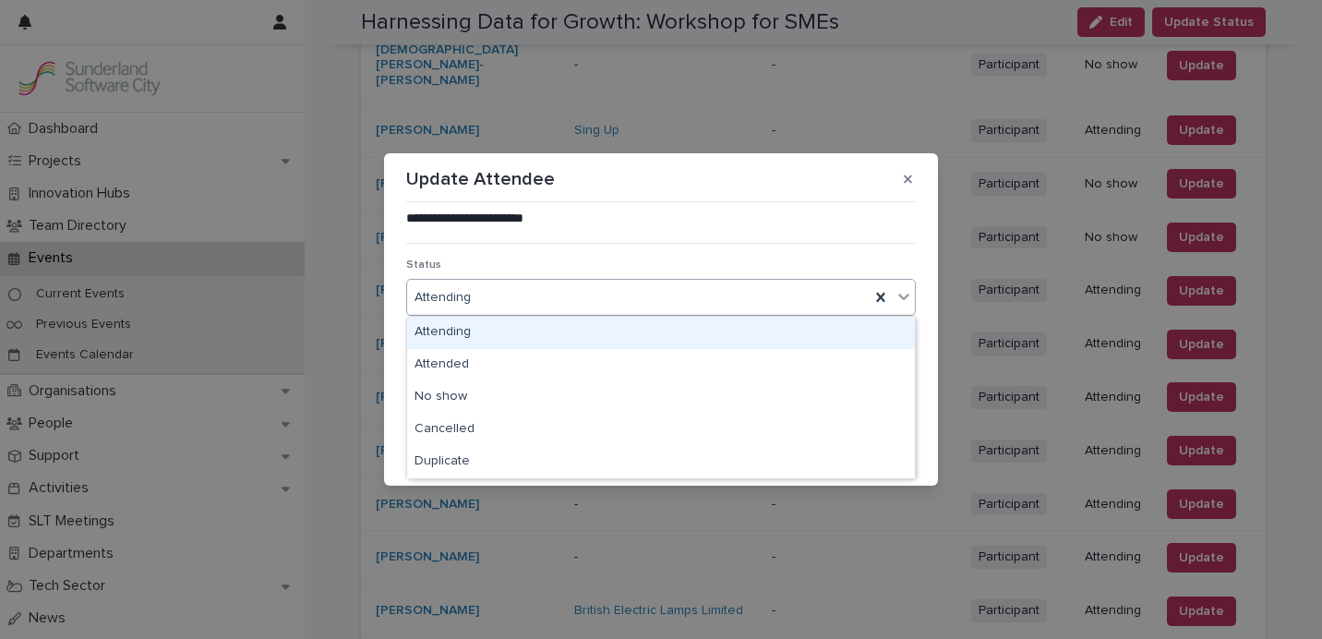
click at [668, 303] on div "Attending" at bounding box center [638, 297] width 462 height 30
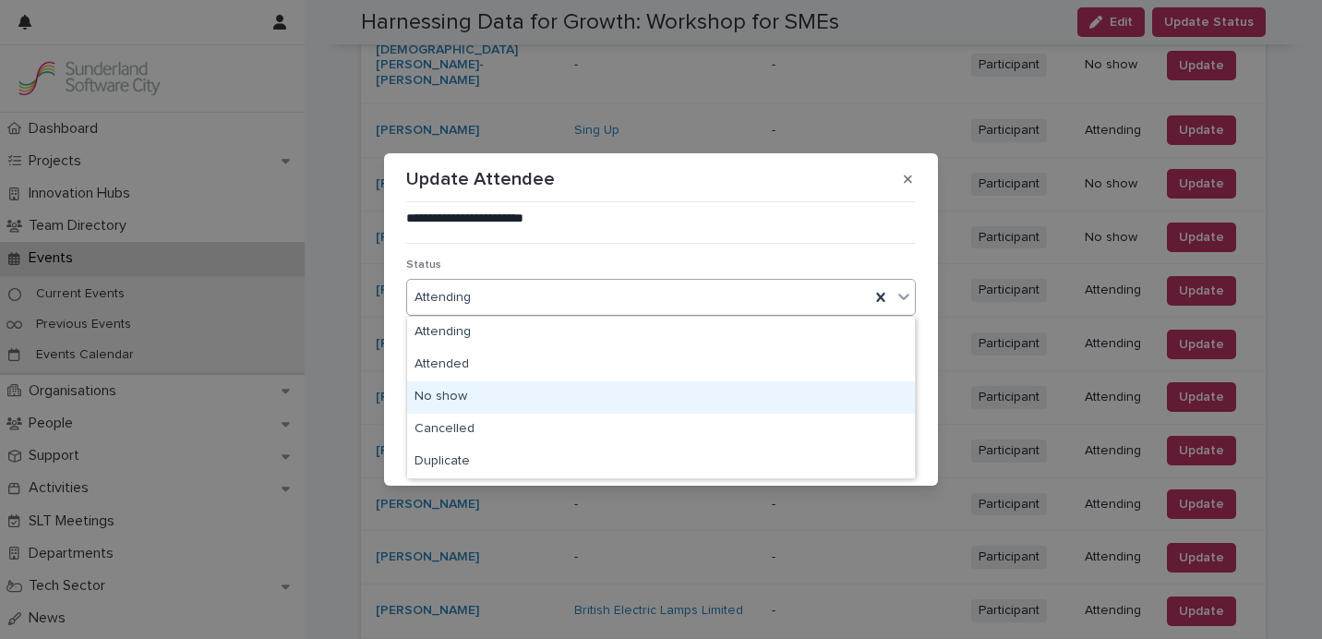
click at [628, 389] on div "No show" at bounding box center [661, 397] width 508 height 32
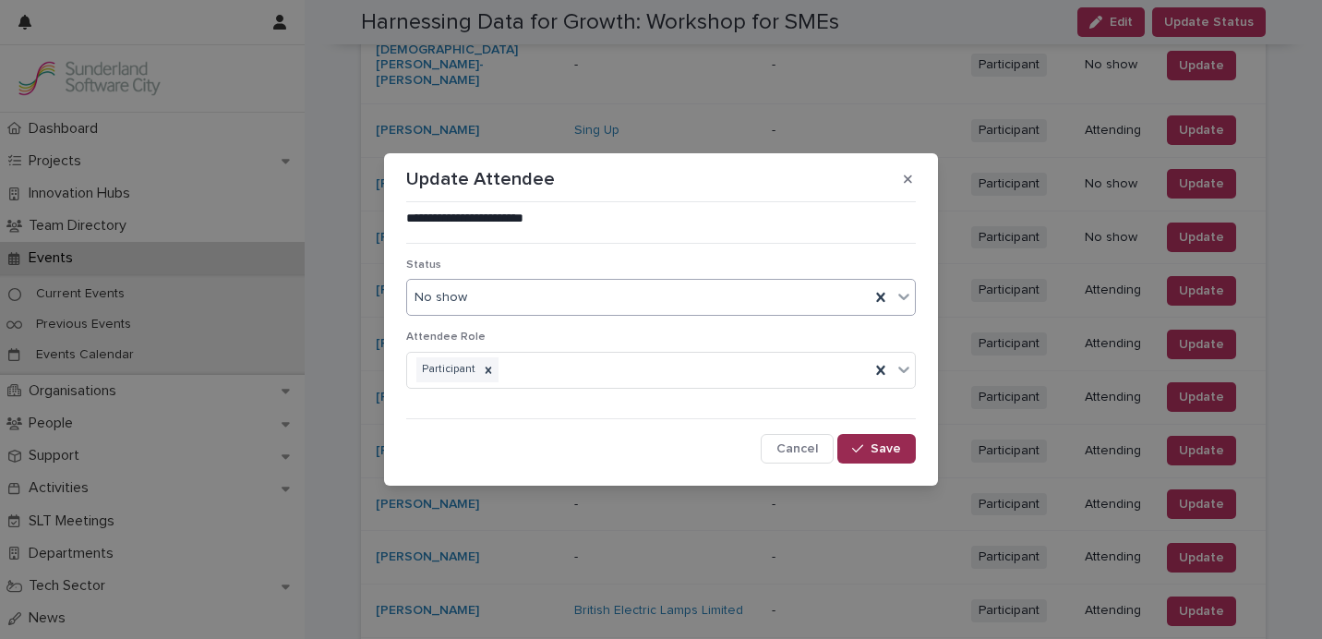
click at [881, 453] on span "Save" at bounding box center [885, 448] width 30 height 13
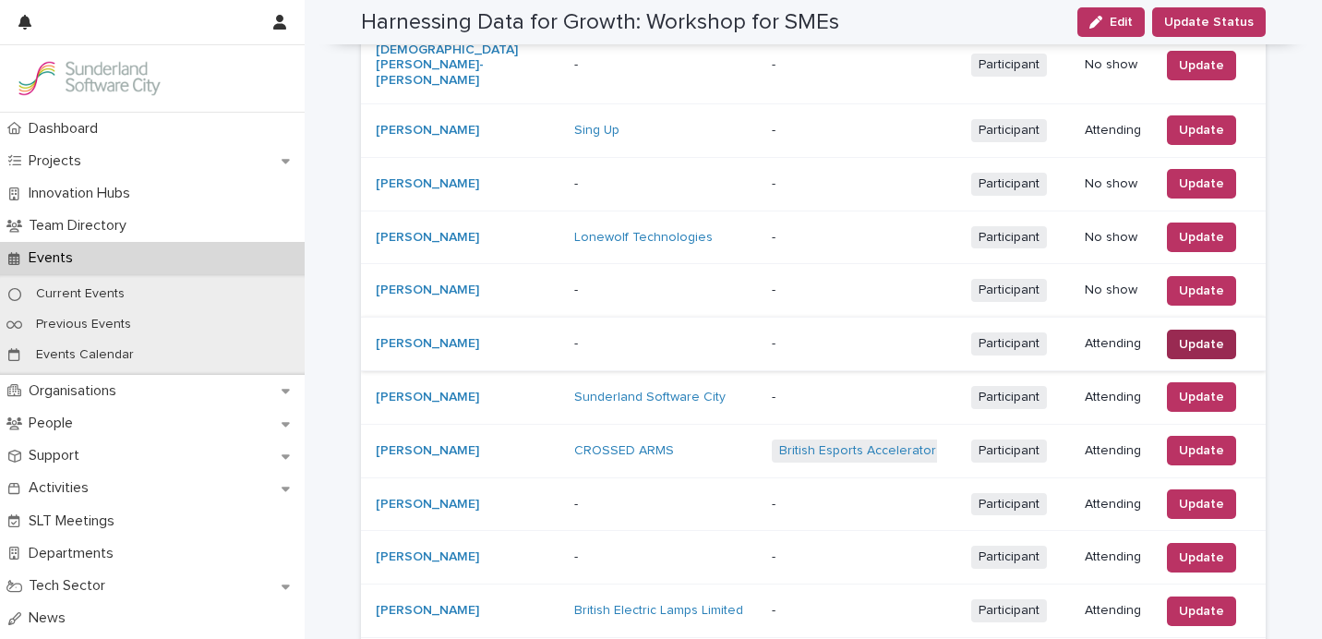
click at [1188, 335] on span "Update" at bounding box center [1201, 344] width 45 height 18
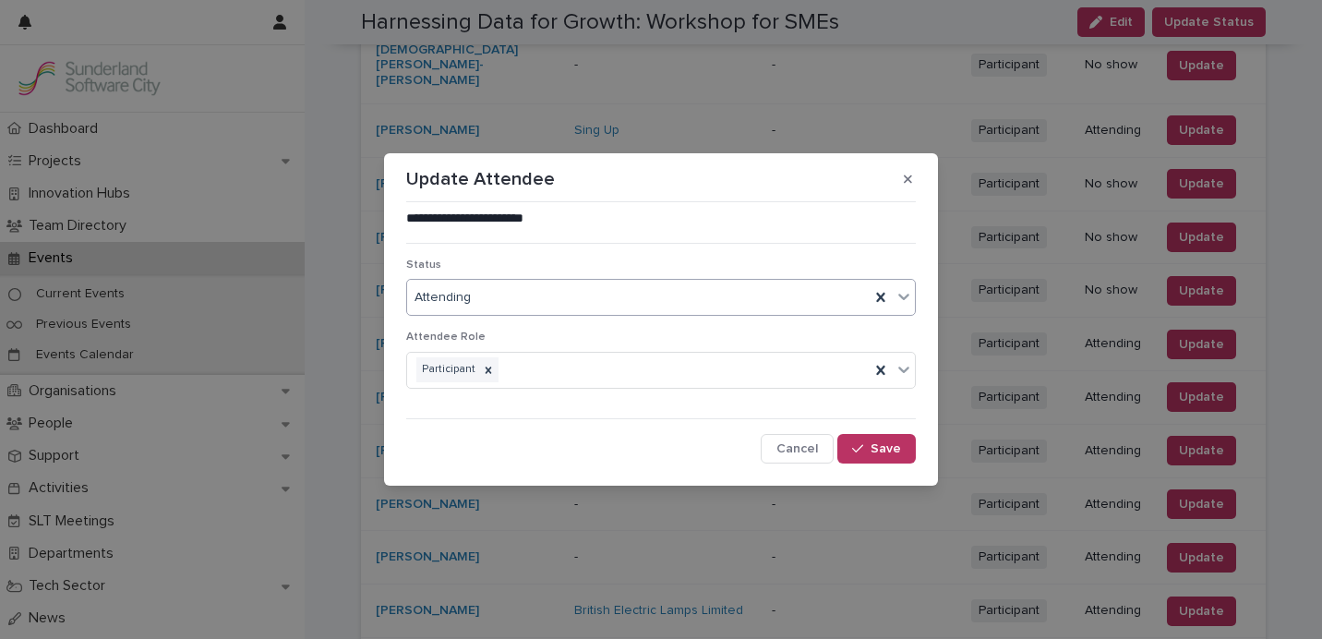
click at [640, 301] on div "Attending" at bounding box center [638, 297] width 462 height 30
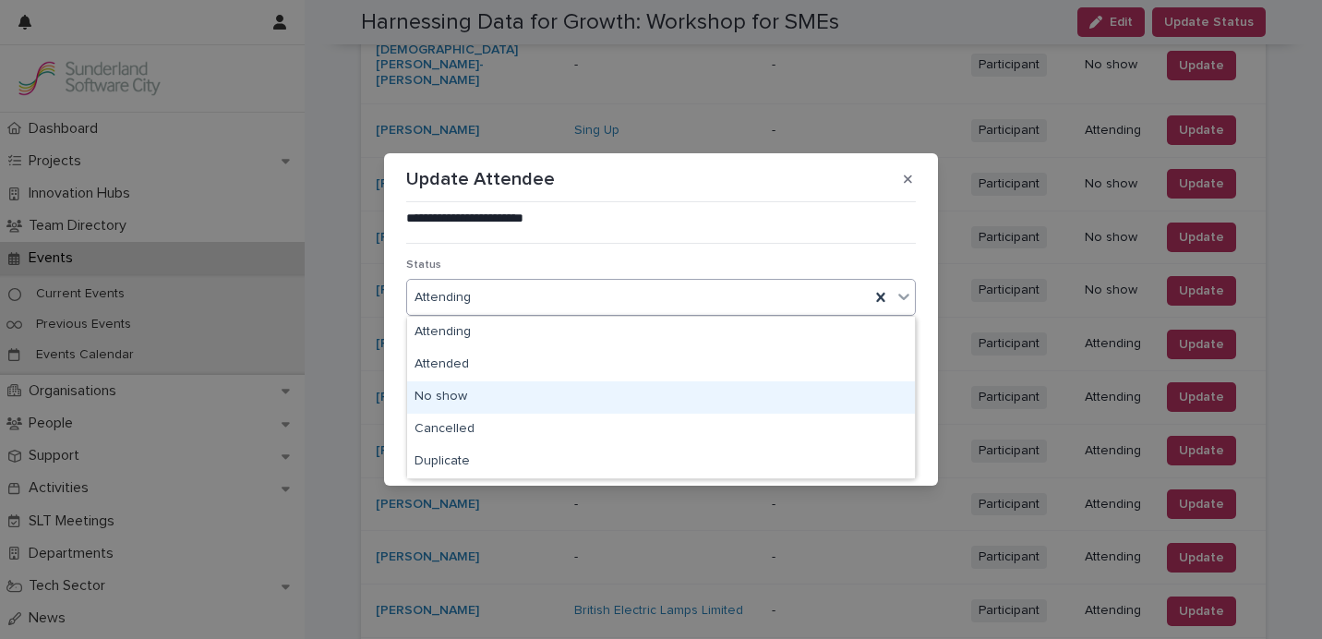
click at [604, 389] on div "No show" at bounding box center [661, 397] width 508 height 32
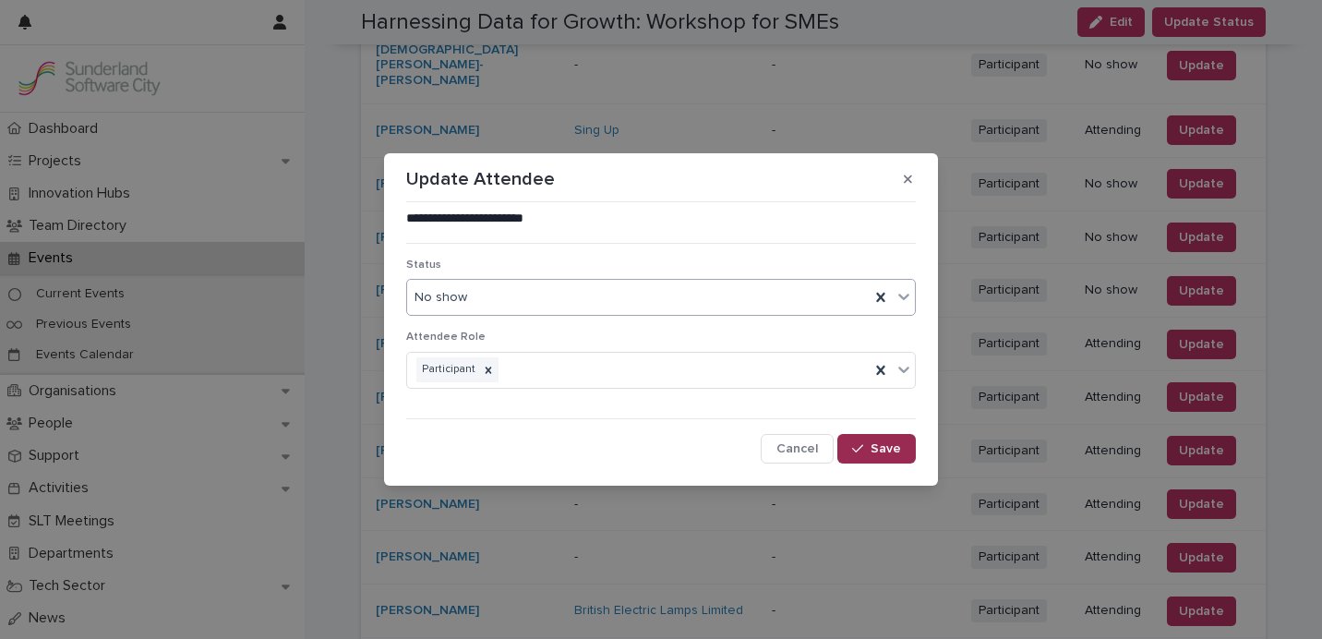
click at [883, 449] on span "Save" at bounding box center [885, 448] width 30 height 13
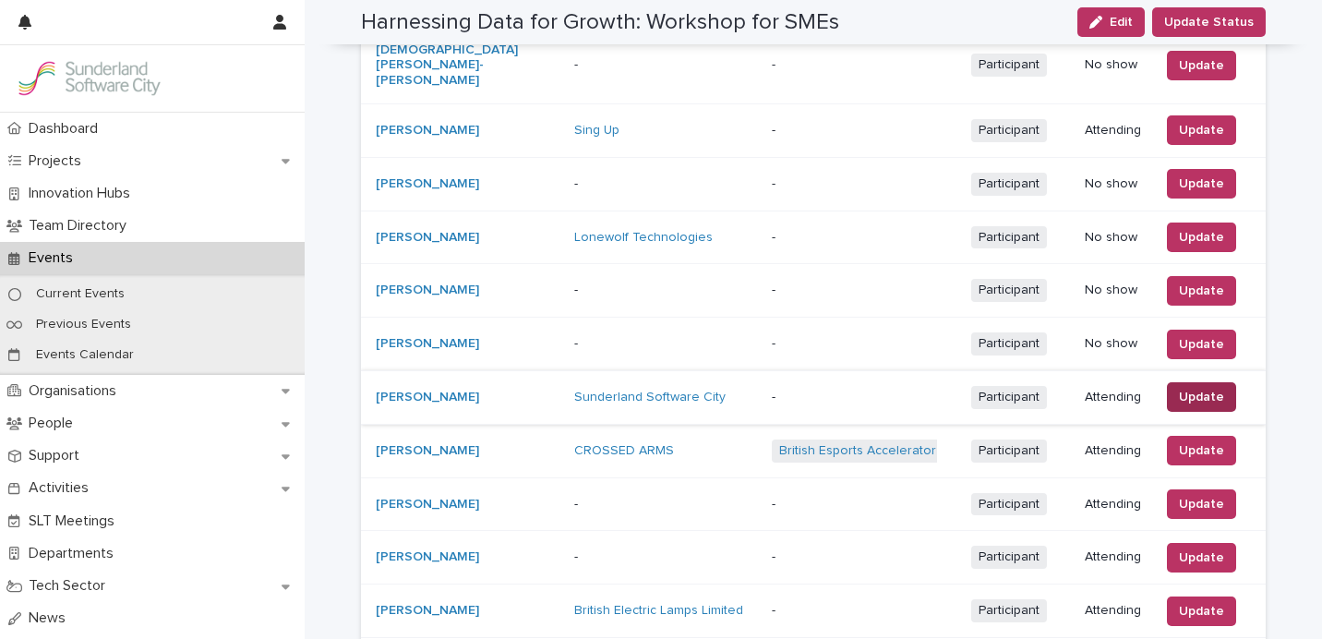
click at [1192, 388] on span "Update" at bounding box center [1201, 397] width 45 height 18
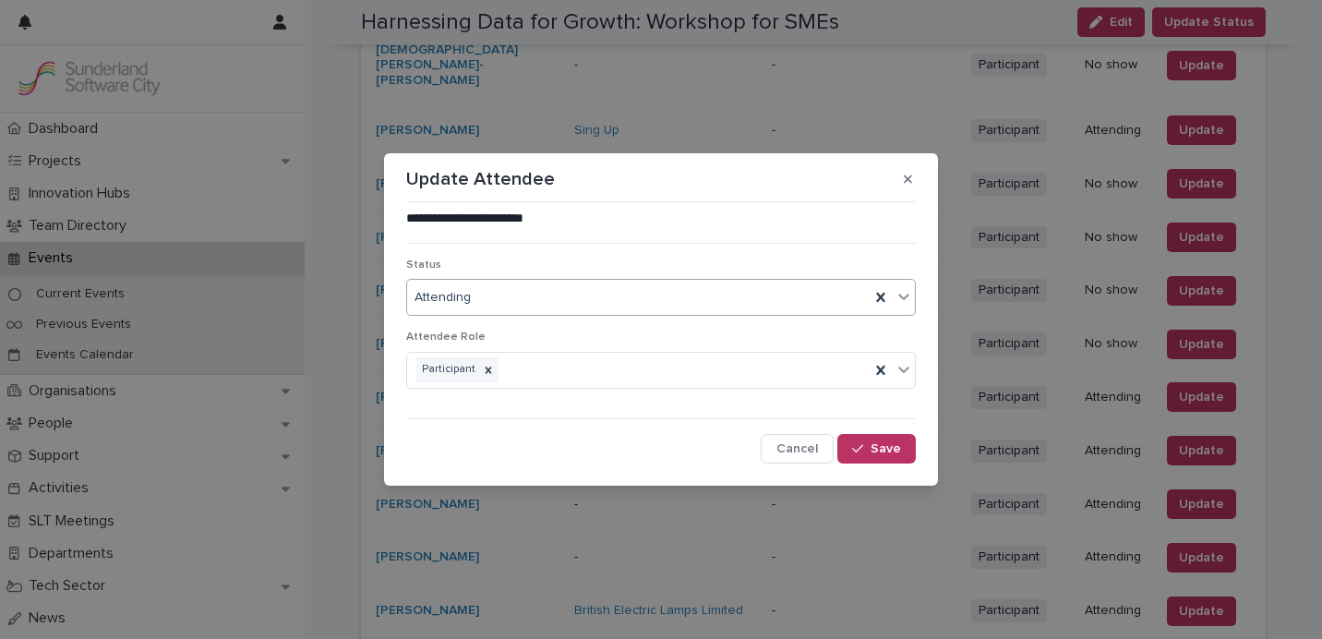
click at [594, 298] on div "Attending" at bounding box center [638, 297] width 462 height 30
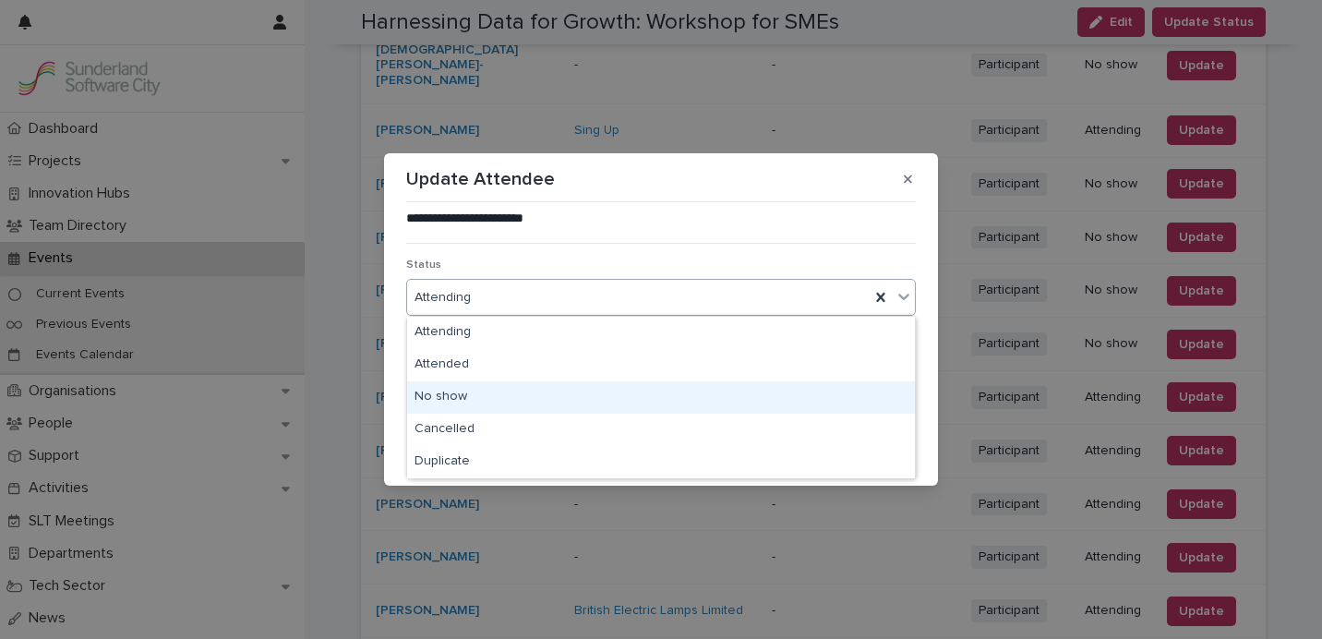
click at [556, 393] on div "No show" at bounding box center [661, 397] width 508 height 32
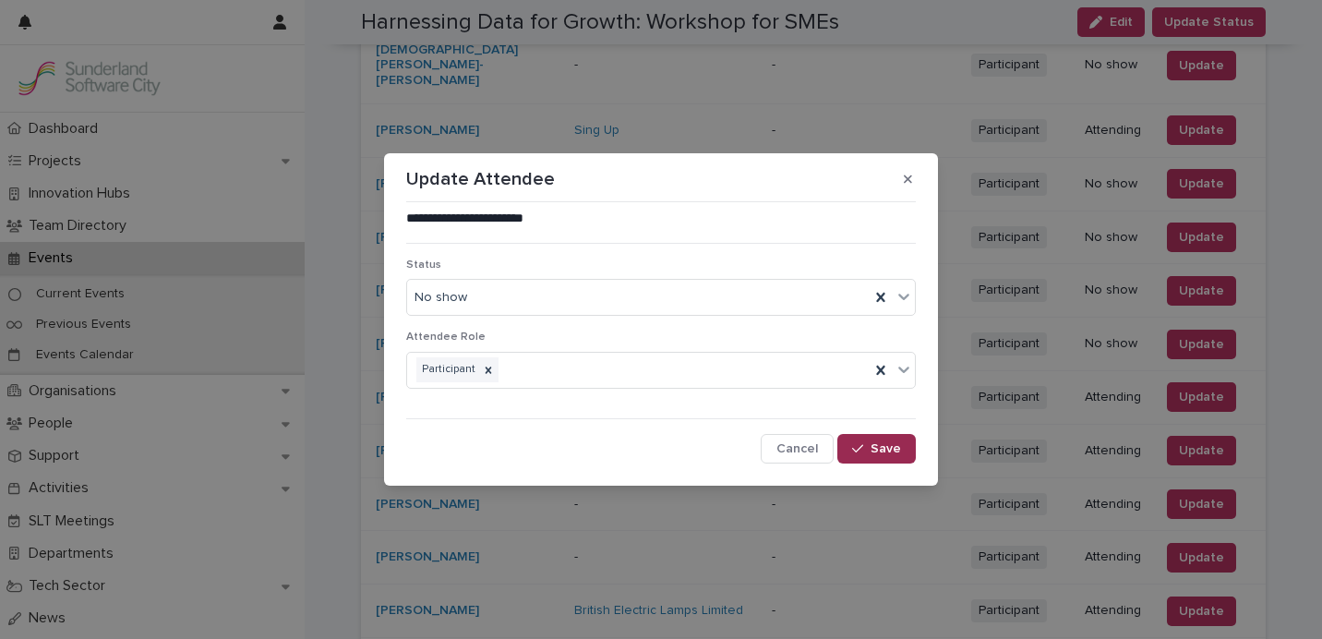
click at [881, 459] on button "Save" at bounding box center [876, 449] width 78 height 30
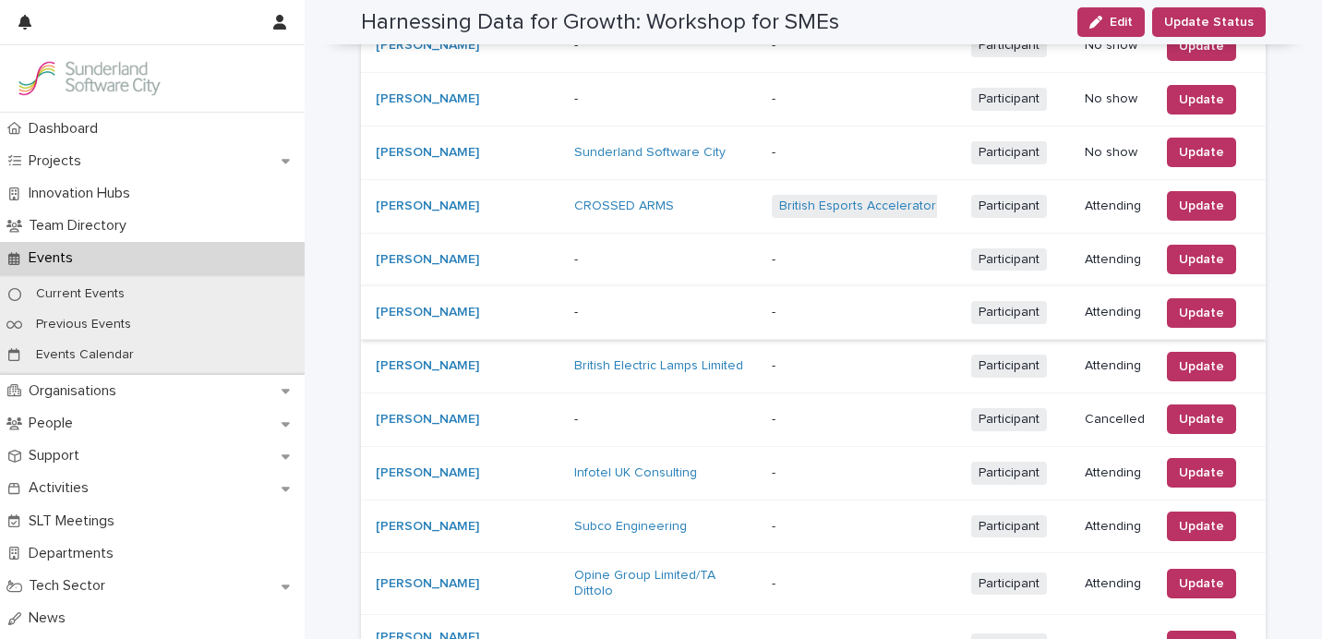
scroll to position [1331, 0]
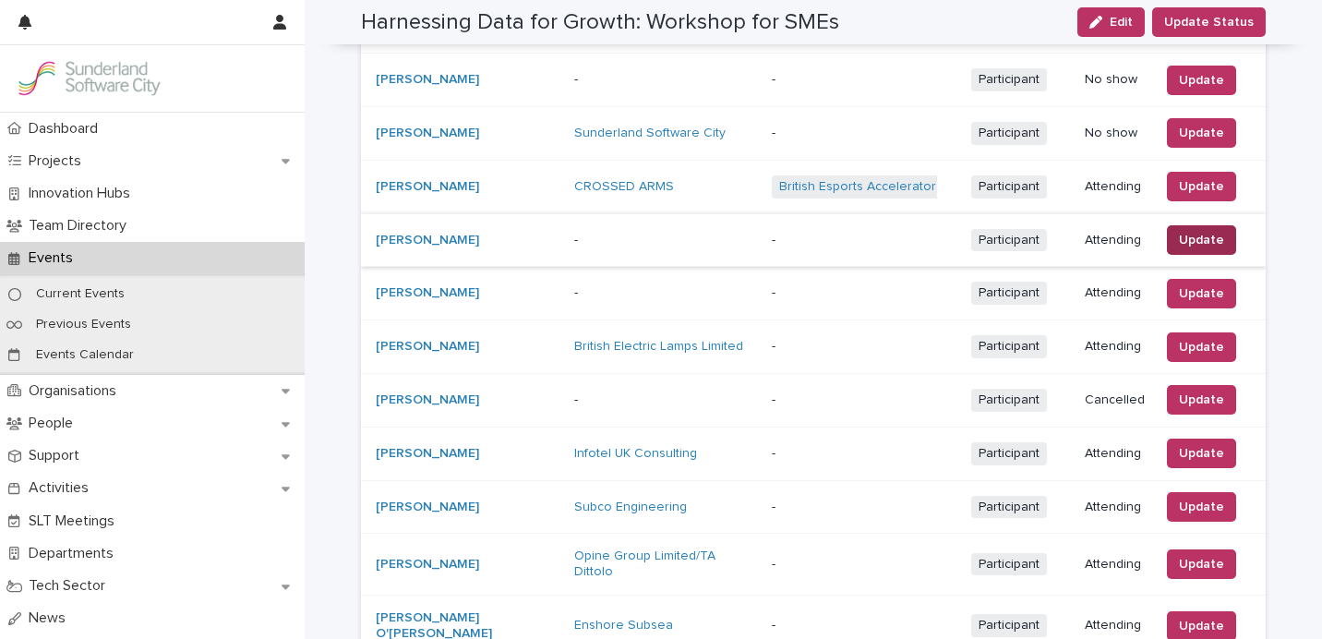
click at [1210, 225] on button "Update" at bounding box center [1201, 240] width 69 height 30
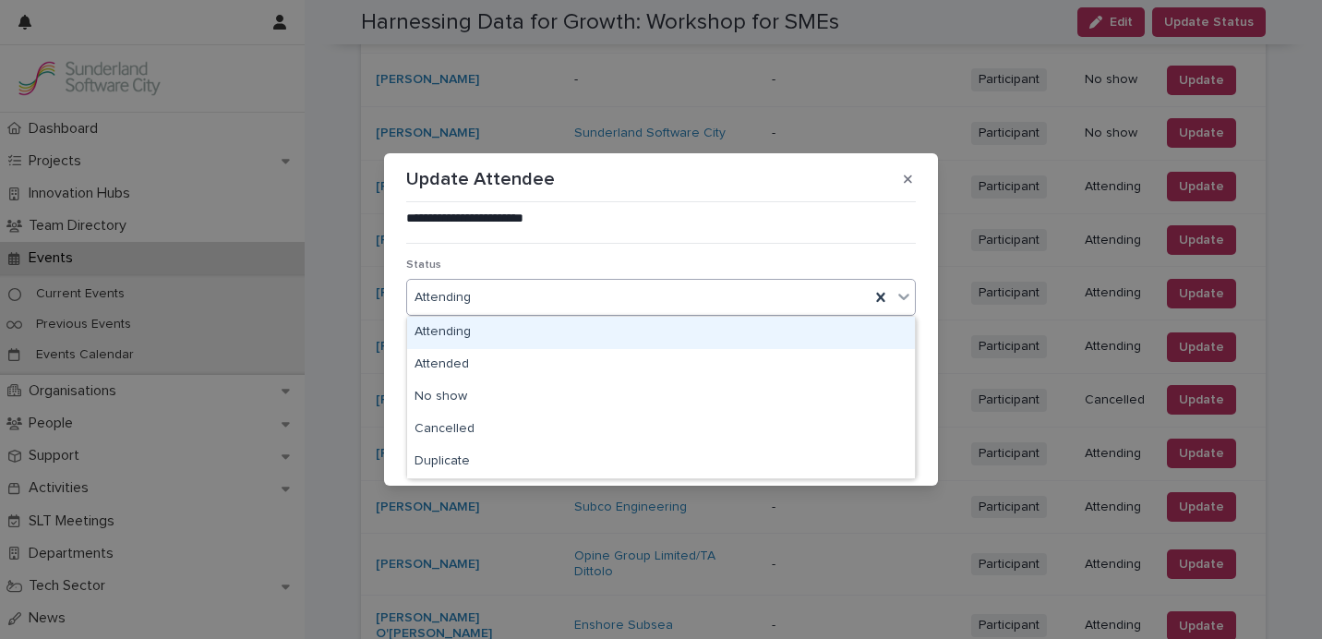
click at [554, 292] on div "Attending" at bounding box center [638, 297] width 462 height 30
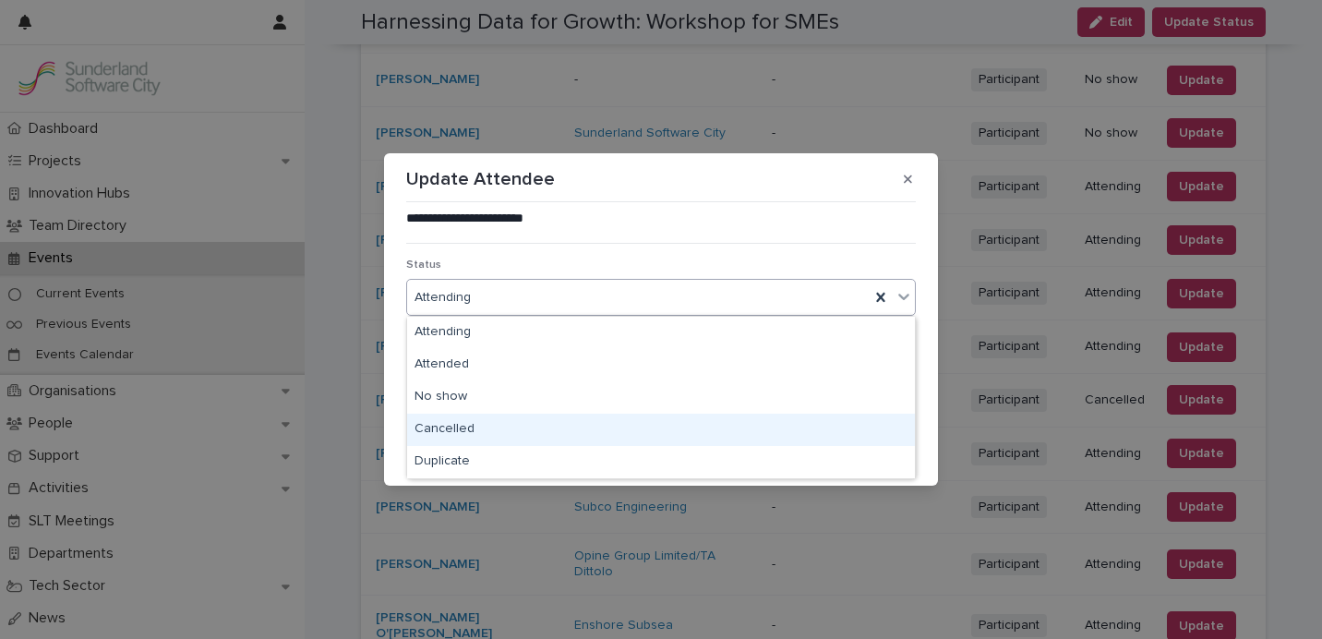
click at [519, 424] on div "Cancelled" at bounding box center [661, 429] width 508 height 32
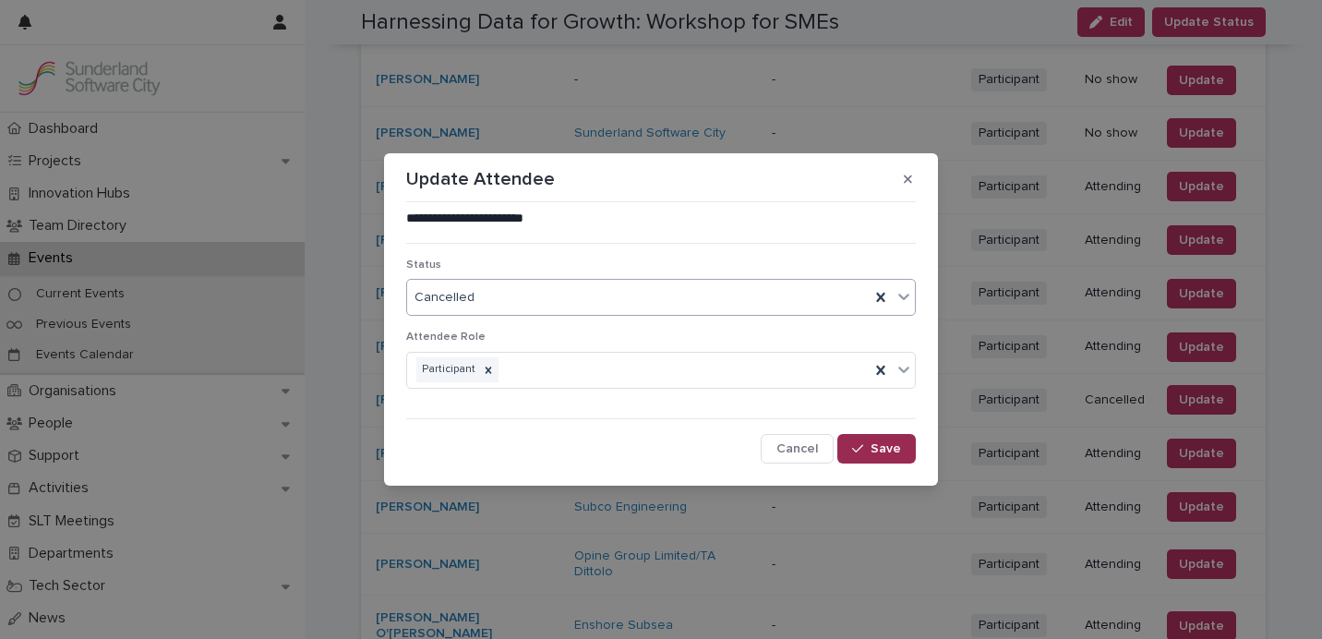
click at [902, 450] on button "Save" at bounding box center [876, 449] width 78 height 30
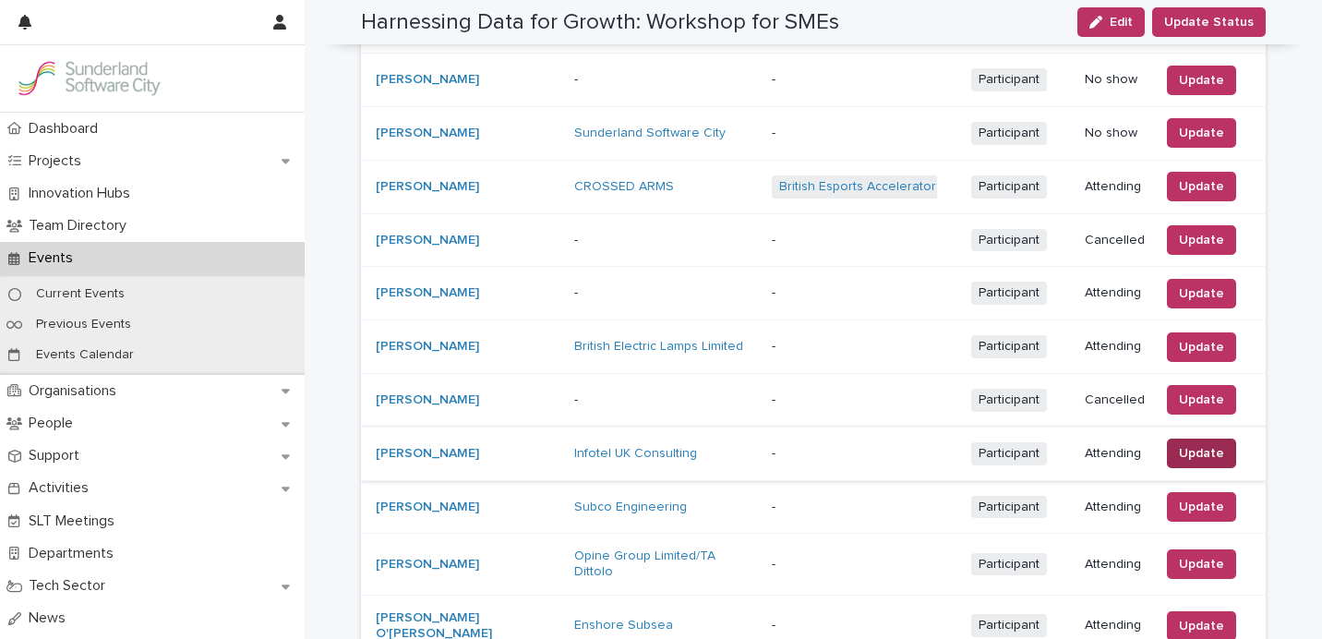
click at [1205, 444] on span "Update" at bounding box center [1201, 453] width 45 height 18
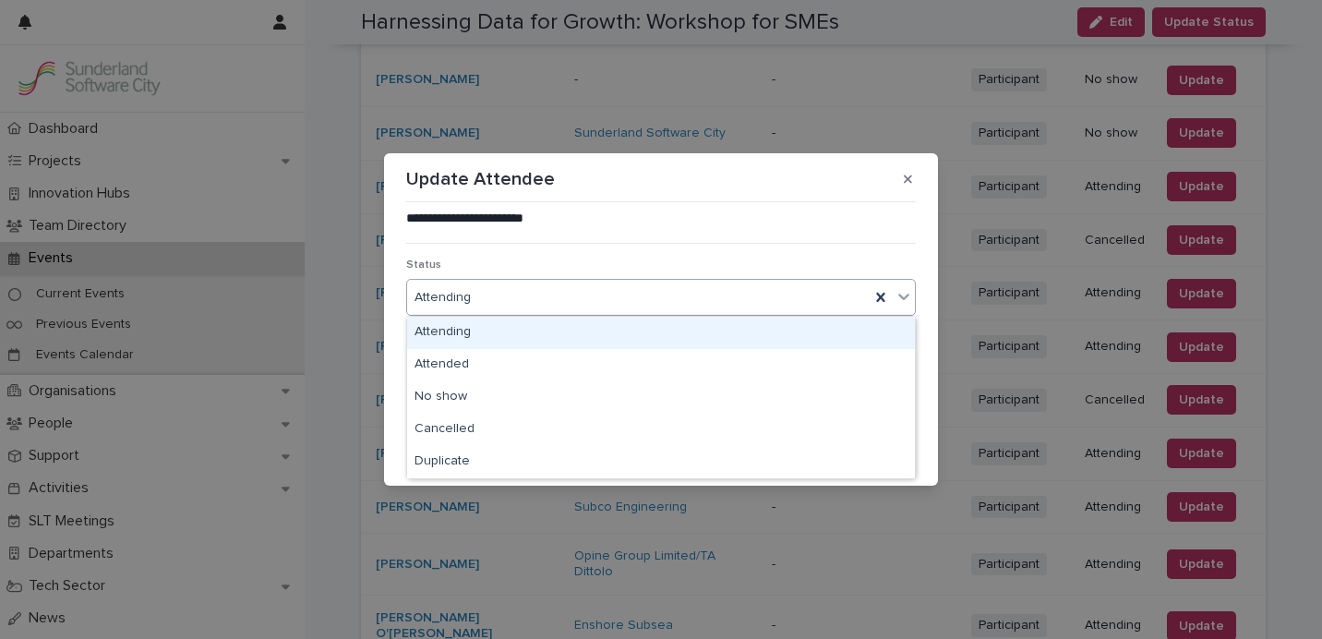
click at [633, 293] on div "Attending" at bounding box center [638, 297] width 462 height 30
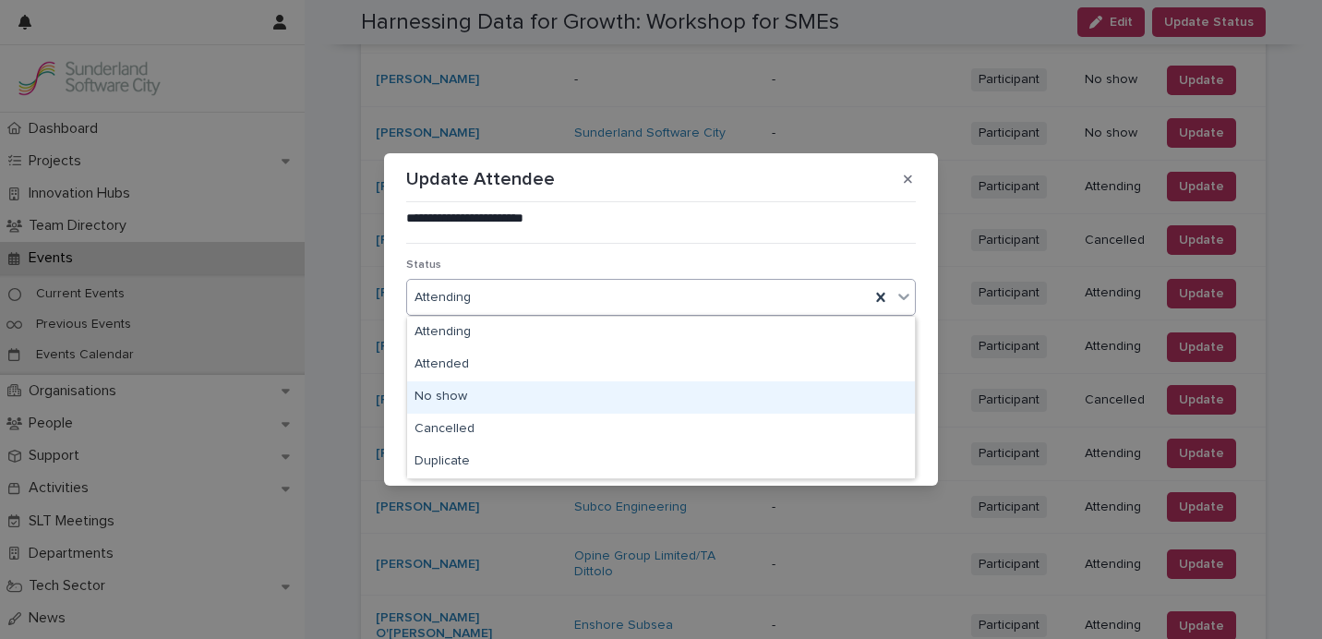
click at [592, 394] on div "No show" at bounding box center [661, 397] width 508 height 32
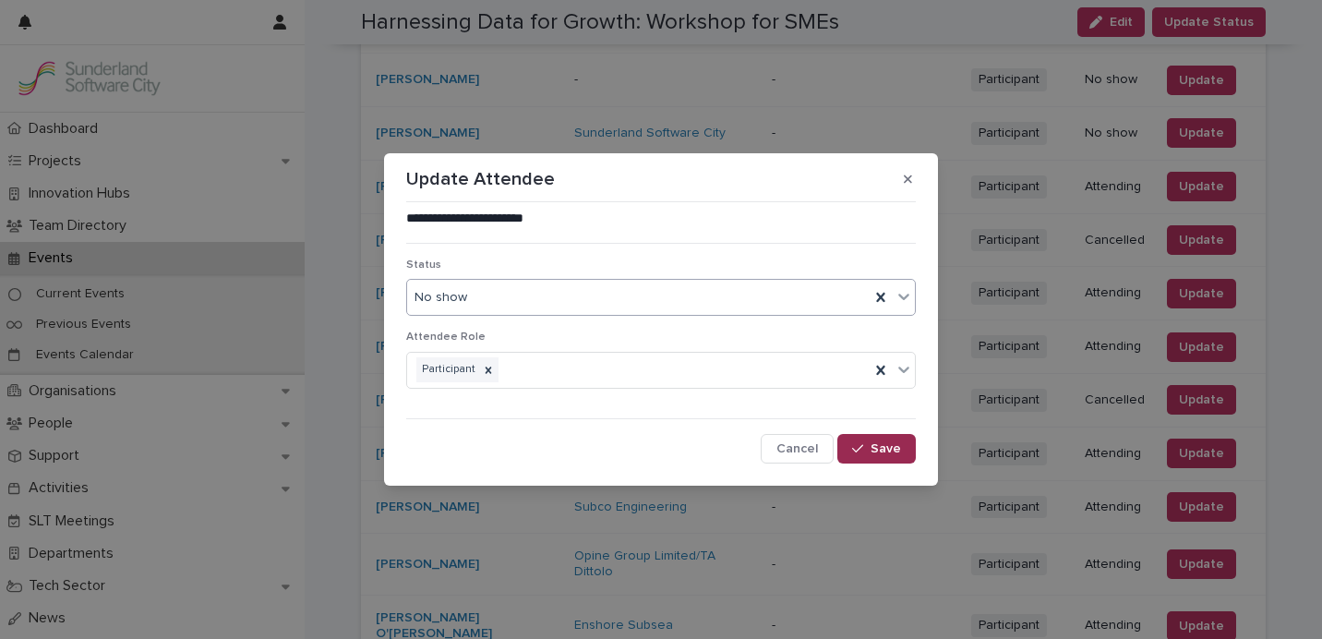
click at [892, 455] on button "Save" at bounding box center [876, 449] width 78 height 30
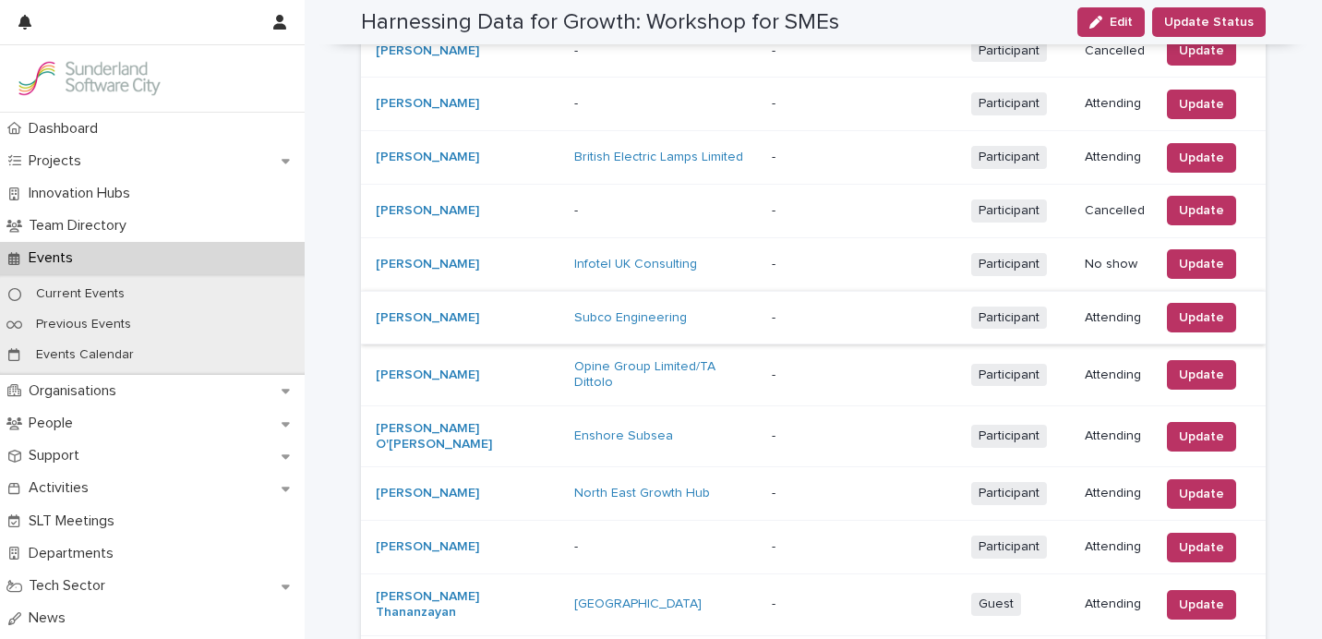
scroll to position [1523, 0]
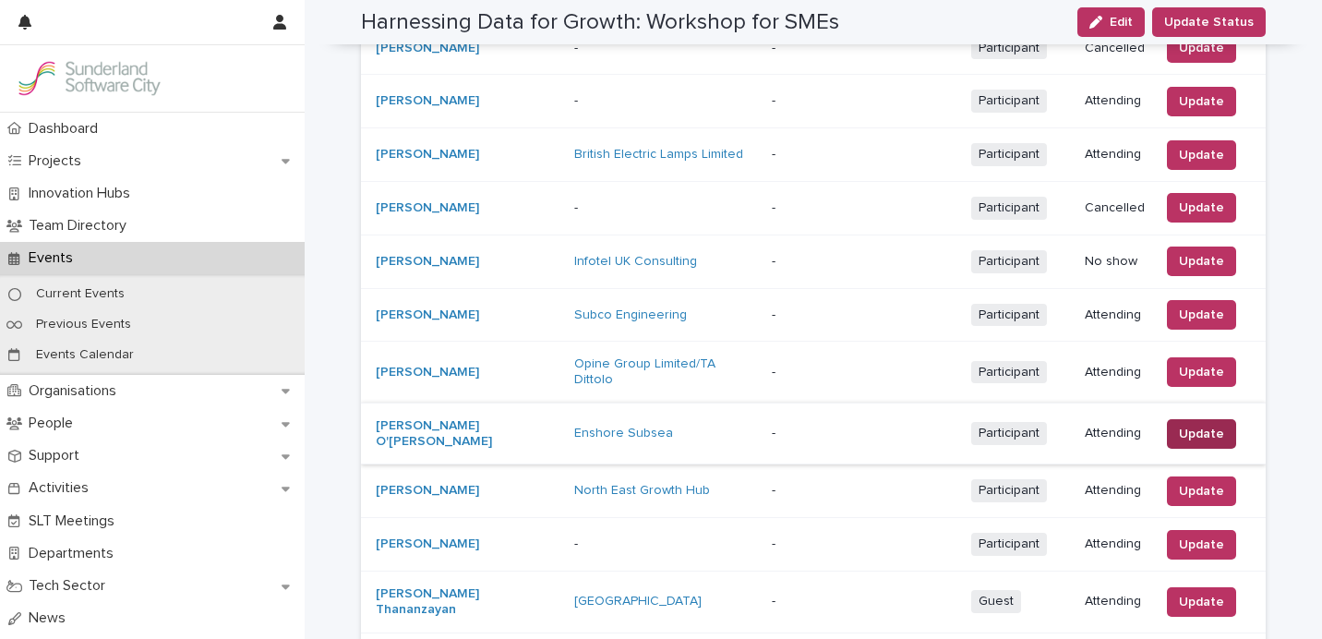
click at [1208, 425] on span "Update" at bounding box center [1201, 434] width 45 height 18
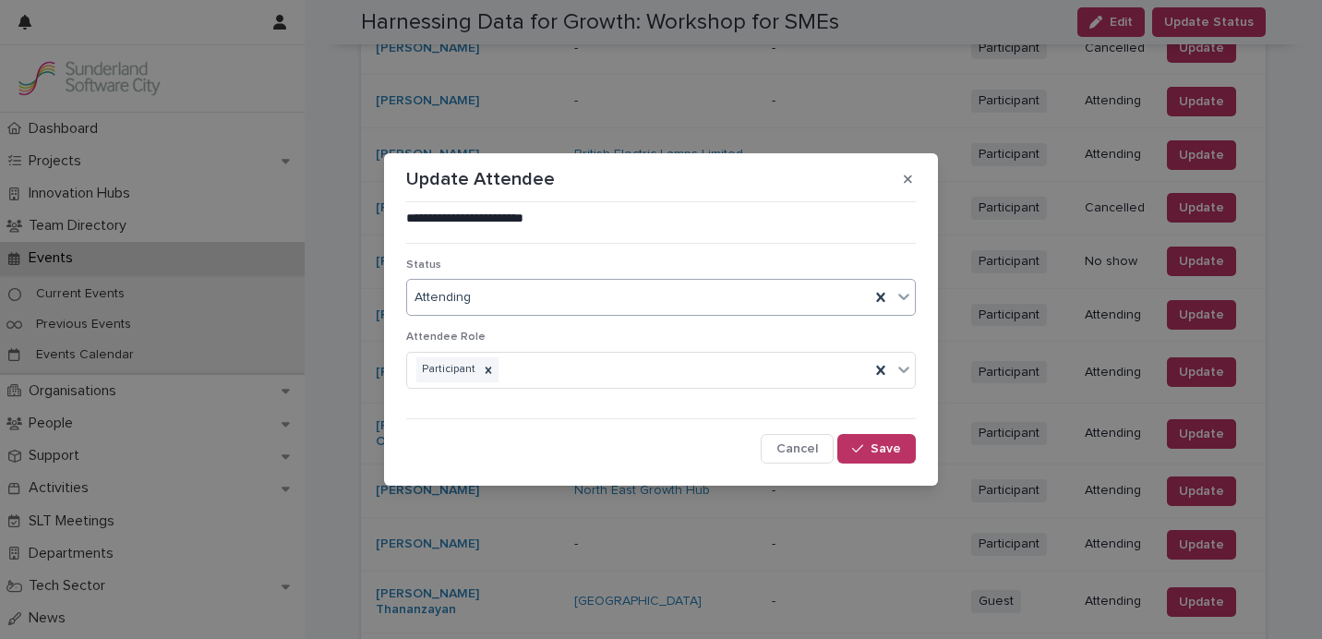
click at [589, 289] on div "Attending" at bounding box center [638, 297] width 462 height 30
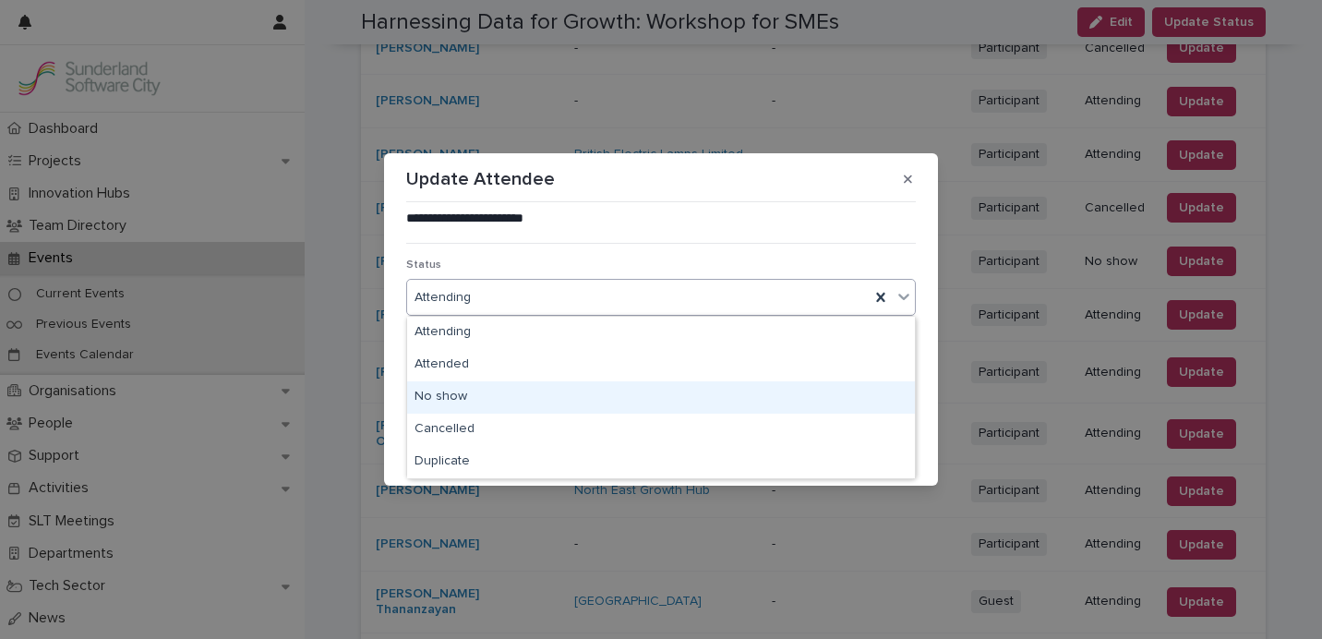
click at [535, 389] on div "No show" at bounding box center [661, 397] width 508 height 32
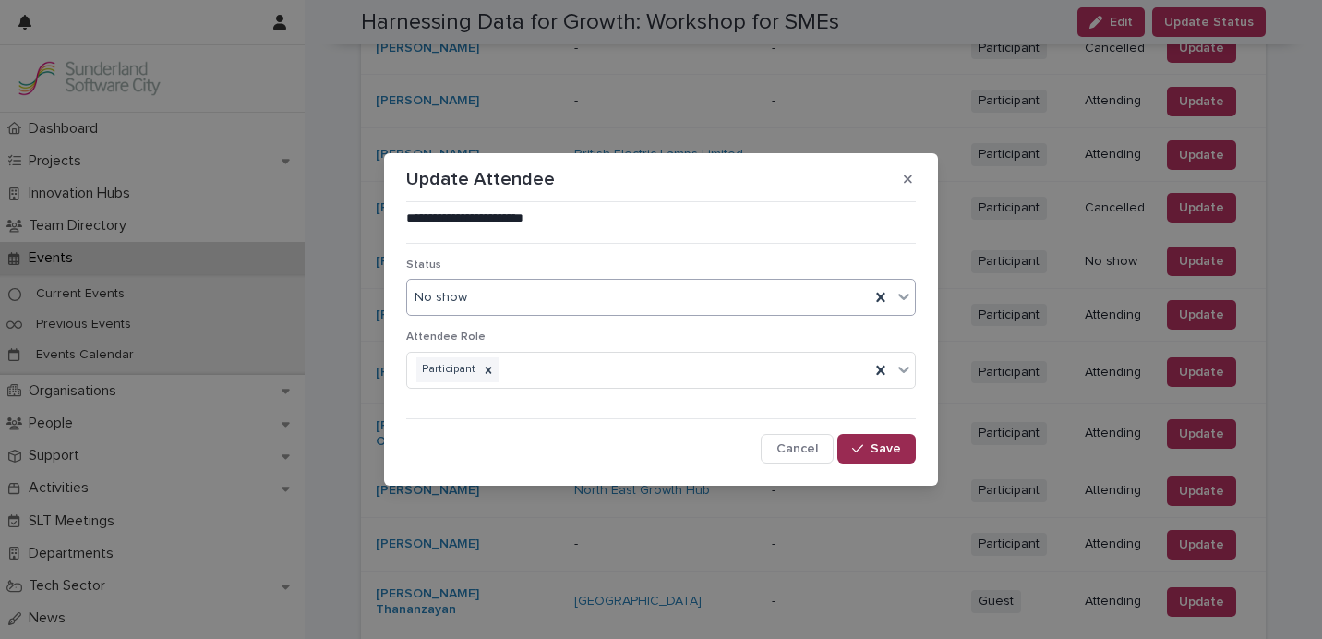
click at [873, 455] on button "Save" at bounding box center [876, 449] width 78 height 30
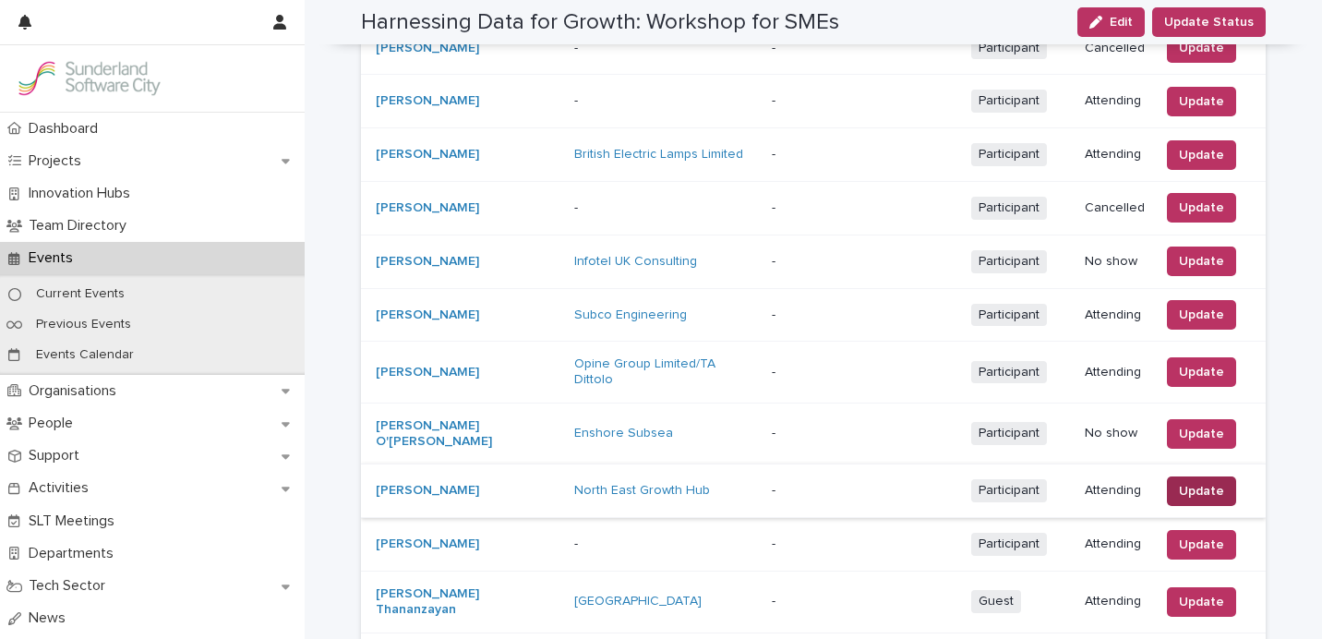
click at [1198, 482] on span "Update" at bounding box center [1201, 491] width 45 height 18
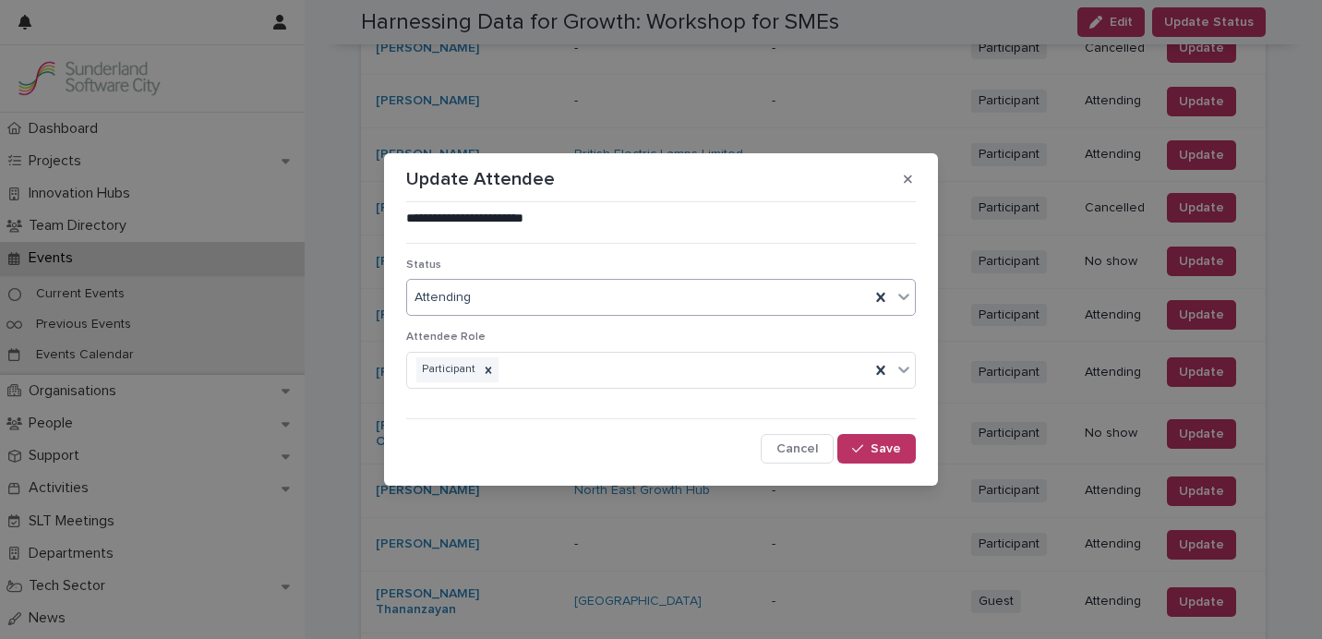
click at [638, 308] on div "Attending" at bounding box center [638, 297] width 462 height 30
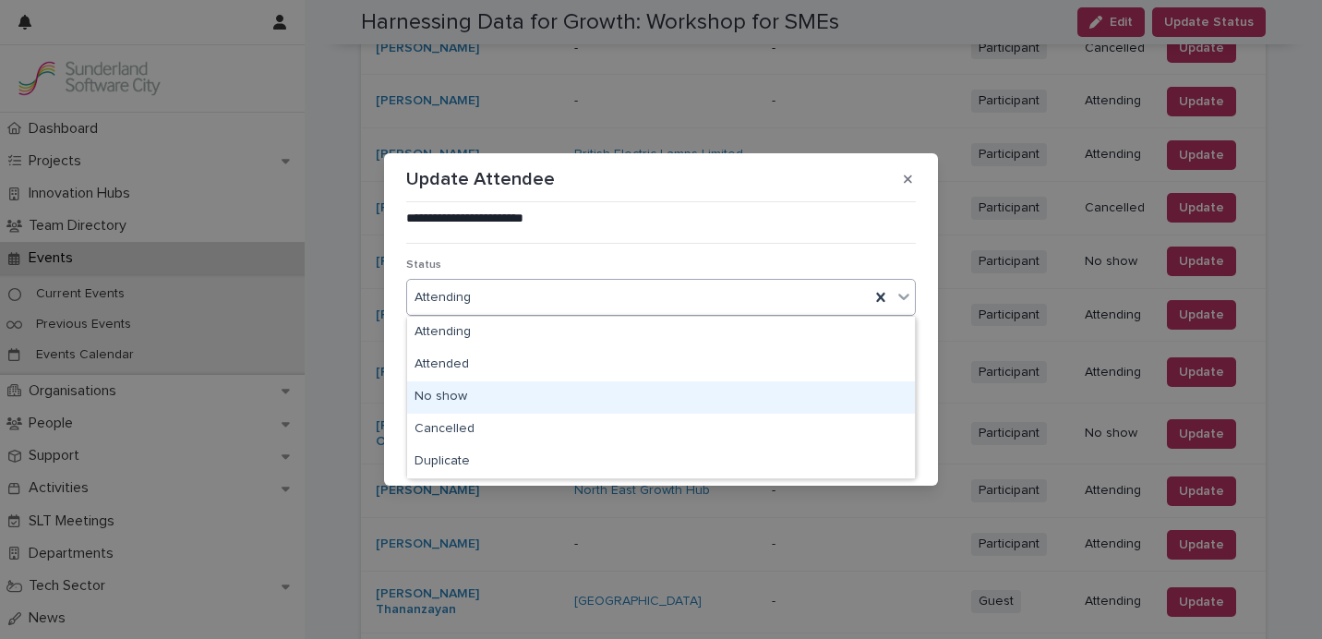
click at [605, 395] on div "No show" at bounding box center [661, 397] width 508 height 32
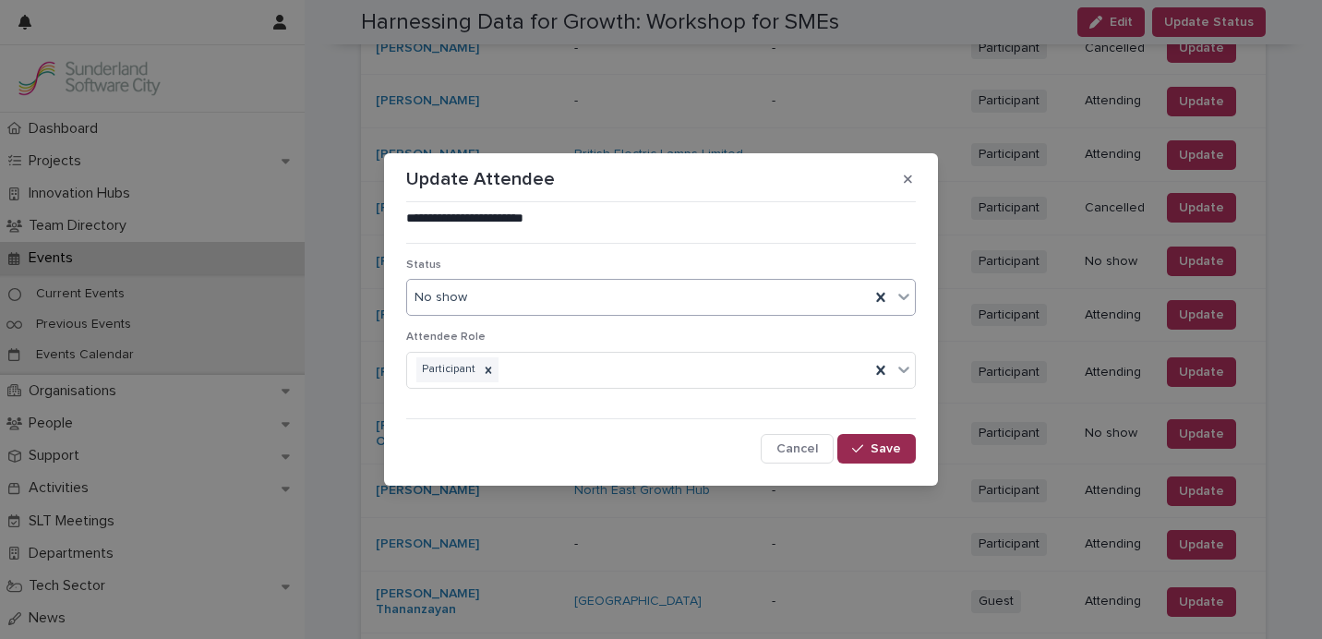
click at [877, 456] on button "Save" at bounding box center [876, 449] width 78 height 30
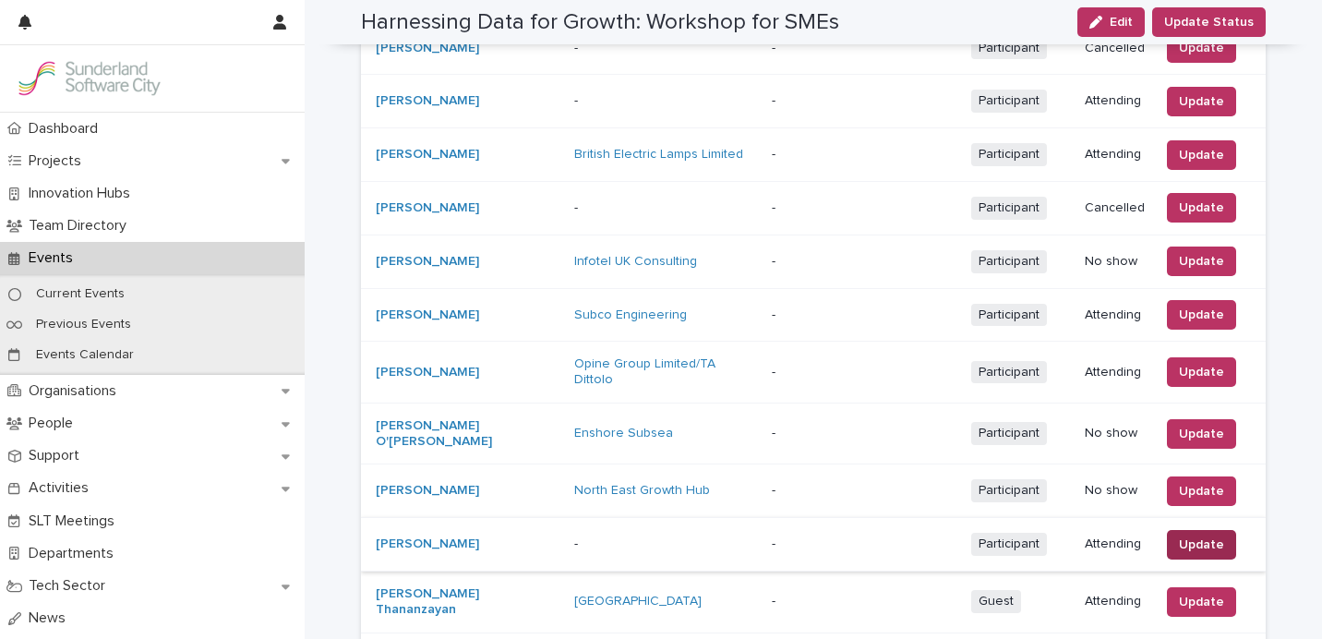
click at [1205, 535] on span "Update" at bounding box center [1201, 544] width 45 height 18
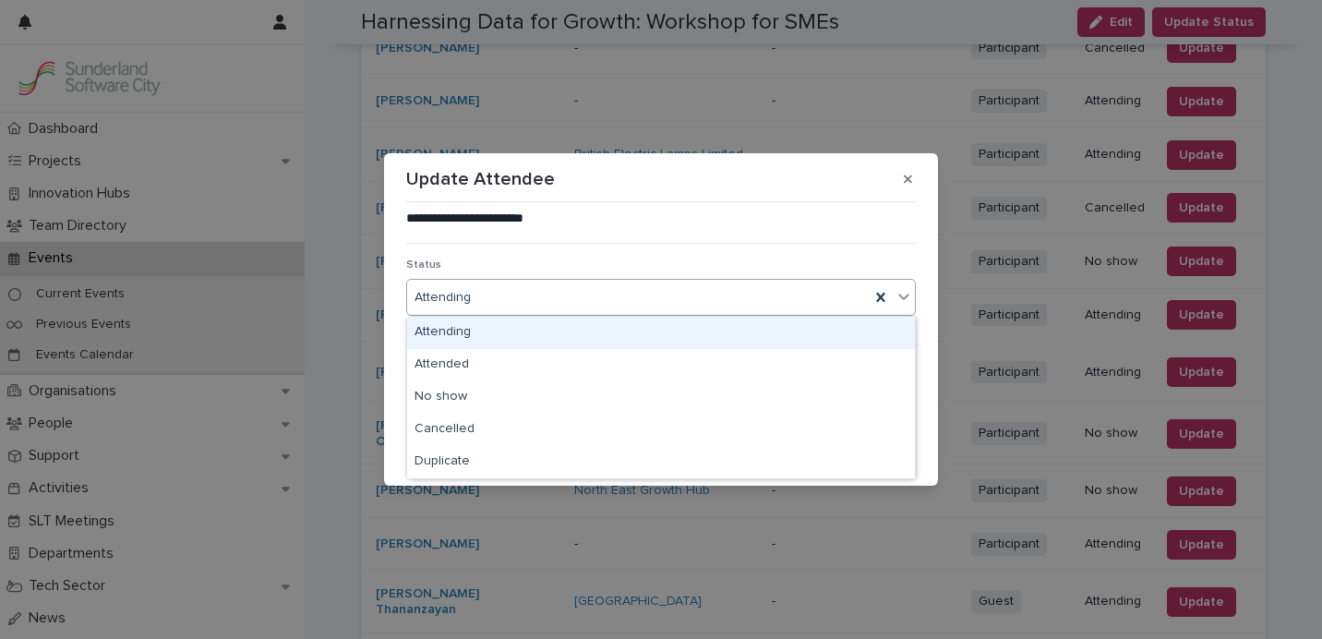
click at [612, 300] on div "Attending" at bounding box center [638, 297] width 462 height 30
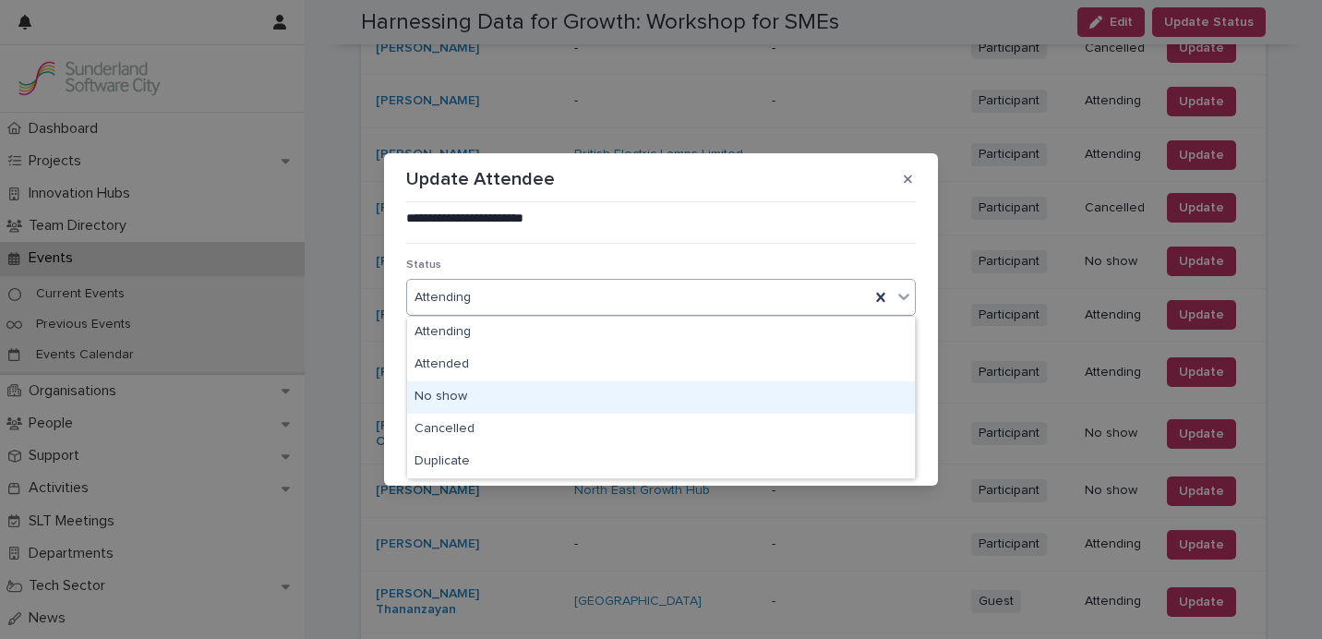
click at [579, 389] on div "No show" at bounding box center [661, 397] width 508 height 32
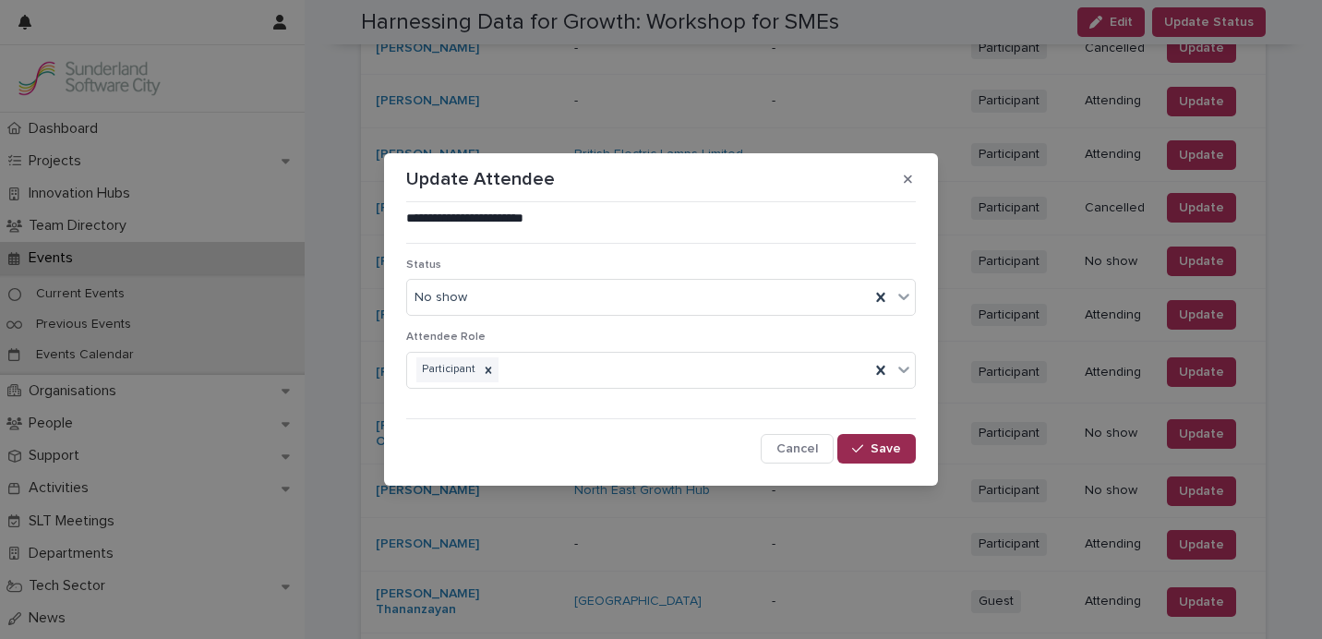
click at [875, 458] on button "Save" at bounding box center [876, 449] width 78 height 30
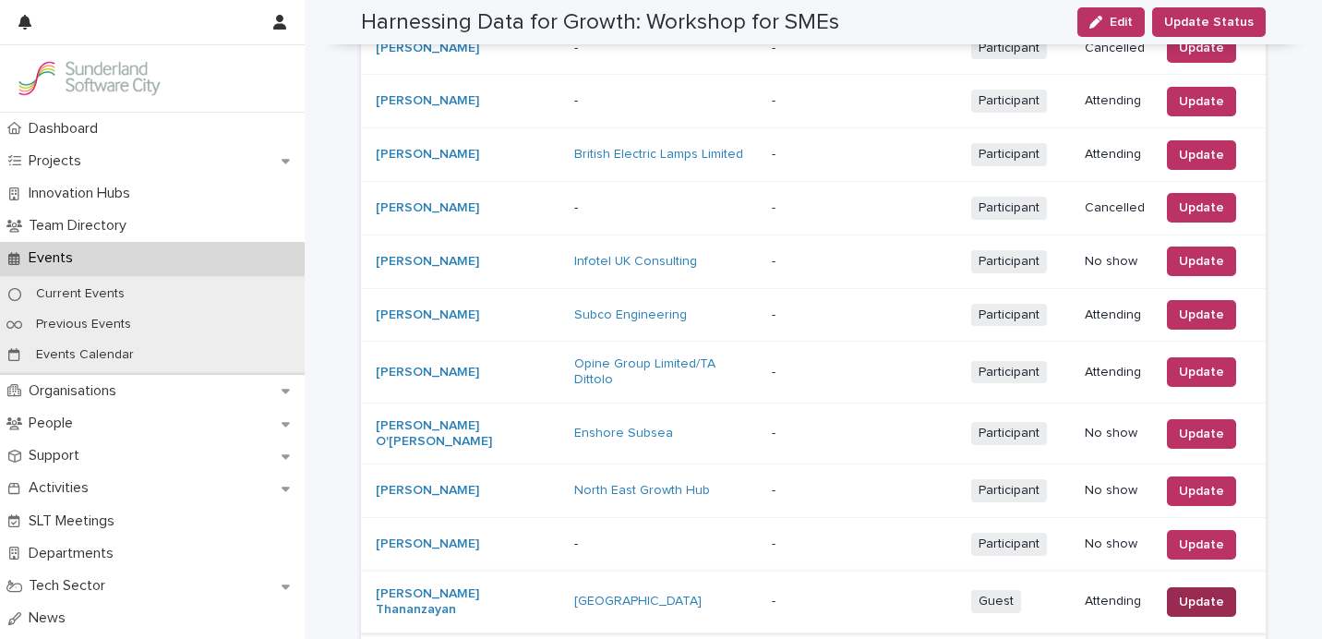
click at [1190, 592] on span "Update" at bounding box center [1201, 601] width 45 height 18
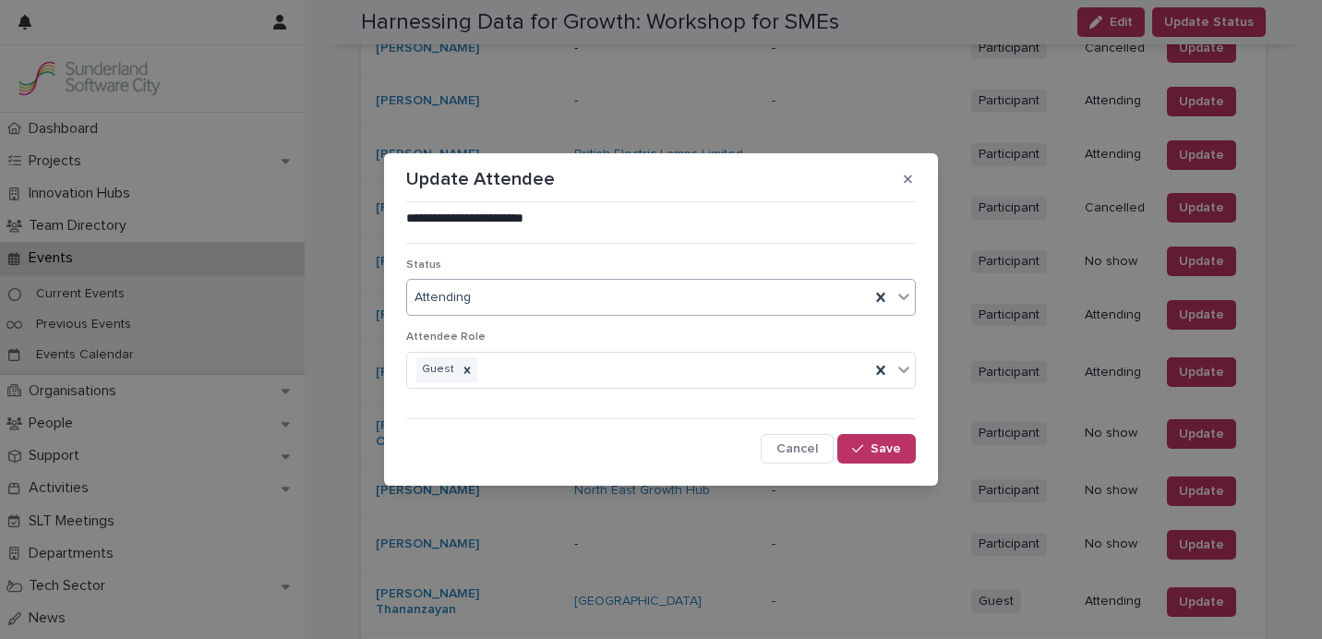
click at [661, 292] on div "Attending" at bounding box center [638, 297] width 462 height 30
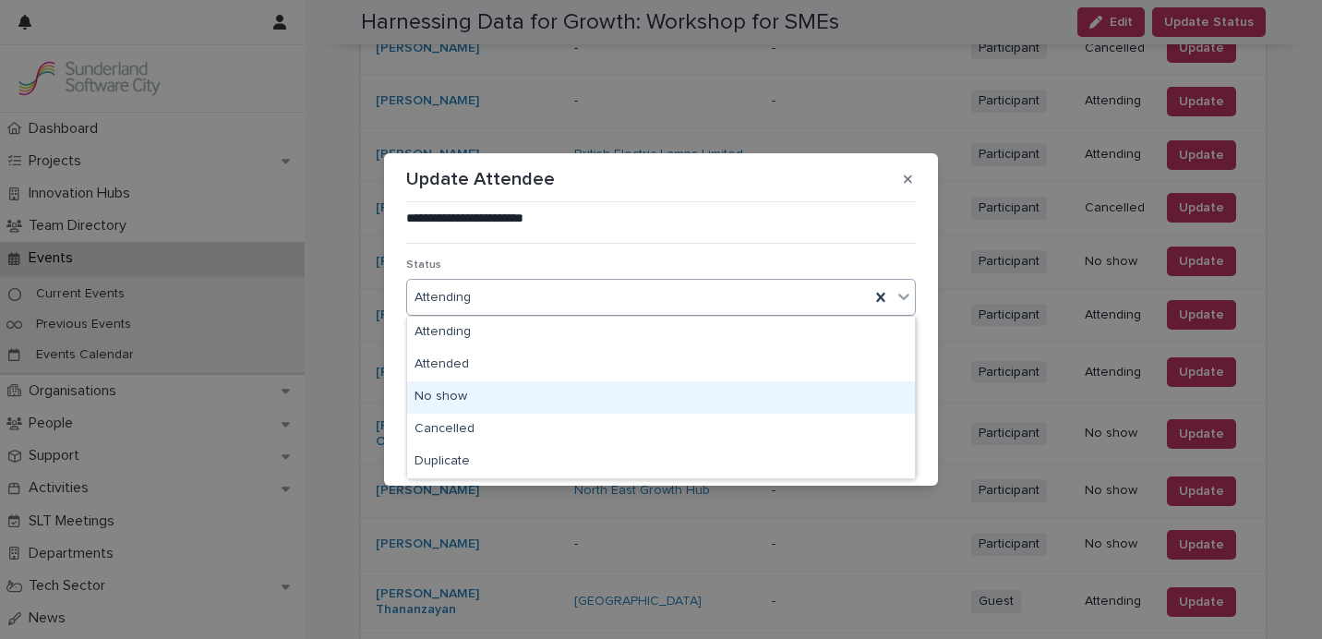
click at [618, 397] on div "No show" at bounding box center [661, 397] width 508 height 32
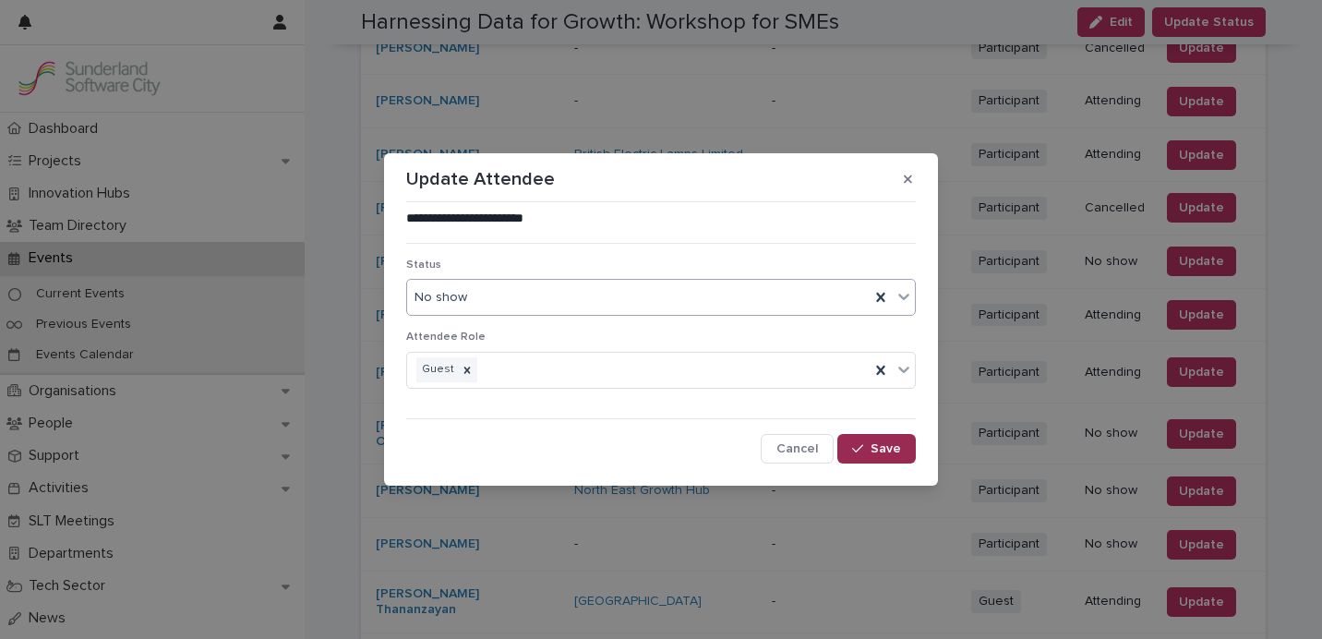
click at [874, 451] on span "Save" at bounding box center [885, 448] width 30 height 13
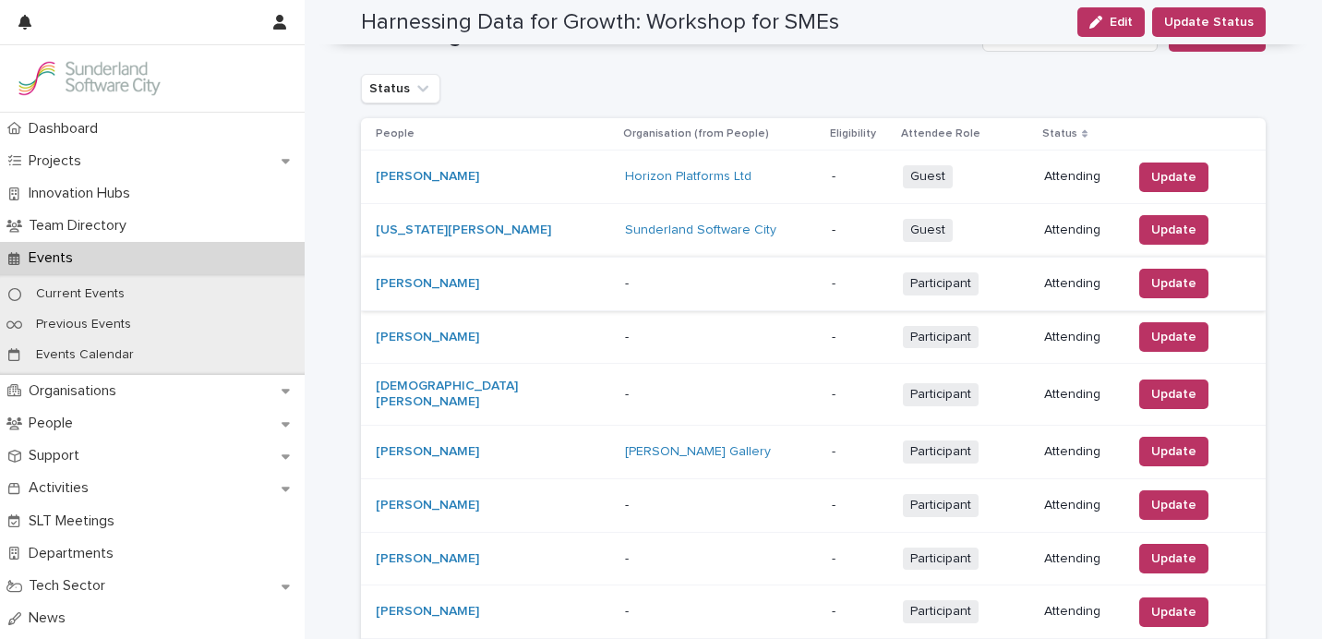
scroll to position [341, 0]
click at [1151, 291] on span "Update" at bounding box center [1173, 282] width 45 height 18
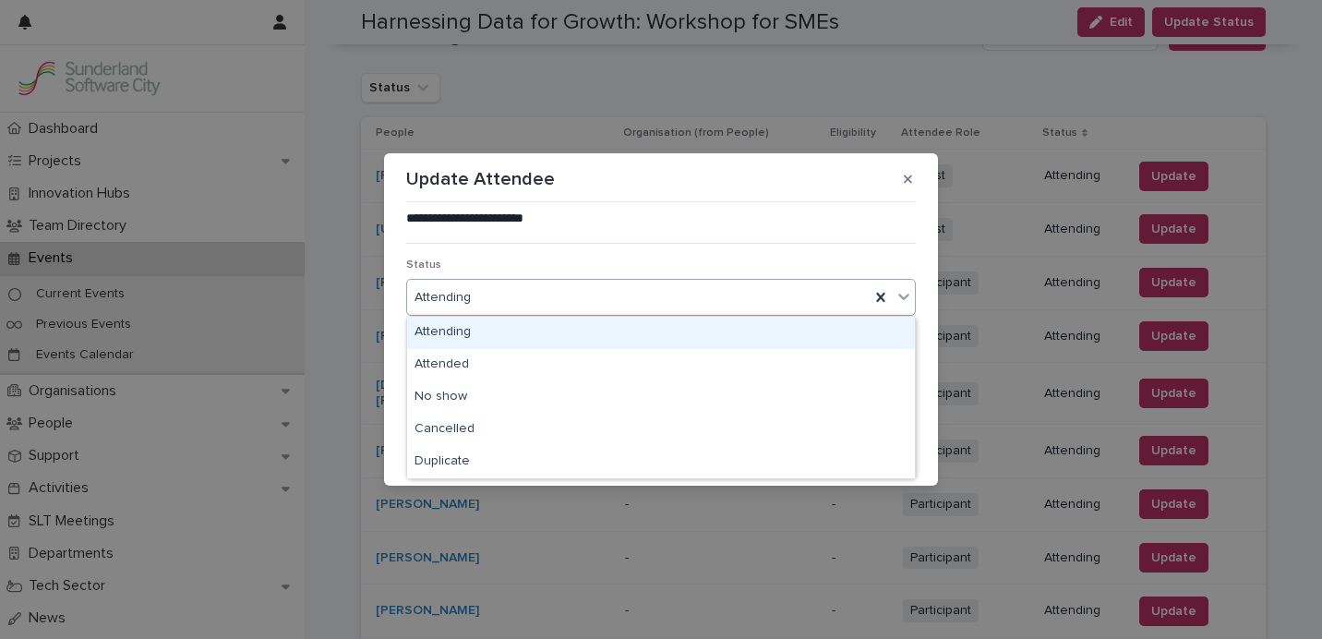
click at [574, 297] on div "Attending" at bounding box center [638, 297] width 462 height 30
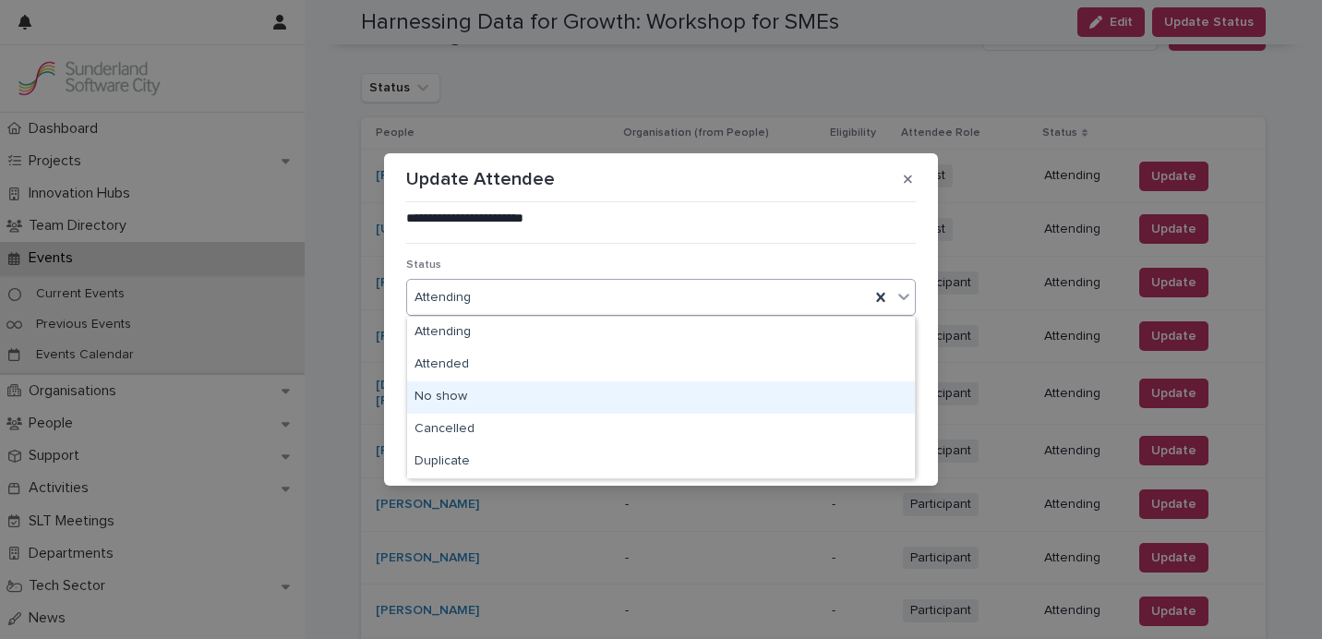
click at [561, 388] on div "No show" at bounding box center [661, 397] width 508 height 32
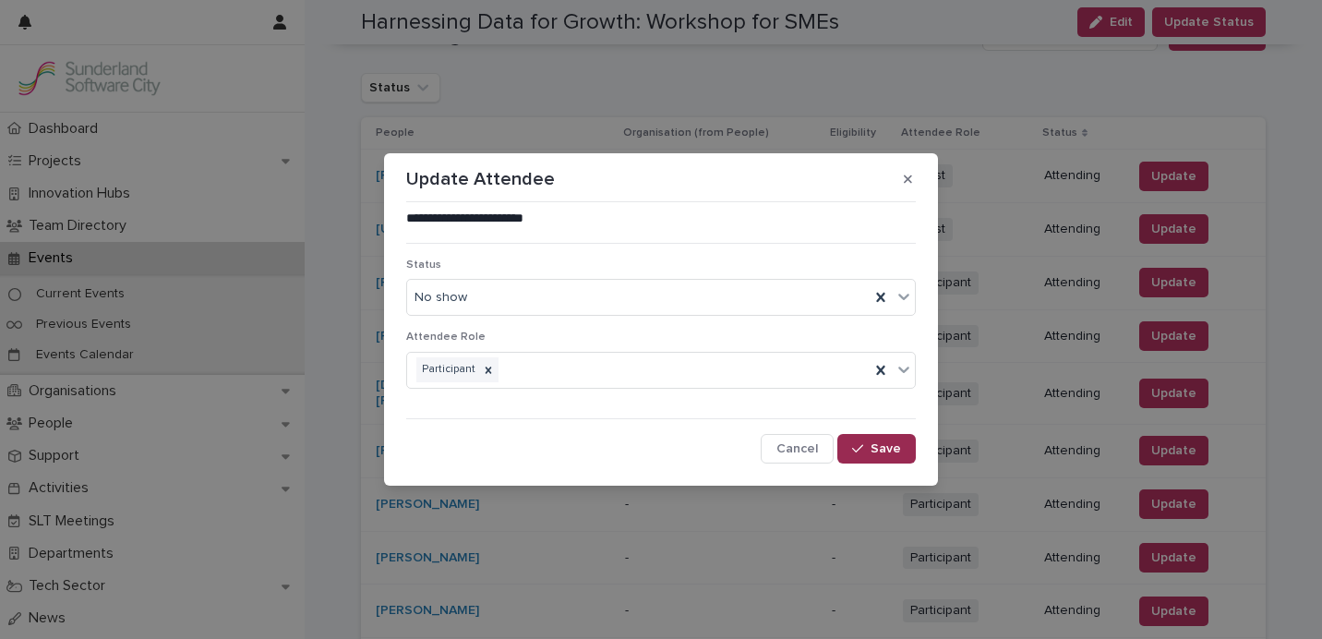
click at [887, 452] on span "Save" at bounding box center [885, 448] width 30 height 13
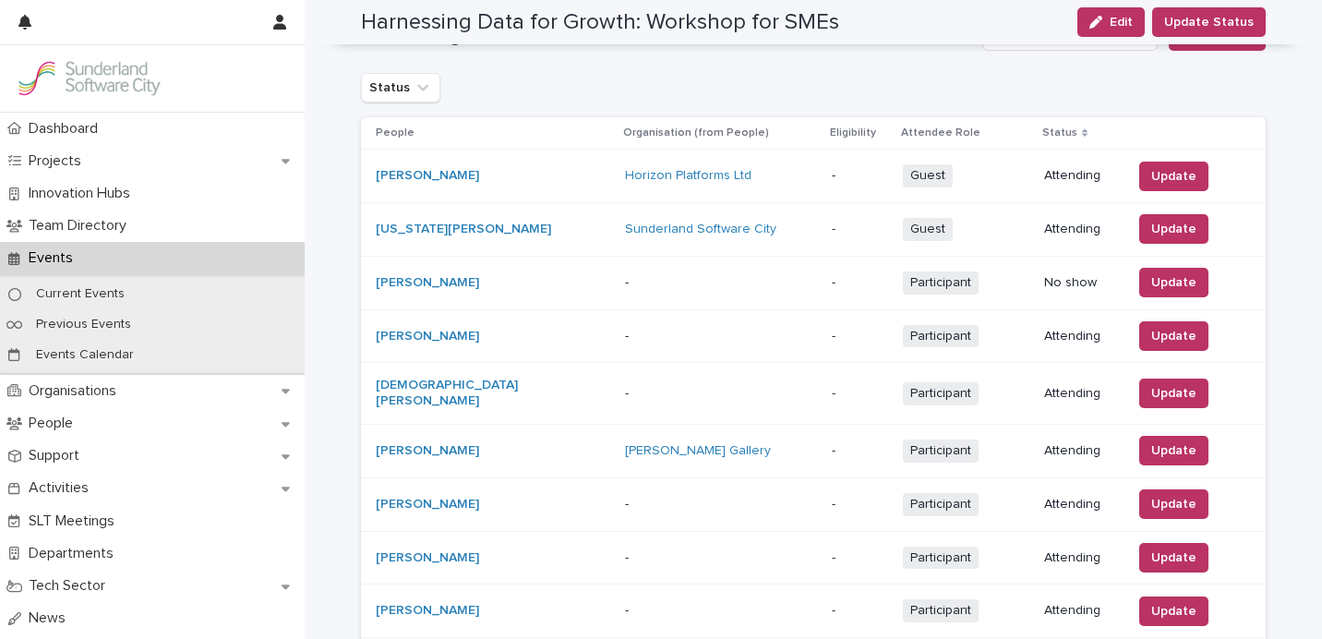
click at [746, 178] on div "Horizon Platforms Ltd" at bounding box center [717, 176] width 185 height 16
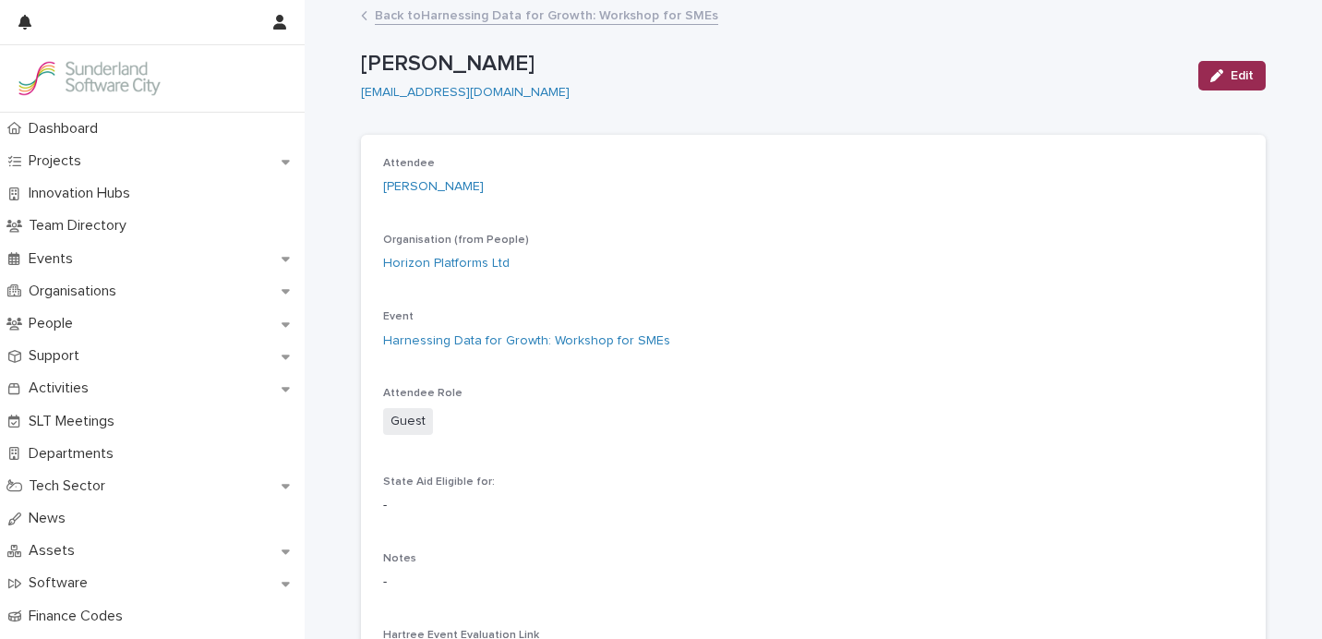
click at [1238, 71] on span "Edit" at bounding box center [1241, 75] width 23 height 13
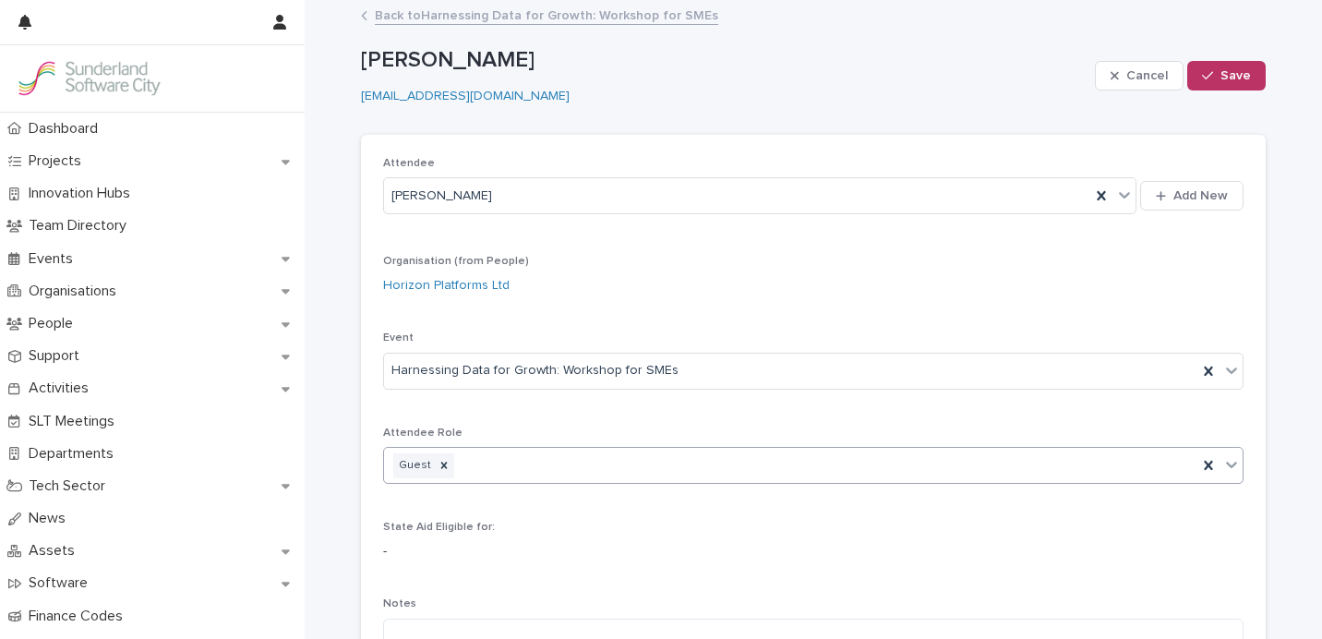
click at [545, 473] on div "Guest" at bounding box center [790, 465] width 813 height 32
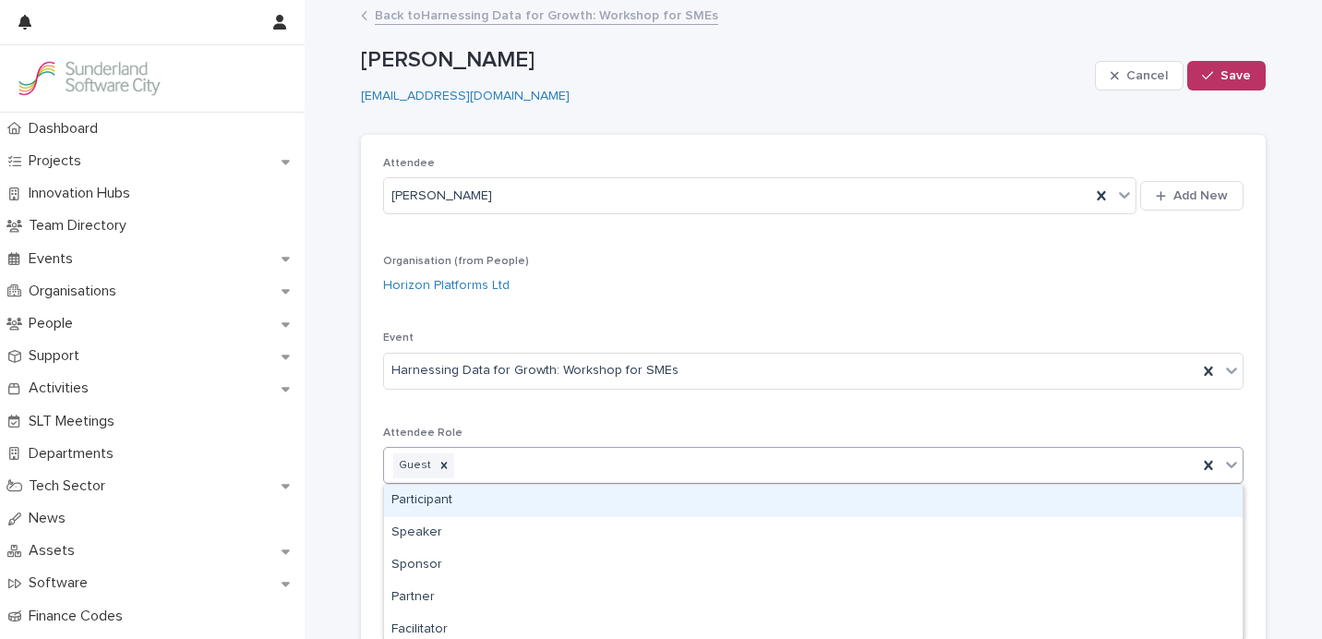
click at [448, 498] on div "Participant" at bounding box center [813, 501] width 858 height 32
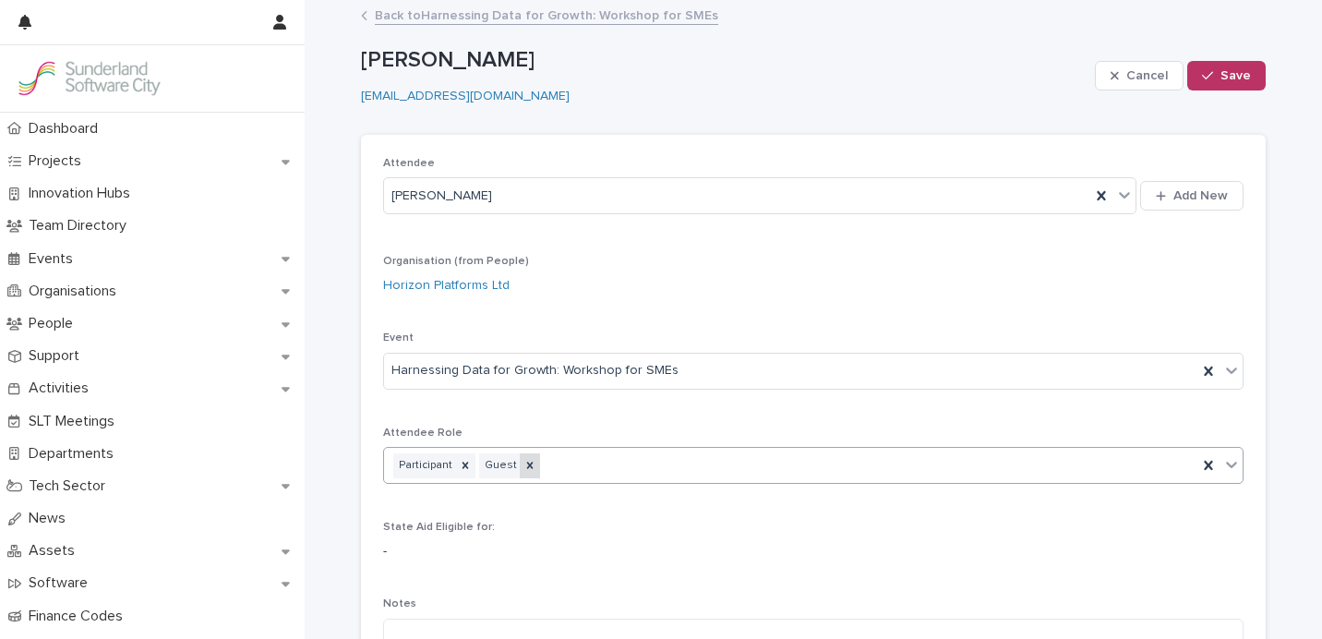
click at [527, 465] on icon at bounding box center [530, 465] width 6 height 6
click at [1221, 65] on button "Save" at bounding box center [1226, 76] width 78 height 30
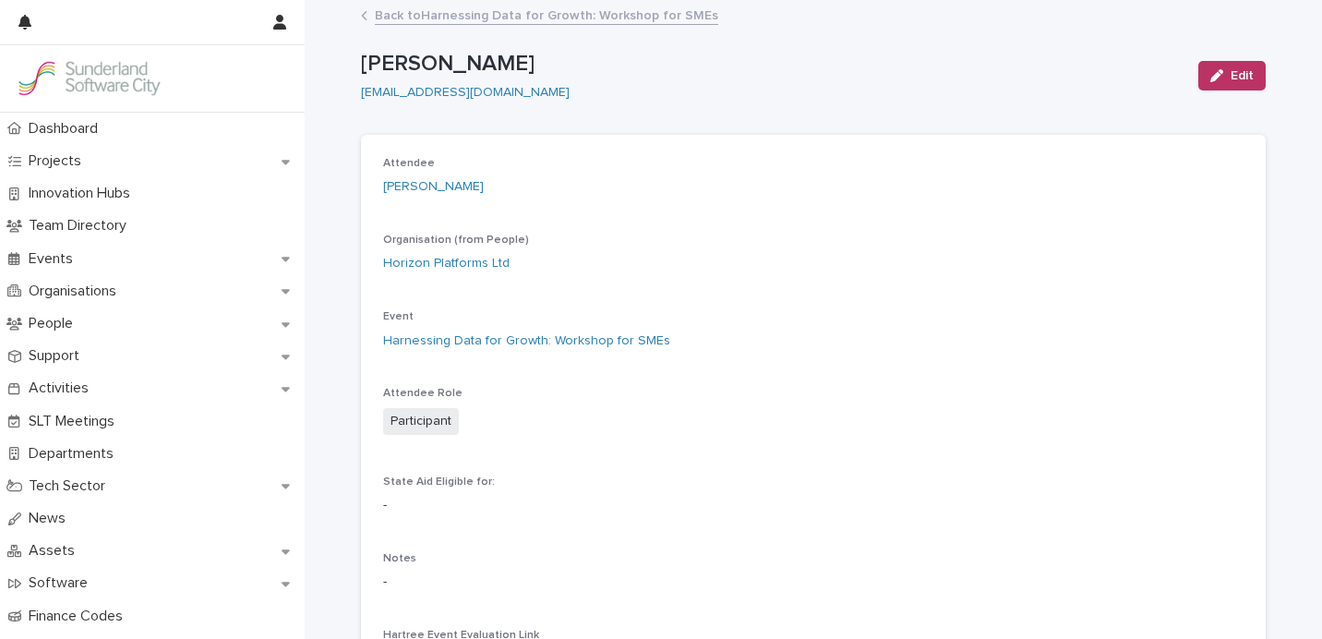
click at [549, 16] on link "Back to Harnessing Data for Growth: Workshop for SMEs" at bounding box center [546, 14] width 343 height 21
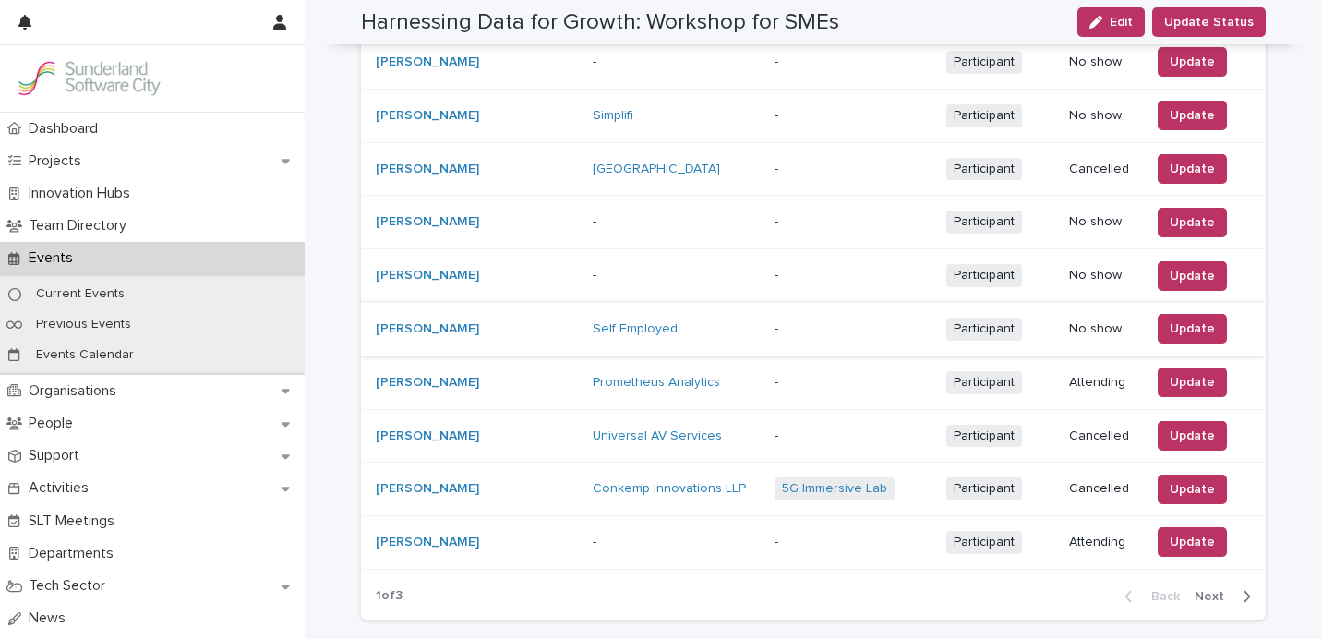
scroll to position [1663, 0]
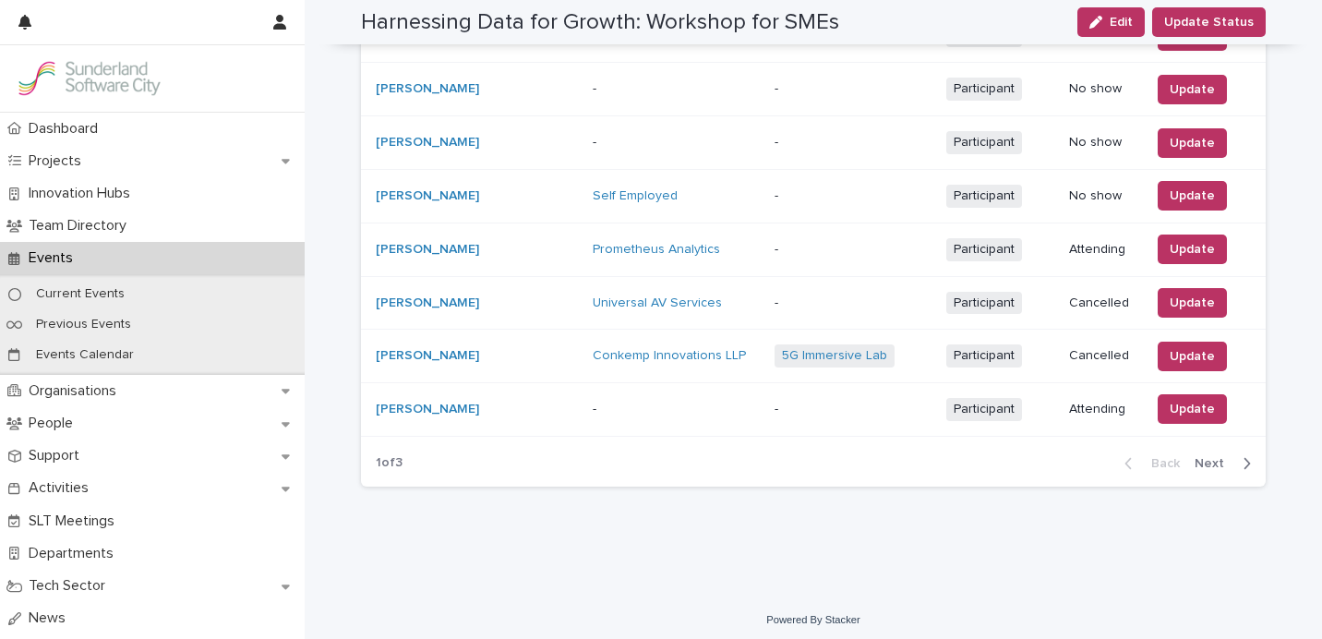
click at [1235, 462] on button "Next" at bounding box center [1226, 463] width 78 height 17
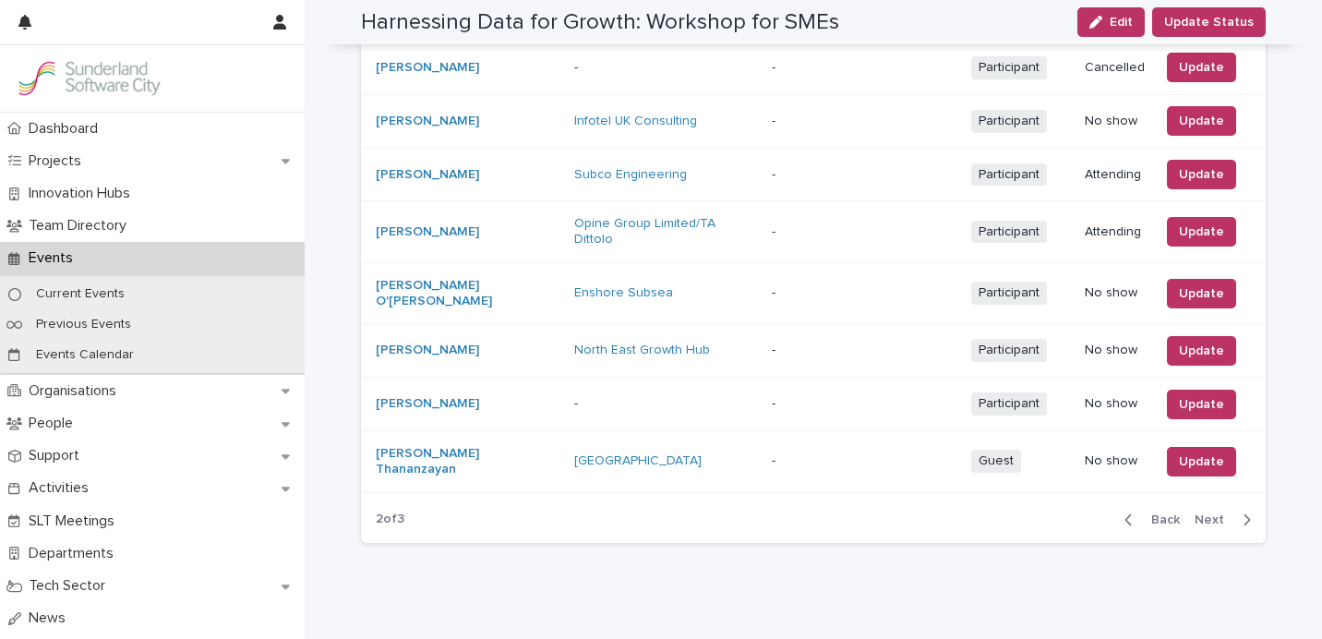
click at [1227, 513] on span "Next" at bounding box center [1214, 519] width 41 height 13
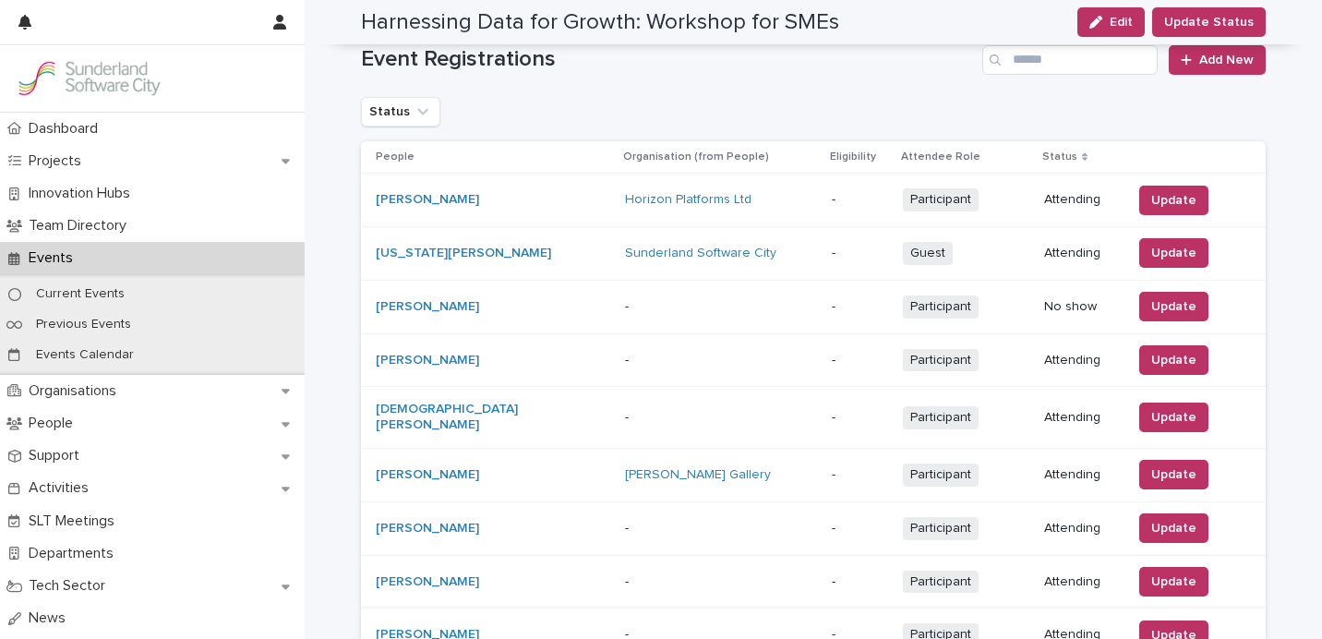
scroll to position [327, 0]
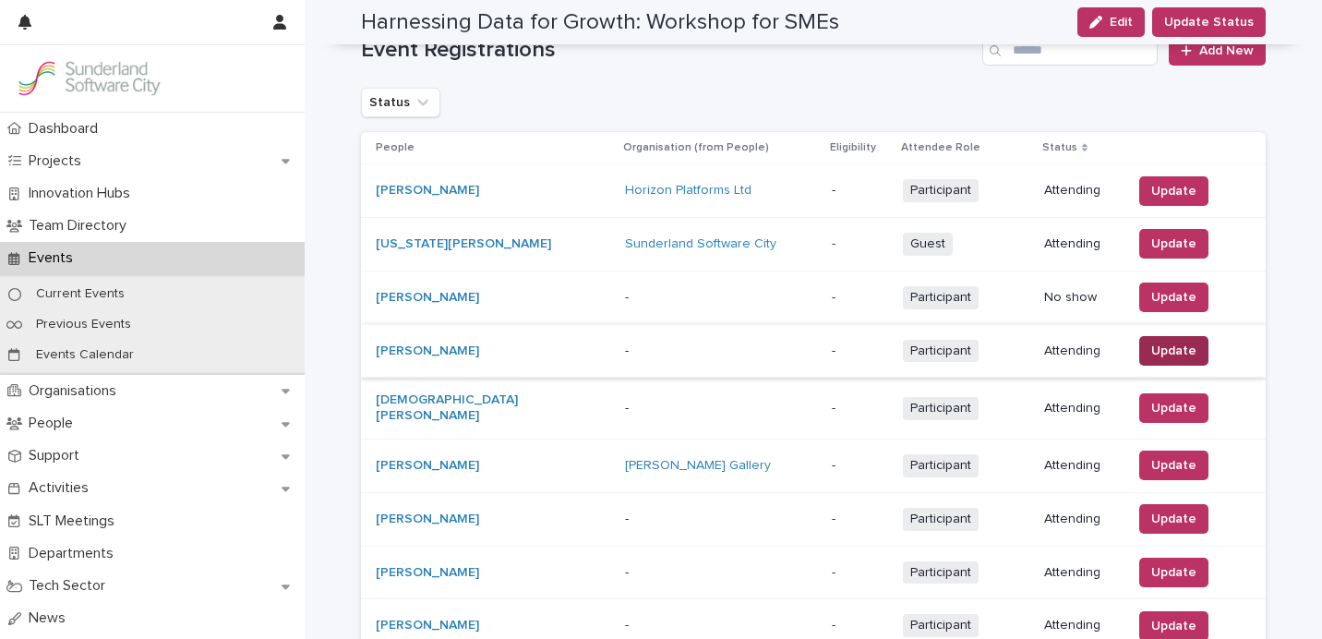
click at [1172, 349] on span "Update" at bounding box center [1173, 350] width 45 height 18
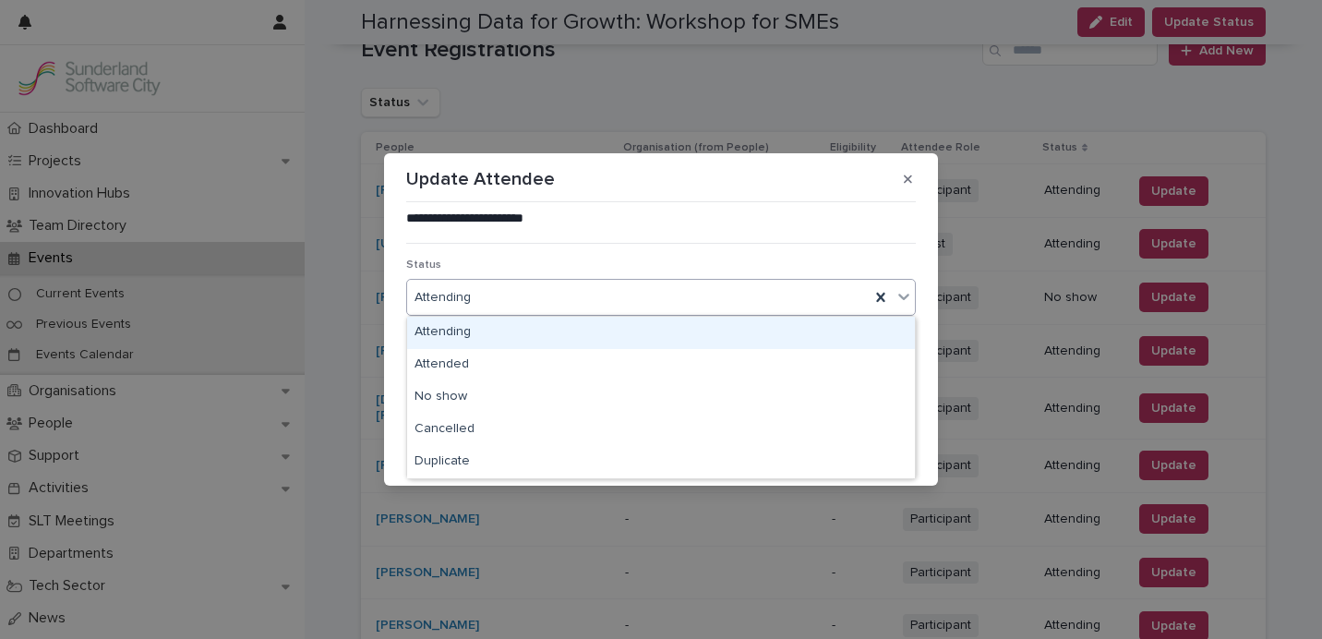
click at [644, 301] on div "Attending" at bounding box center [638, 297] width 462 height 30
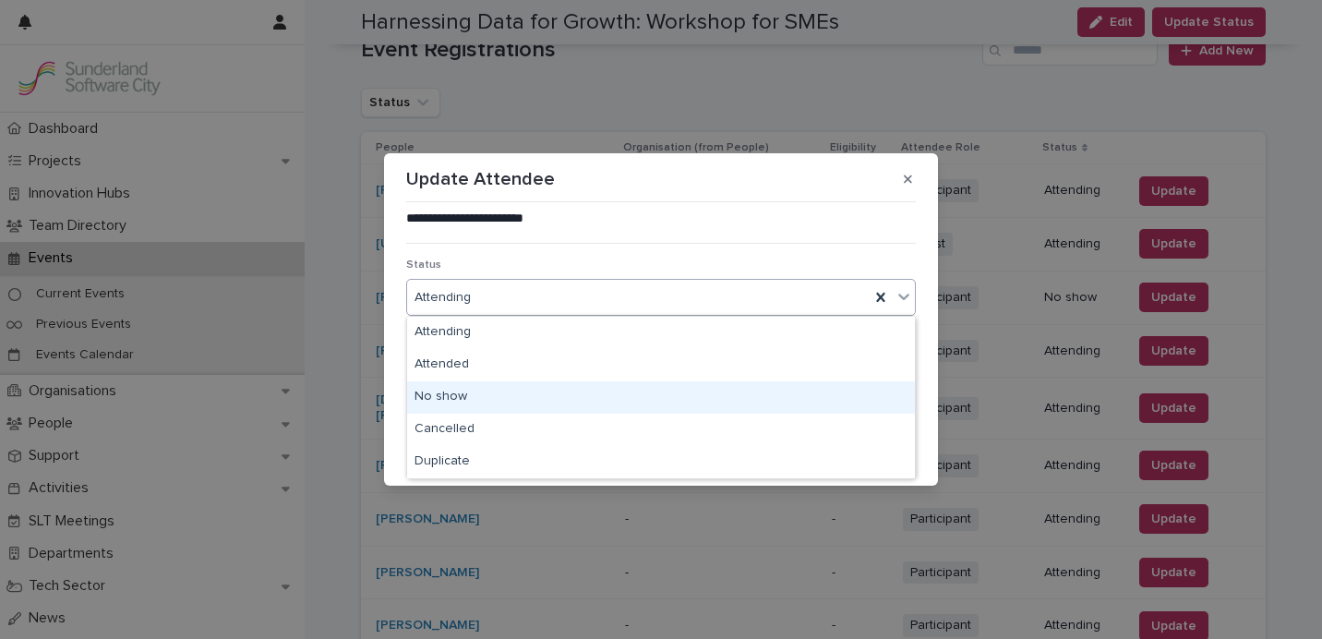
click at [604, 390] on div "No show" at bounding box center [661, 397] width 508 height 32
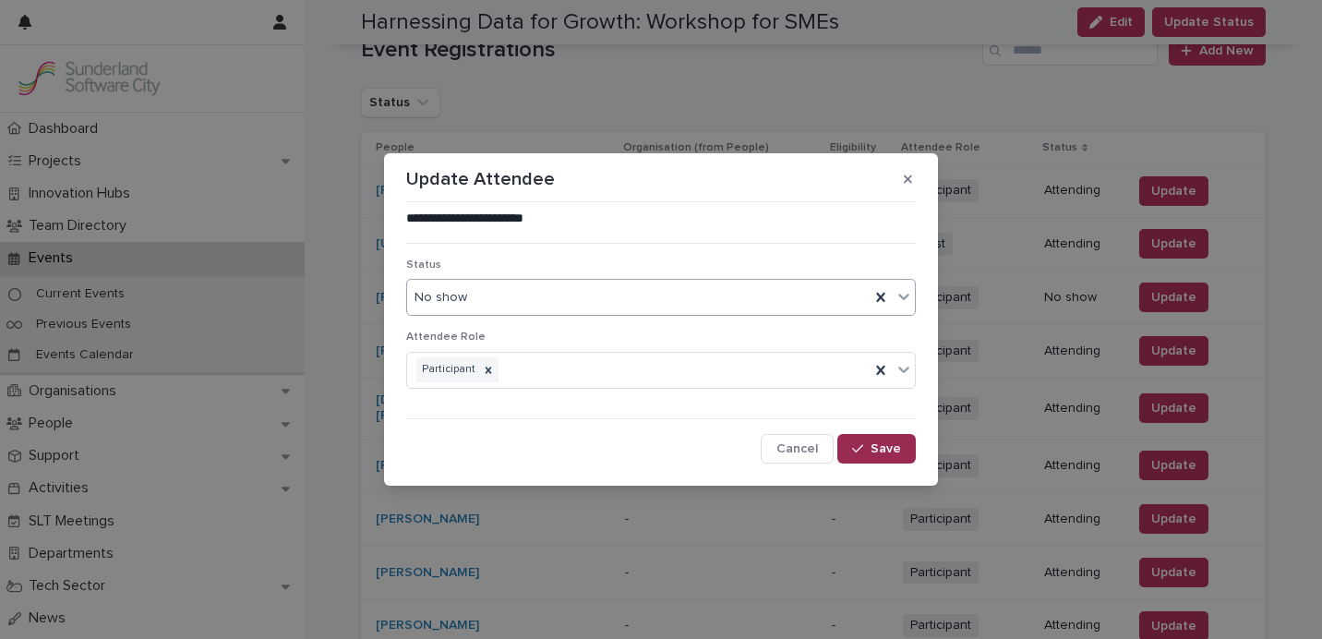
click at [899, 446] on span "Save" at bounding box center [885, 448] width 30 height 13
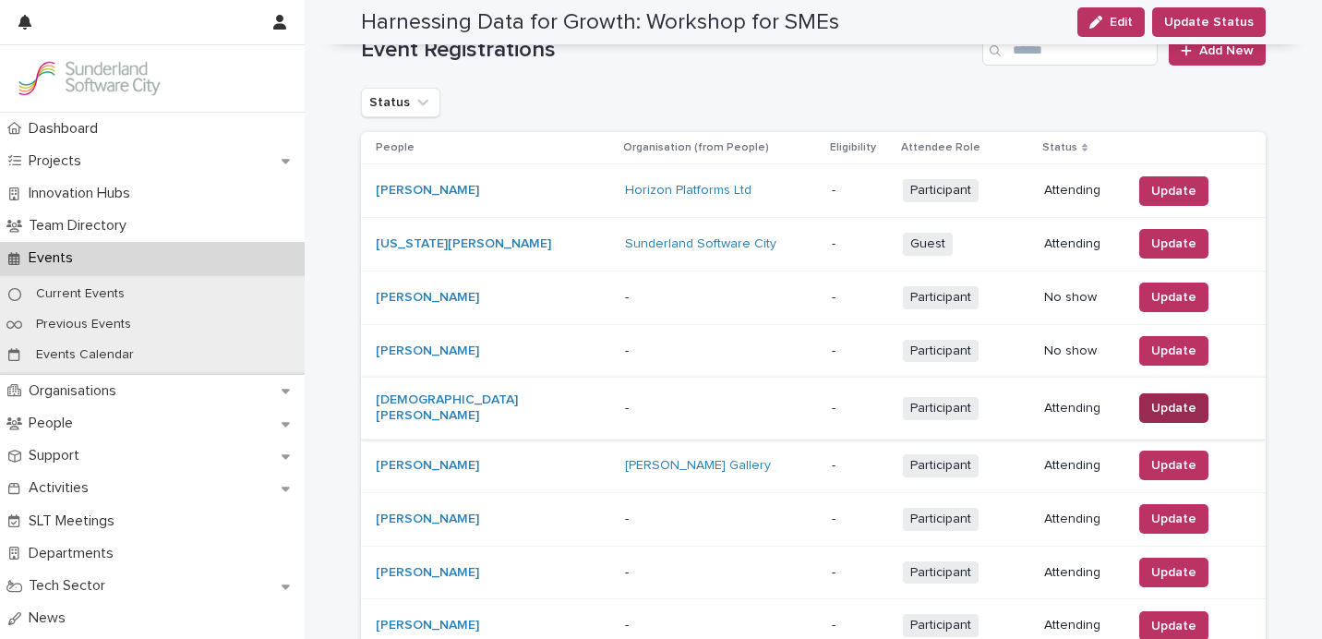
click at [1152, 405] on span "Update" at bounding box center [1173, 408] width 45 height 18
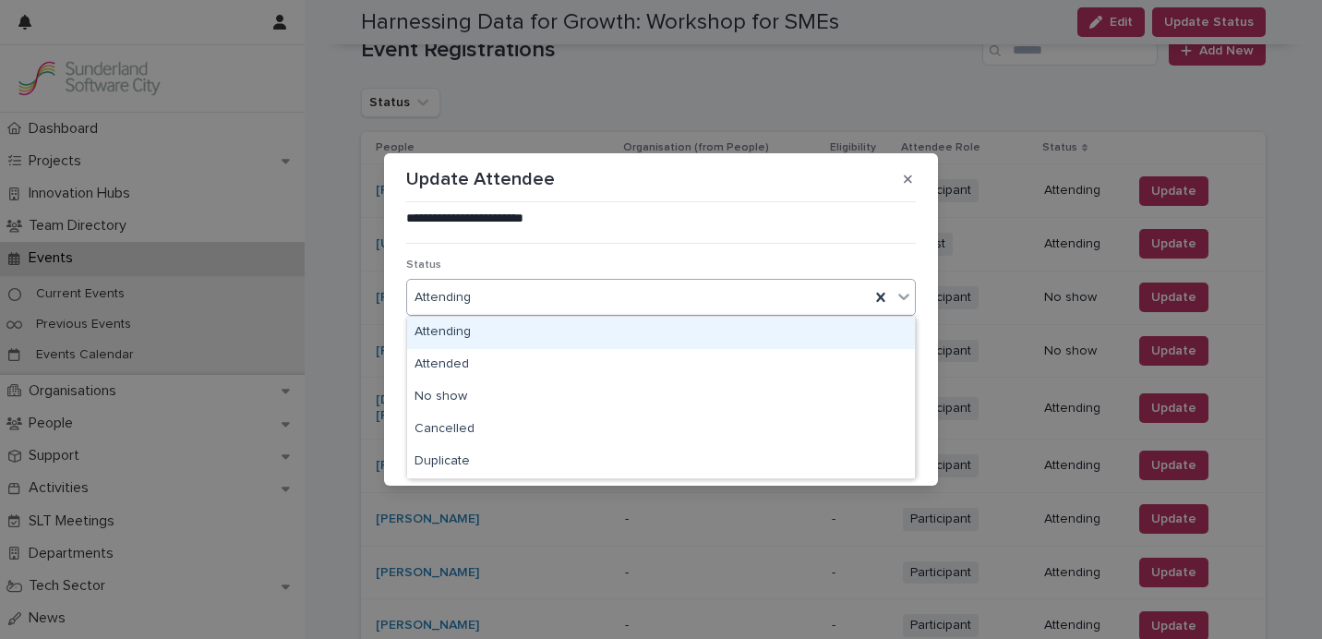
click at [609, 298] on div "Attending" at bounding box center [638, 297] width 462 height 30
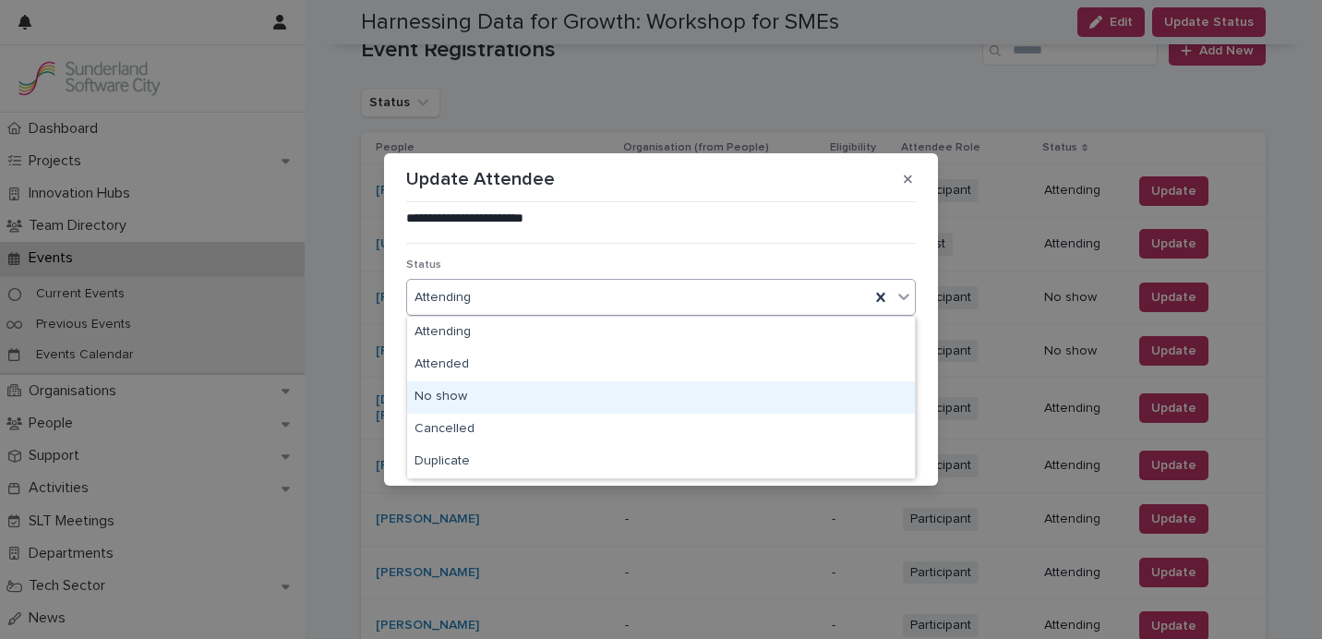
click at [588, 391] on div "No show" at bounding box center [661, 397] width 508 height 32
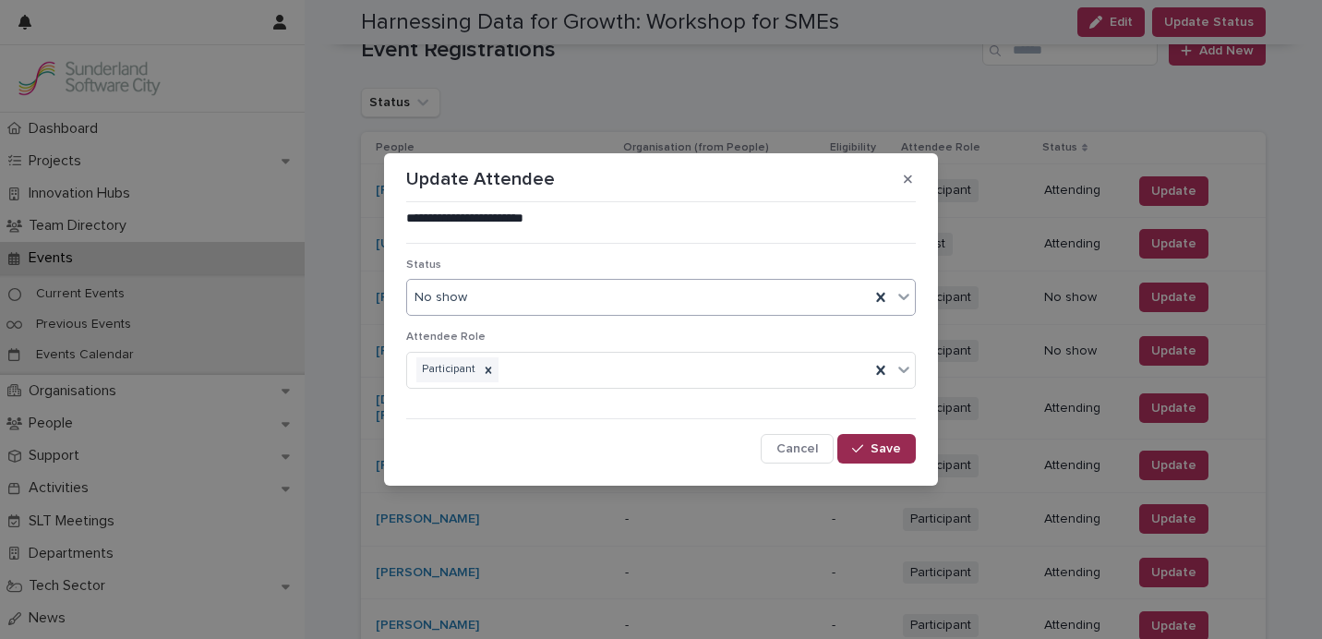
click at [880, 454] on span "Save" at bounding box center [885, 448] width 30 height 13
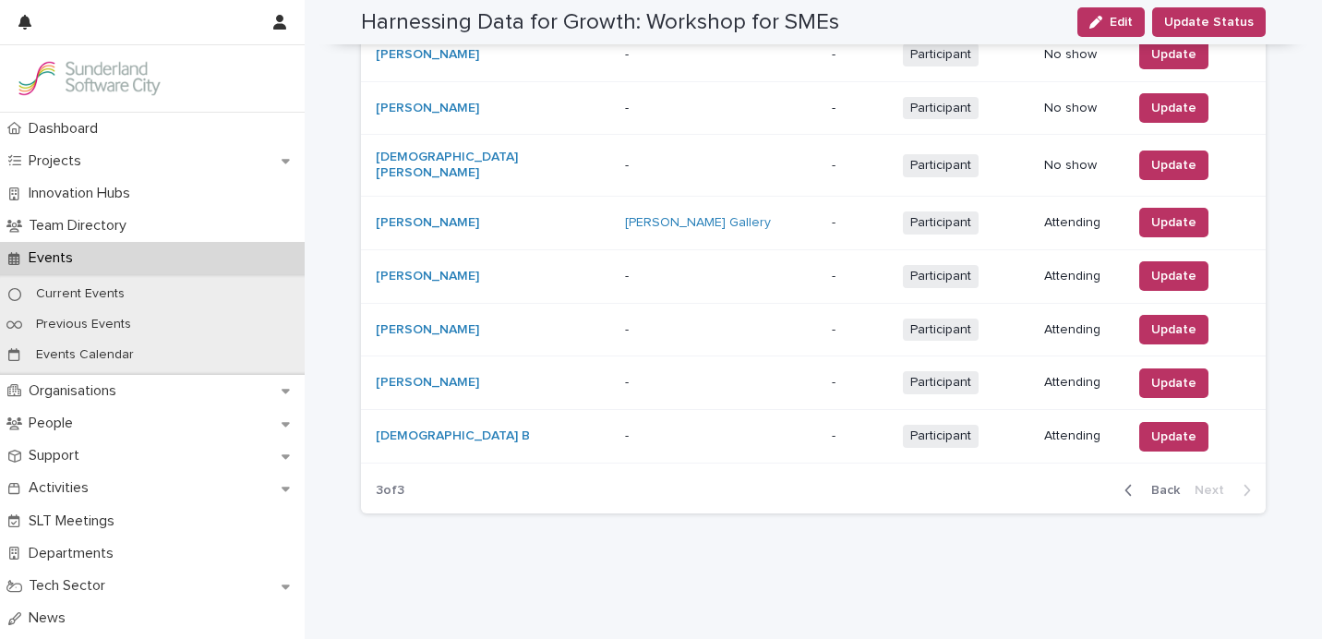
scroll to position [570, 0]
click at [1157, 271] on span "Update" at bounding box center [1173, 275] width 45 height 18
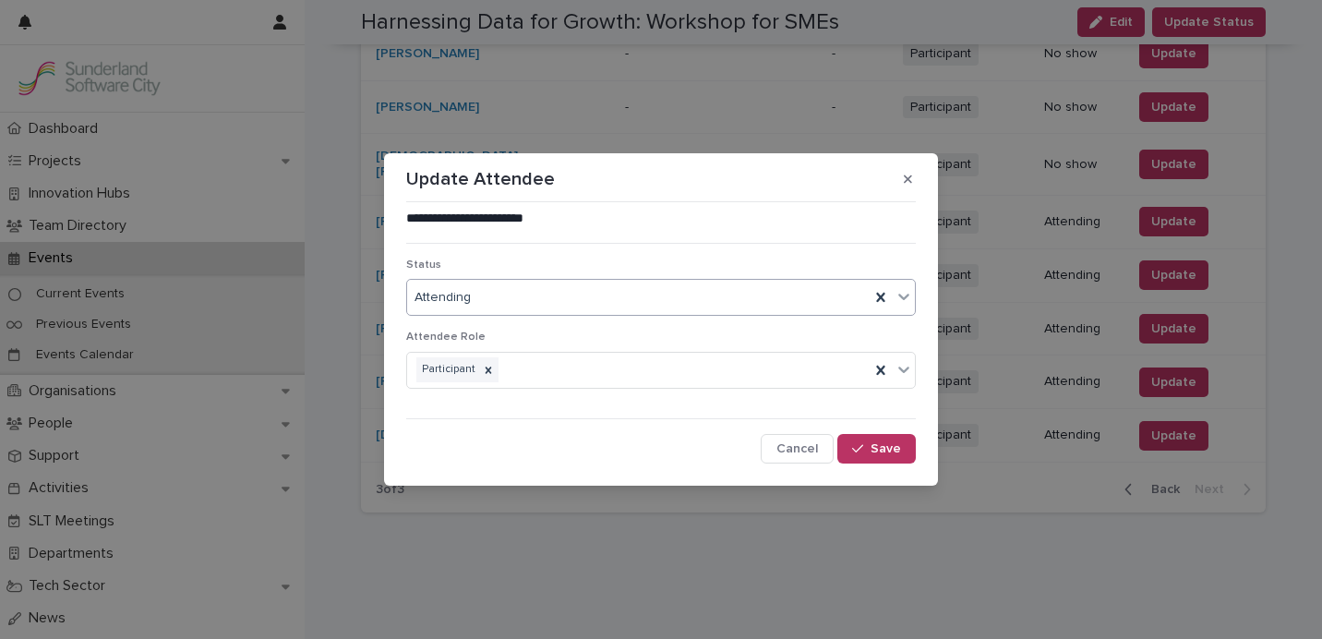
click at [566, 304] on div "Attending" at bounding box center [638, 297] width 462 height 30
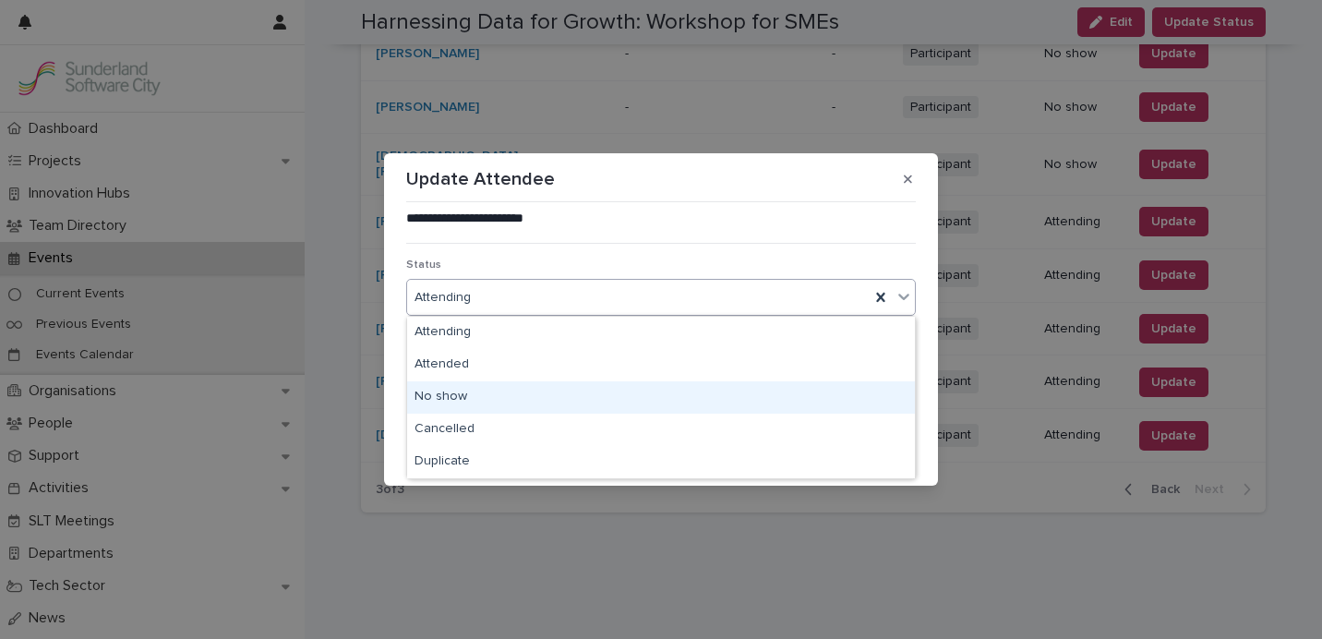
click at [546, 392] on div "No show" at bounding box center [661, 397] width 508 height 32
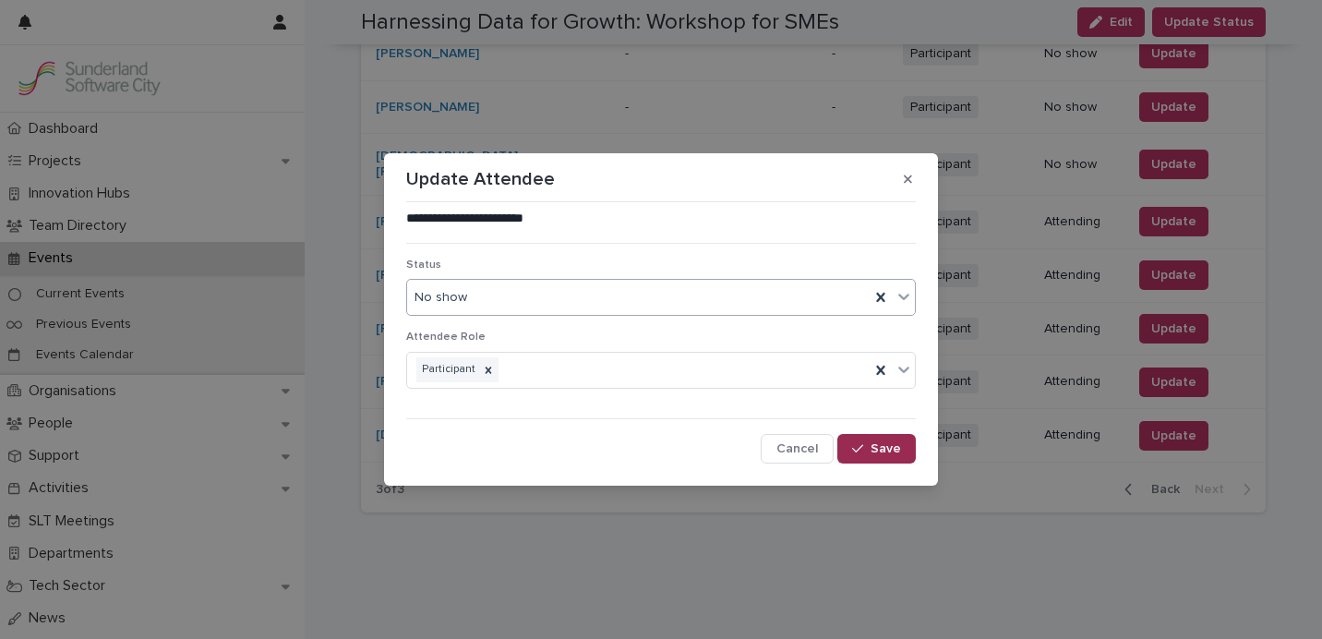
click at [883, 449] on span "Save" at bounding box center [885, 448] width 30 height 13
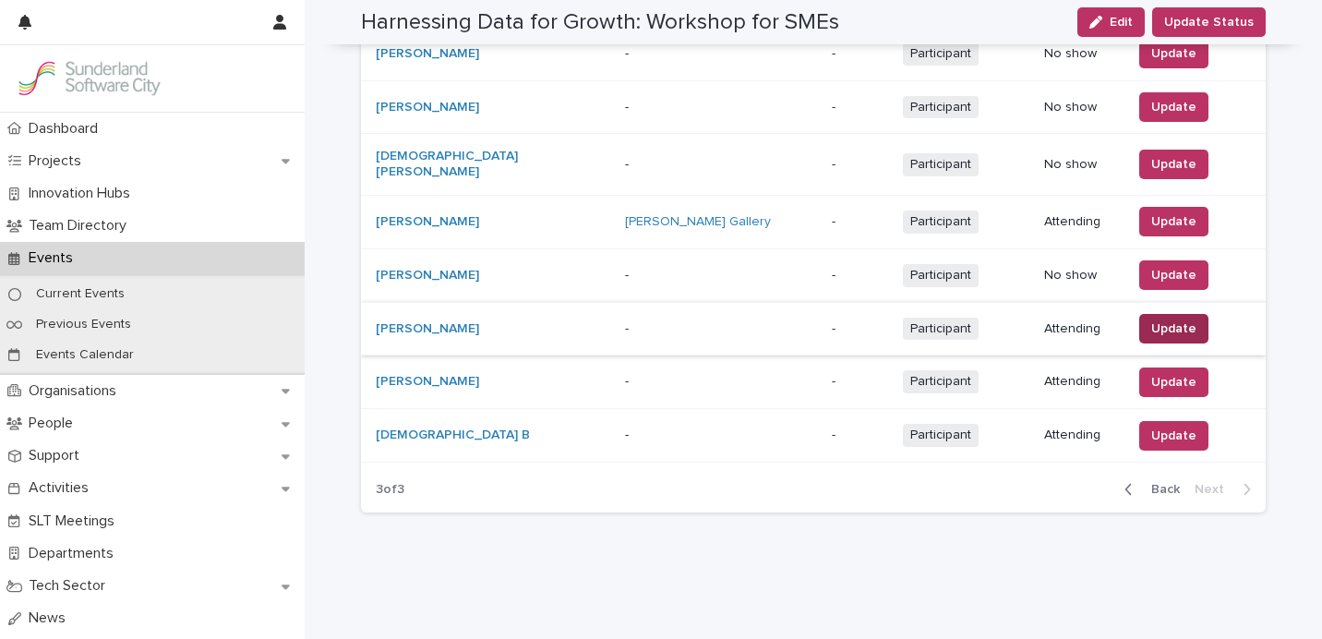
click at [1156, 319] on span "Update" at bounding box center [1173, 328] width 45 height 18
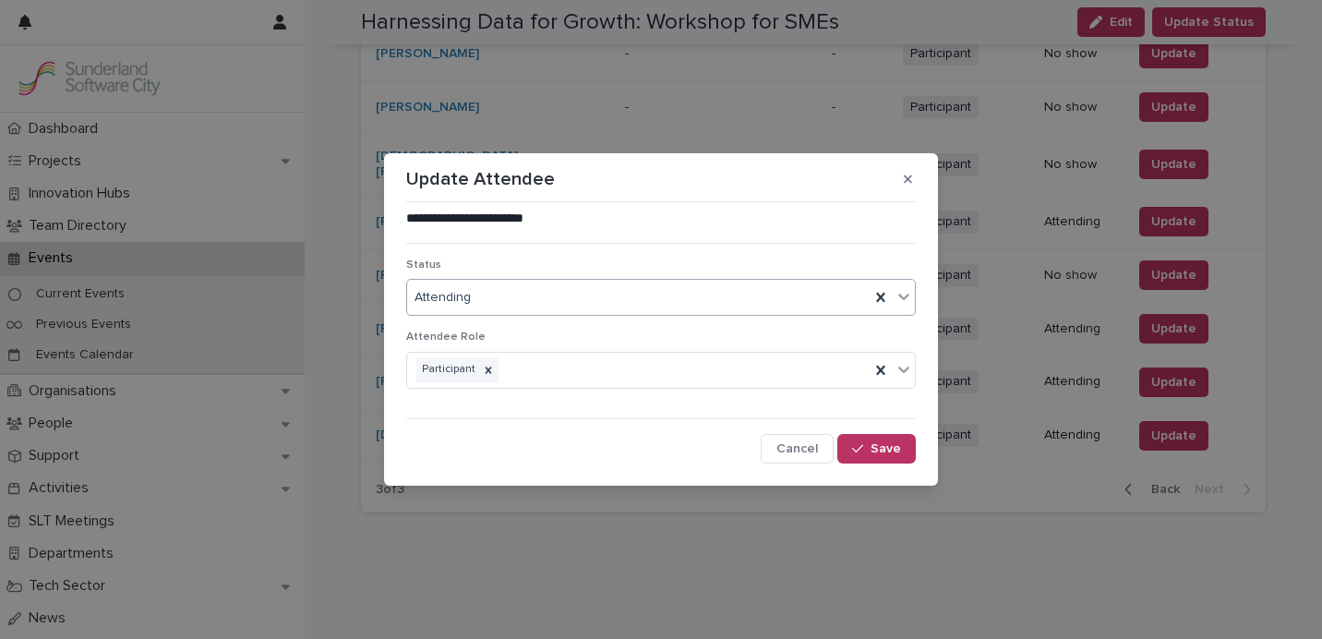
click at [676, 301] on div "Attending" at bounding box center [638, 297] width 462 height 30
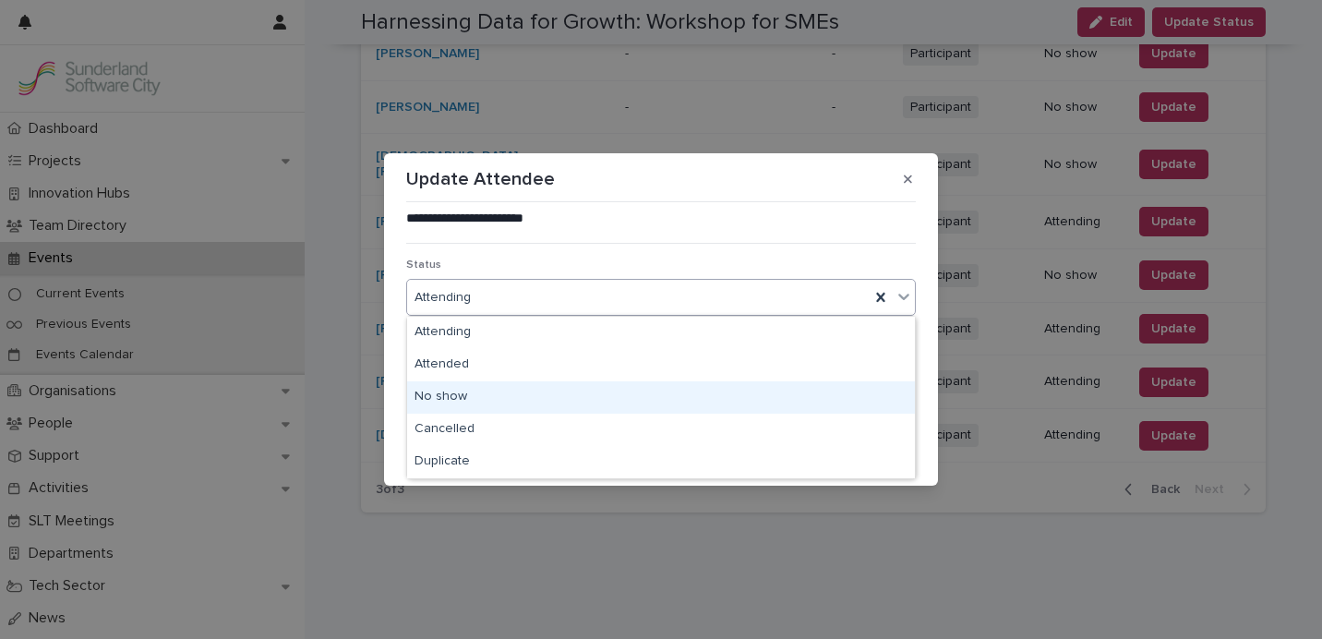
click at [626, 401] on div "No show" at bounding box center [661, 397] width 508 height 32
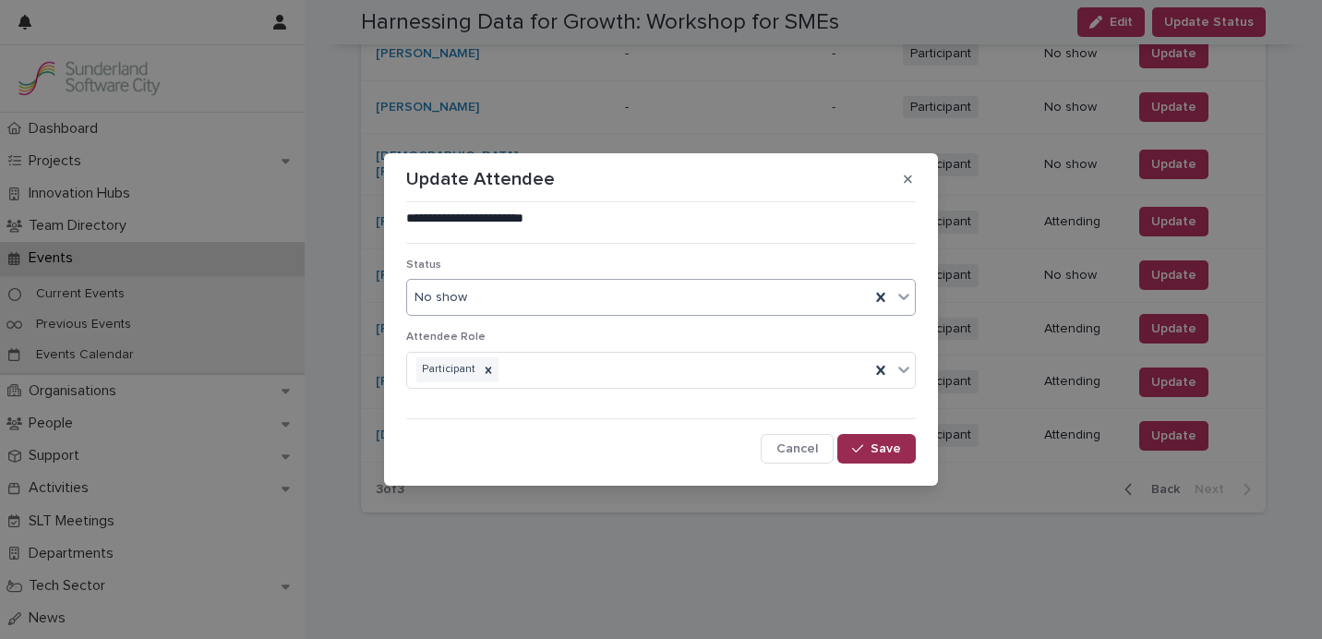
click at [868, 447] on div "button" at bounding box center [861, 448] width 18 height 13
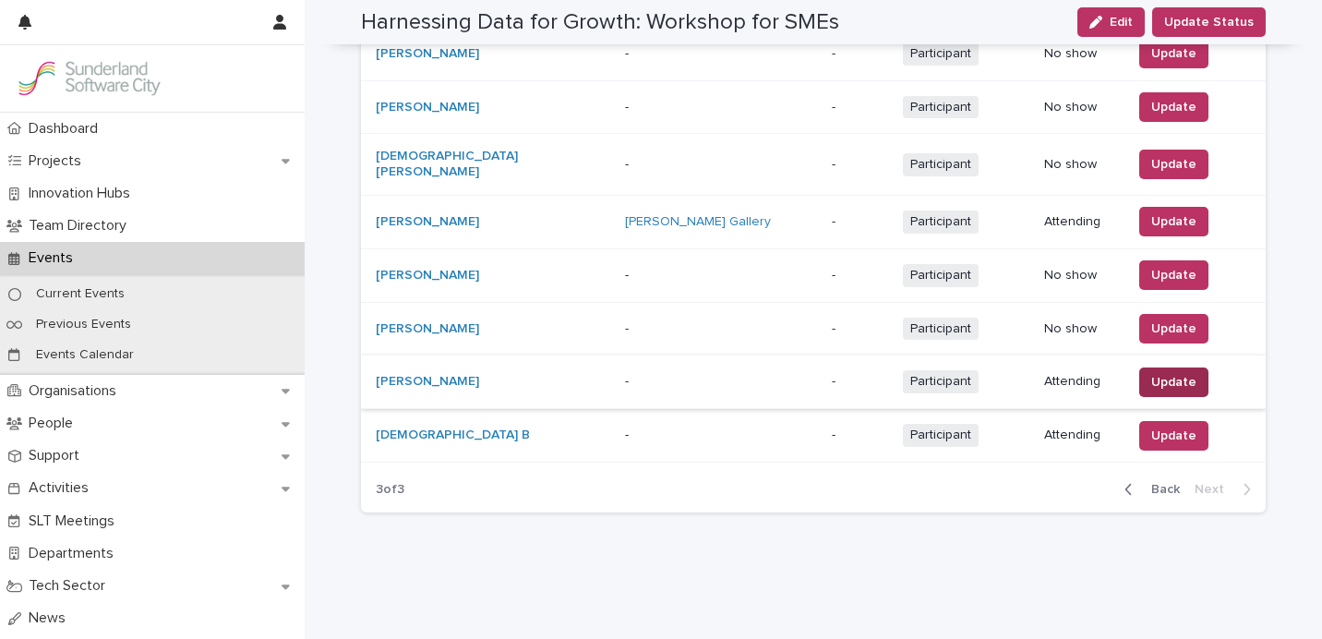
click at [1169, 373] on span "Update" at bounding box center [1173, 382] width 45 height 18
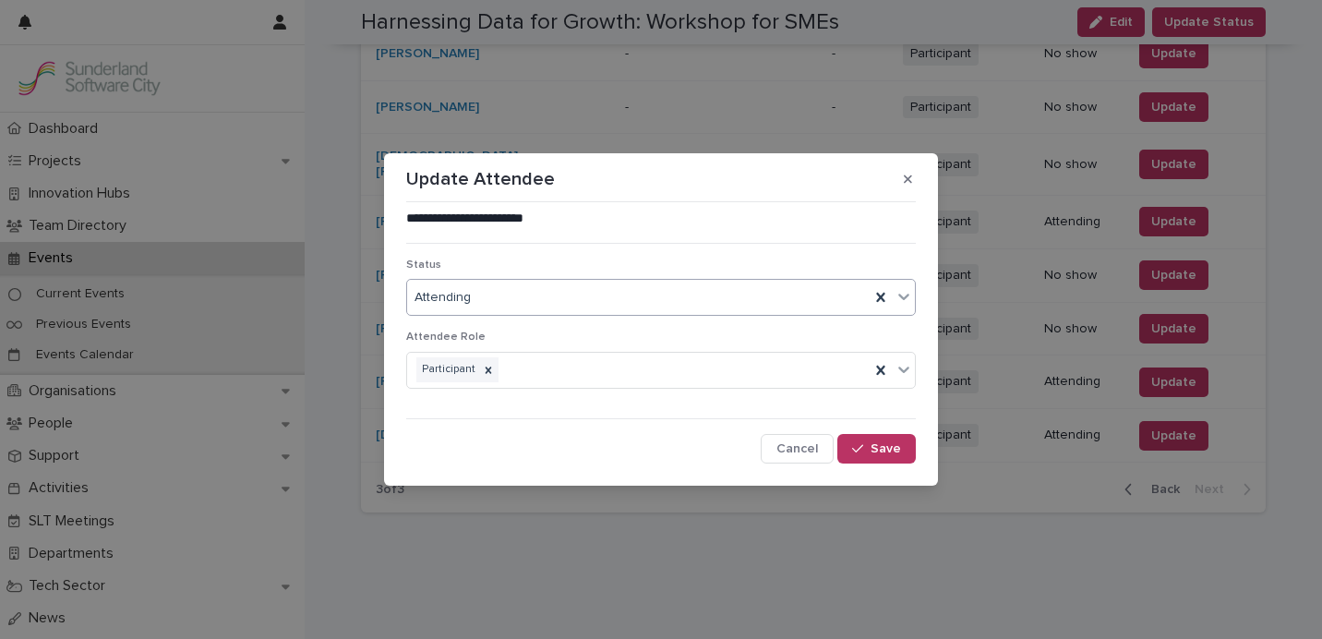
click at [704, 298] on div "Attending" at bounding box center [638, 297] width 462 height 30
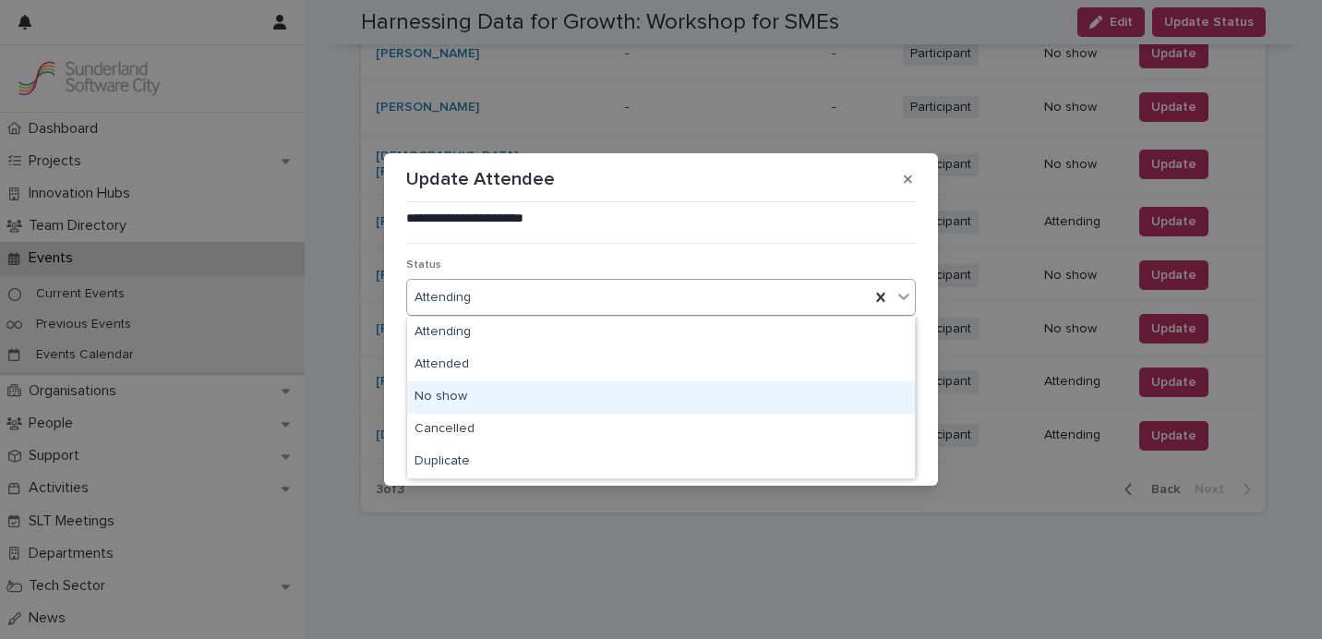
click at [651, 387] on div "No show" at bounding box center [661, 397] width 508 height 32
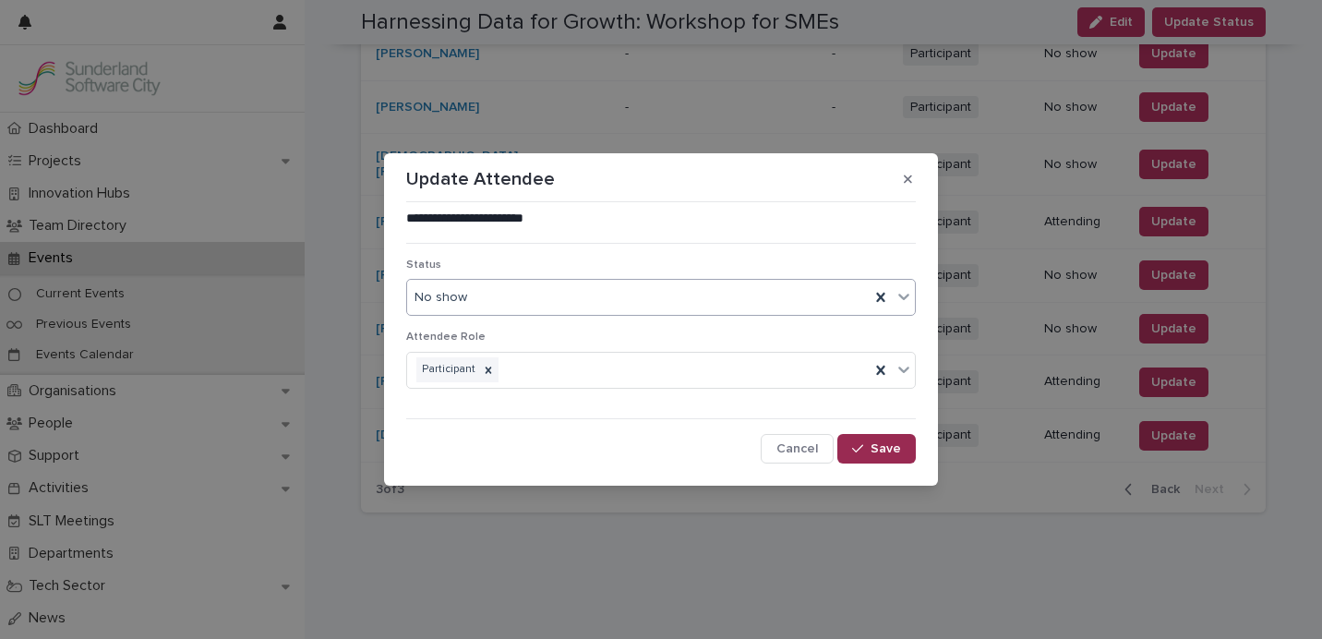
click at [881, 448] on span "Save" at bounding box center [885, 448] width 30 height 13
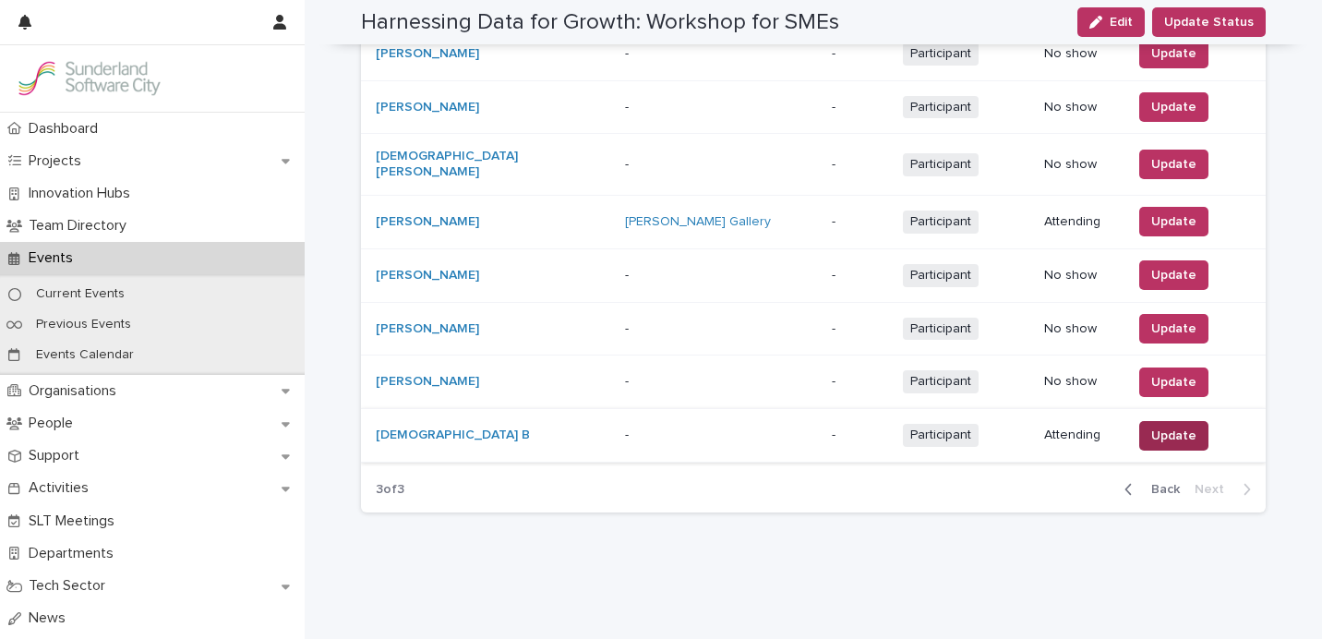
click at [1151, 426] on span "Update" at bounding box center [1173, 435] width 45 height 18
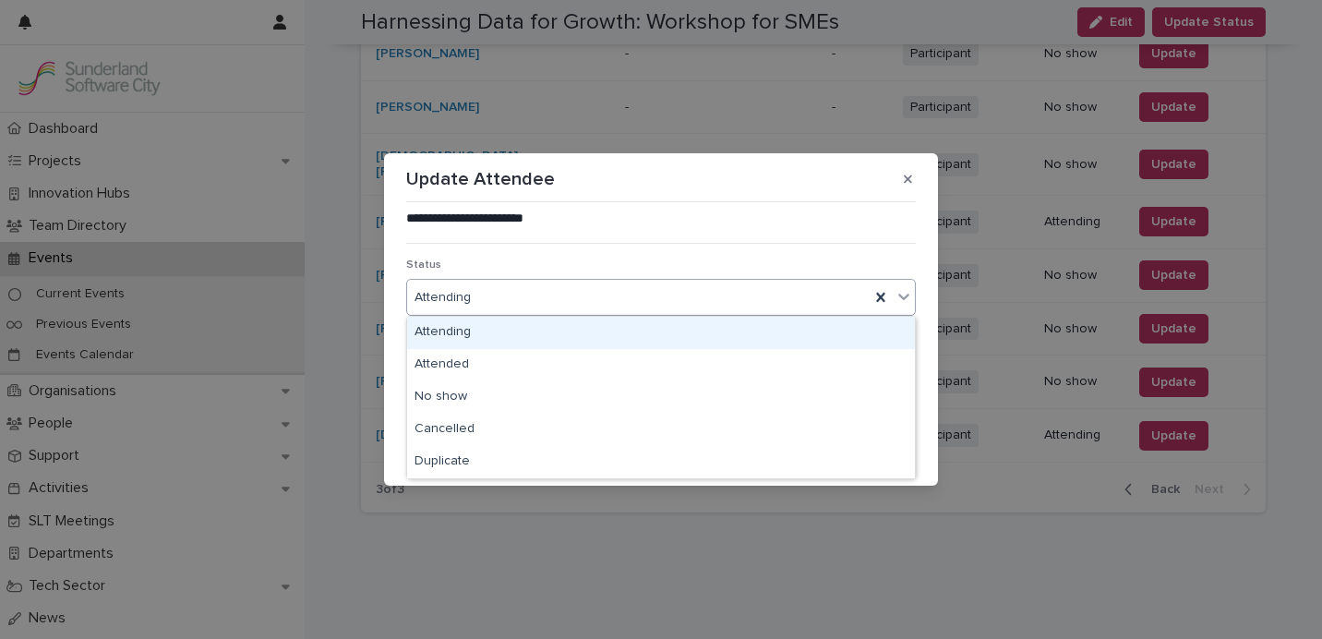
click at [662, 307] on div "Attending" at bounding box center [638, 297] width 462 height 30
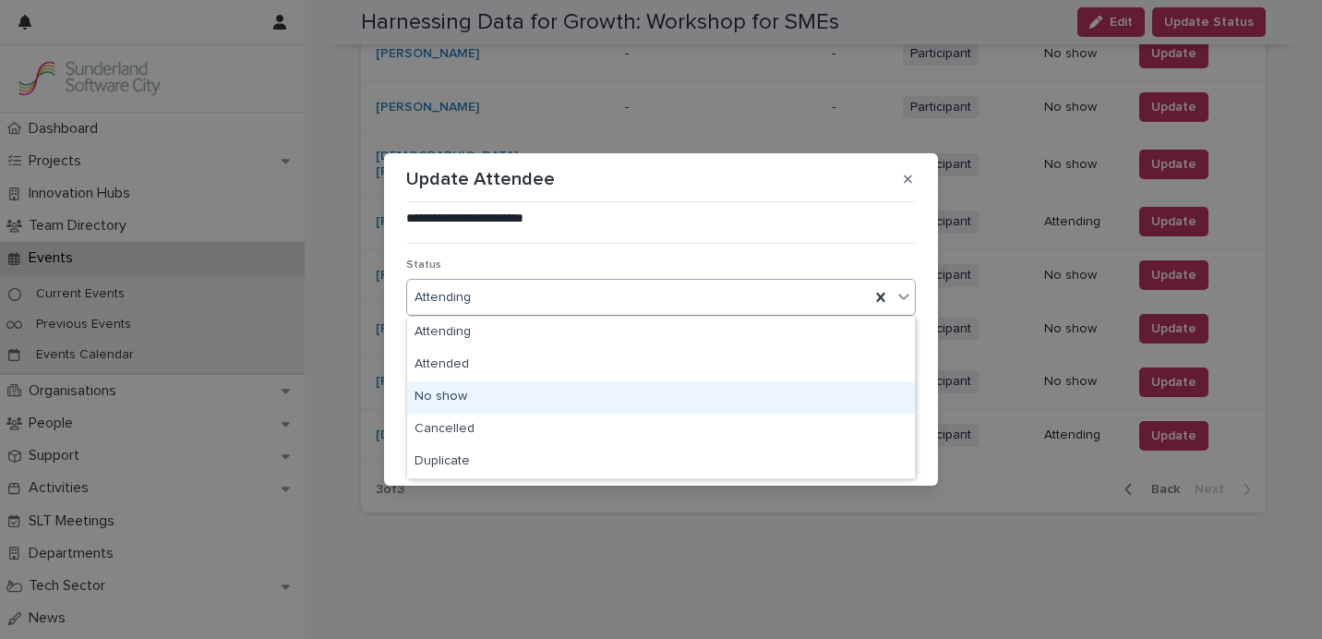
click at [626, 392] on div "No show" at bounding box center [661, 397] width 508 height 32
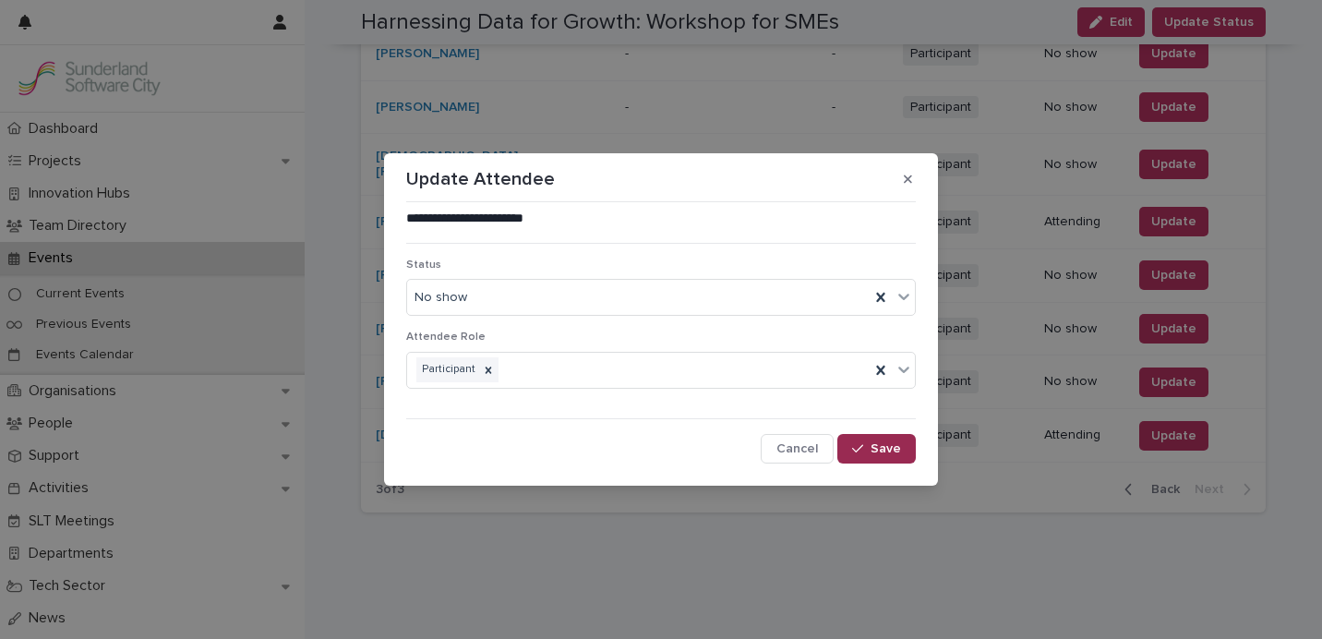
click at [880, 437] on button "Save" at bounding box center [876, 449] width 78 height 30
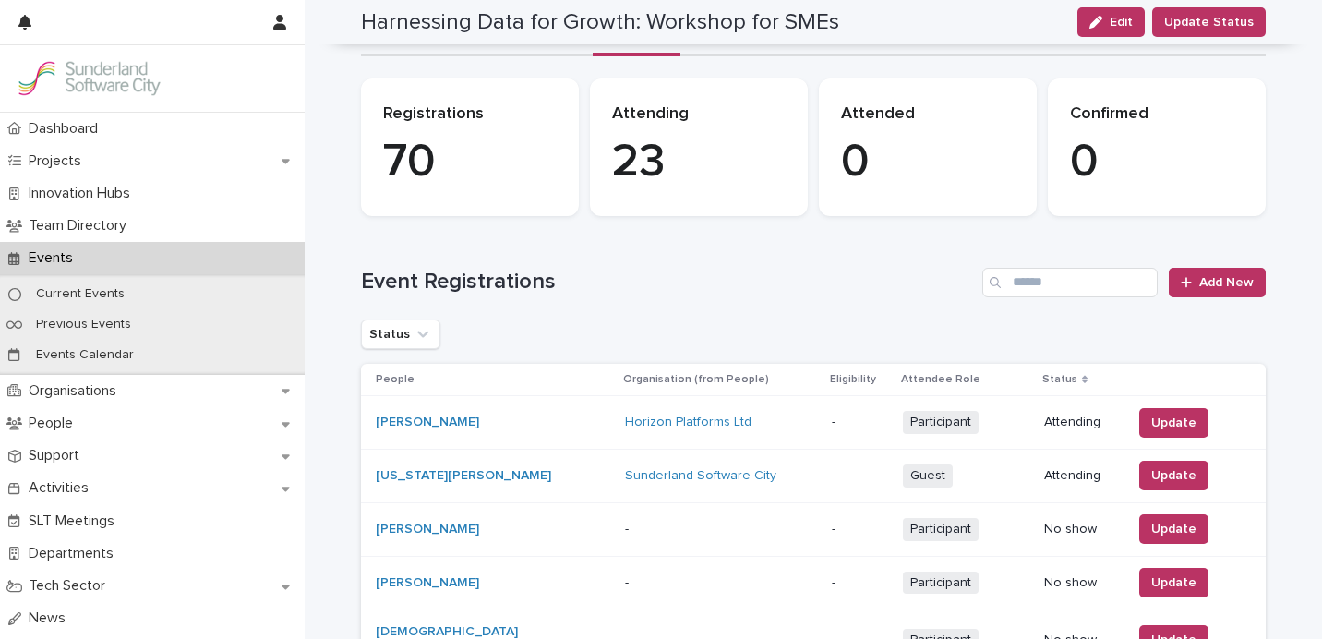
scroll to position [0, 0]
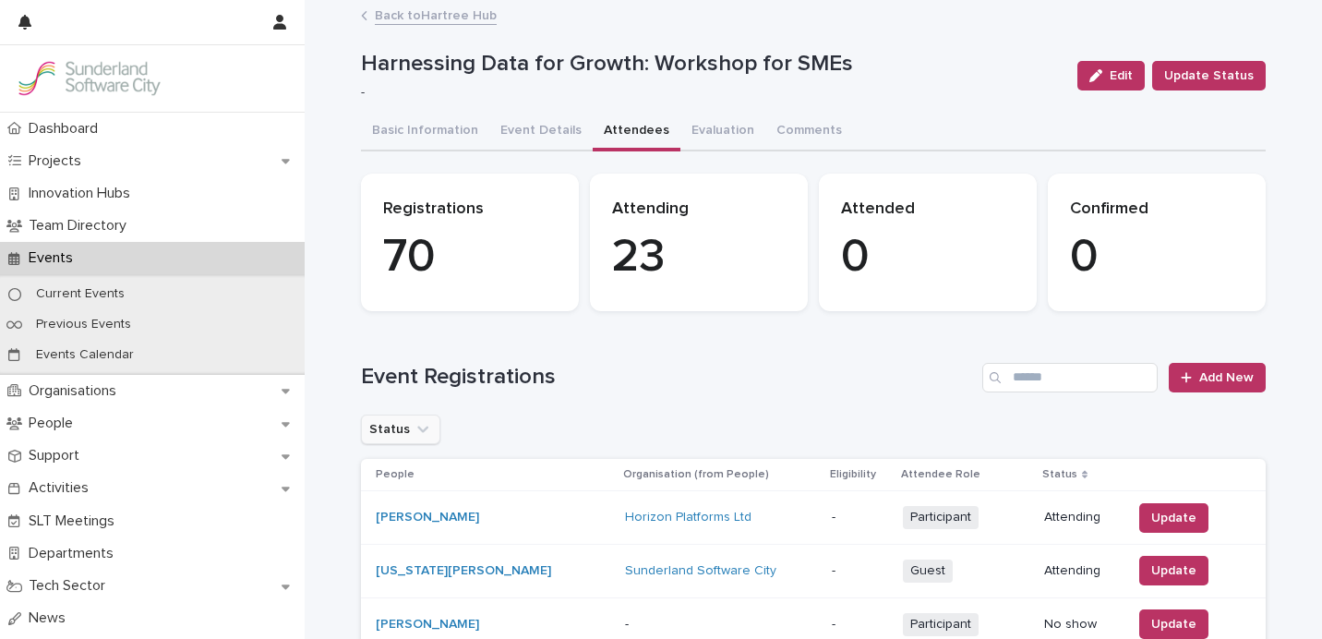
click at [413, 438] on button "Status" at bounding box center [400, 429] width 79 height 30
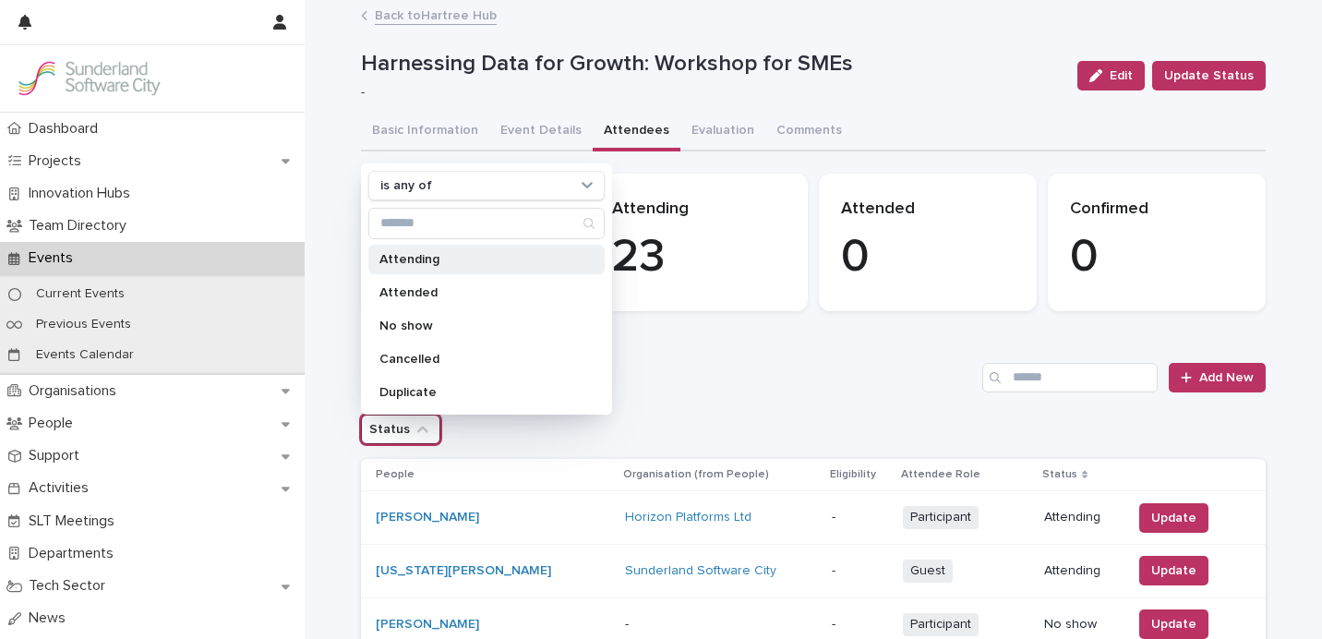
click at [432, 245] on div "Attending" at bounding box center [486, 260] width 236 height 30
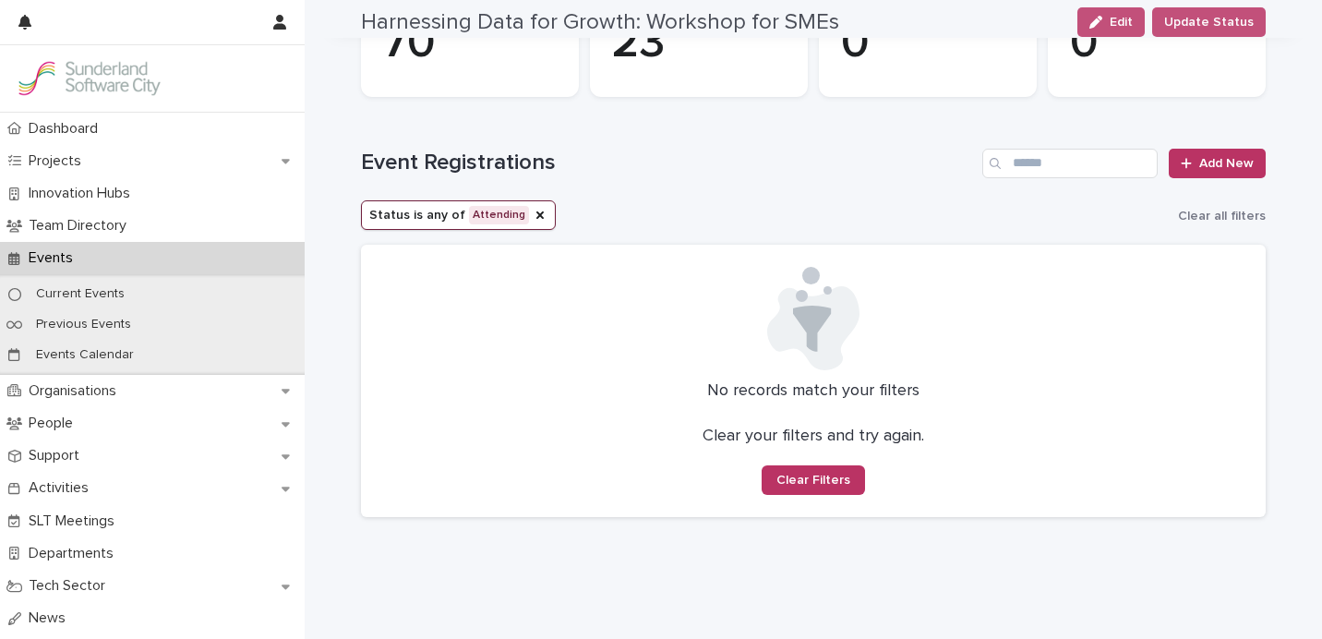
scroll to position [253, 0]
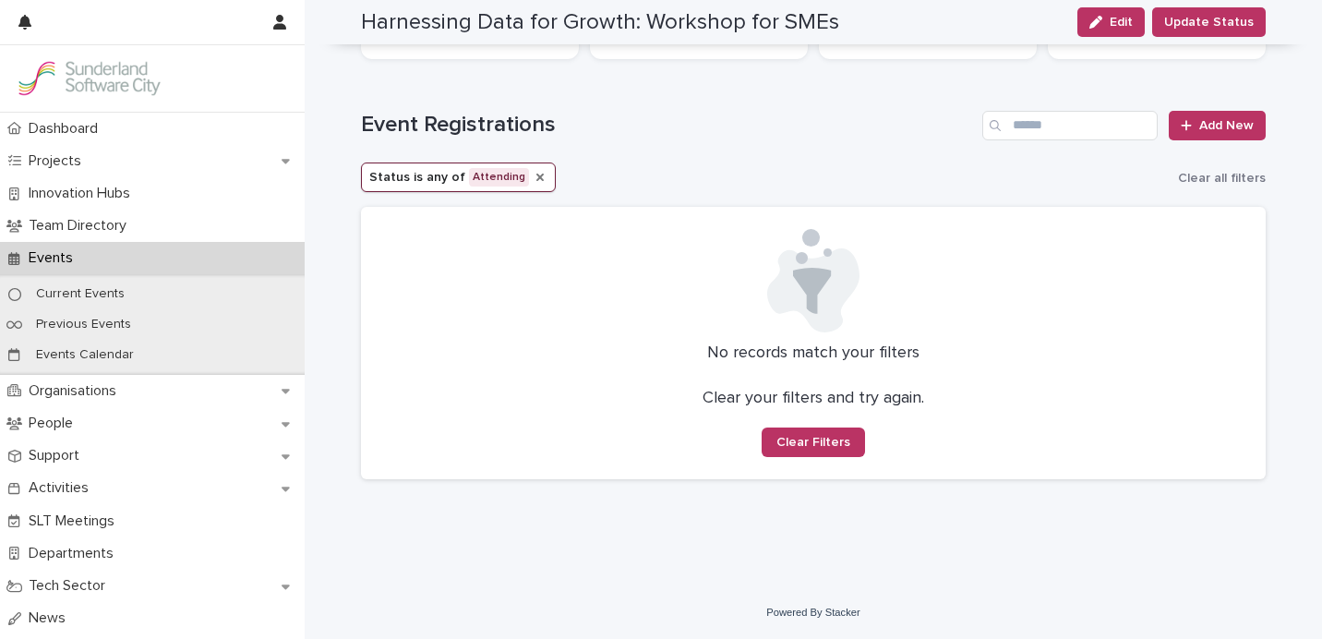
click at [533, 182] on icon "Status" at bounding box center [540, 177] width 15 height 15
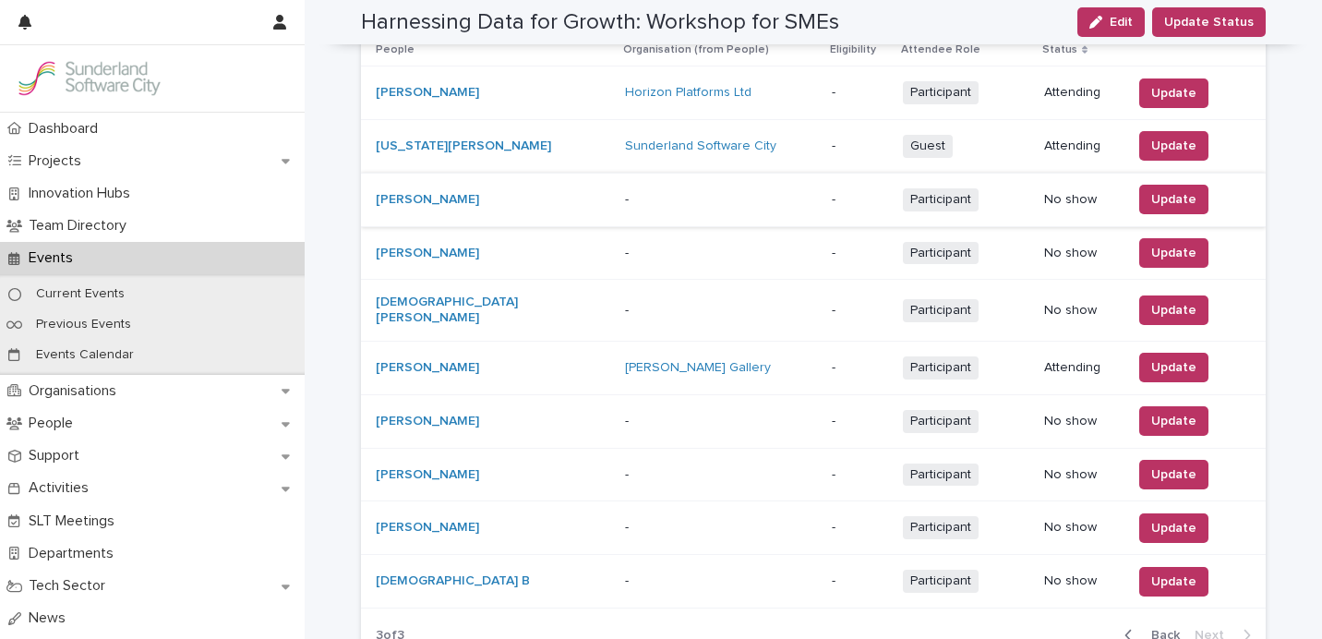
scroll to position [0, 0]
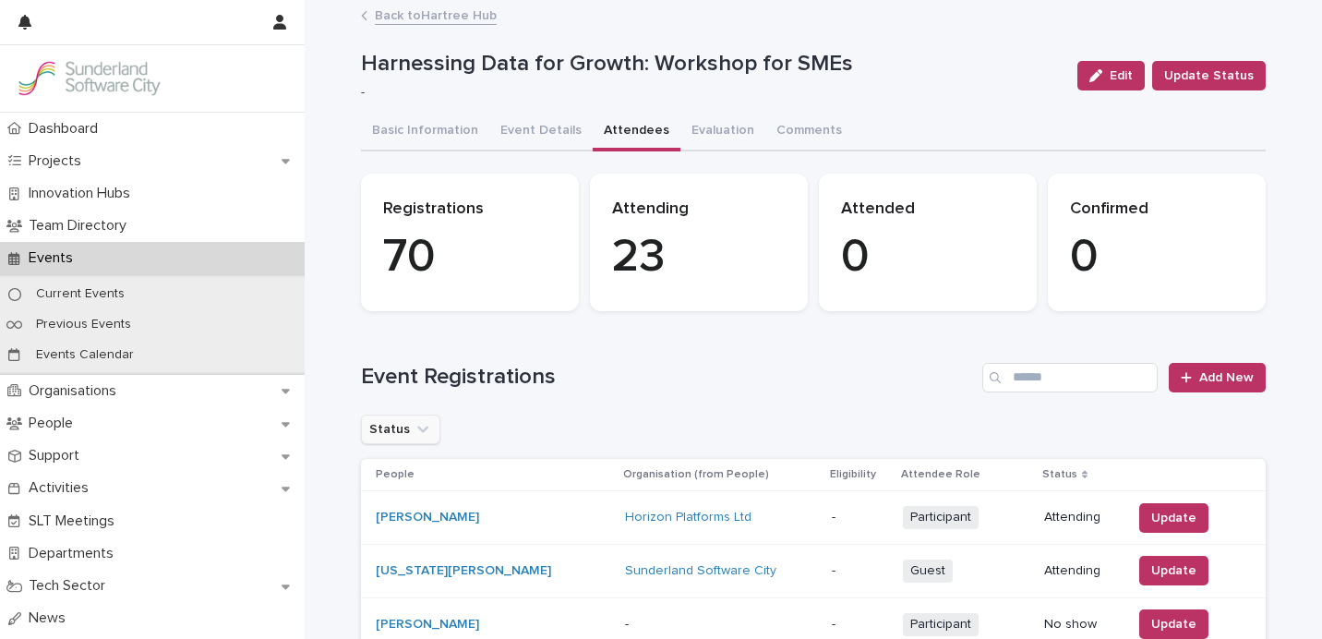
click at [413, 428] on icon "Status" at bounding box center [422, 429] width 18 height 18
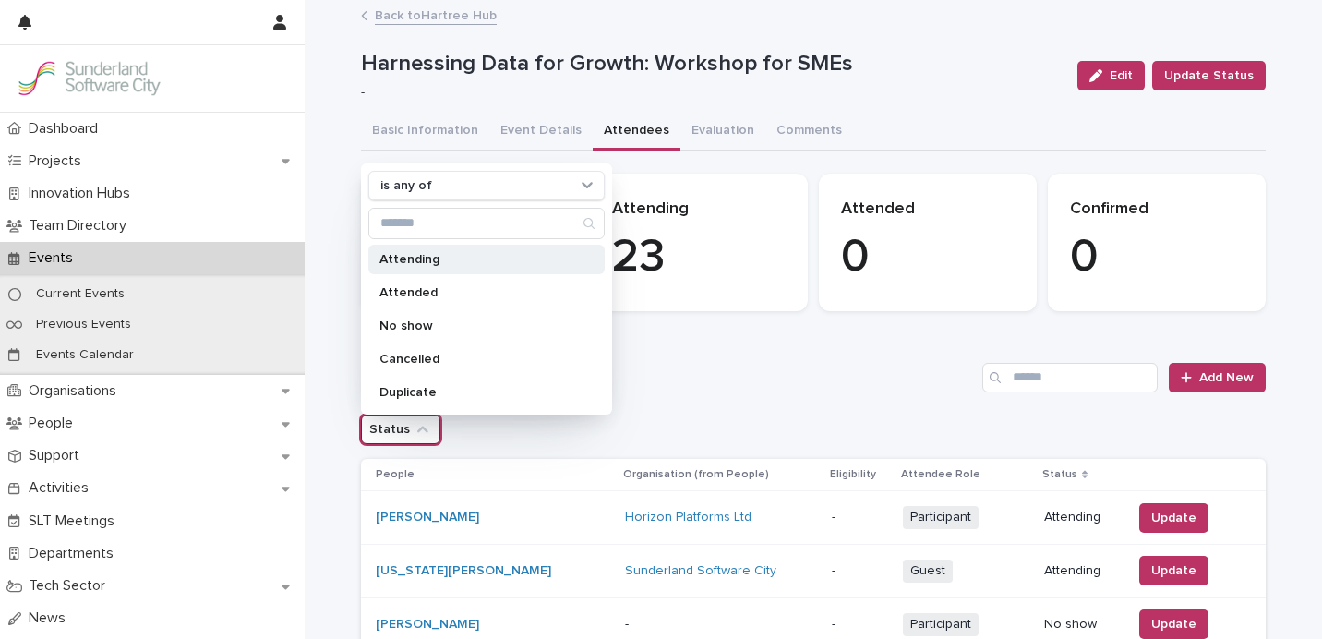
click at [439, 254] on p "Attending" at bounding box center [477, 259] width 196 height 13
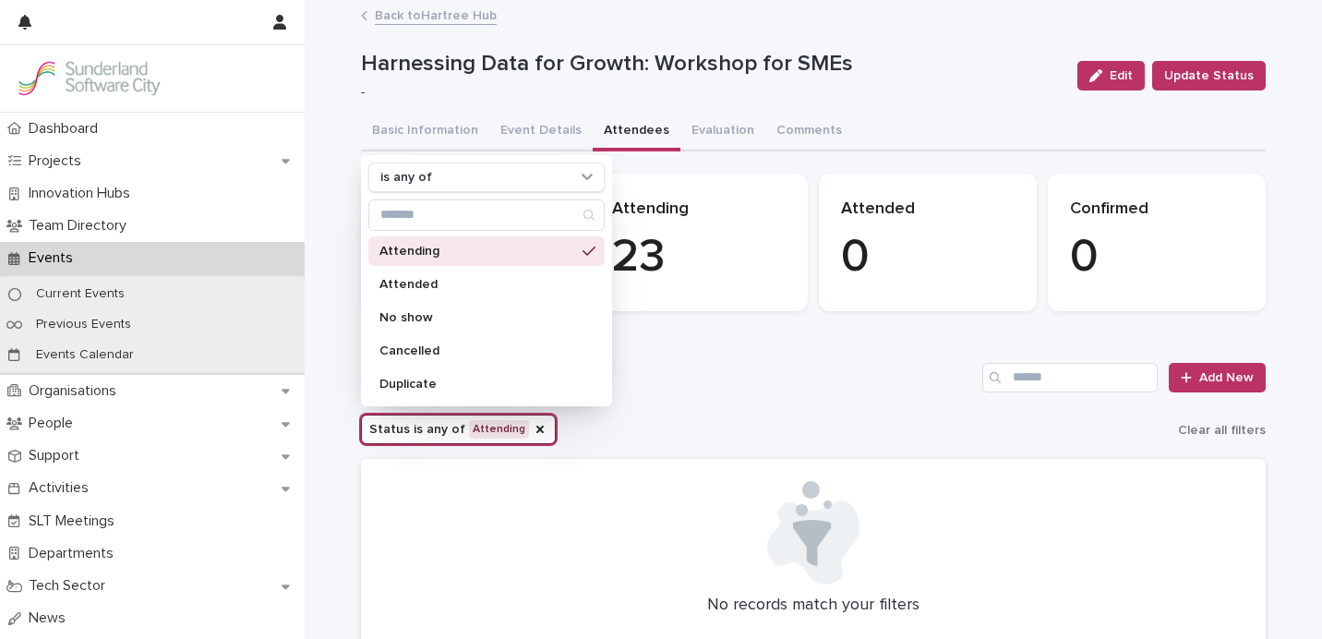
click at [958, 369] on h1 "Event Registrations" at bounding box center [668, 377] width 614 height 27
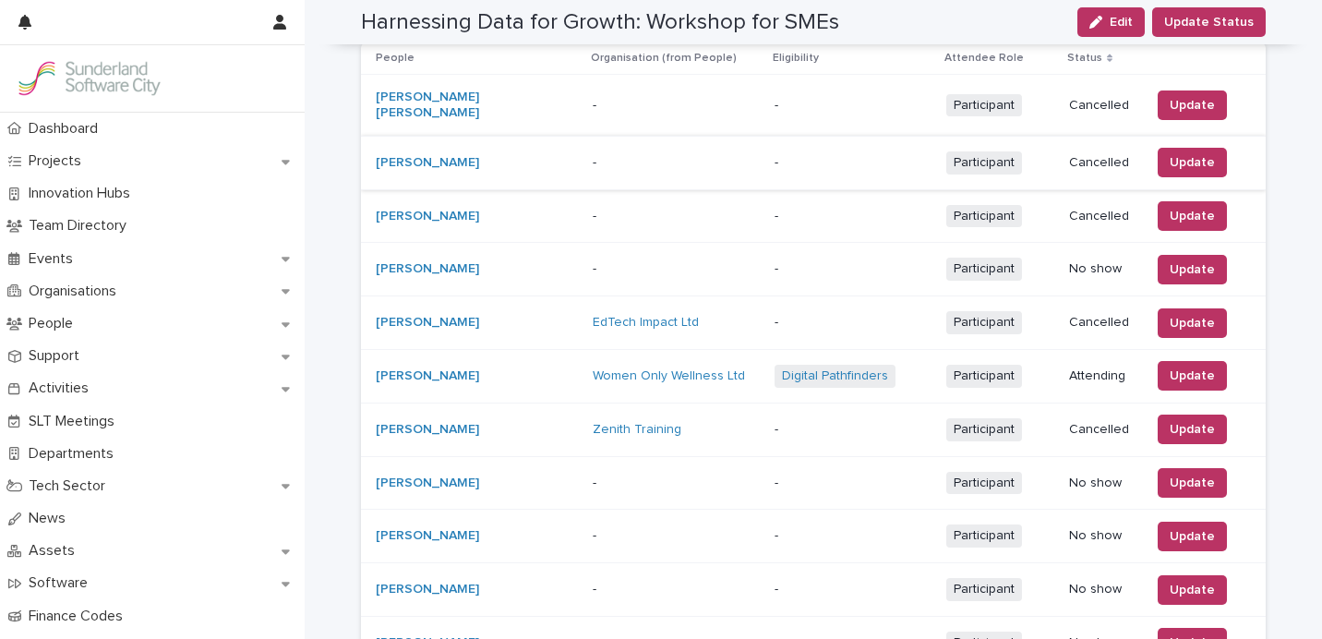
scroll to position [170, 0]
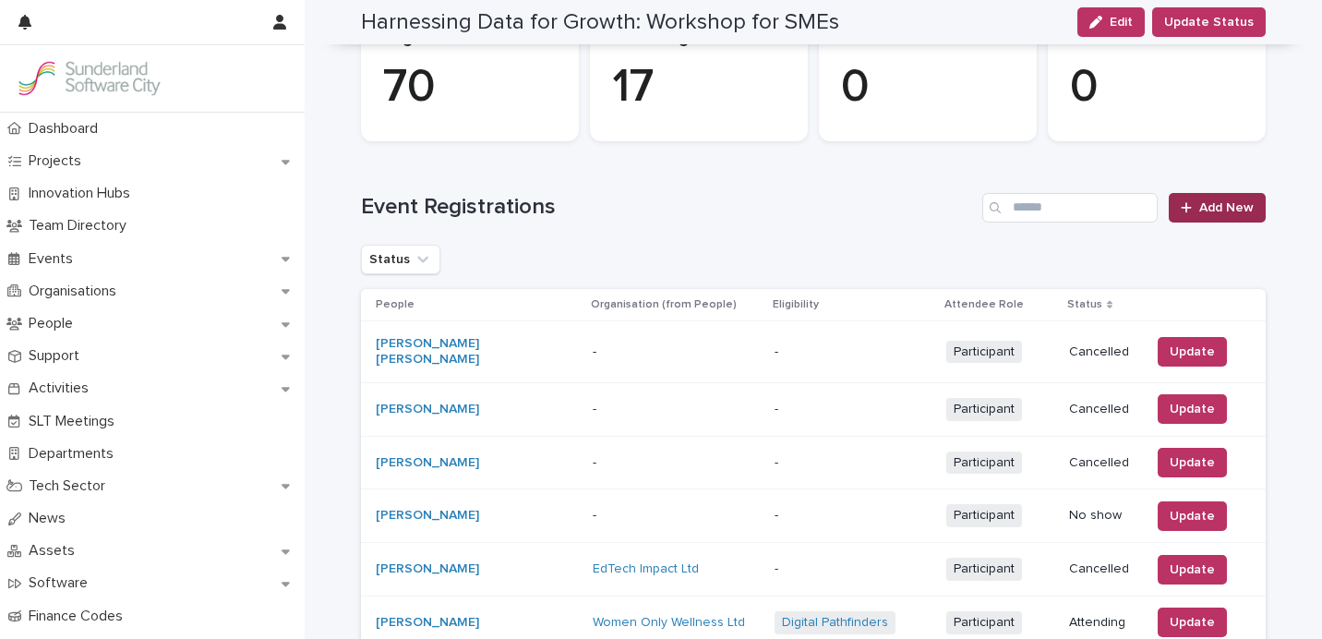
click at [1196, 202] on div at bounding box center [1189, 207] width 18 height 13
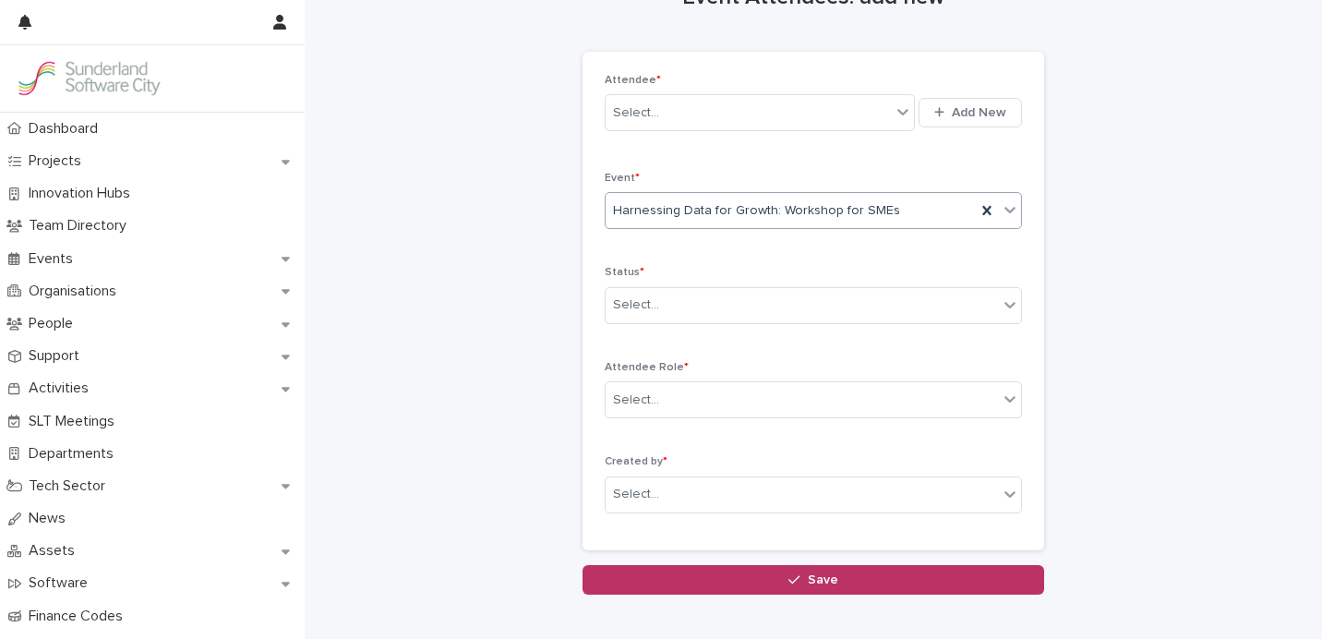
scroll to position [51, 0]
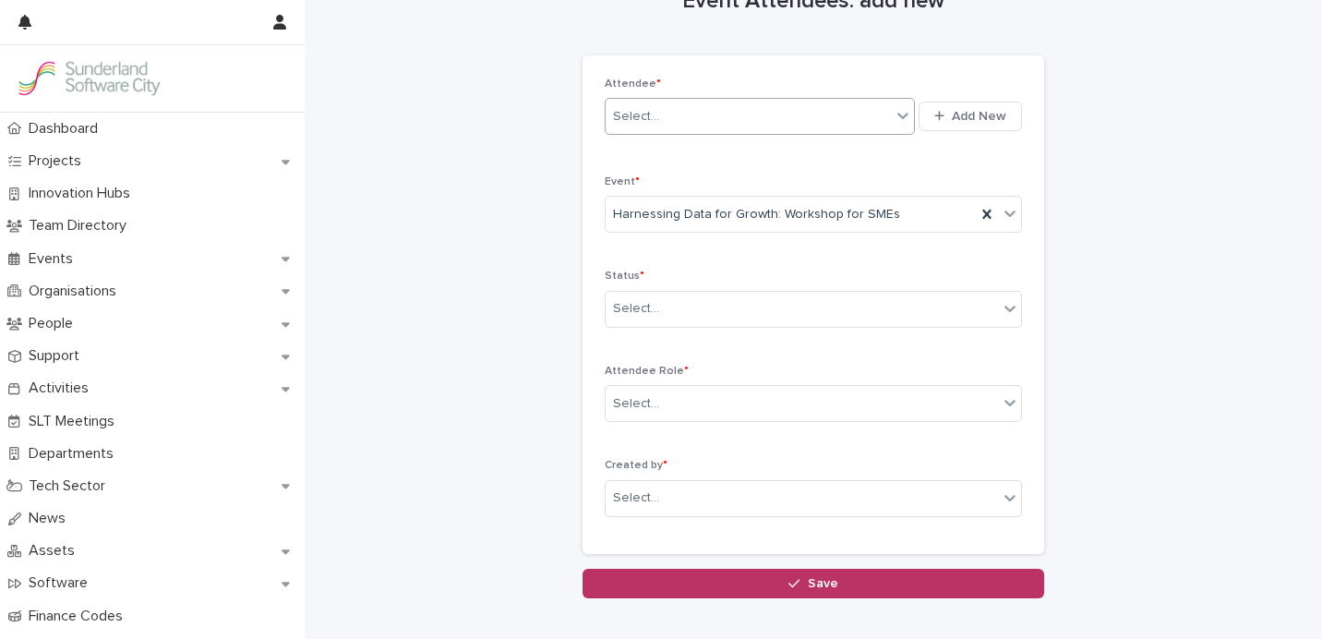
click at [844, 121] on div "Select..." at bounding box center [747, 117] width 285 height 30
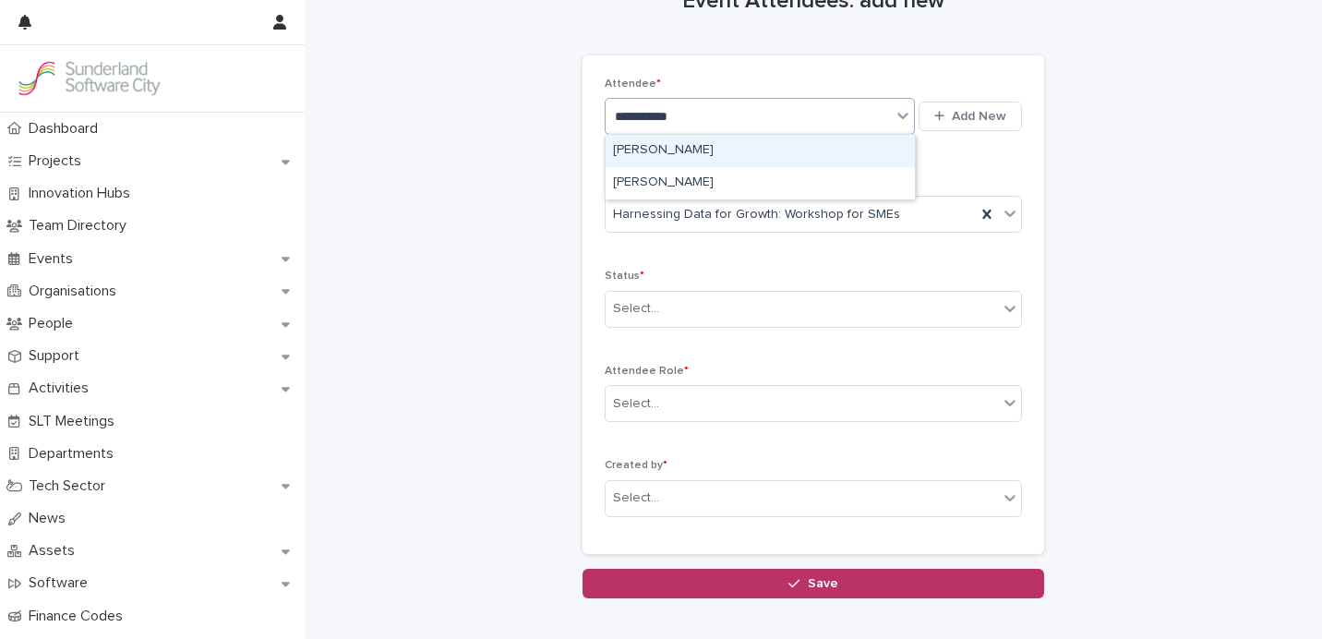
type input "**********"
click at [887, 161] on div "[PERSON_NAME]" at bounding box center [759, 151] width 309 height 32
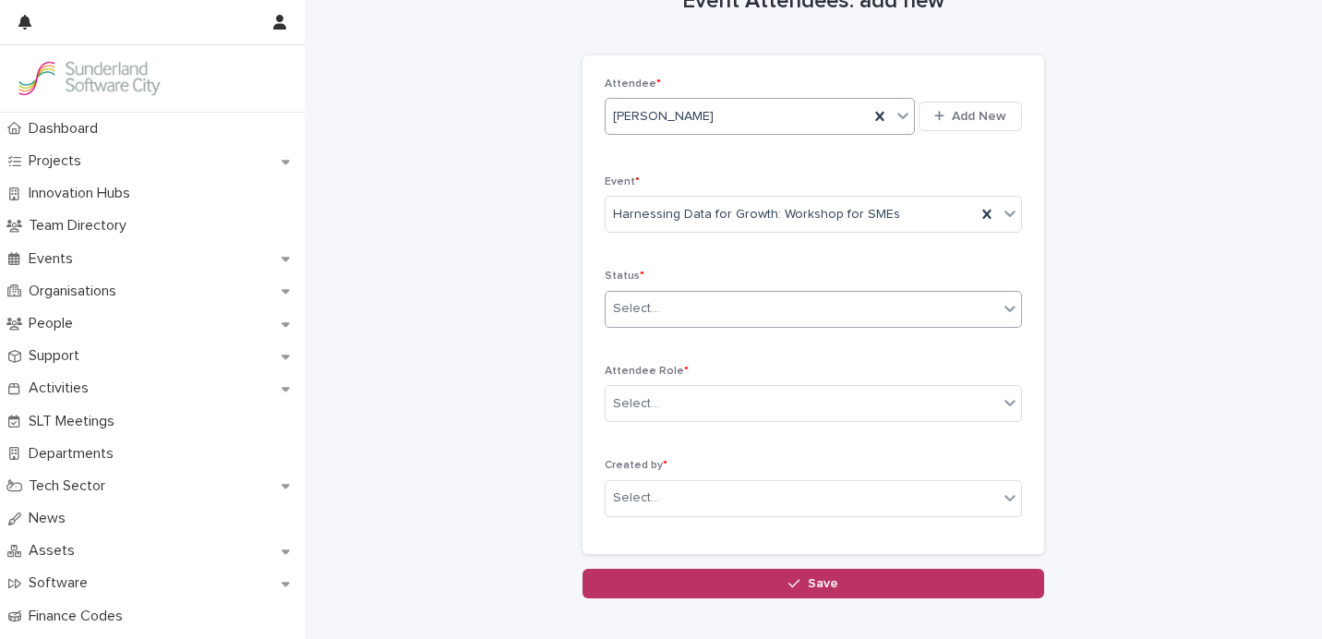
click at [731, 315] on div "Select..." at bounding box center [801, 308] width 392 height 30
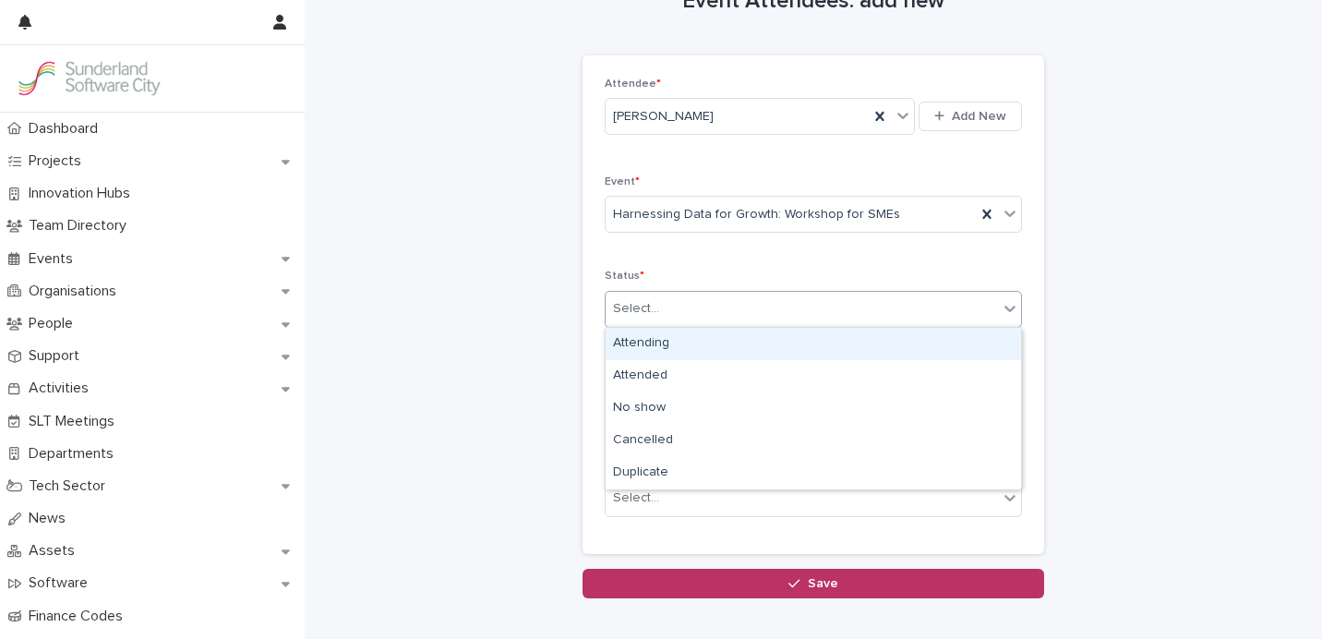
click at [702, 342] on div "Attending" at bounding box center [812, 344] width 415 height 32
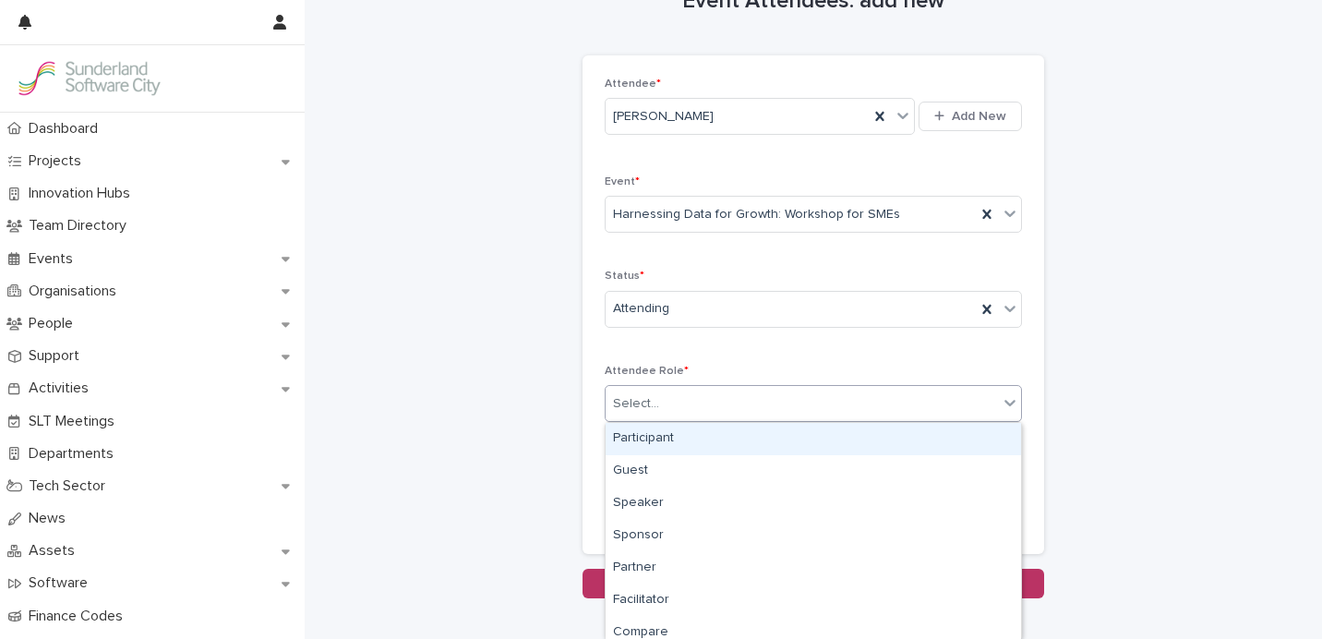
click at [682, 407] on div "Select..." at bounding box center [801, 404] width 392 height 30
click at [672, 430] on div "Participant" at bounding box center [812, 439] width 415 height 32
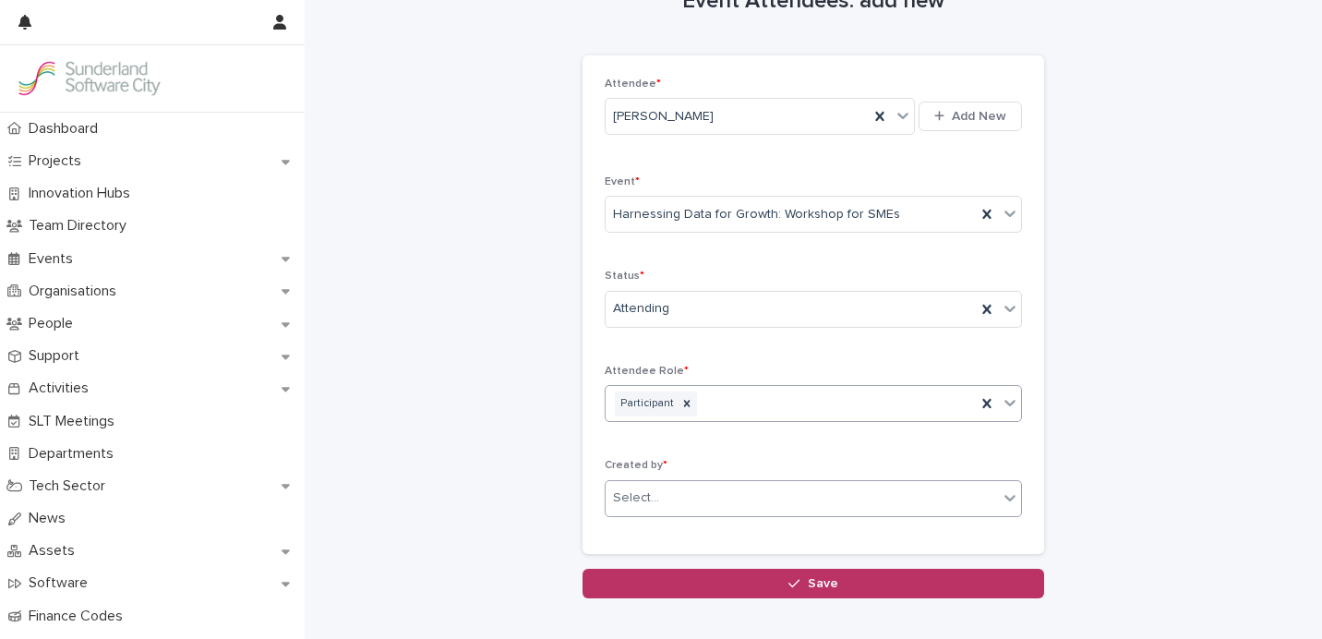
click at [672, 493] on div "Select..." at bounding box center [801, 498] width 392 height 30
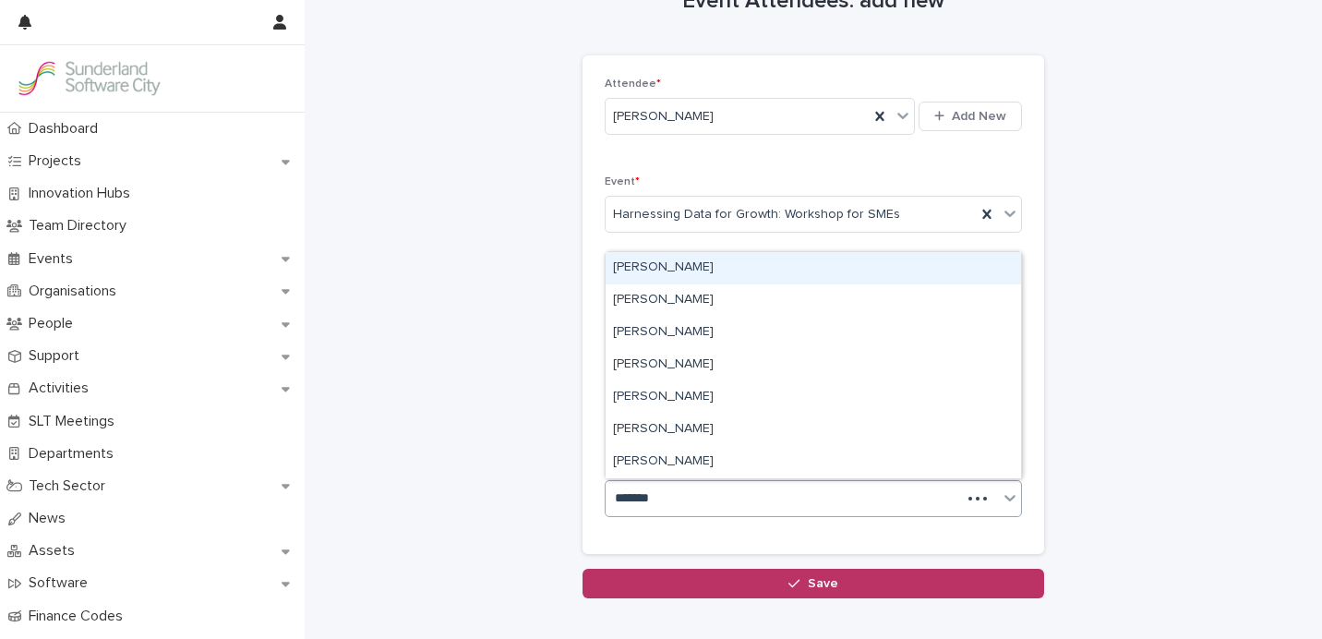
type input "*******"
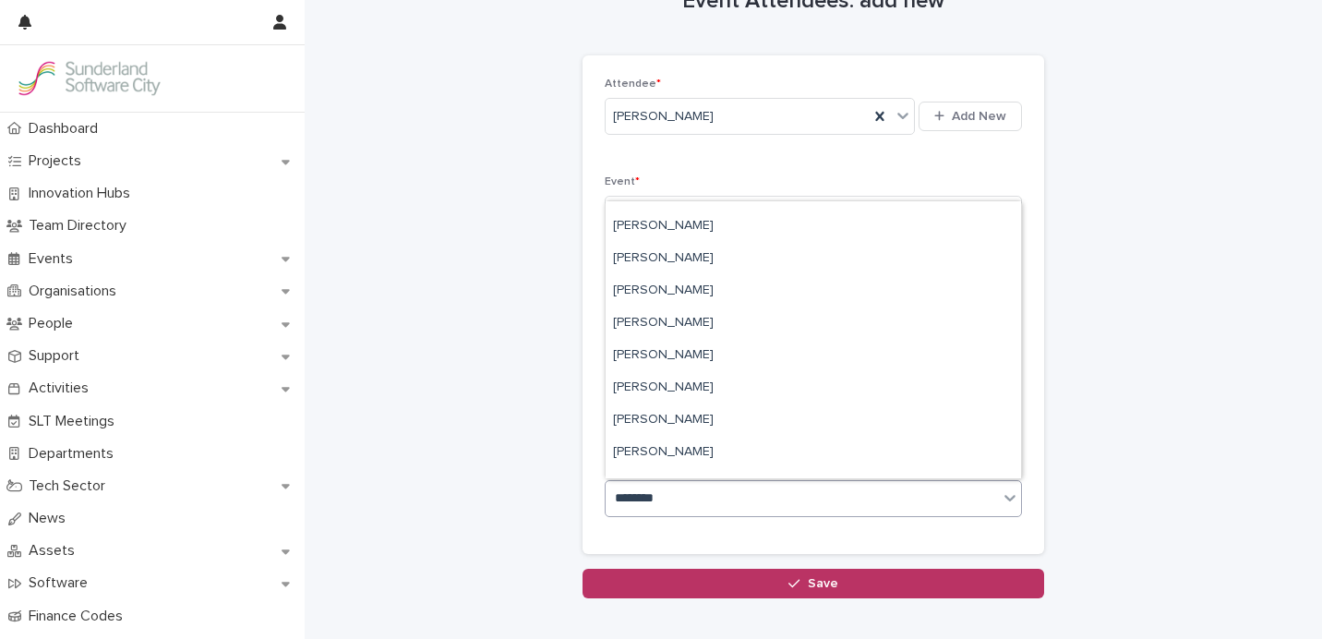
scroll to position [605, 0]
click at [704, 288] on div "[PERSON_NAME]" at bounding box center [812, 290] width 415 height 32
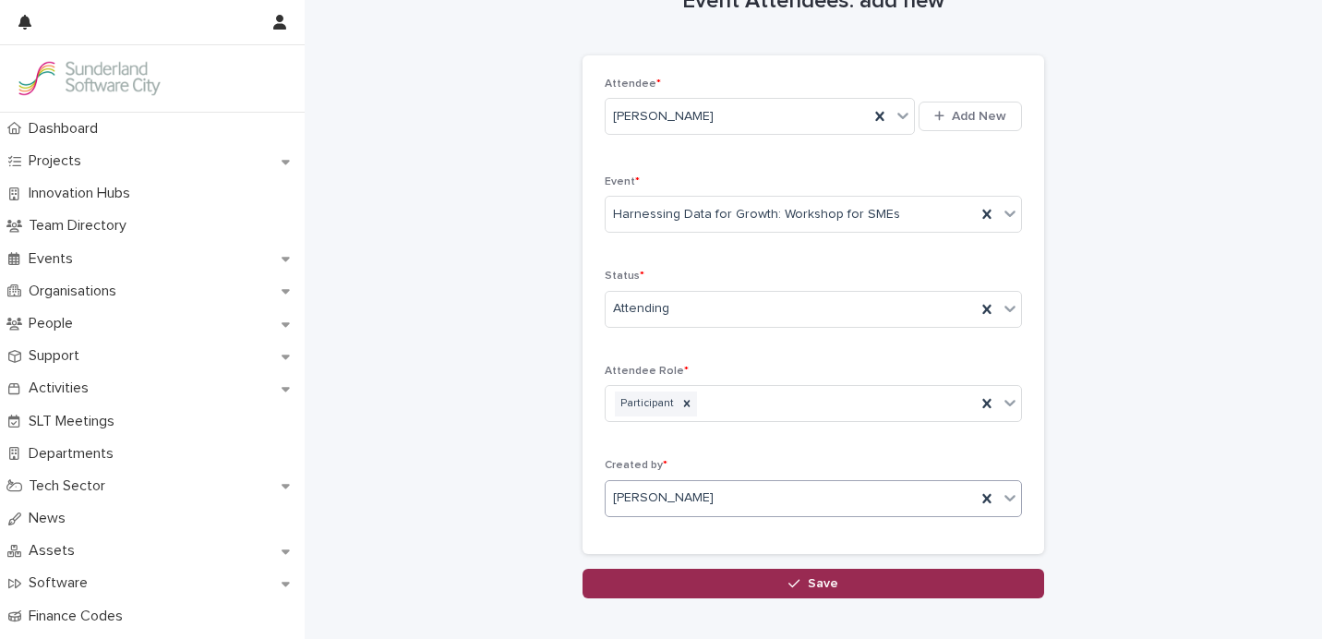
click at [784, 585] on button "Save" at bounding box center [812, 583] width 461 height 30
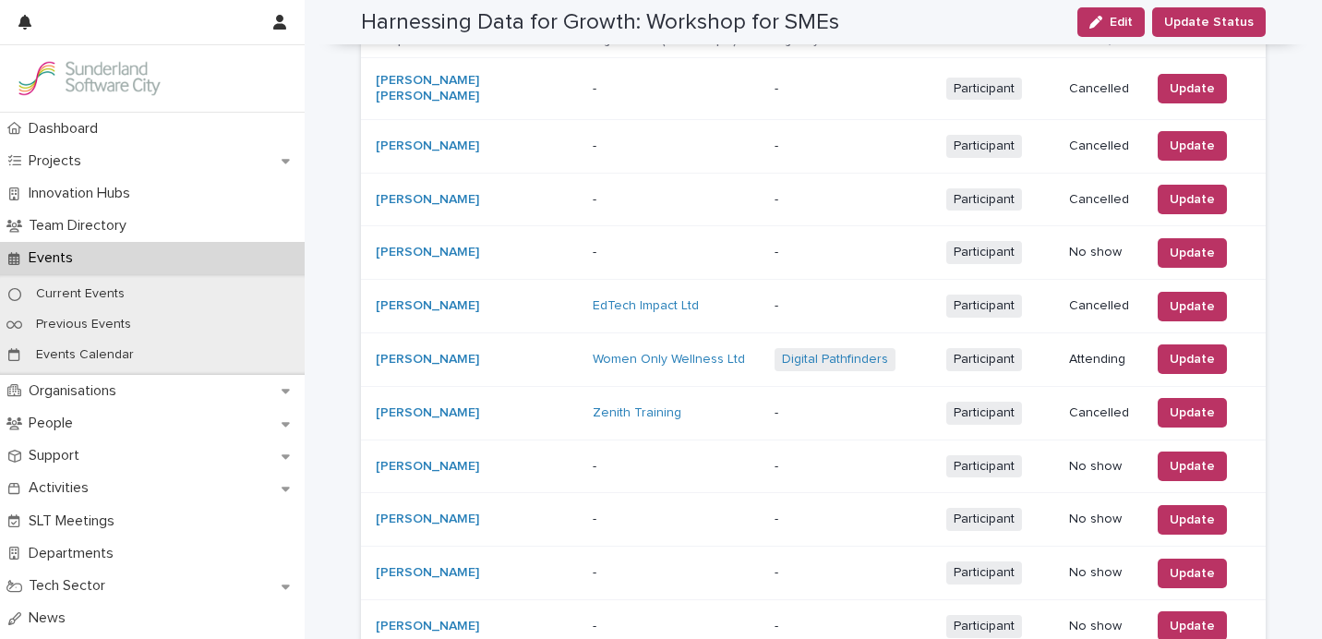
scroll to position [289, 0]
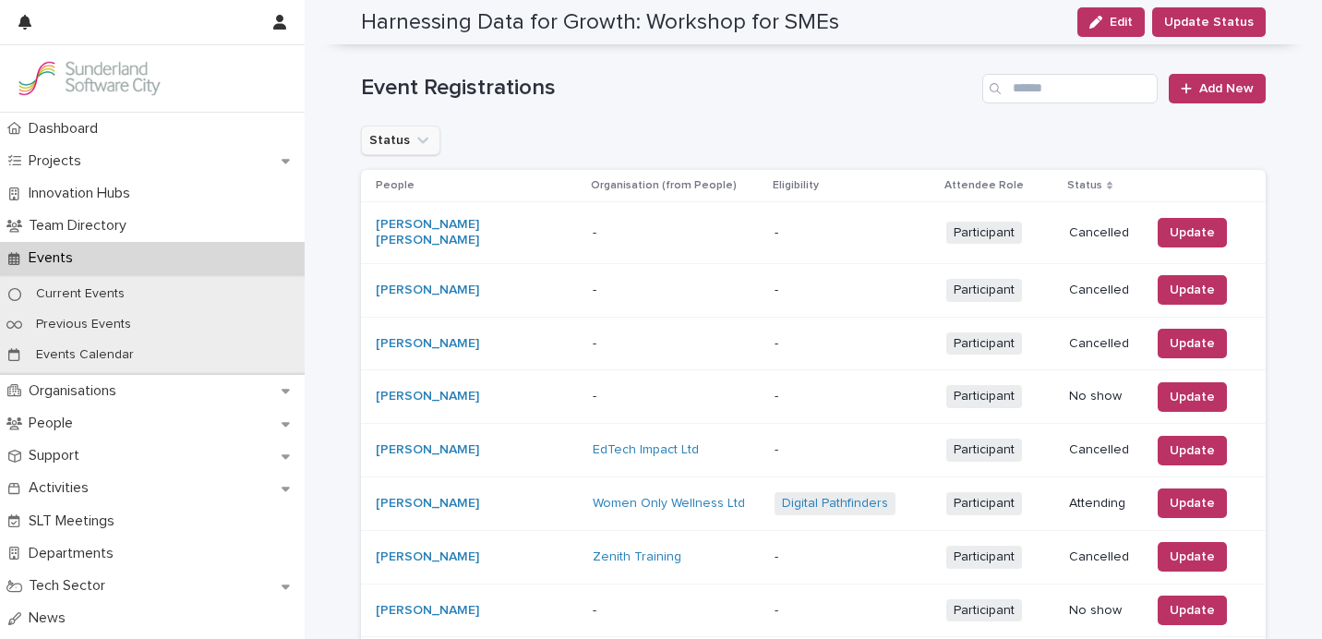
click at [415, 149] on icon "Status" at bounding box center [422, 140] width 18 height 18
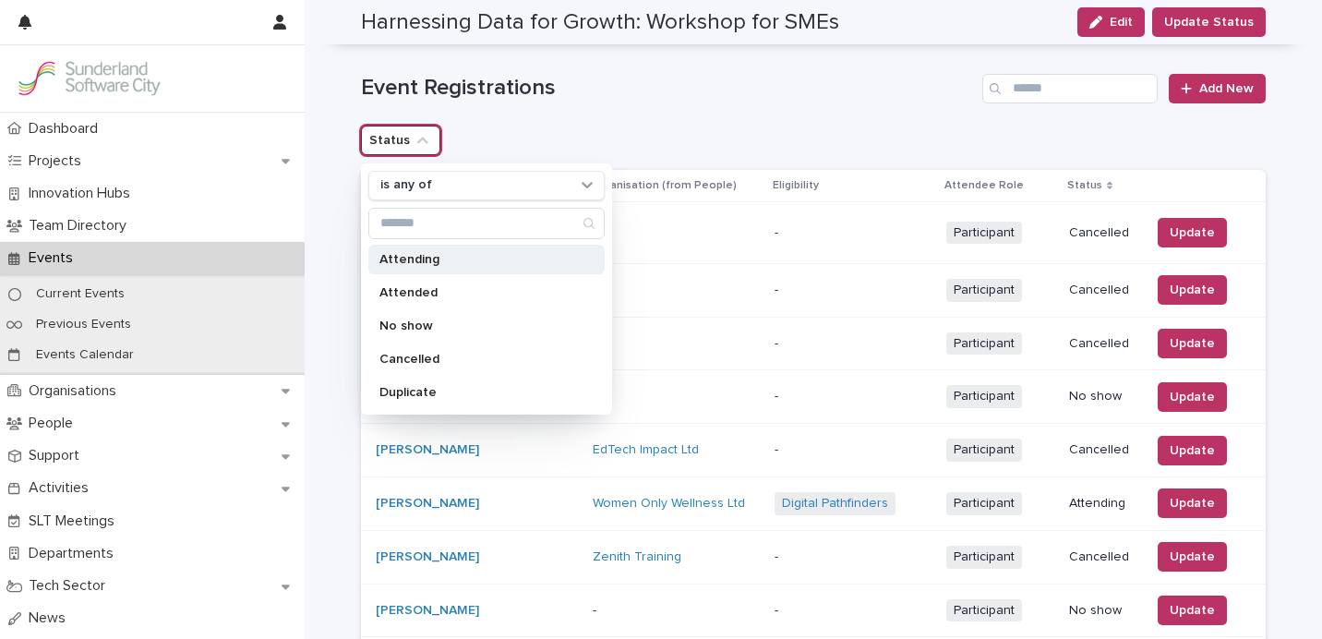
click at [414, 264] on p "Attending" at bounding box center [477, 259] width 196 height 13
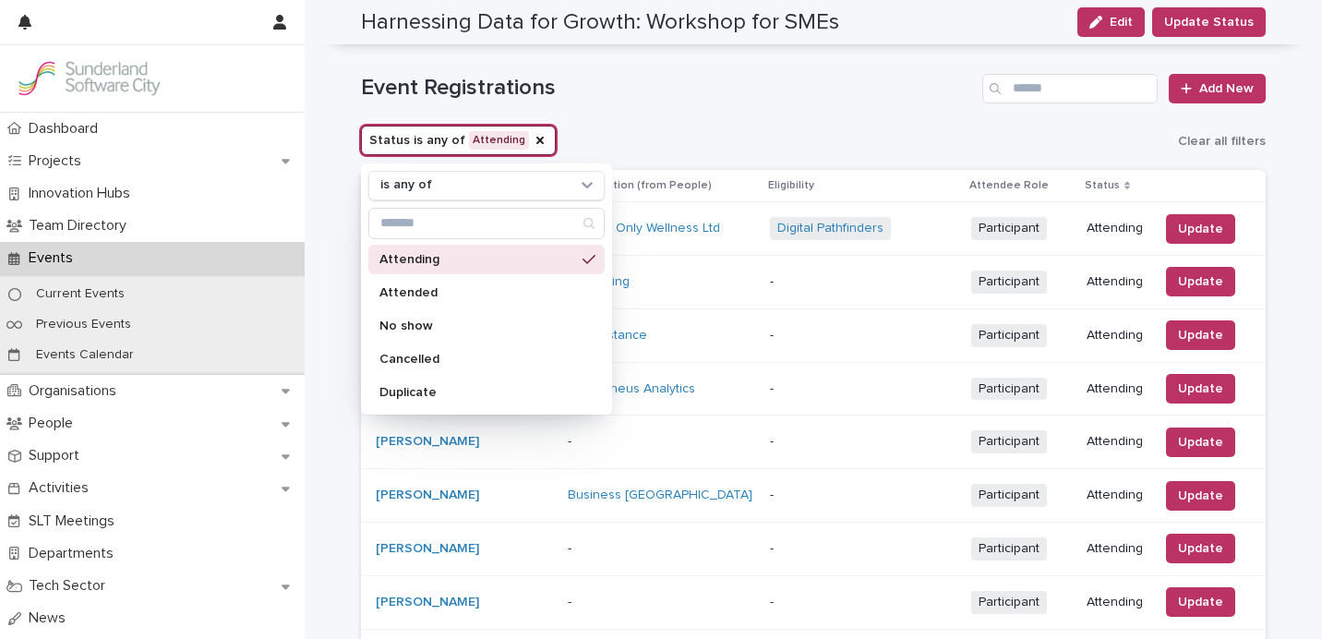
click at [618, 90] on h1 "Event Registrations" at bounding box center [668, 88] width 614 height 27
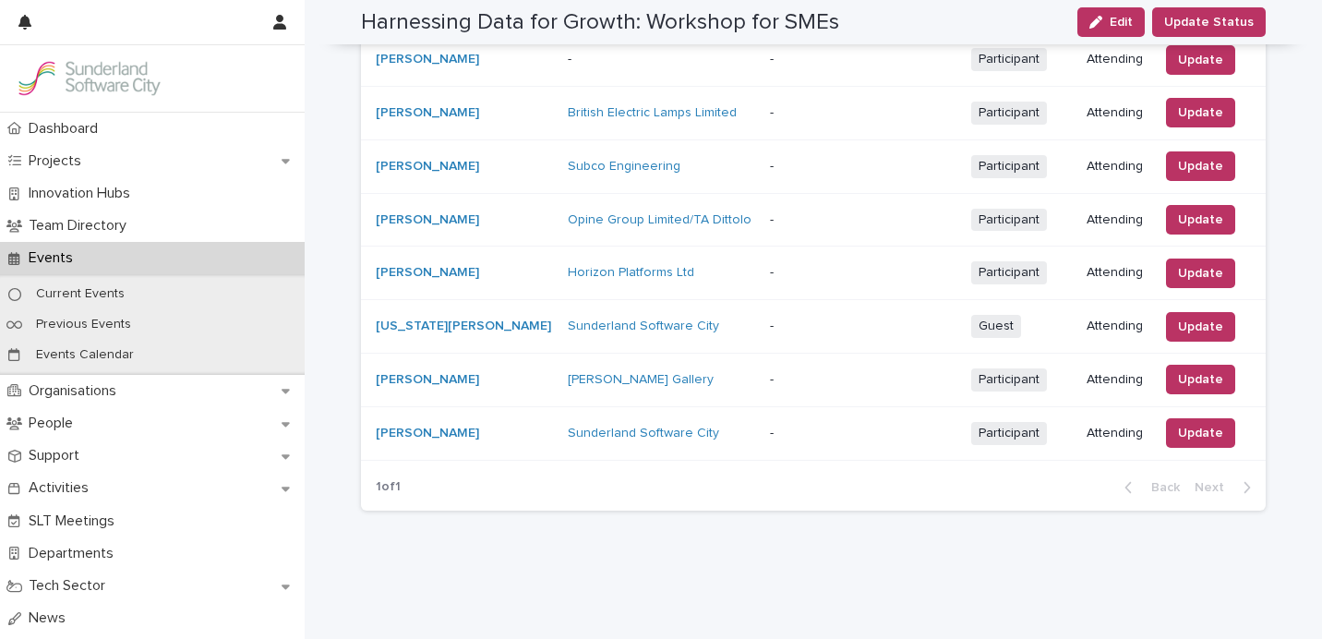
scroll to position [1023, 0]
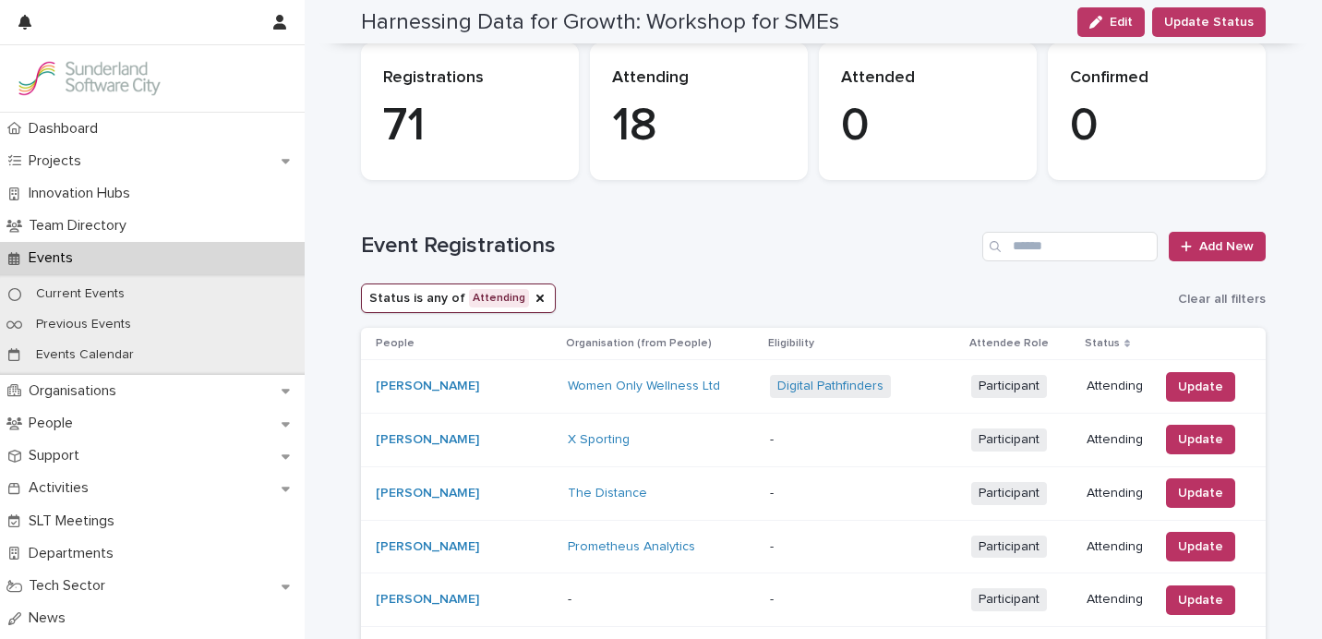
scroll to position [0, 0]
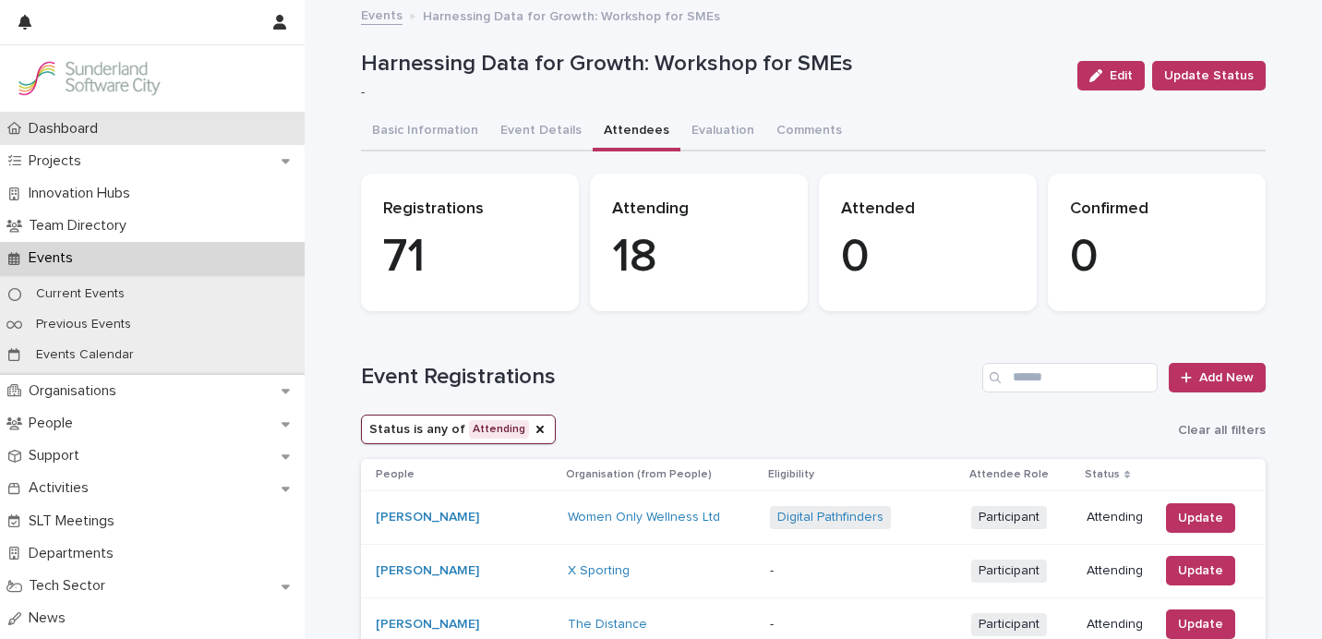
click at [157, 130] on div "Dashboard" at bounding box center [152, 129] width 305 height 32
